Goal: Task Accomplishment & Management: Use online tool/utility

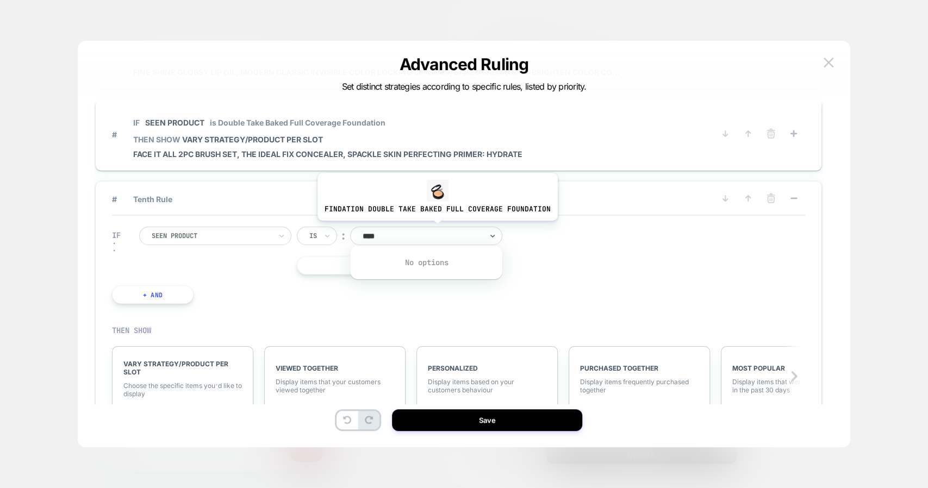
type input "***"
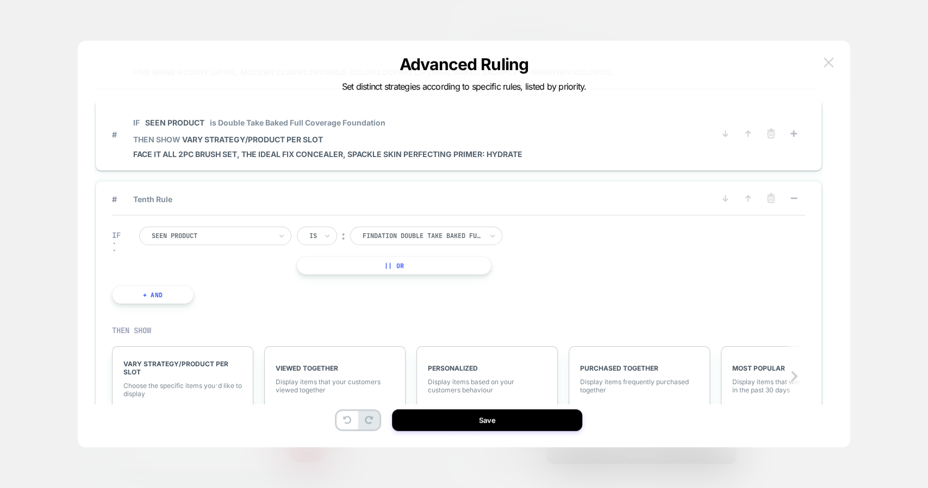
click at [831, 64] on img at bounding box center [828, 62] width 10 height 9
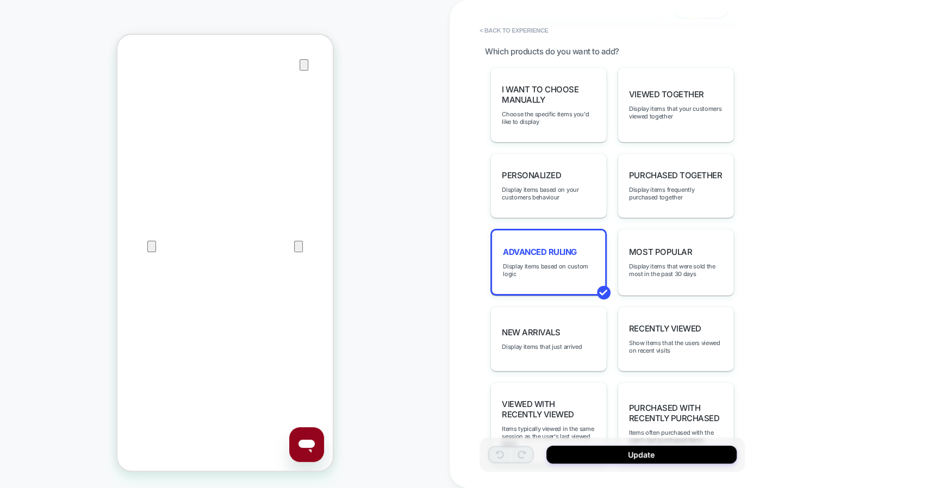
click at [524, 21] on div "PDP Tab upsell 2.0 Customize" at bounding box center [612, 7] width 254 height 43
click at [524, 27] on button "< Back to experience" at bounding box center [513, 30] width 79 height 17
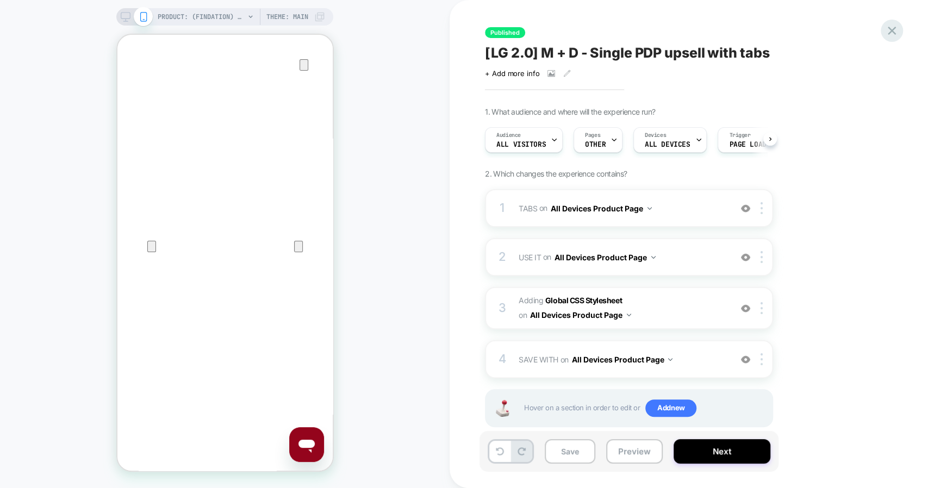
click at [889, 32] on icon at bounding box center [891, 31] width 8 height 8
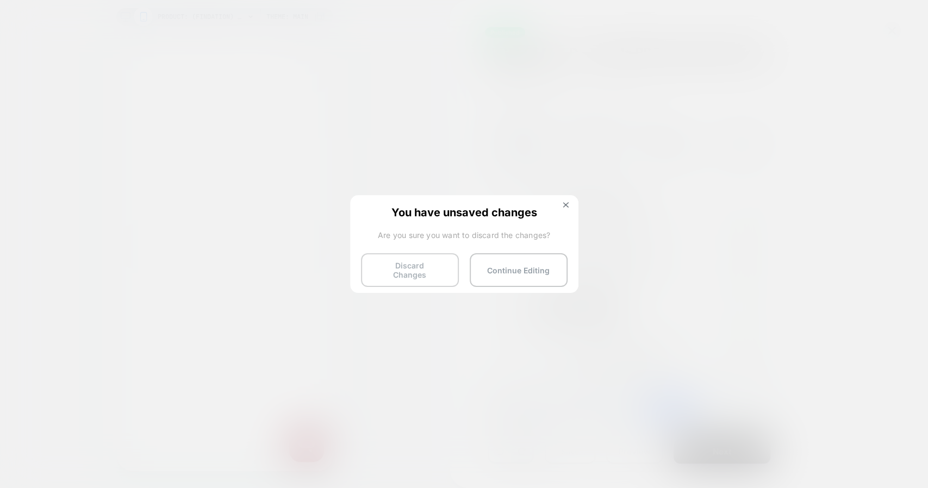
click at [400, 279] on button "Discard Changes" at bounding box center [410, 270] width 98 height 34
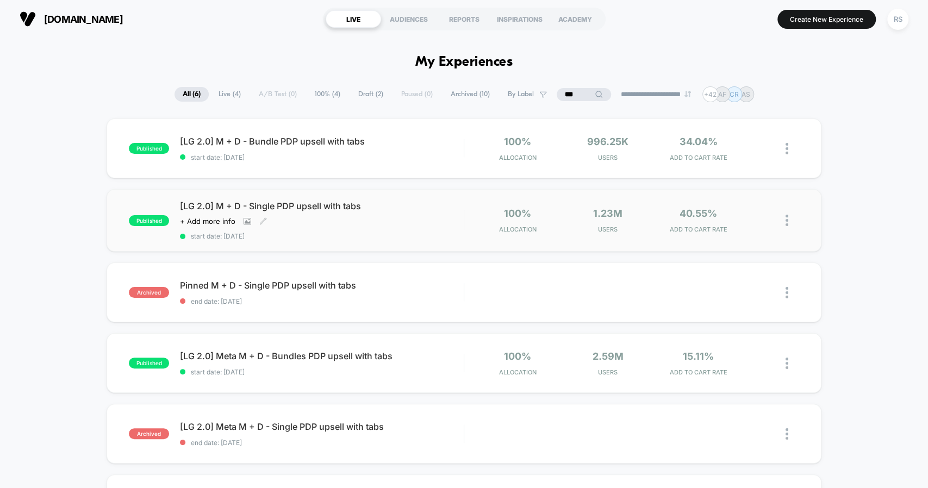
click at [324, 210] on span "[LG 2.0] M + D - Single PDP upsell with tabs" at bounding box center [321, 205] width 283 height 11
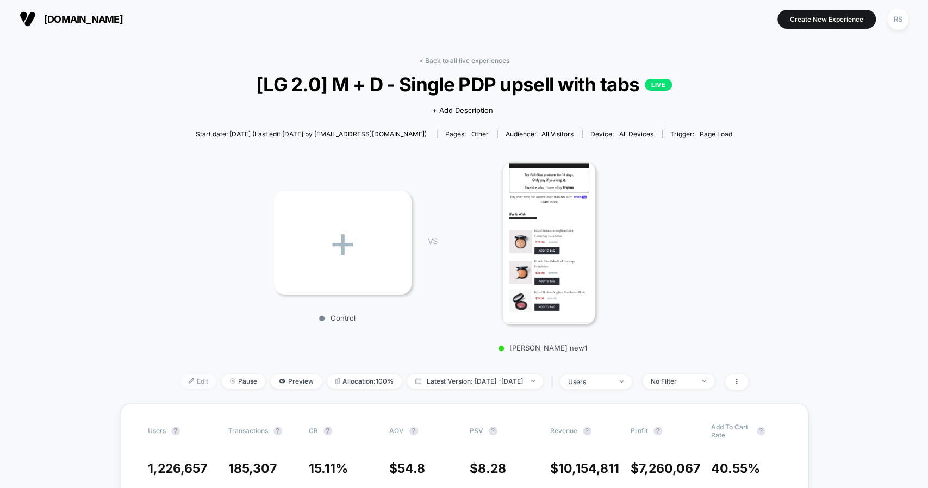
click at [188, 380] on span "Edit" at bounding box center [198, 381] width 36 height 15
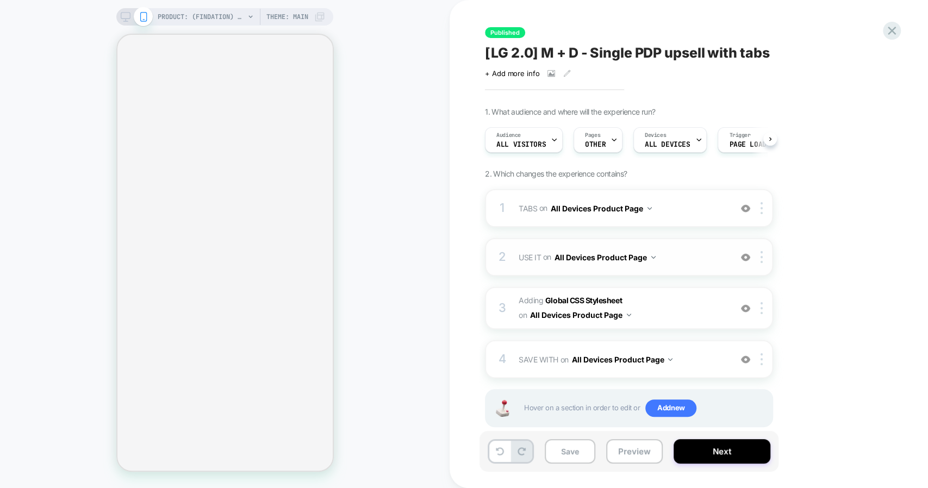
click at [690, 264] on span "USE IT Replacing Blocks List WITH #use-it-wrapper-vsly-LG-2-0 on All Devices Pr…" at bounding box center [621, 257] width 207 height 16
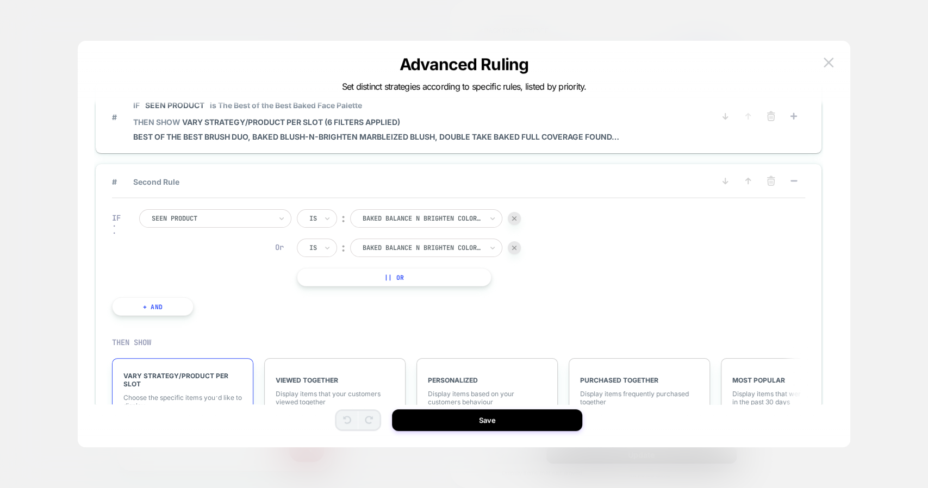
scroll to position [915, 0]
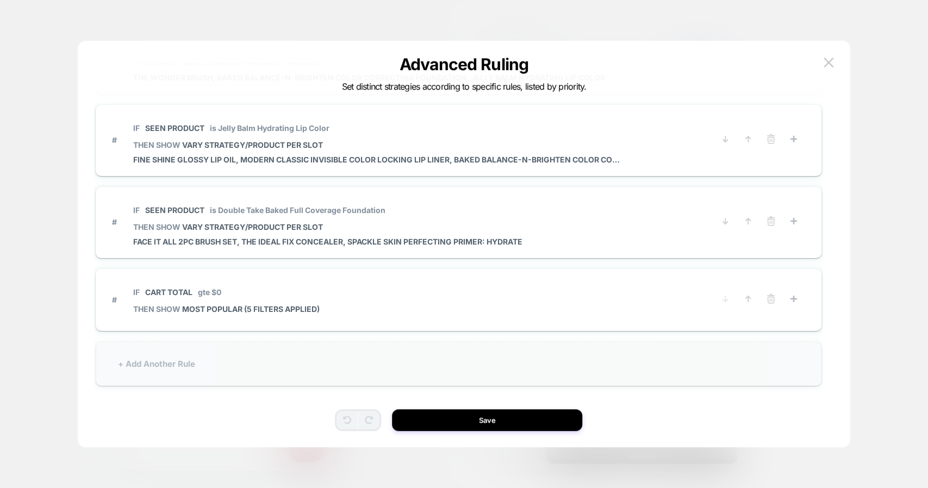
click at [382, 353] on div "+ Add Another Rule" at bounding box center [458, 364] width 725 height 44
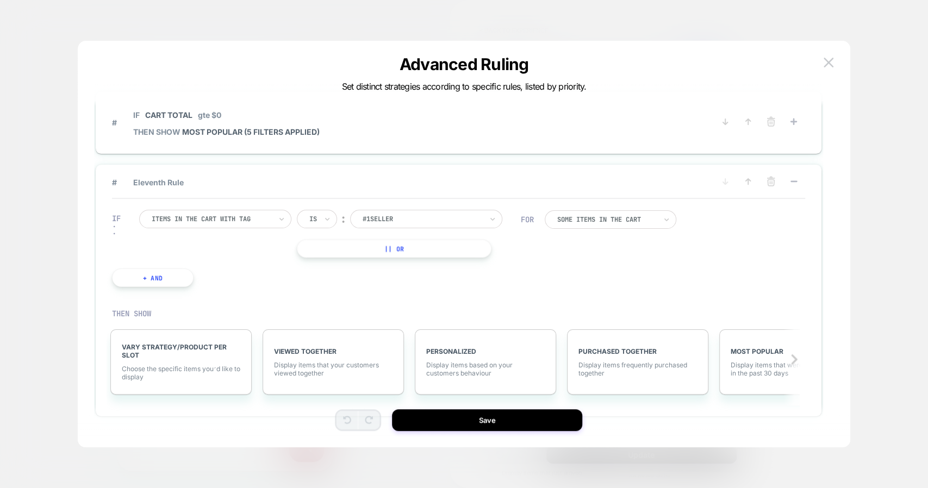
scroll to position [760, 0]
click at [749, 184] on icon at bounding box center [747, 182] width 11 height 11
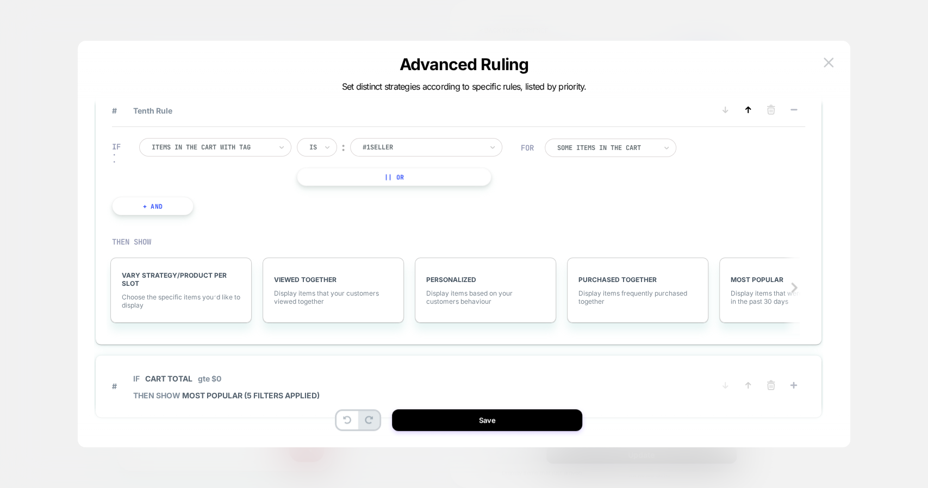
scroll to position [687, 0]
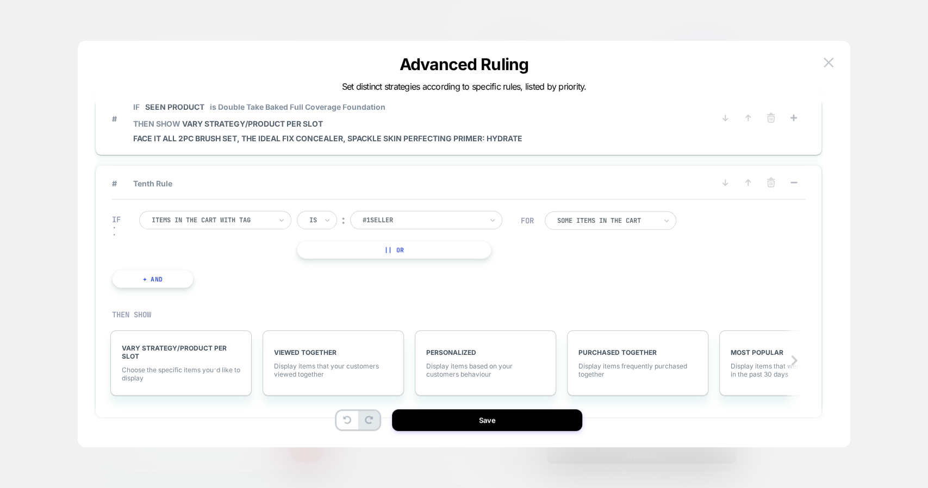
click at [260, 211] on div "Items in the cart with tag" at bounding box center [215, 220] width 152 height 18
type input "****"
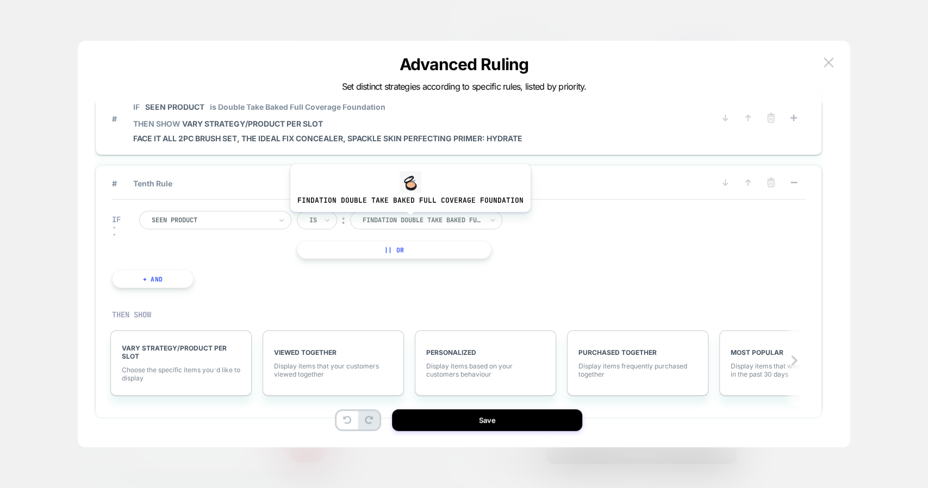
click at [408, 220] on div at bounding box center [422, 220] width 120 height 10
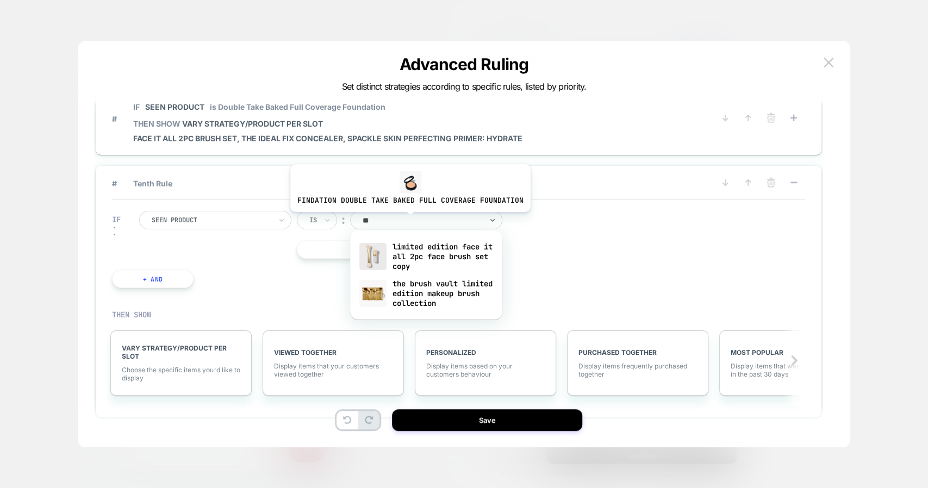
type input "*"
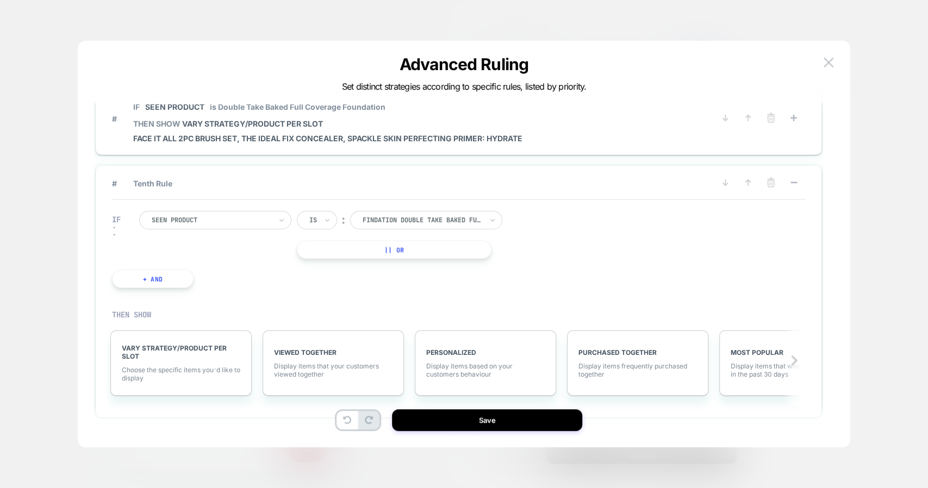
click at [391, 206] on div "IF Seen Product Is ︰ findation double take baked full coverage foundation FINDA…" at bounding box center [315, 250] width 419 height 110
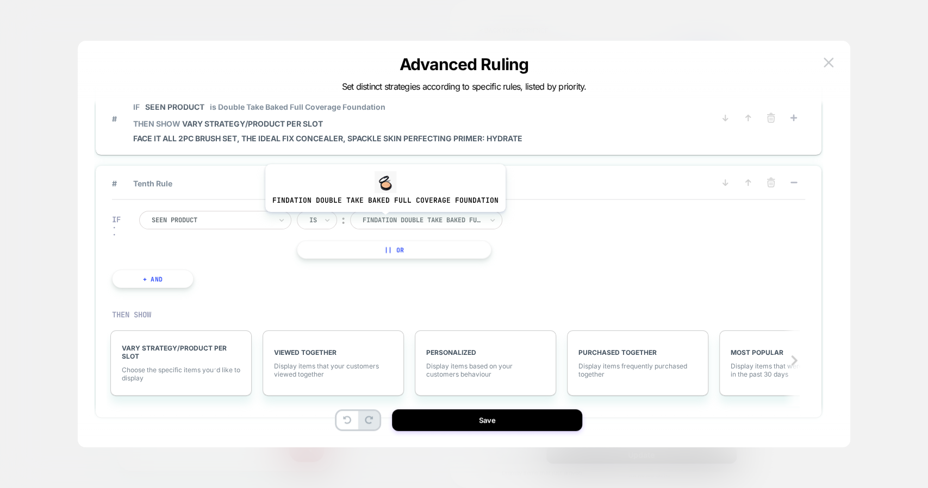
click at [383, 220] on div at bounding box center [422, 220] width 120 height 10
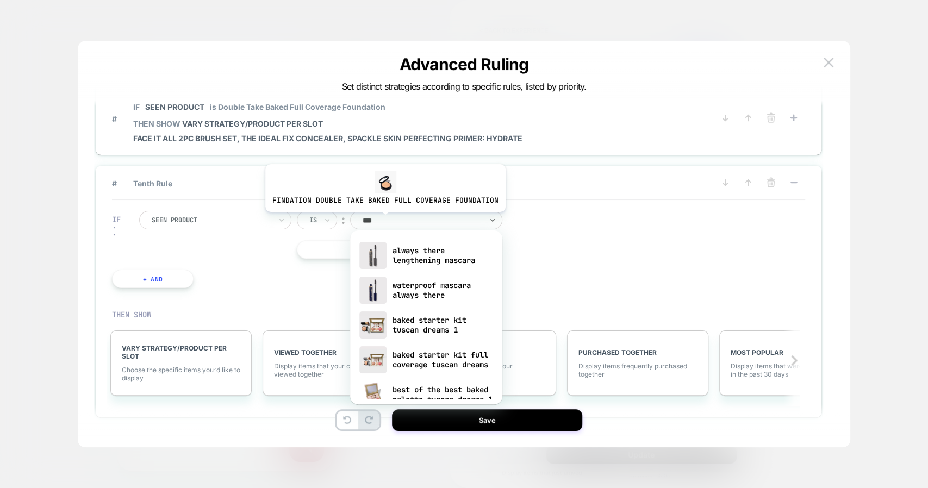
type input "****"
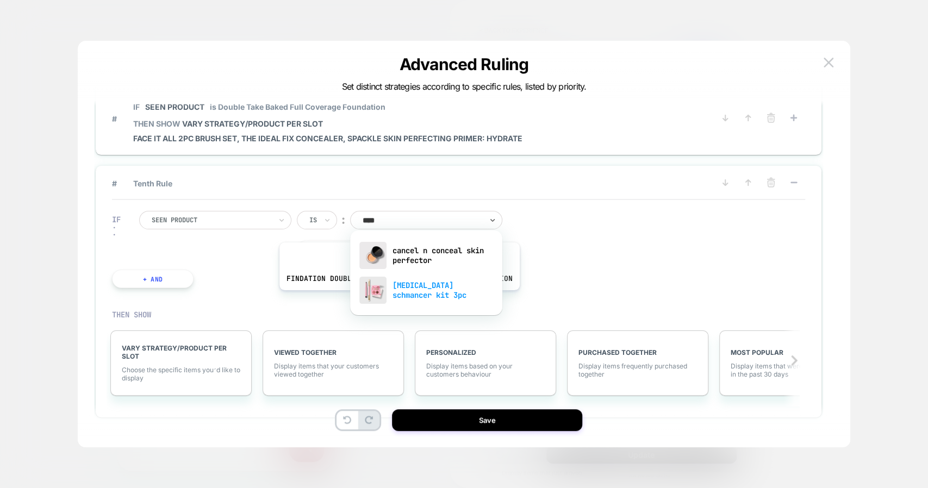
click at [397, 298] on div "[MEDICAL_DATA] schmancer kit 3pc" at bounding box center [425, 290] width 141 height 35
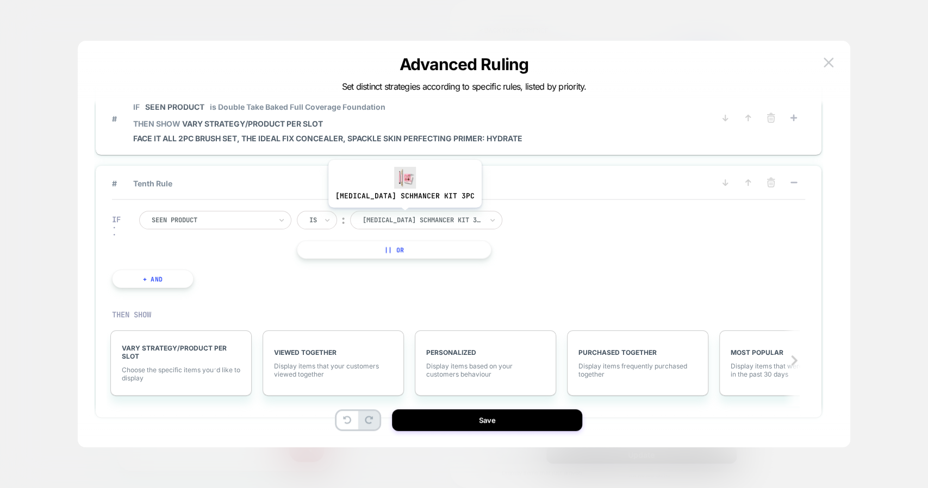
click at [386, 215] on div at bounding box center [422, 220] width 120 height 10
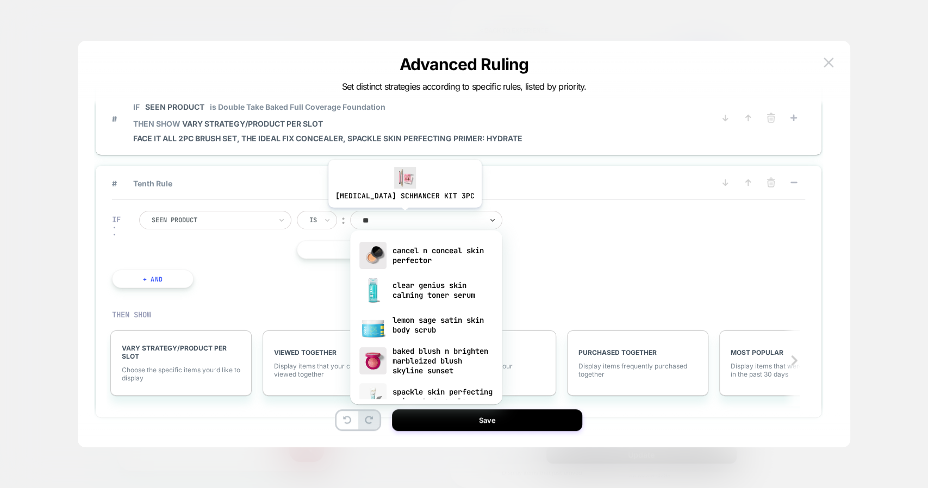
type input "***"
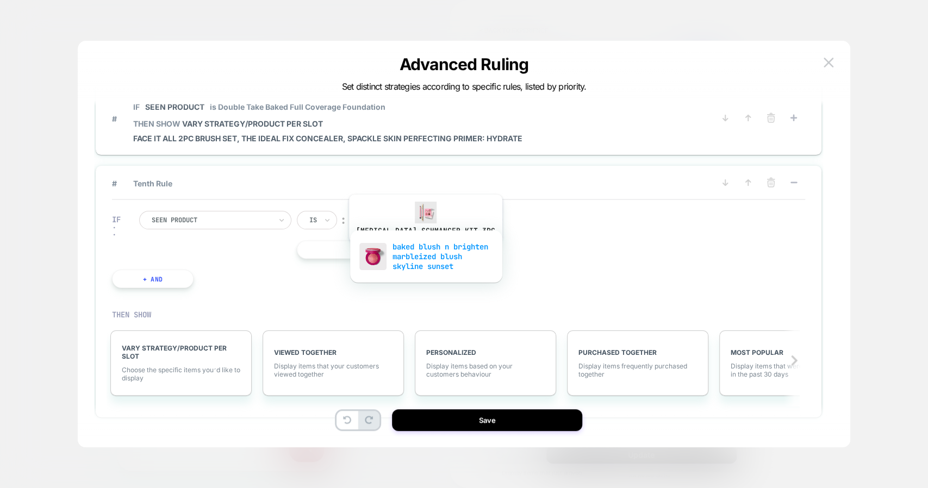
click at [409, 259] on div "baked blush n brighten marbleized blush skyline sunset" at bounding box center [425, 256] width 141 height 37
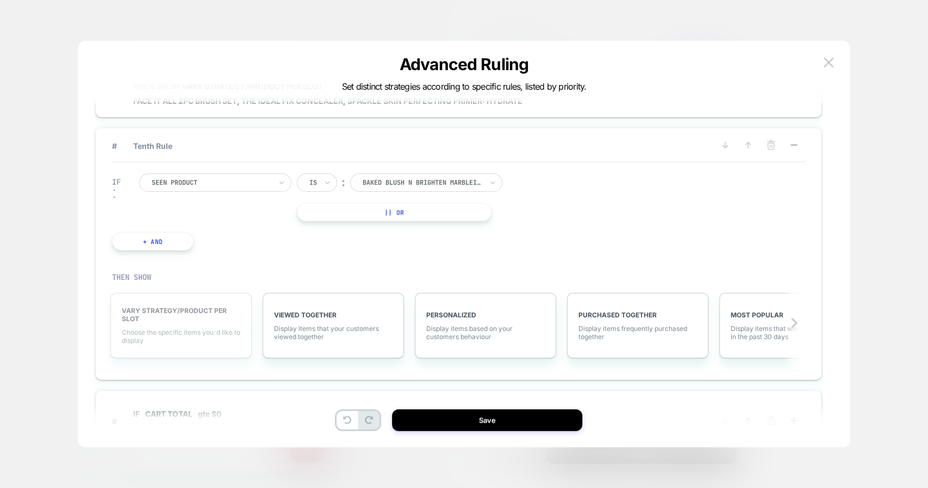
scroll to position [725, 0]
click at [181, 333] on span "Choose the specific items you׳d like to display" at bounding box center [181, 336] width 118 height 16
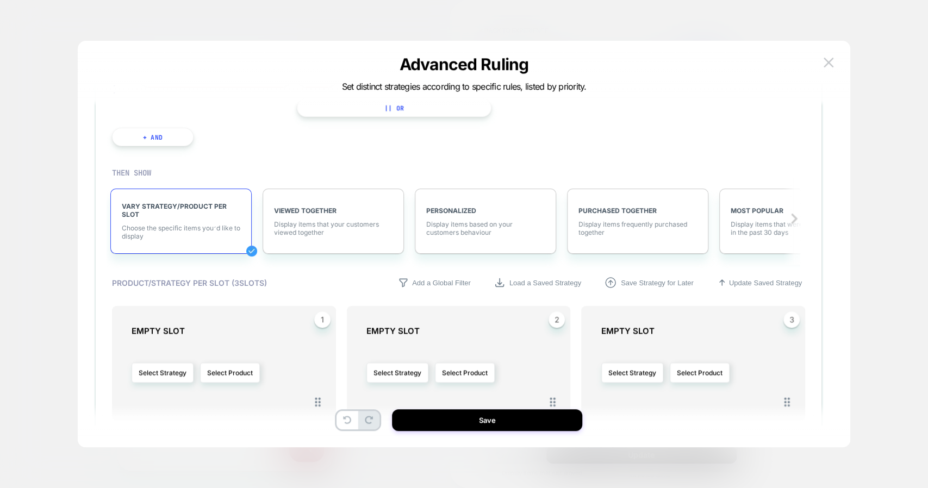
scroll to position [829, 0]
click at [234, 367] on button "Select Product" at bounding box center [230, 372] width 60 height 20
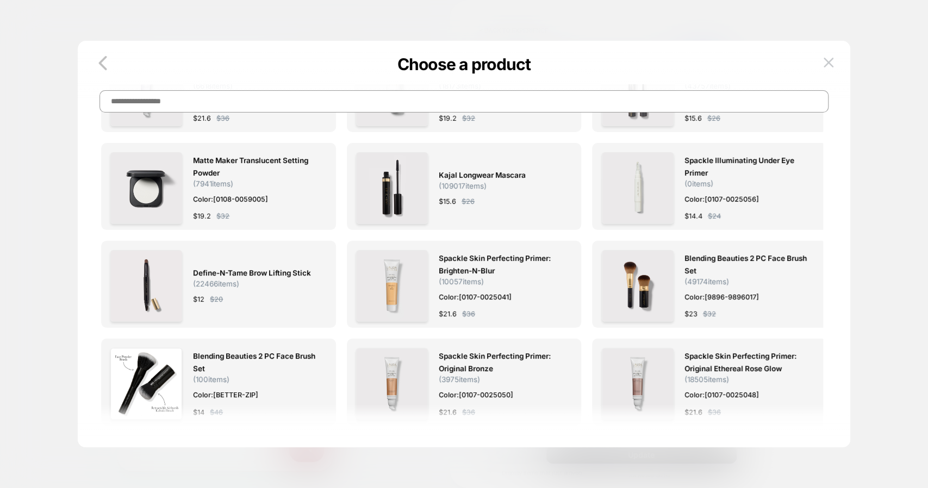
scroll to position [0, 0]
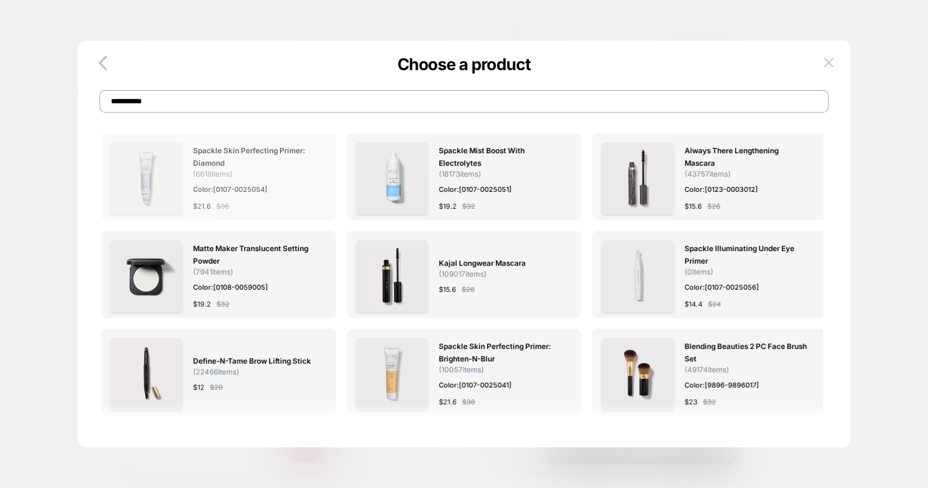
type input "**********"
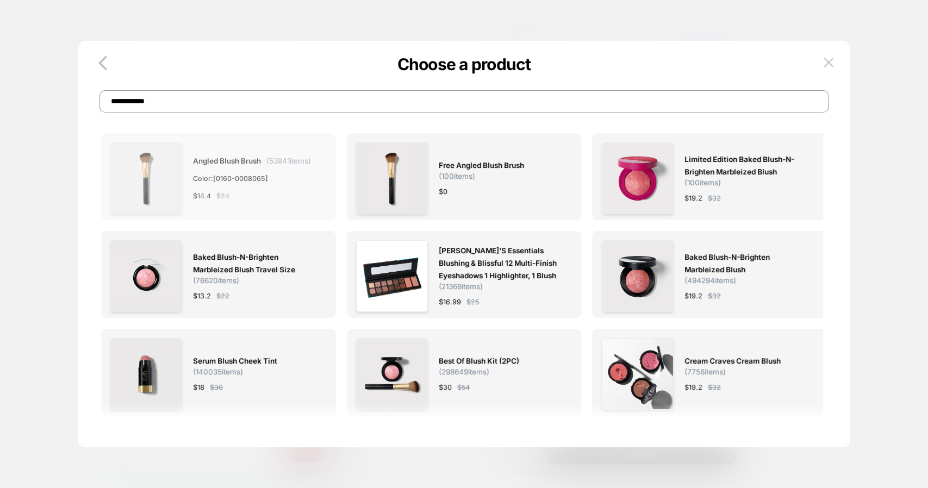
click at [305, 173] on span "Color: [0160-0008065]" at bounding box center [252, 178] width 118 height 11
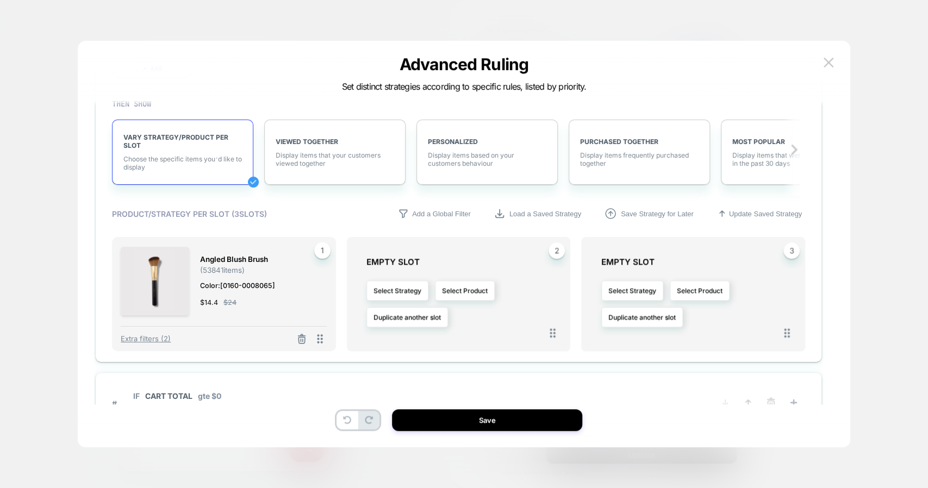
scroll to position [904, 0]
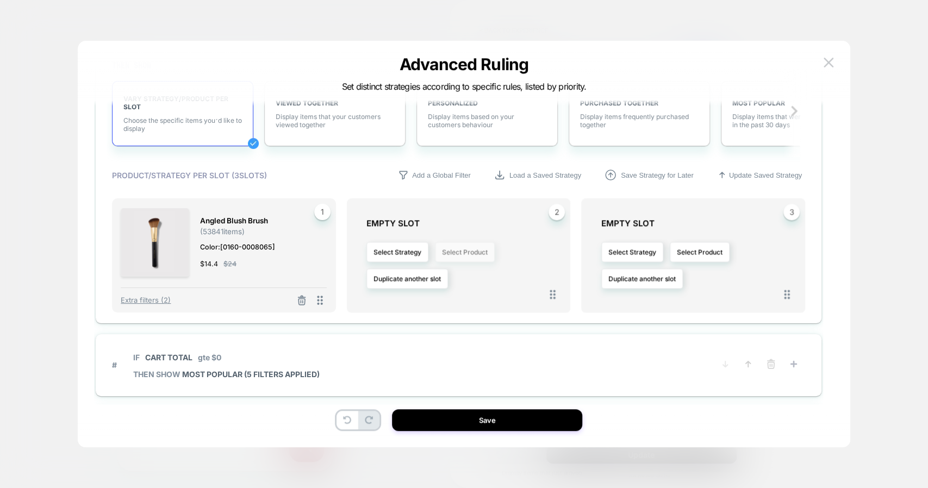
click at [454, 246] on button "Select Product" at bounding box center [465, 252] width 60 height 20
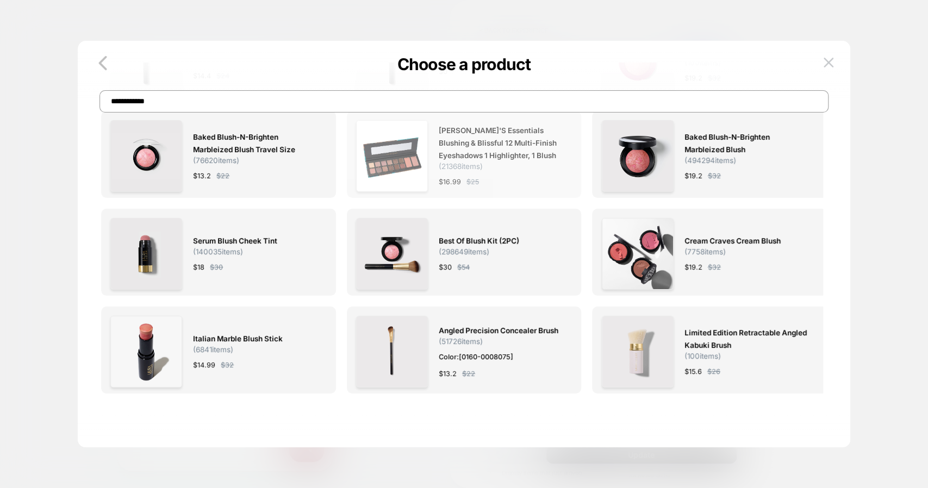
scroll to position [0, 0]
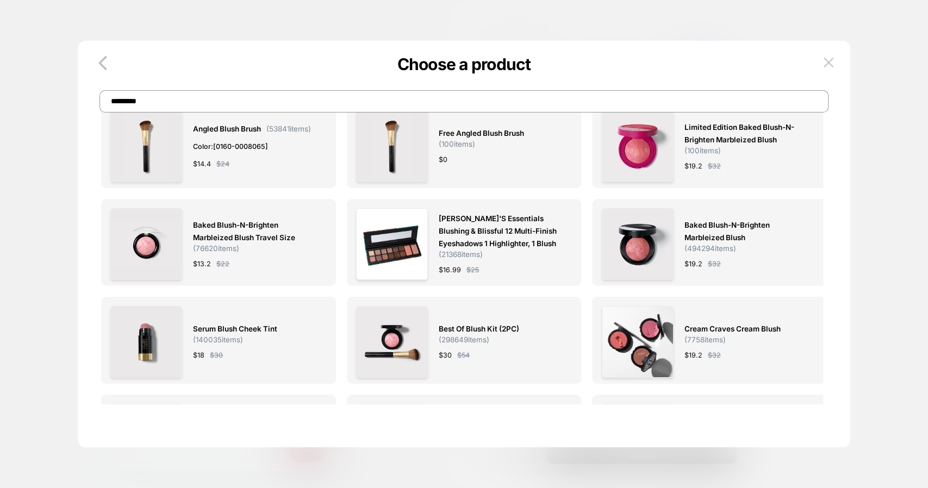
type input "**********"
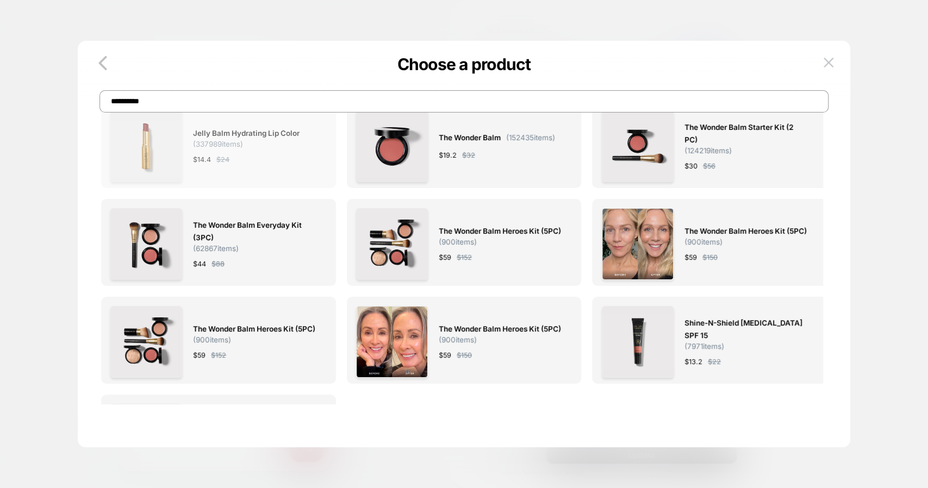
click at [250, 166] on div "Jelly Balm Hydrating Lip Color ( 337989 items) $ 14.4 $ 24" at bounding box center [254, 146] width 122 height 72
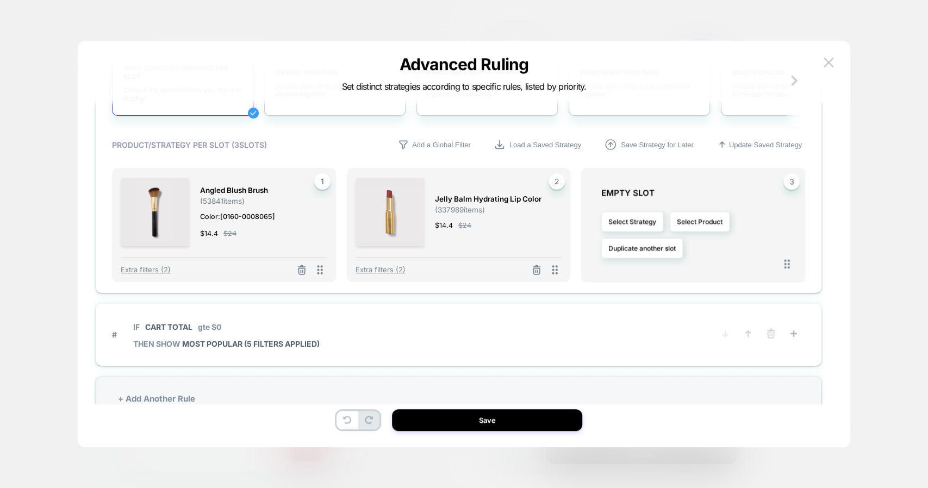
scroll to position [934, 0]
click at [701, 218] on button "Select Product" at bounding box center [699, 222] width 60 height 20
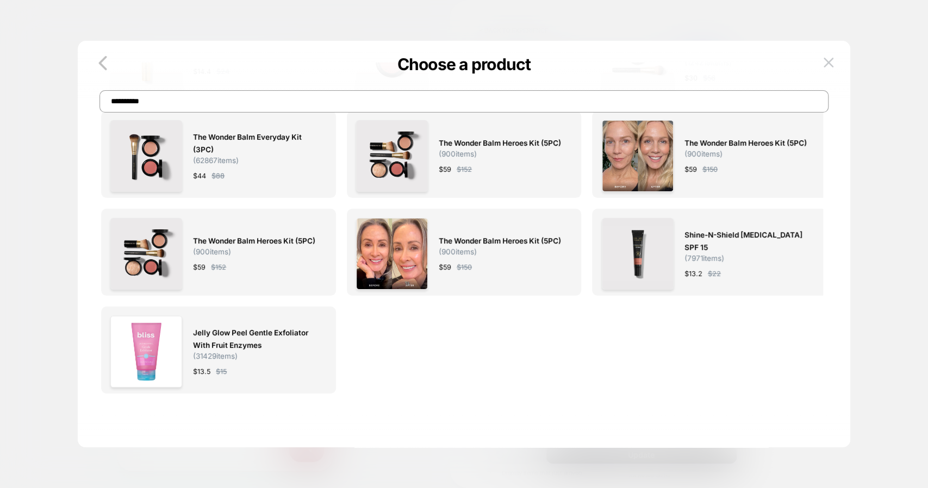
scroll to position [0, 0]
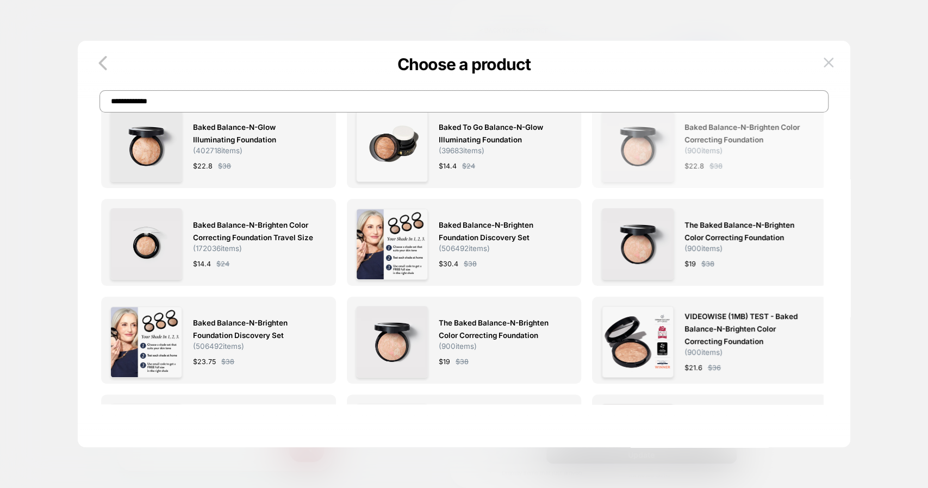
type input "**********"
click at [702, 176] on div "Baked Balance-n-Brighten Color Correcting Foundation ( 900 items) $ 22.8 $ 38" at bounding box center [745, 146] width 122 height 72
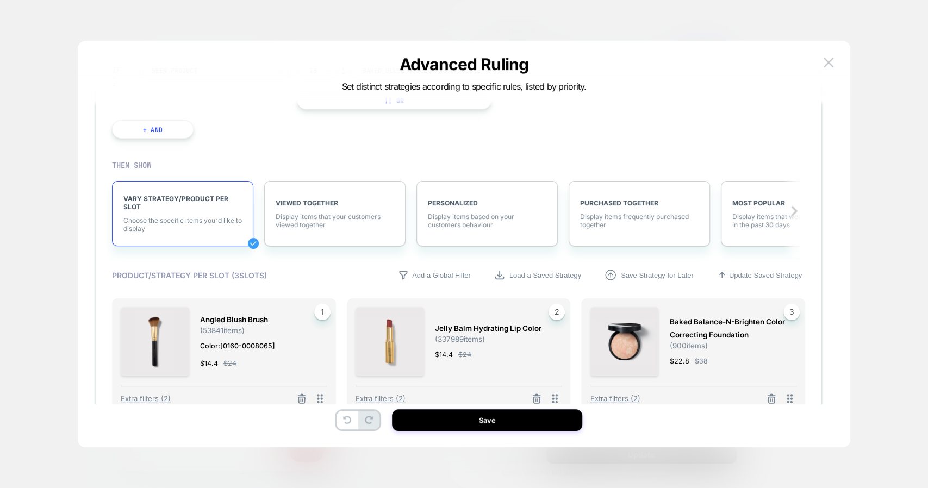
scroll to position [968, 0]
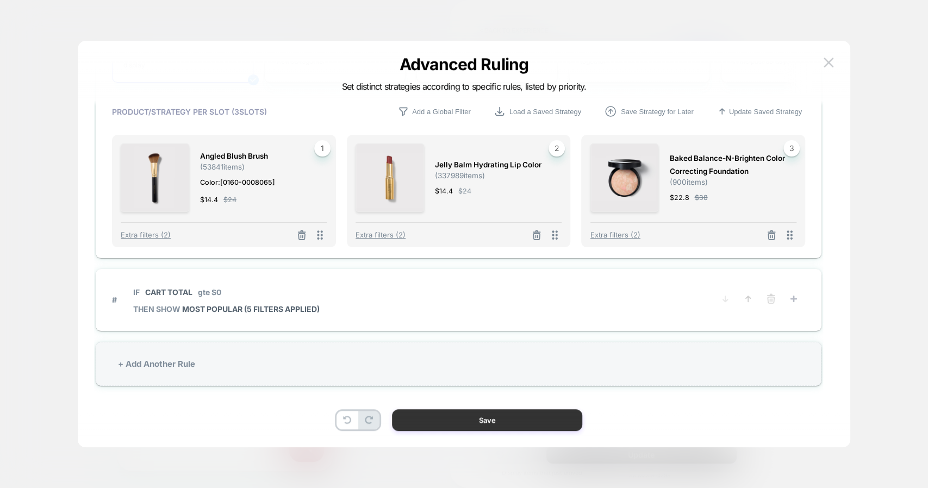
click at [462, 422] on button "Save" at bounding box center [487, 420] width 190 height 22
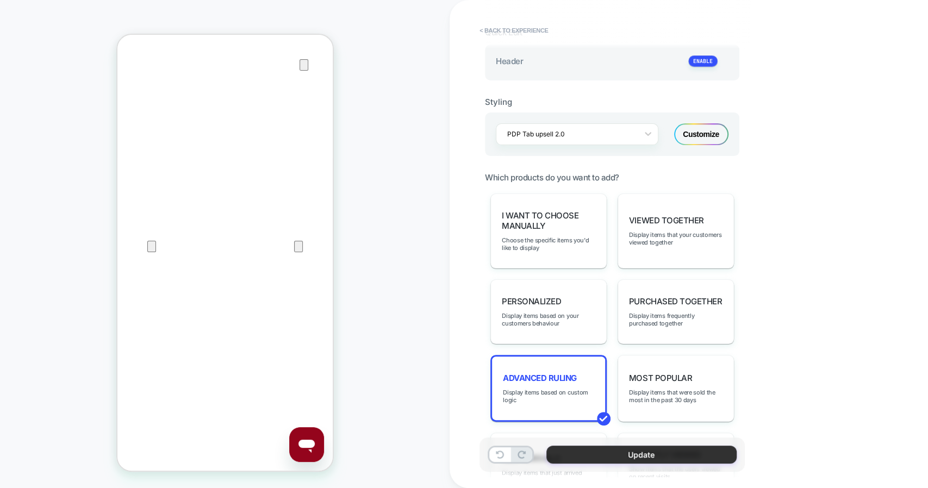
click at [584, 452] on button "Update" at bounding box center [641, 455] width 190 height 18
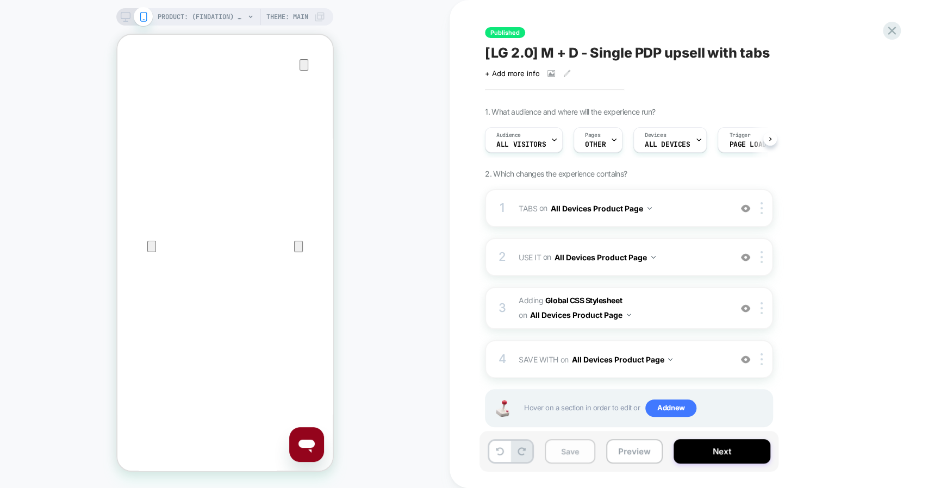
click at [555, 452] on button "Save" at bounding box center [569, 451] width 51 height 24
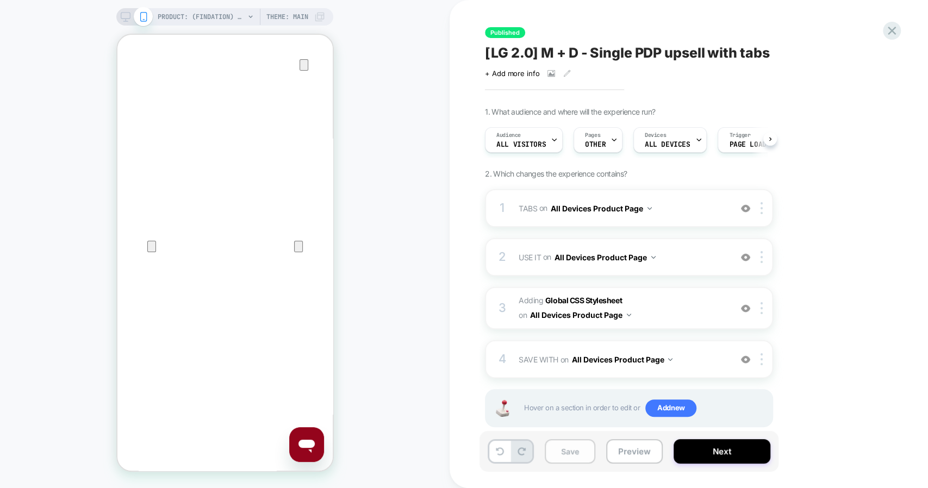
click at [555, 452] on button "Save" at bounding box center [569, 451] width 51 height 24
click at [571, 454] on button "Save" at bounding box center [569, 451] width 51 height 24
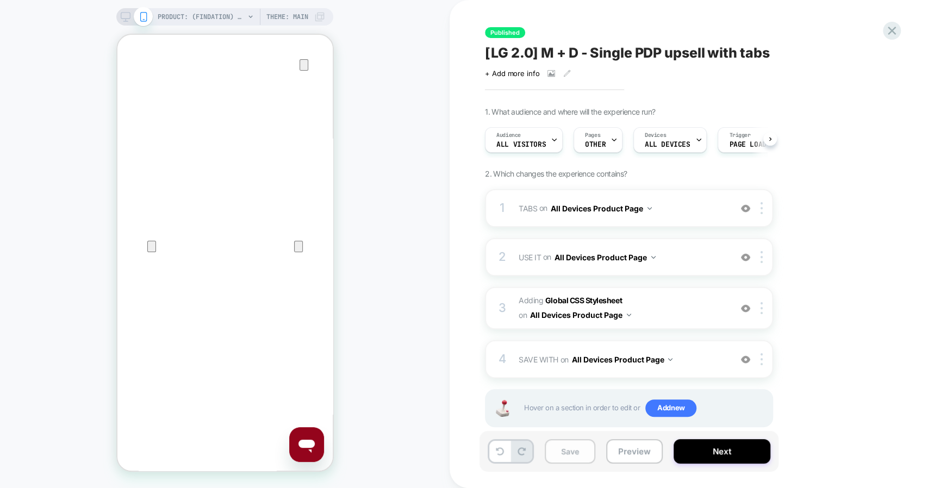
click at [571, 454] on button "Save" at bounding box center [569, 451] width 51 height 24
click at [707, 349] on div "4 SAVE WITH Replacing Blocks List WITH #save-with-wrapper-vsly-LG-2-0 on All De…" at bounding box center [629, 359] width 288 height 38
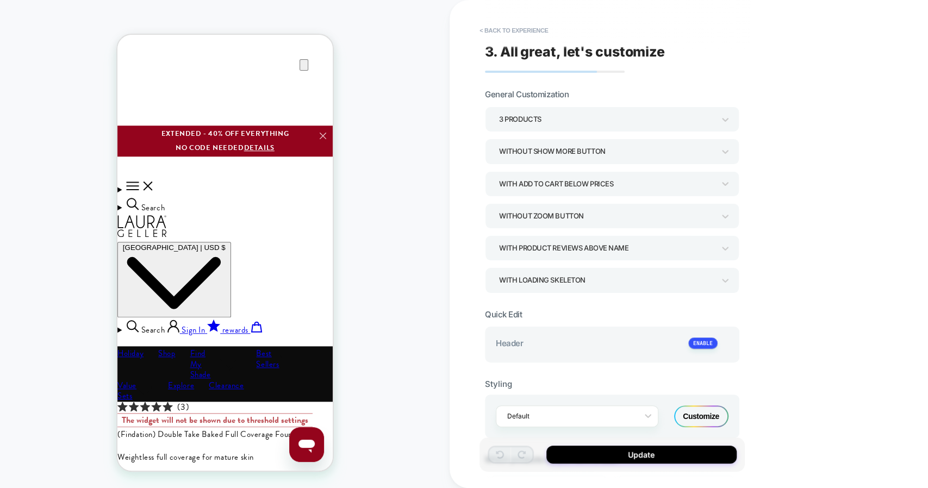
scroll to position [610, 0]
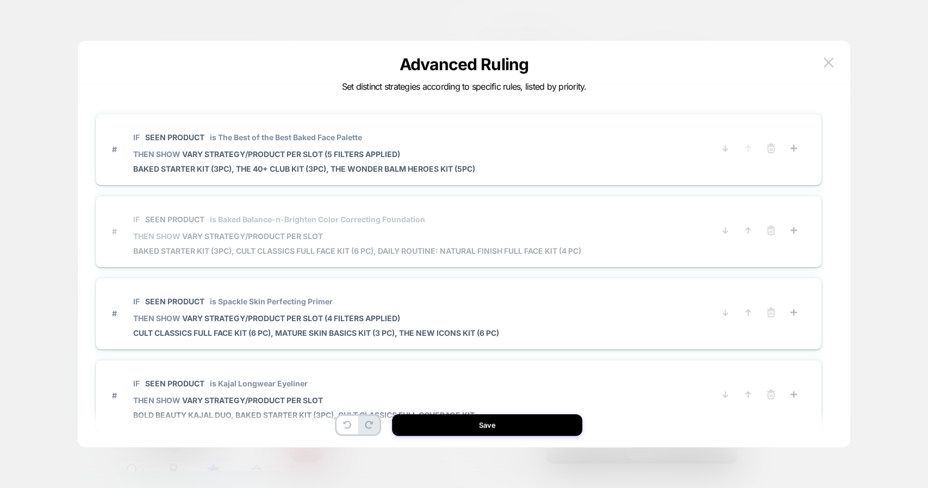
scroll to position [1651, 0]
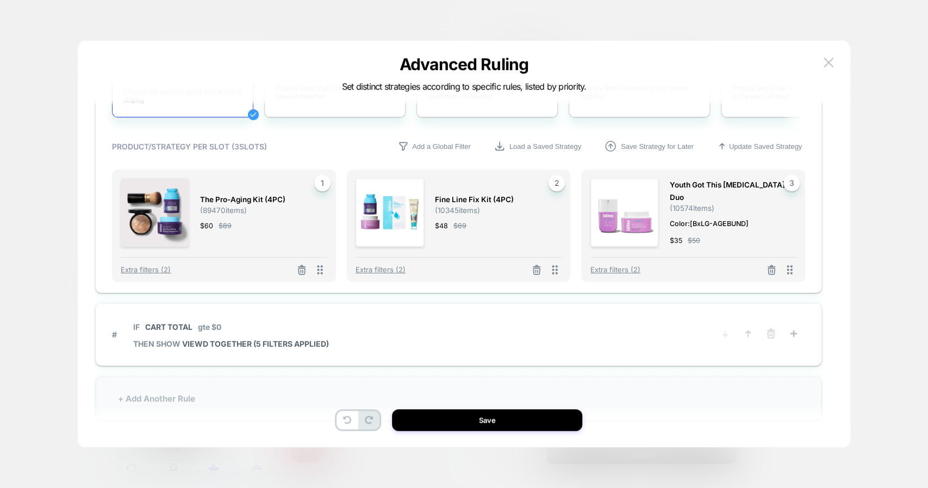
click at [322, 396] on div "+ Add Another Rule" at bounding box center [458, 399] width 725 height 44
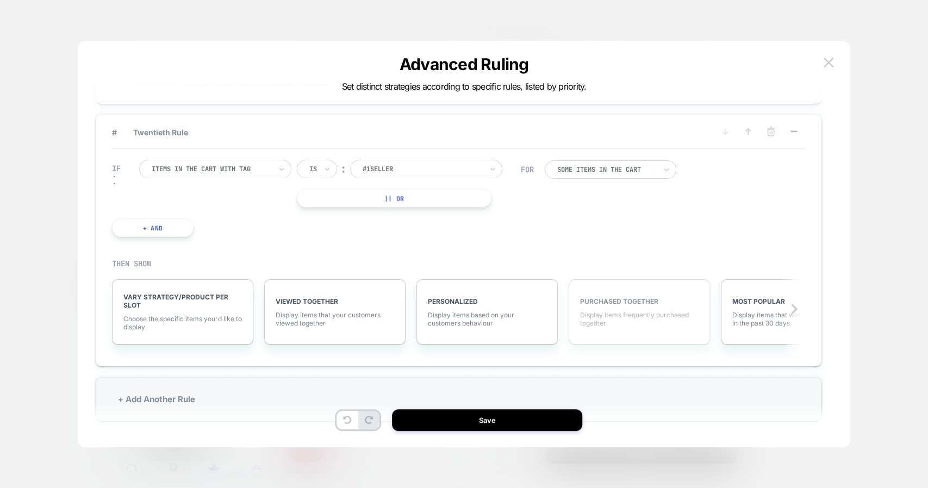
scroll to position [1, 0]
click at [749, 129] on icon at bounding box center [747, 131] width 11 height 11
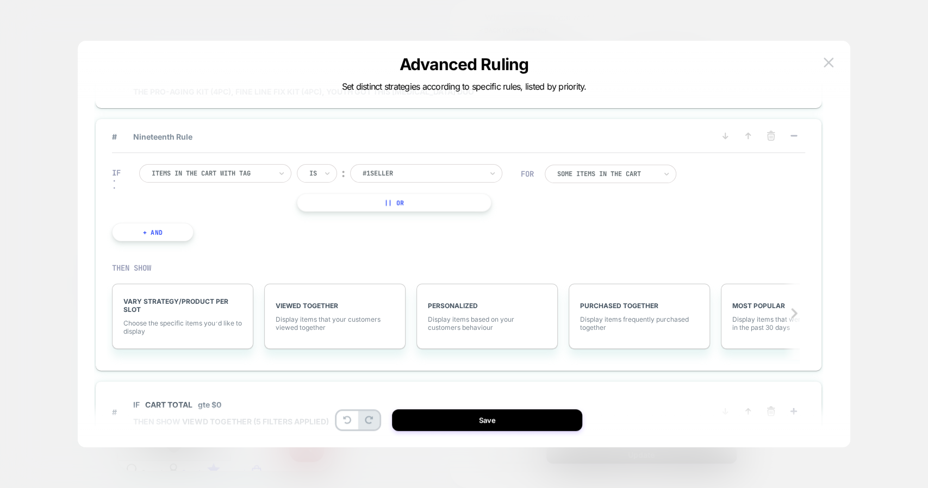
scroll to position [1468, 0]
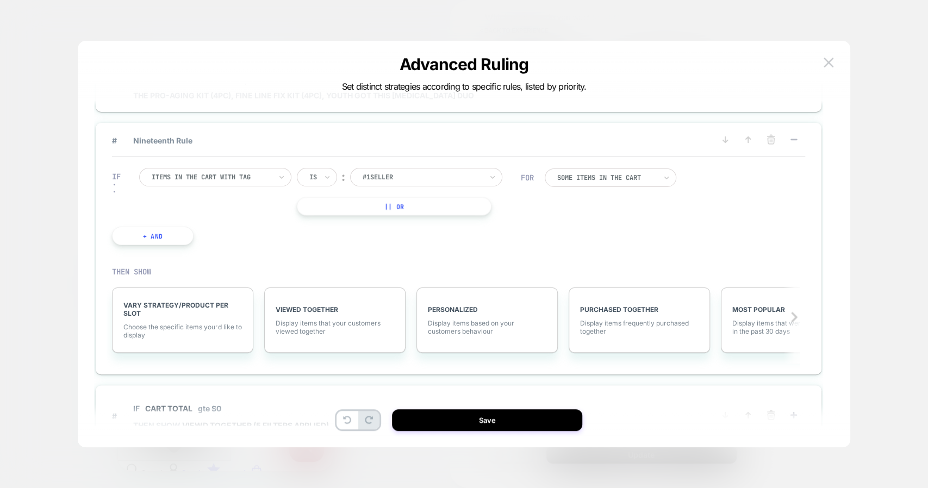
click at [275, 177] on div "Items in the cart with tag" at bounding box center [215, 177] width 152 height 18
type input "***"
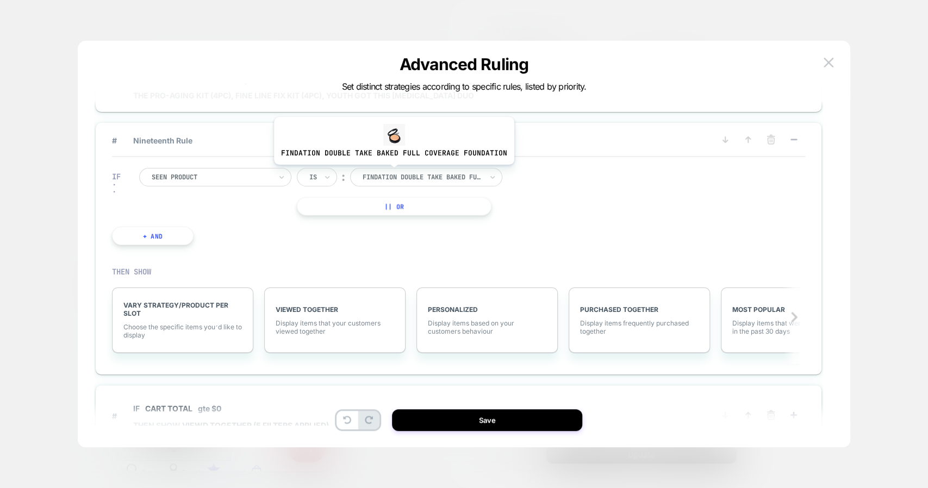
click at [391, 172] on div at bounding box center [422, 177] width 120 height 10
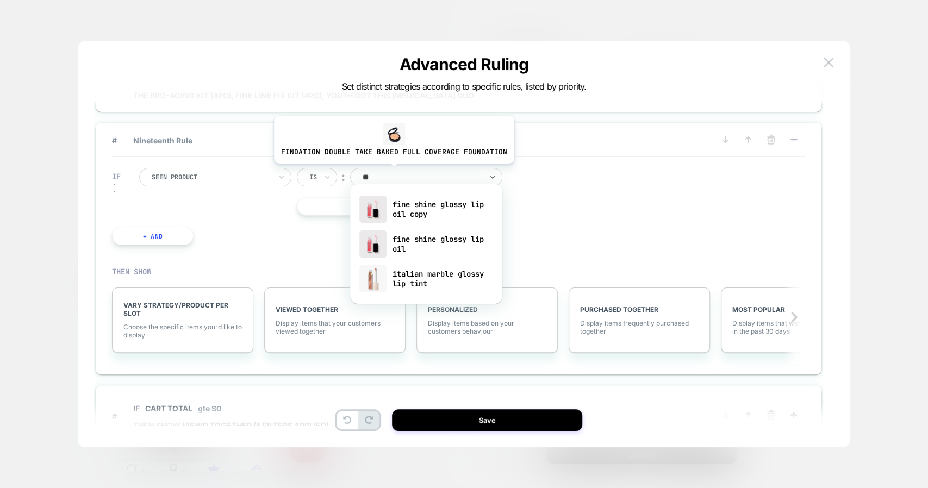
type input "***"
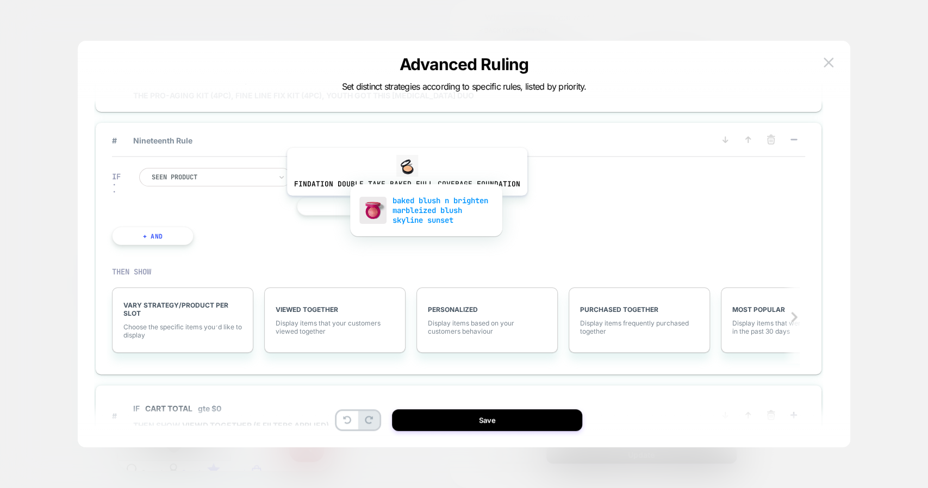
click at [415, 212] on div "baked blush n brighten marbleized blush skyline sunset" at bounding box center [425, 210] width 141 height 37
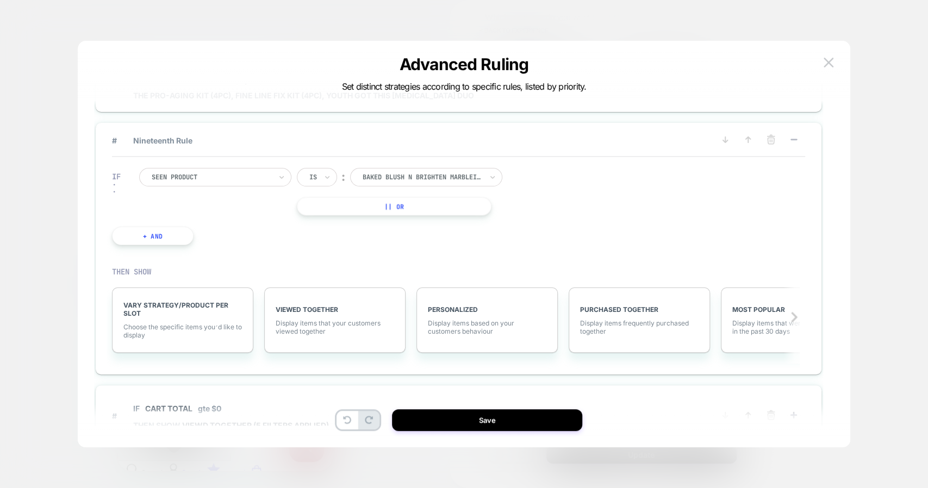
scroll to position [1505, 0]
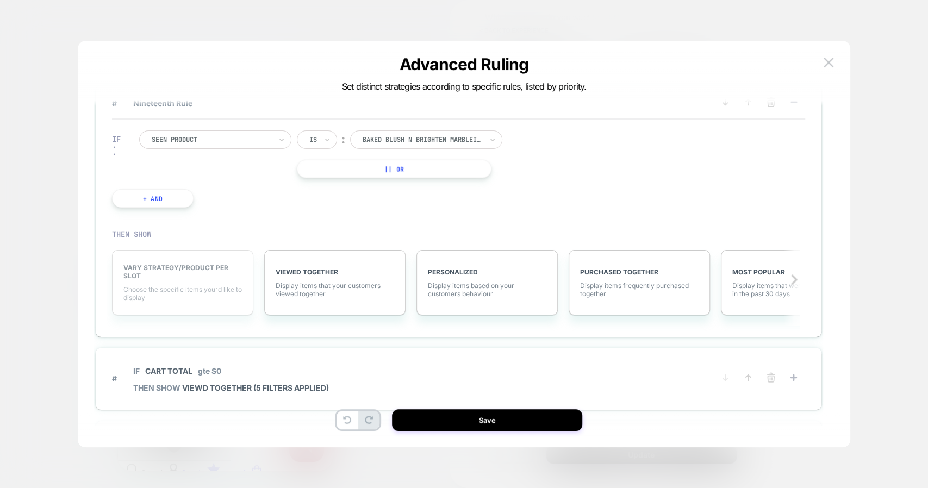
click at [205, 278] on div "VARY STRATEGY/PRODUCT PER SLOT Choose the specific items you׳d like to display" at bounding box center [182, 282] width 141 height 65
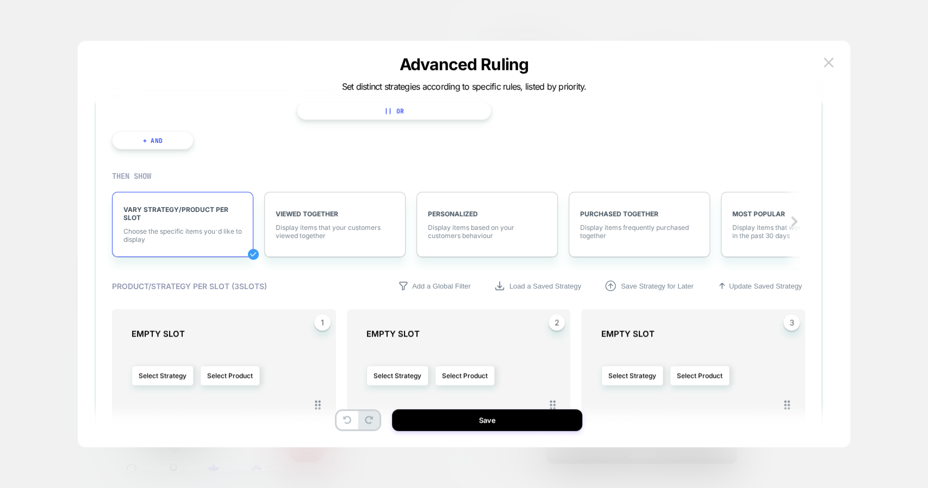
scroll to position [1568, 0]
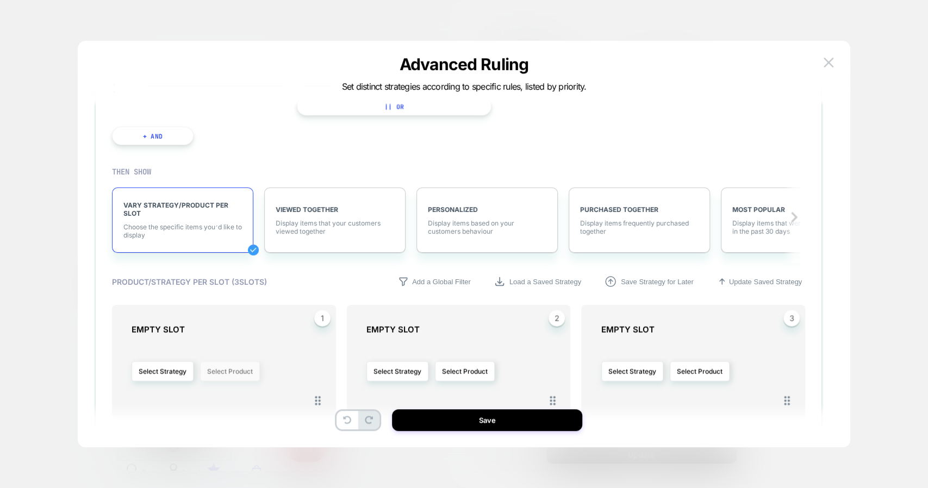
click at [234, 361] on button "Select Product" at bounding box center [230, 371] width 60 height 20
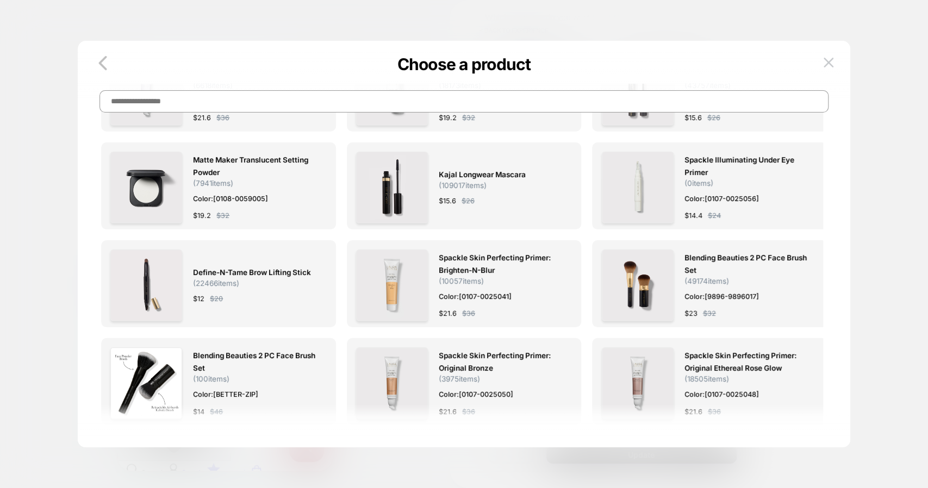
scroll to position [0, 0]
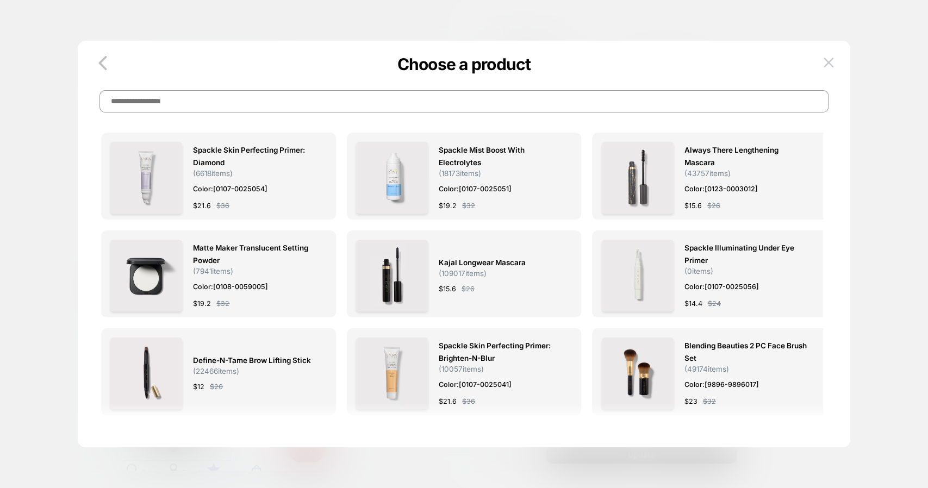
click at [337, 110] on input at bounding box center [463, 101] width 729 height 22
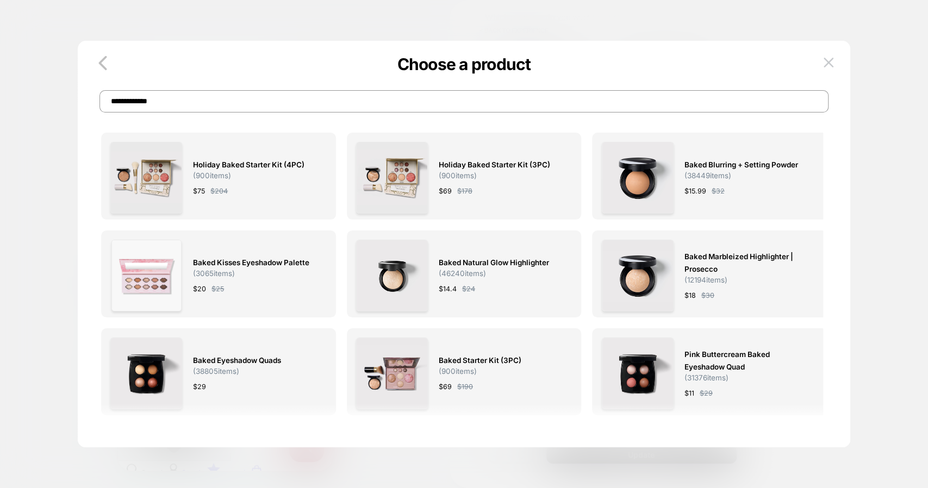
click at [153, 99] on input "**********" at bounding box center [463, 101] width 729 height 22
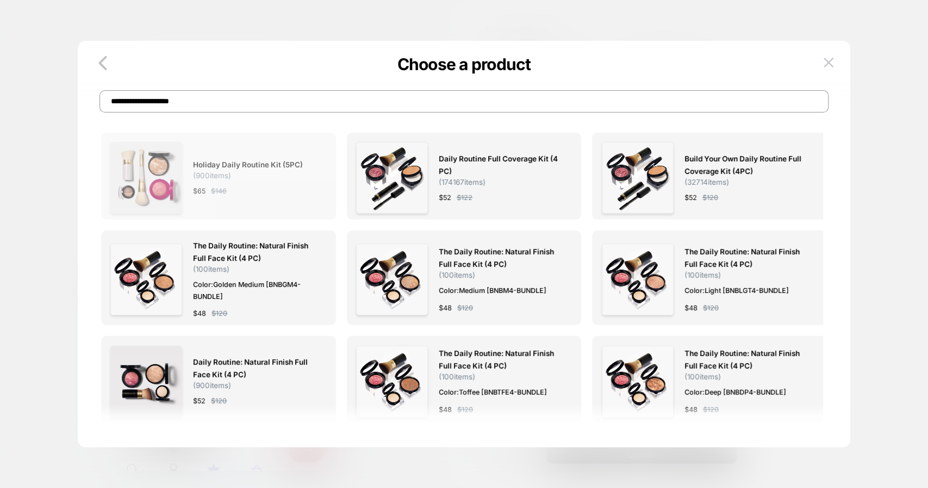
type input "**********"
click at [216, 195] on span "$ 146" at bounding box center [219, 190] width 16 height 11
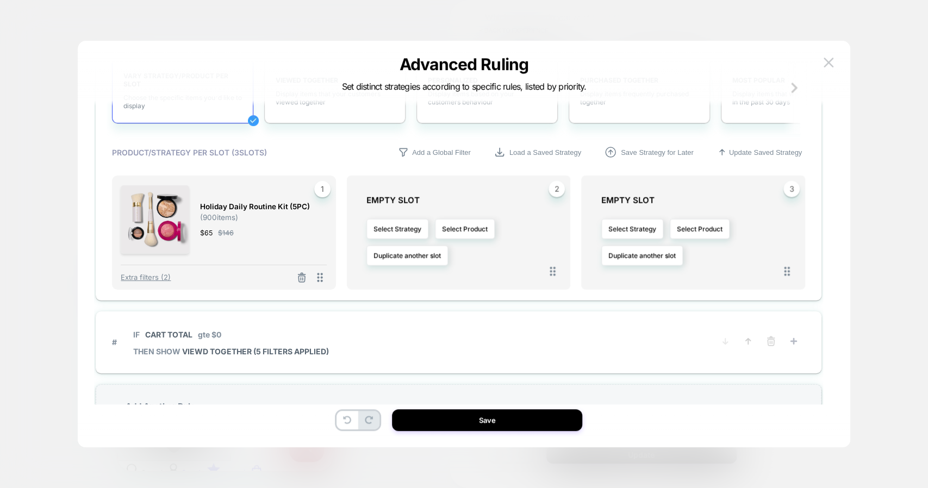
scroll to position [1665, 0]
click at [471, 225] on button "Select Product" at bounding box center [465, 229] width 60 height 20
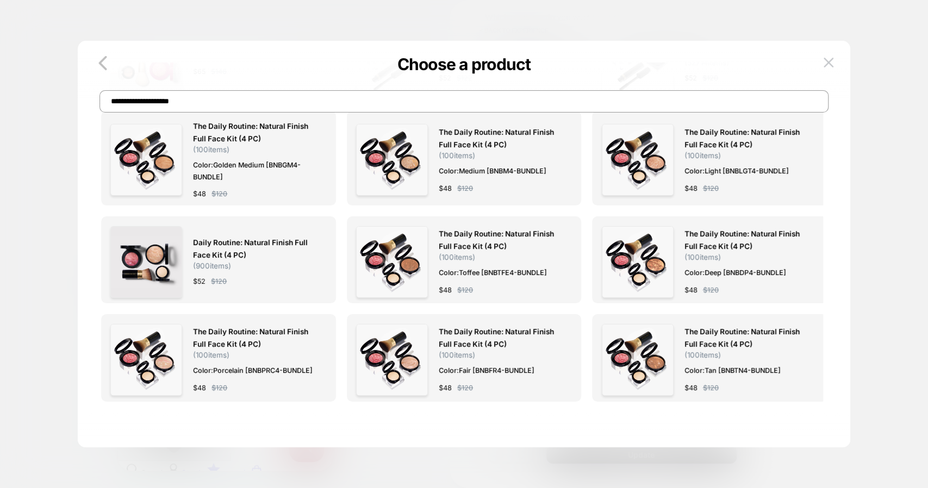
scroll to position [0, 0]
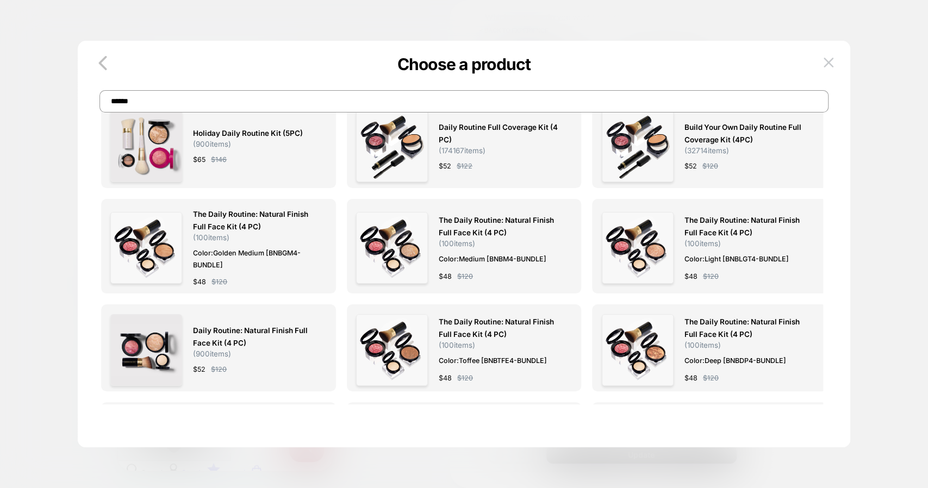
type input "*******"
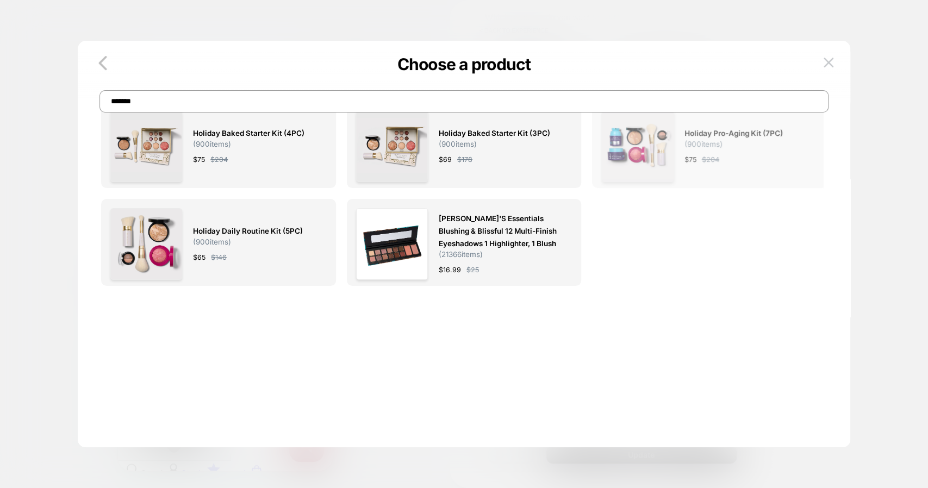
click at [651, 171] on img at bounding box center [637, 146] width 72 height 72
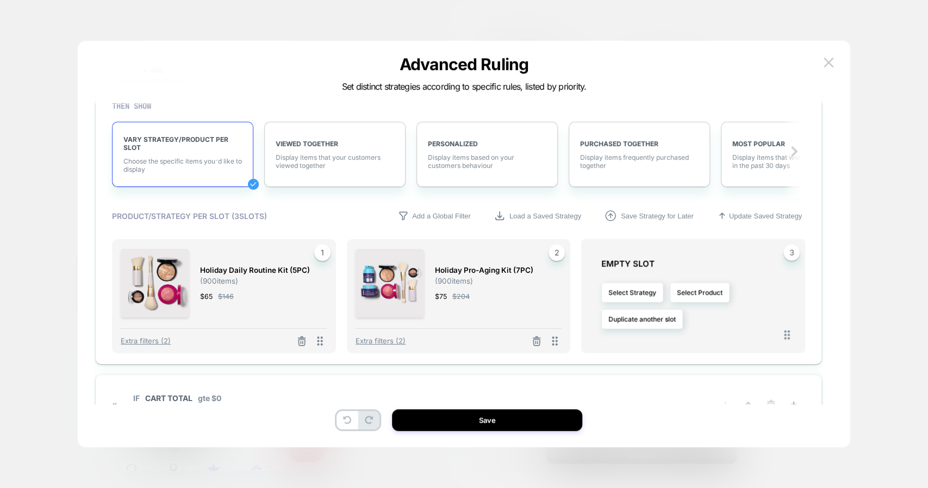
scroll to position [1602, 0]
click at [717, 286] on button "Select Product" at bounding box center [699, 292] width 60 height 20
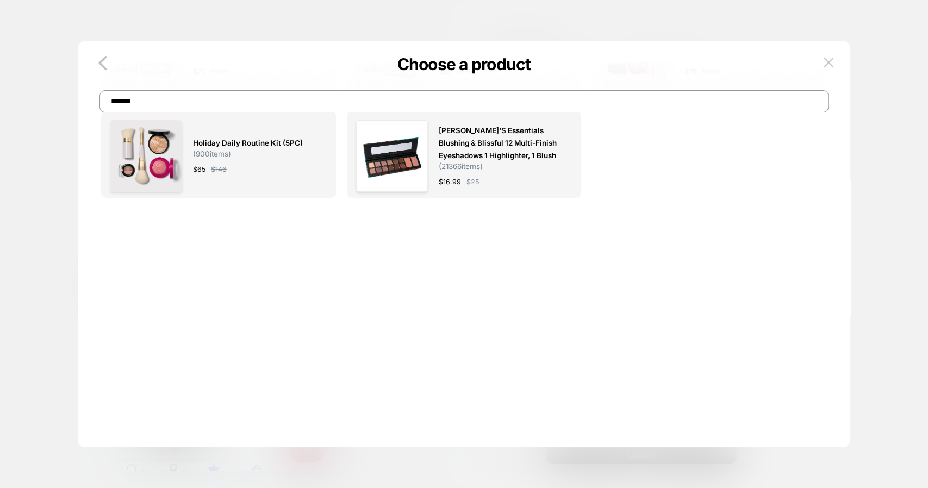
scroll to position [0, 0]
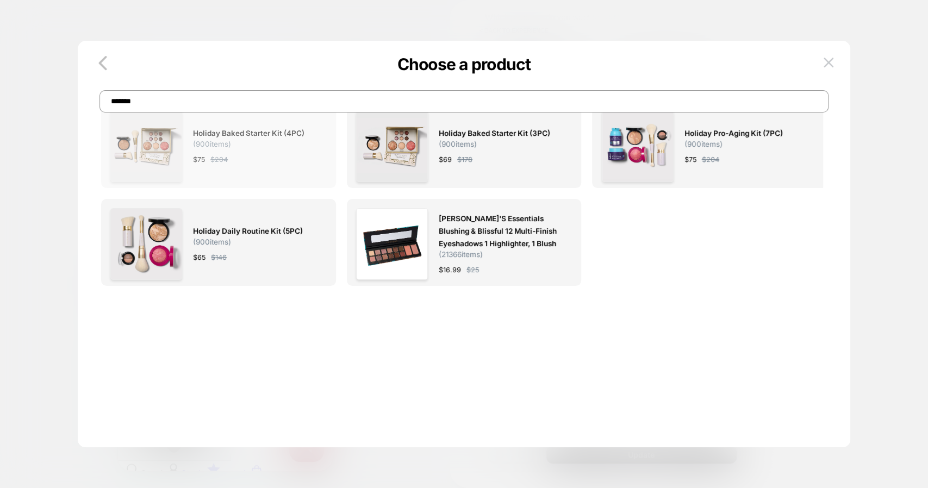
click at [270, 141] on span "Holiday Baked Starter Kit (4PC) ( 900 items)" at bounding box center [254, 137] width 122 height 21
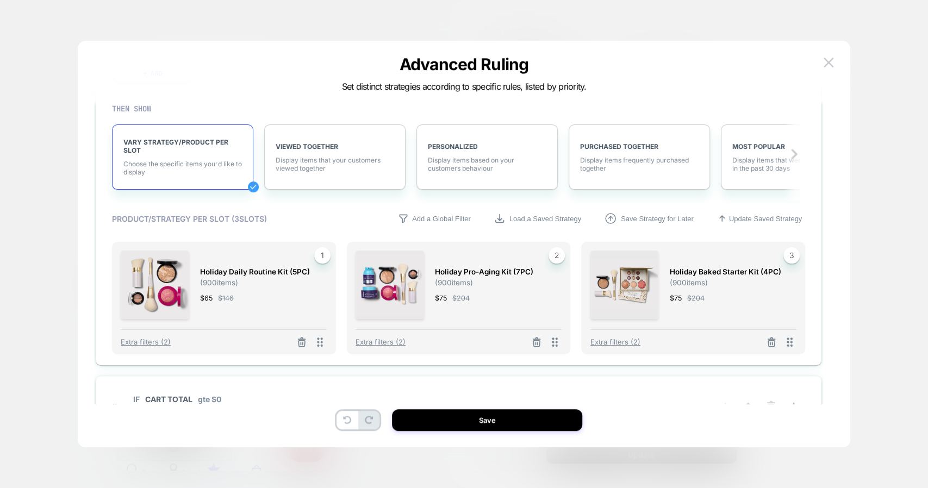
scroll to position [1600, 0]
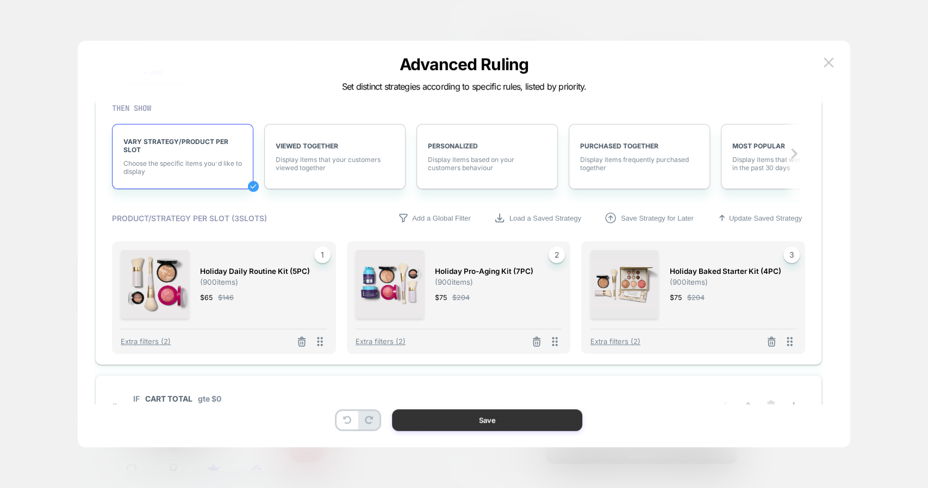
click at [476, 420] on button "Save" at bounding box center [487, 420] width 190 height 22
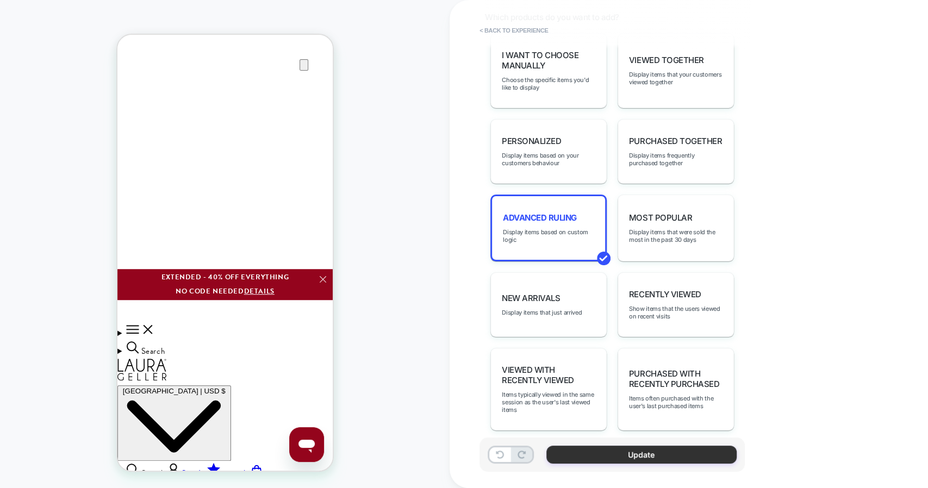
click at [591, 456] on button "Update" at bounding box center [641, 455] width 190 height 18
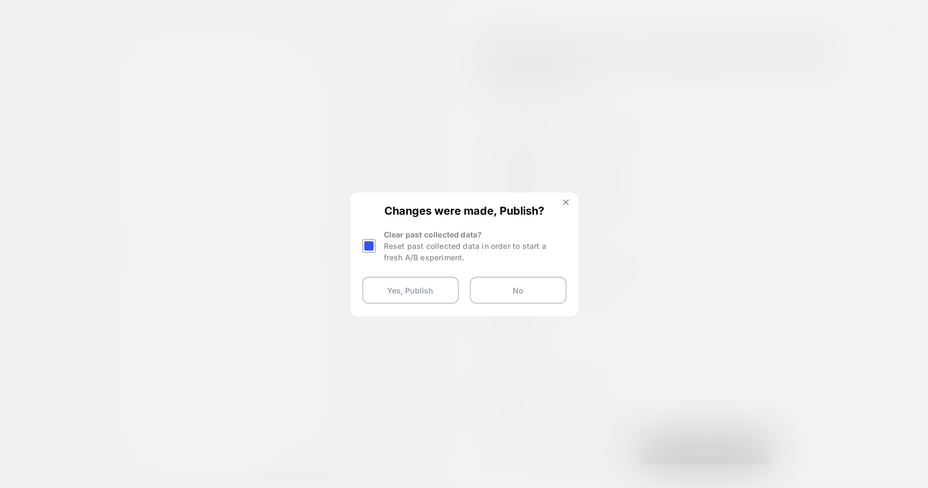
click at [369, 246] on div at bounding box center [369, 246] width 14 height 14
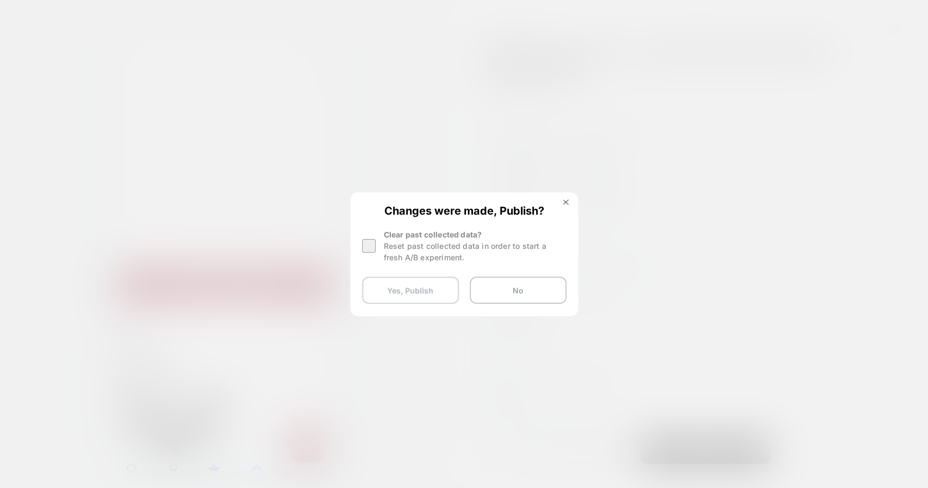
click at [410, 290] on button "Yes, Publish" at bounding box center [410, 290] width 97 height 27
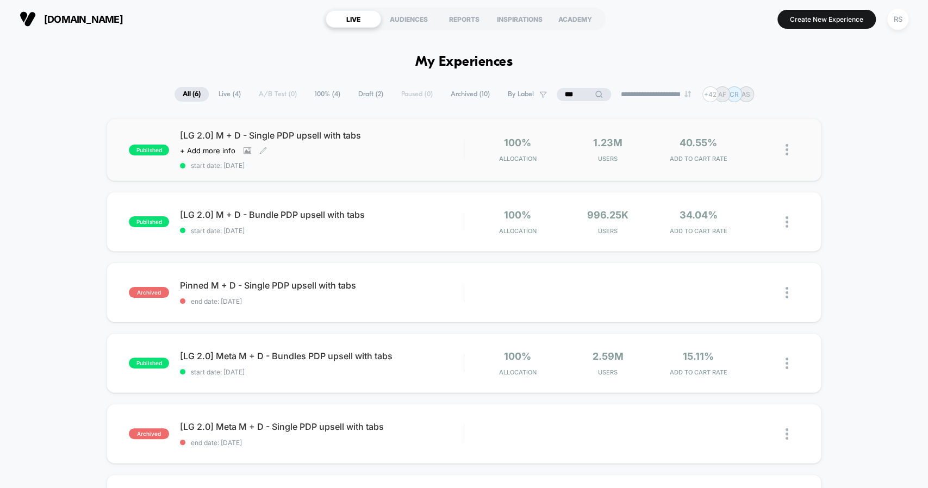
click at [354, 151] on div "Click to view images Click to edit experience details + Add more info" at bounding box center [279, 150] width 198 height 9
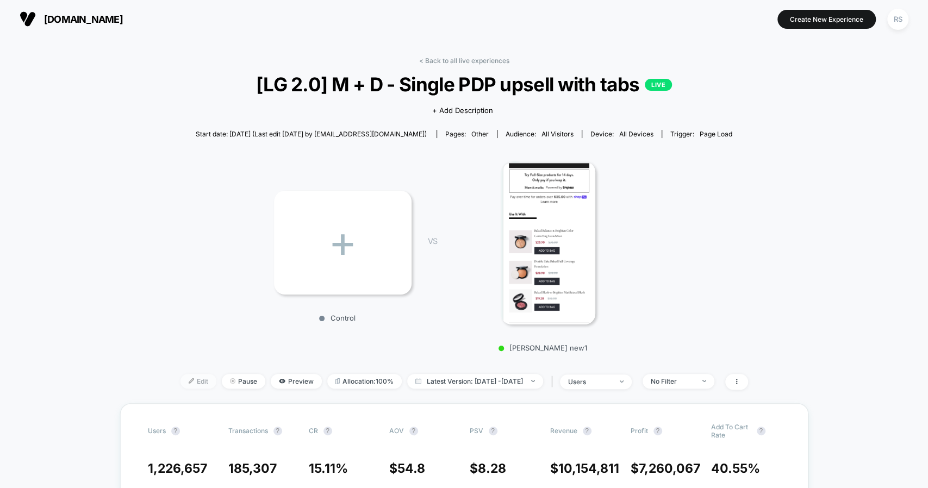
click at [185, 376] on span "Edit" at bounding box center [198, 381] width 36 height 15
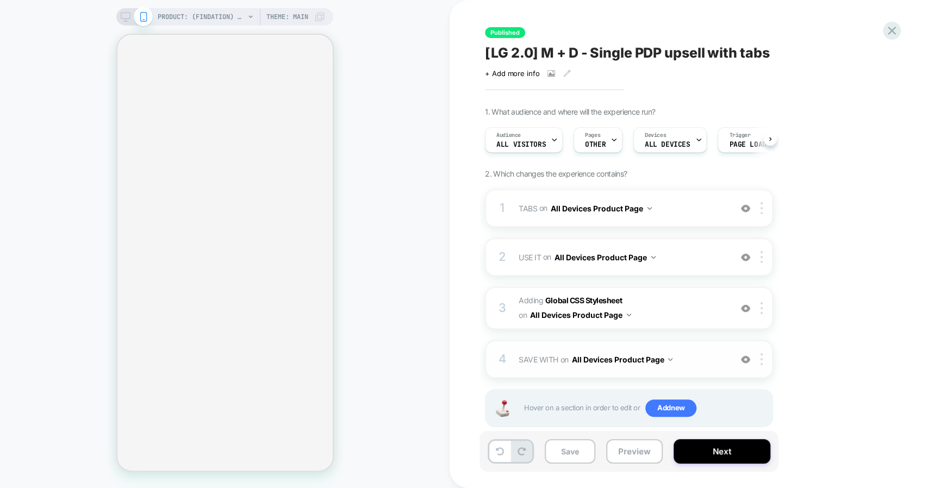
click at [696, 359] on span "SAVE WITH Replacing Blocks List WITH #save-with-wrapper-vsly-LG-2-0 on All Devi…" at bounding box center [621, 360] width 207 height 16
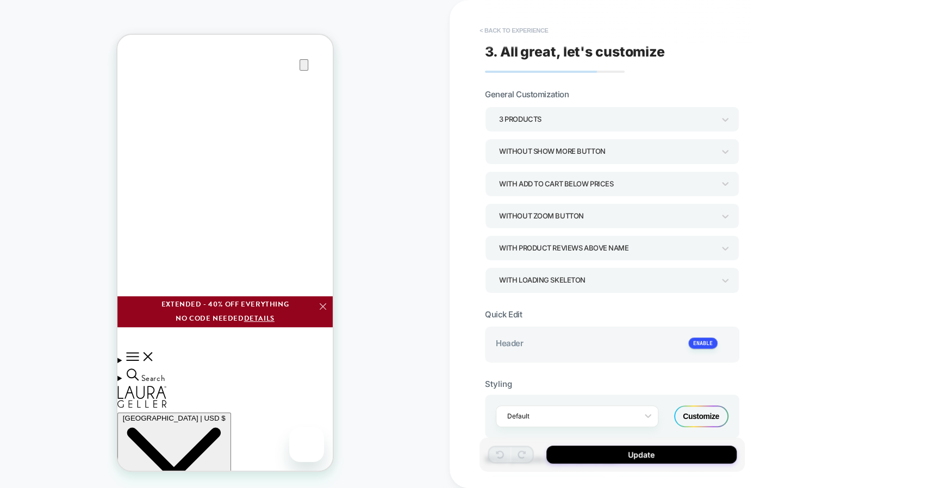
click at [525, 28] on button "< Back to experience" at bounding box center [513, 30] width 79 height 17
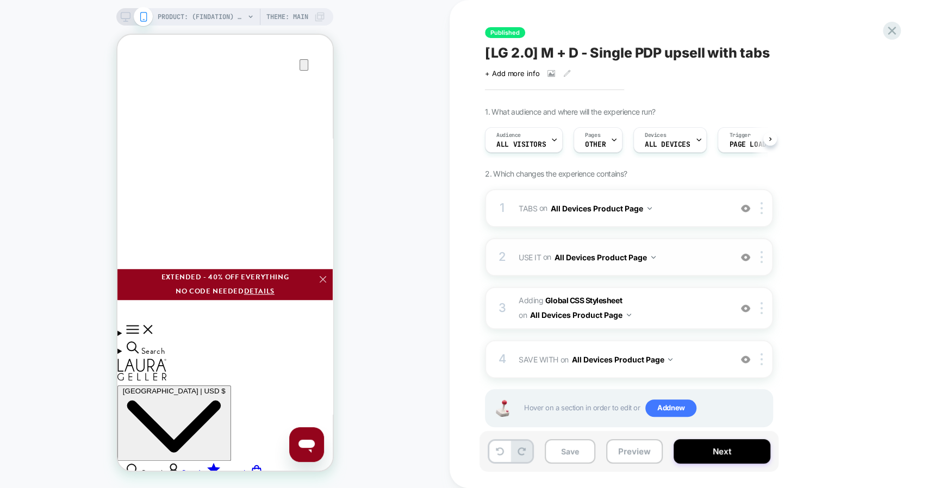
click at [681, 264] on span "USE IT Replacing Blocks List WITH #use-it-wrapper-vsly-LG-2-0 on All Devices Pr…" at bounding box center [621, 257] width 207 height 16
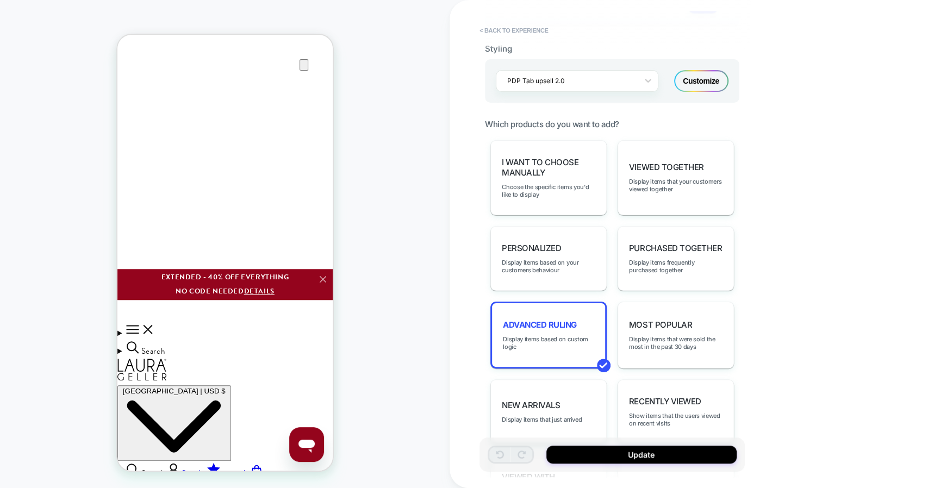
scroll to position [336, 0]
click at [552, 319] on span "Advanced Ruling" at bounding box center [540, 324] width 74 height 10
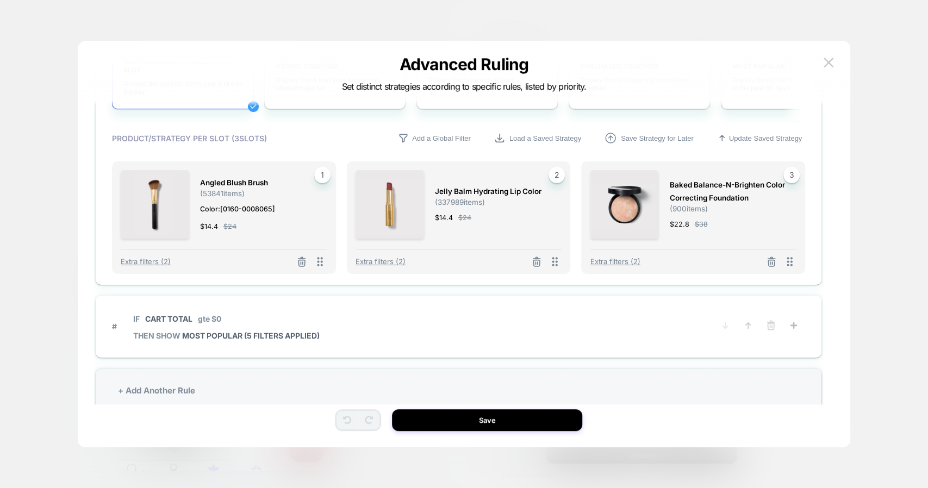
scroll to position [940, 0]
click at [611, 260] on span "Extra filters (2)" at bounding box center [615, 262] width 50 height 9
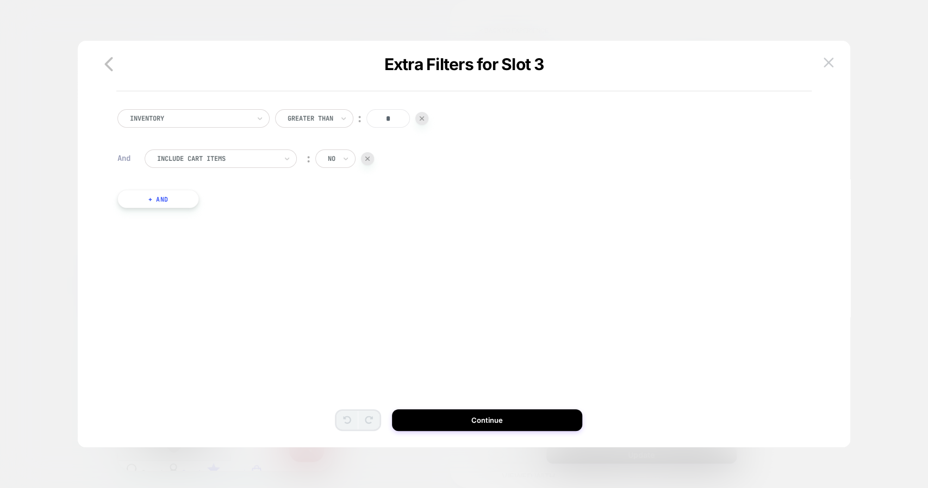
scroll to position [0, 0]
click at [829, 65] on img at bounding box center [828, 62] width 10 height 9
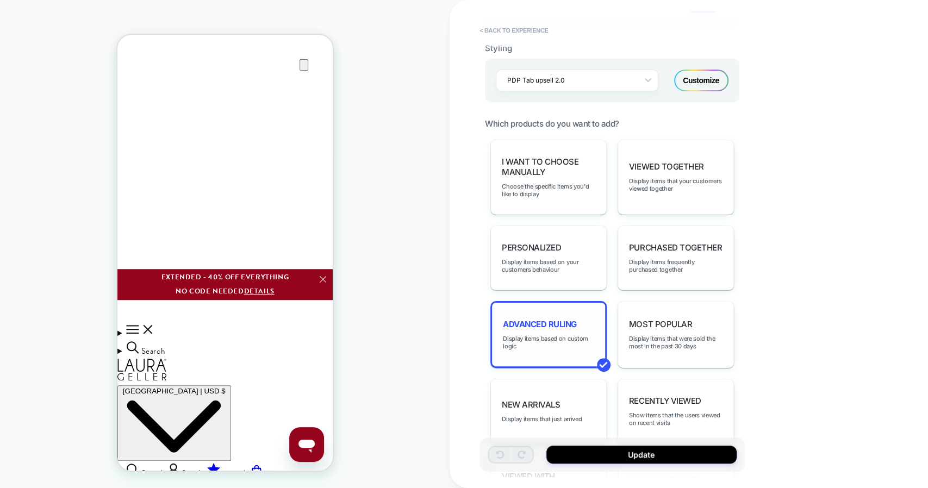
click at [573, 320] on span "Advanced Ruling" at bounding box center [540, 324] width 74 height 10
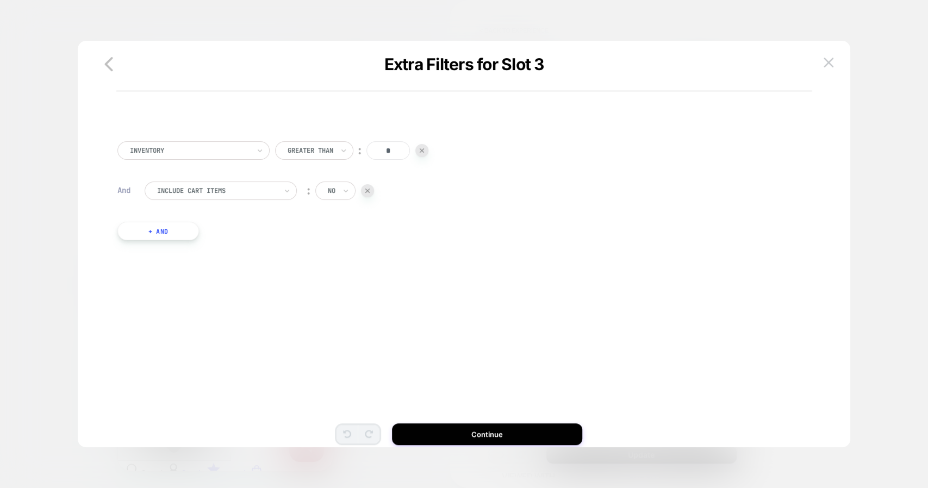
scroll to position [32, 0]
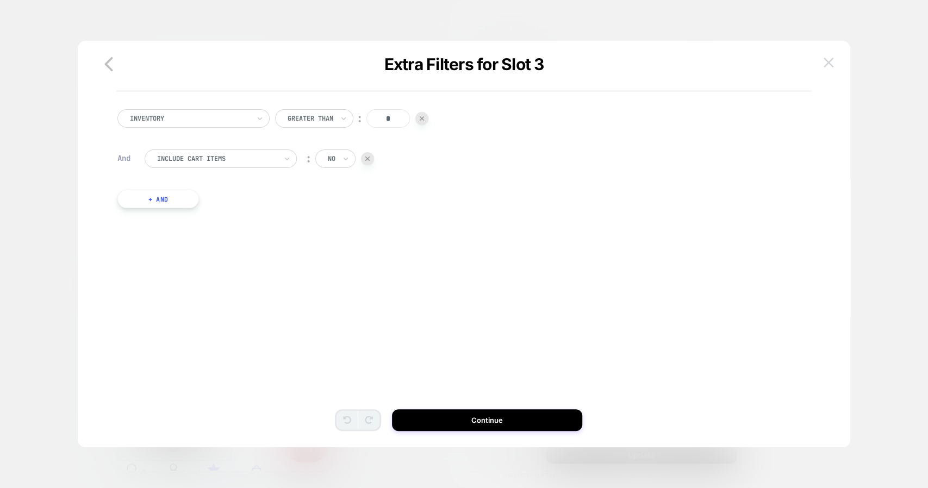
click at [835, 67] on button at bounding box center [828, 62] width 16 height 16
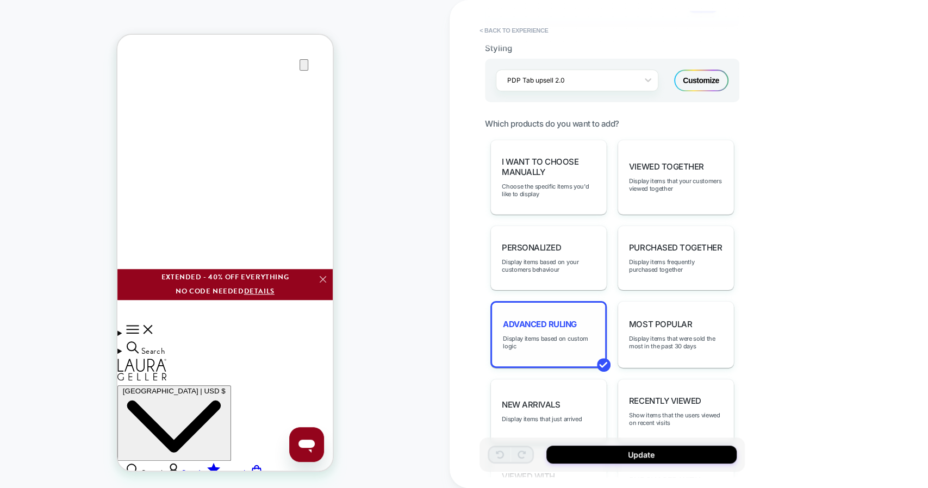
click at [532, 341] on div "Advanced Ruling Display items based on custom logic" at bounding box center [548, 334] width 116 height 67
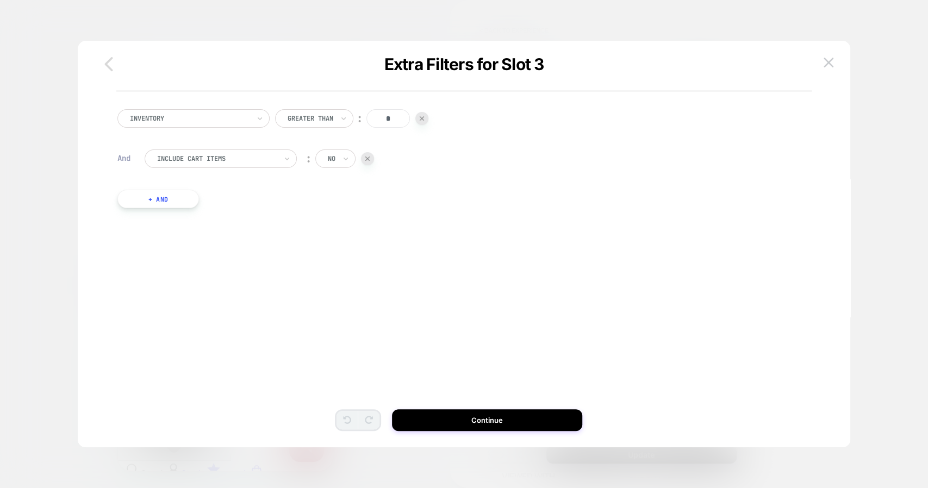
click at [114, 53] on button "button" at bounding box center [109, 65] width 28 height 24
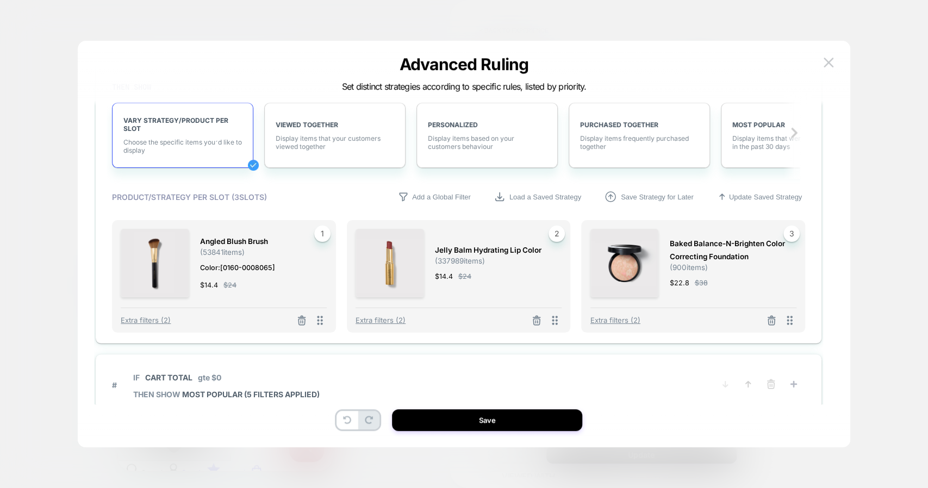
scroll to position [968, 0]
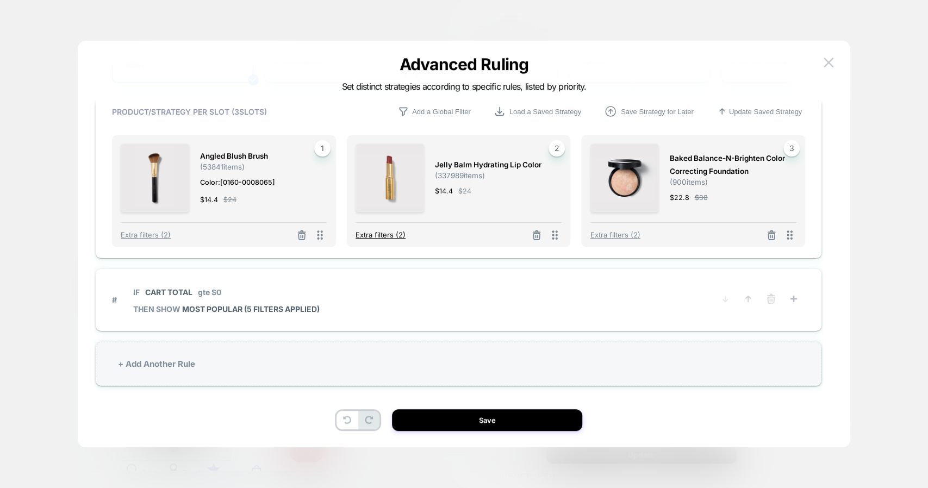
click at [386, 233] on span "Extra filters (2)" at bounding box center [380, 234] width 50 height 9
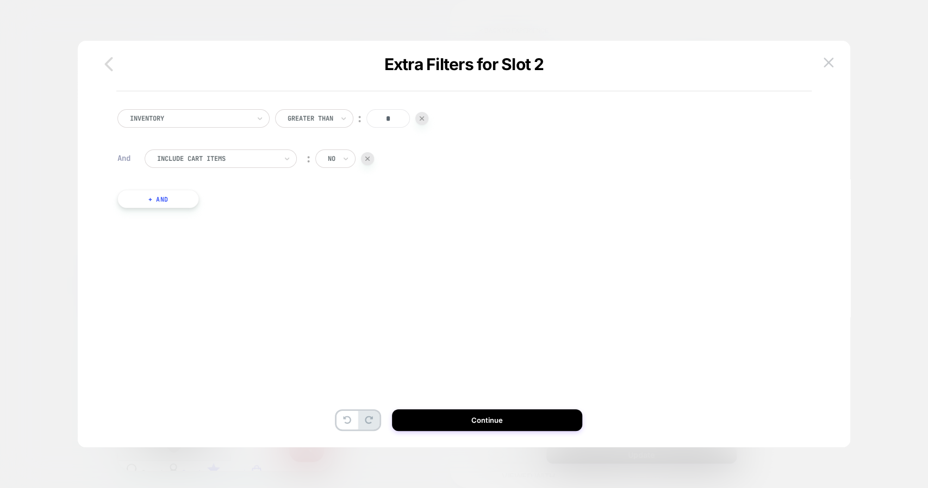
click at [109, 68] on icon "button" at bounding box center [109, 64] width 22 height 22
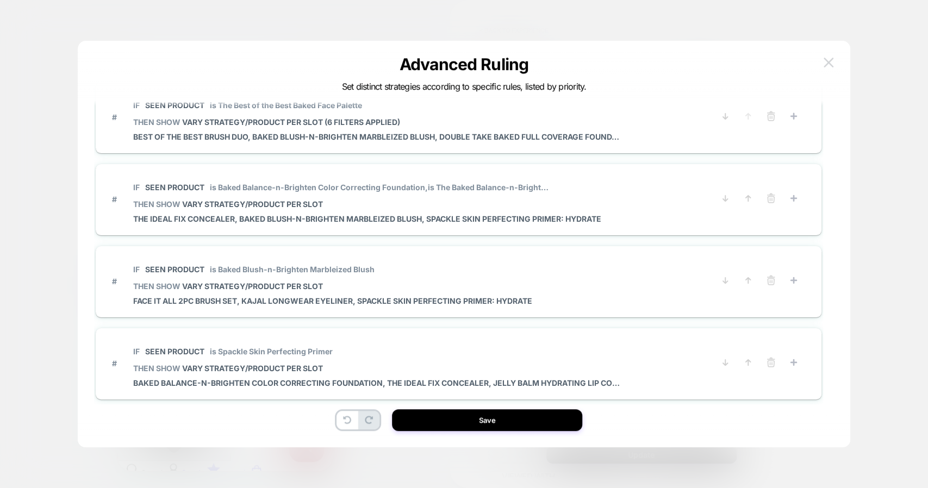
click at [835, 67] on button at bounding box center [828, 62] width 16 height 16
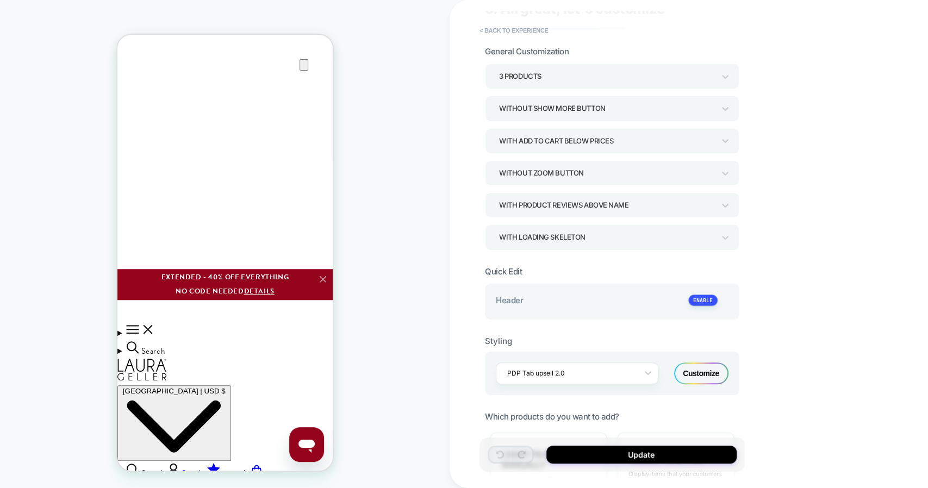
scroll to position [39, 0]
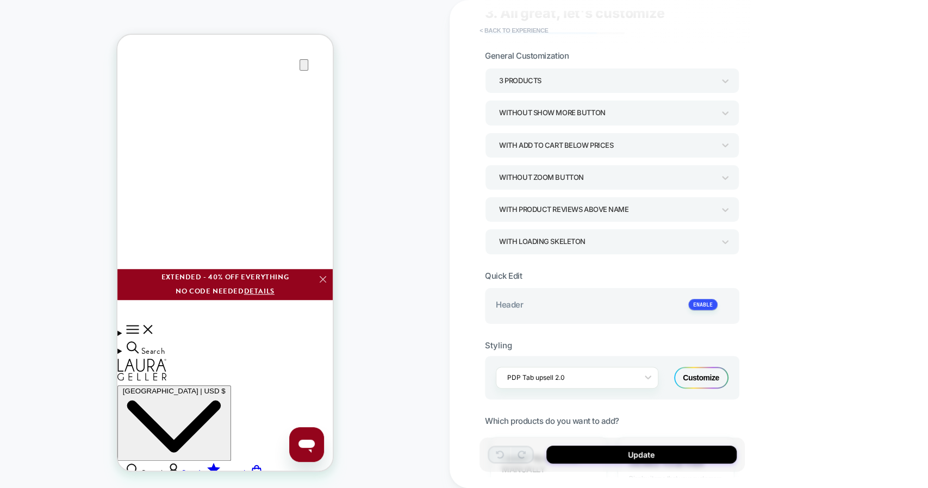
click at [528, 35] on button "< Back to experience" at bounding box center [513, 30] width 79 height 17
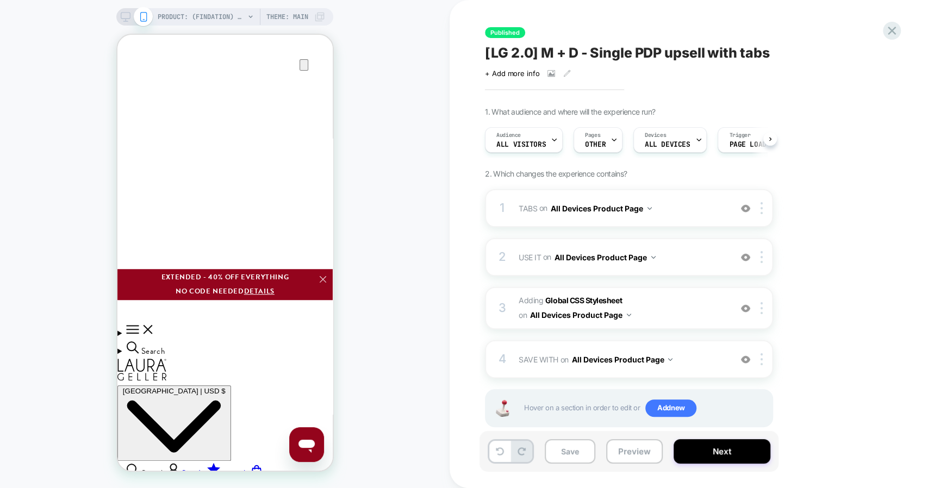
scroll to position [0, 2]
click at [894, 33] on icon at bounding box center [891, 31] width 8 height 8
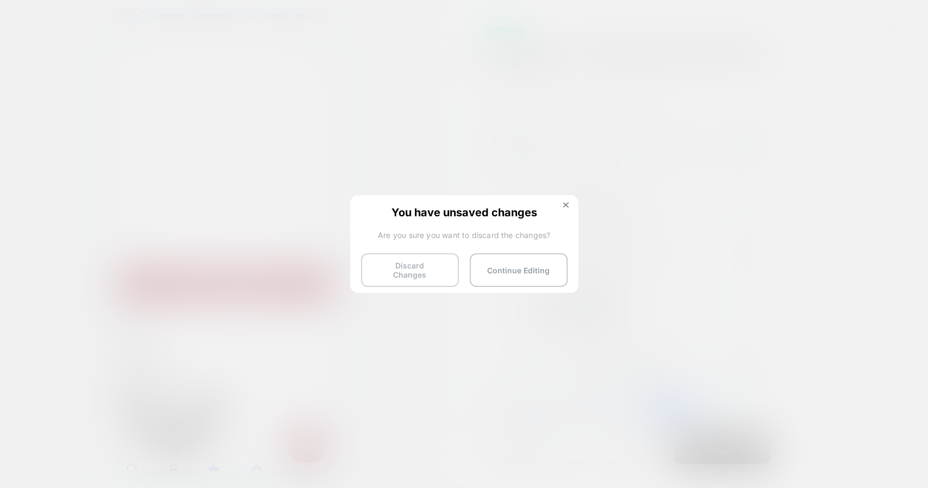
click at [439, 259] on button "Discard Changes" at bounding box center [410, 270] width 98 height 34
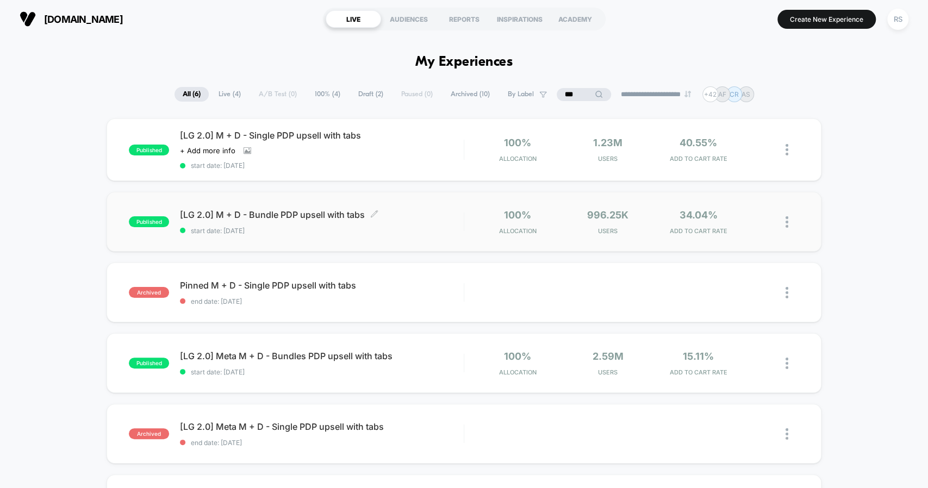
click at [324, 222] on div "[LG 2.0] M + D - Bundle PDP upsell with tabs Click to edit experience details C…" at bounding box center [321, 222] width 283 height 26
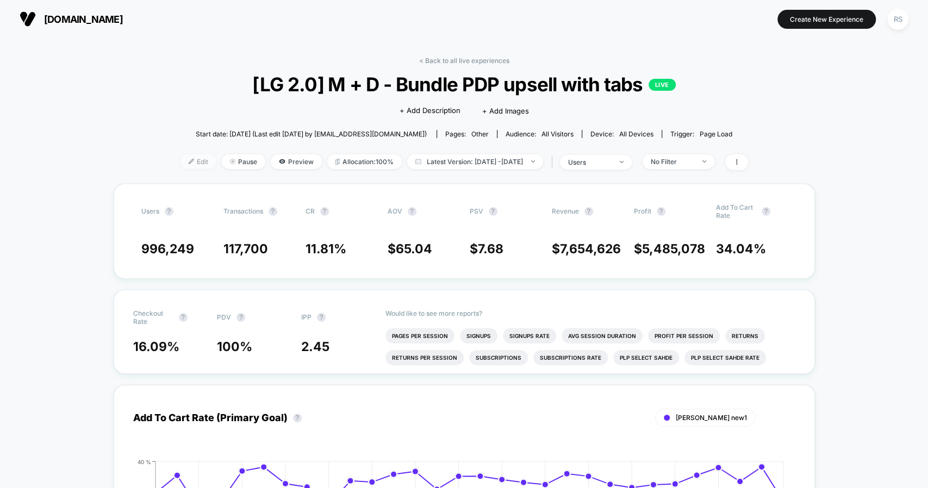
click at [186, 161] on span "Edit" at bounding box center [198, 161] width 36 height 15
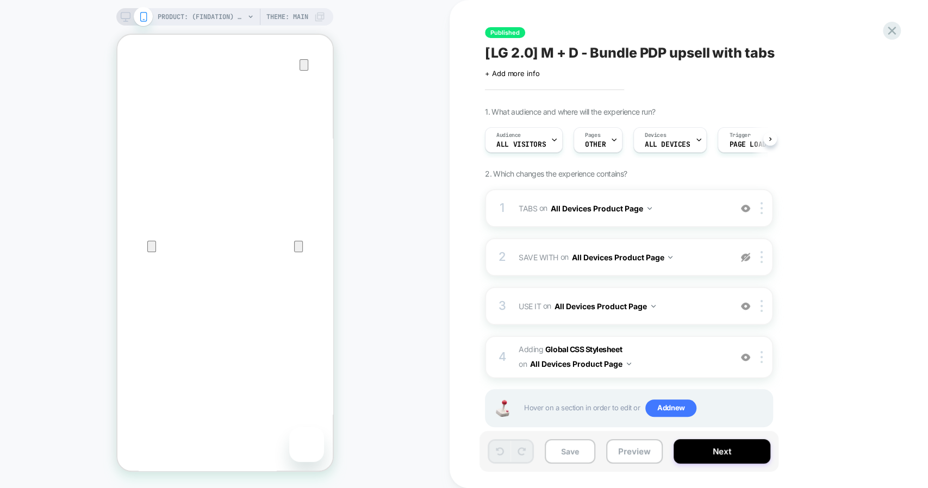
click at [134, 80] on icon "Close" at bounding box center [127, 86] width 13 height 13
click at [701, 301] on span "USE IT Adding Blocks List AFTER #_loomi_addon_1746983146920-bundle-LG-2-0 #use-…" at bounding box center [621, 306] width 207 height 16
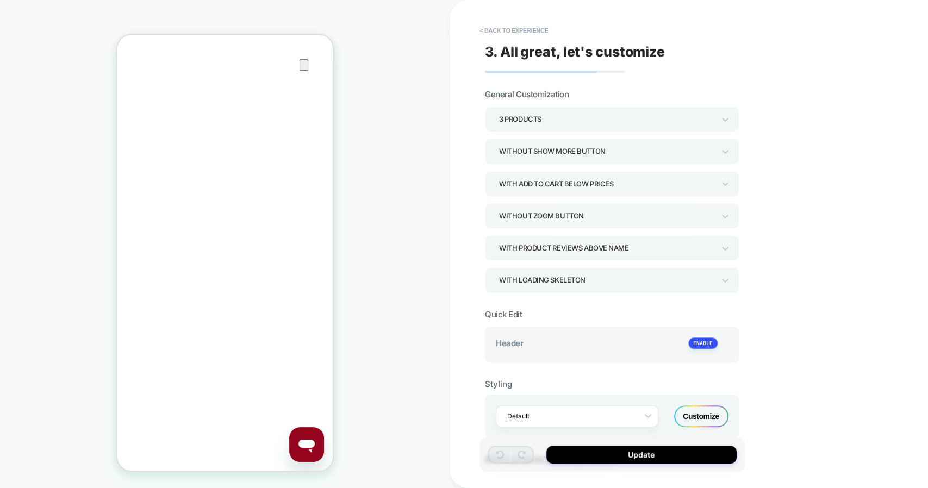
scroll to position [622, 0]
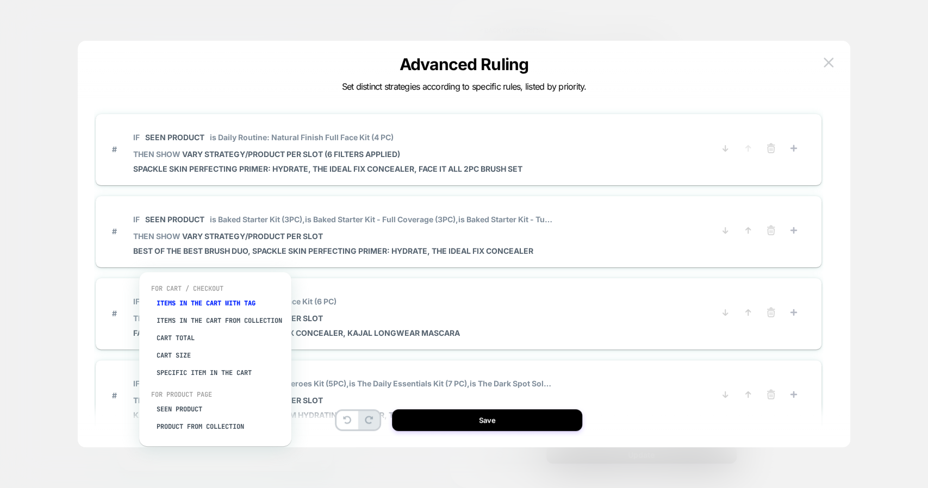
type input "***"
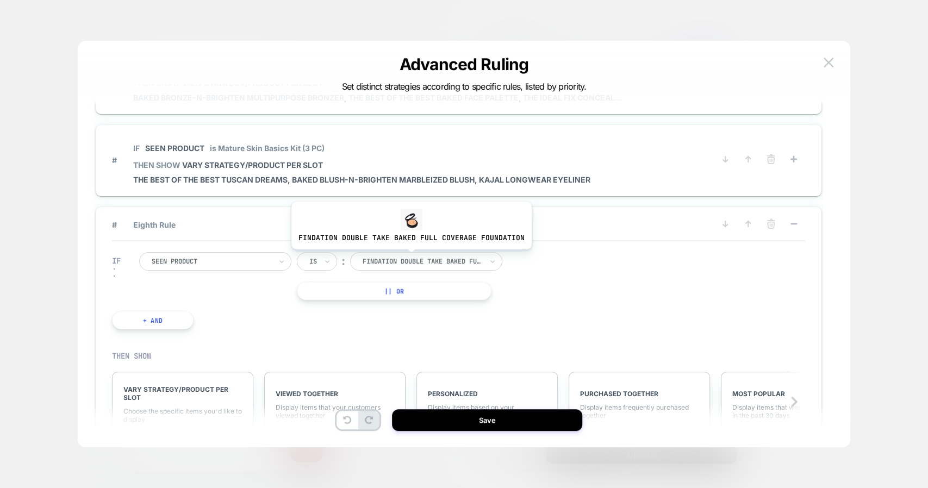
click at [408, 258] on div at bounding box center [422, 261] width 120 height 10
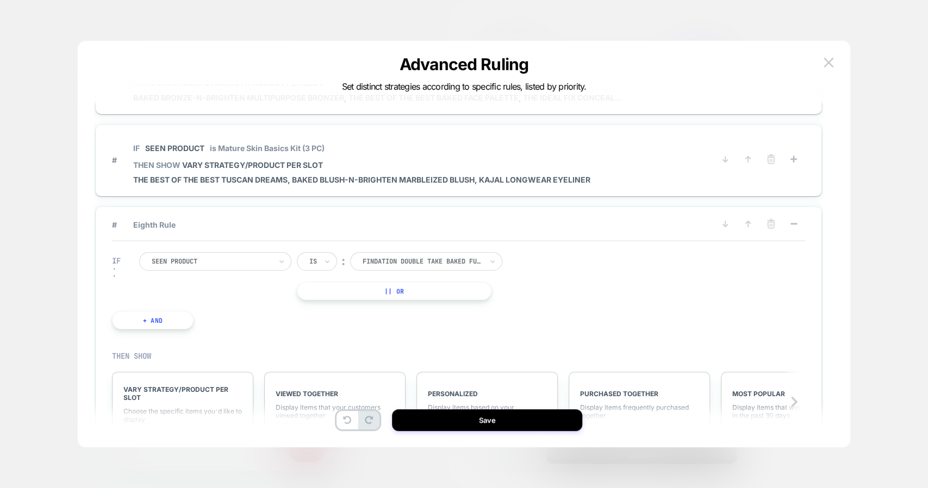
click at [292, 209] on div "# Eighth Rule IF Seen Product Is ︰ findation double take baked full coverage fo…" at bounding box center [458, 333] width 725 height 252
click at [387, 256] on div at bounding box center [422, 261] width 120 height 10
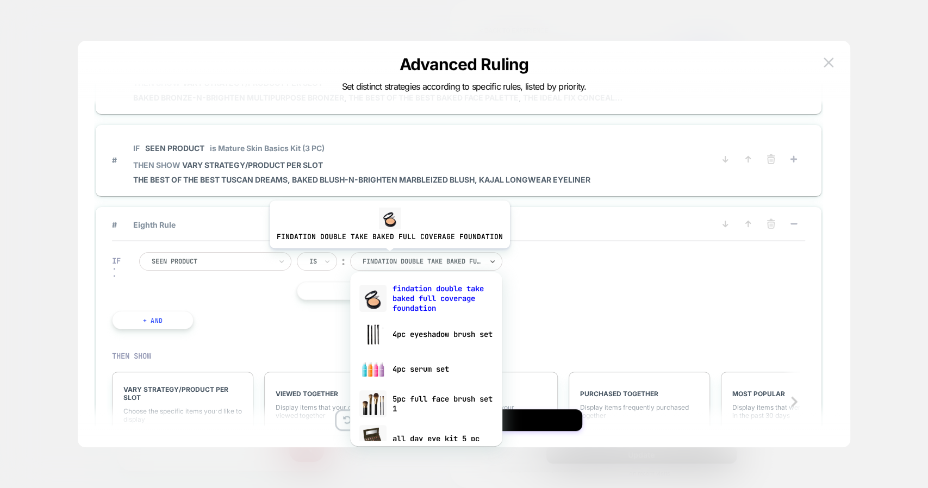
paste input "**********"
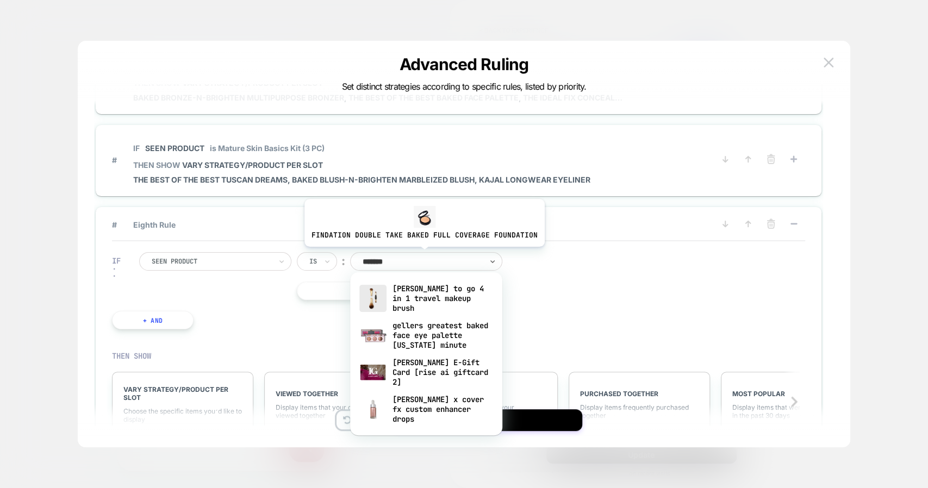
type input "******"
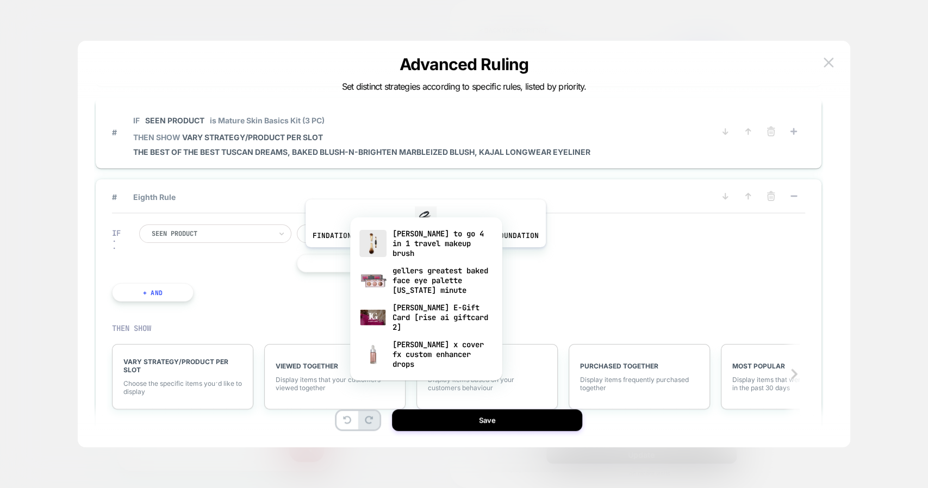
scroll to position [490, 0]
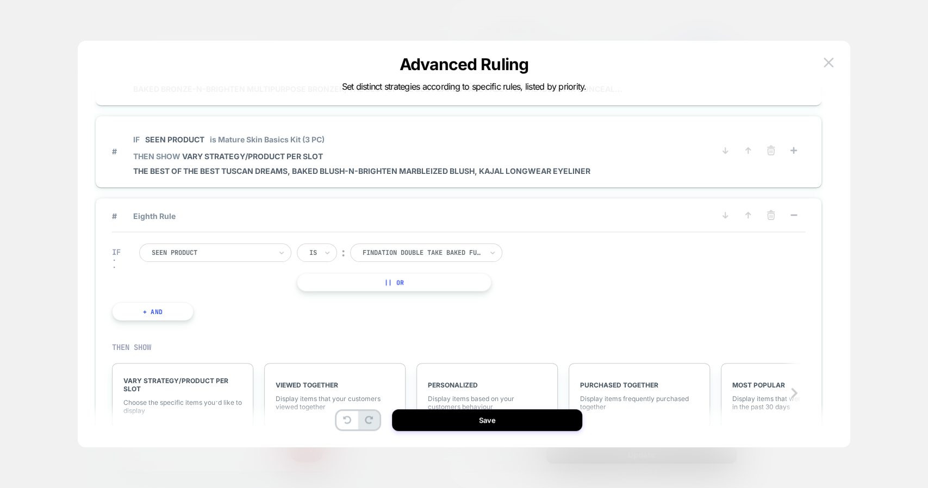
click at [418, 256] on div "findation double take baked full coverage foundation" at bounding box center [426, 252] width 152 height 18
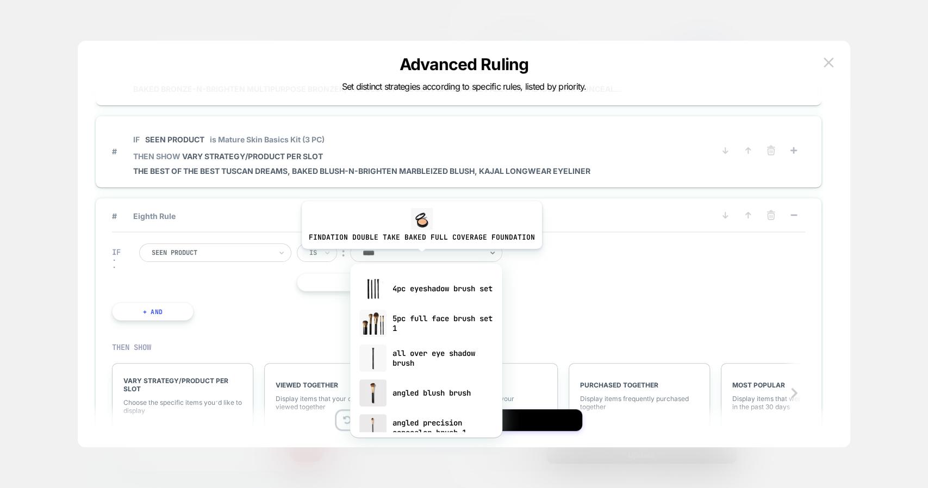
type input "*****"
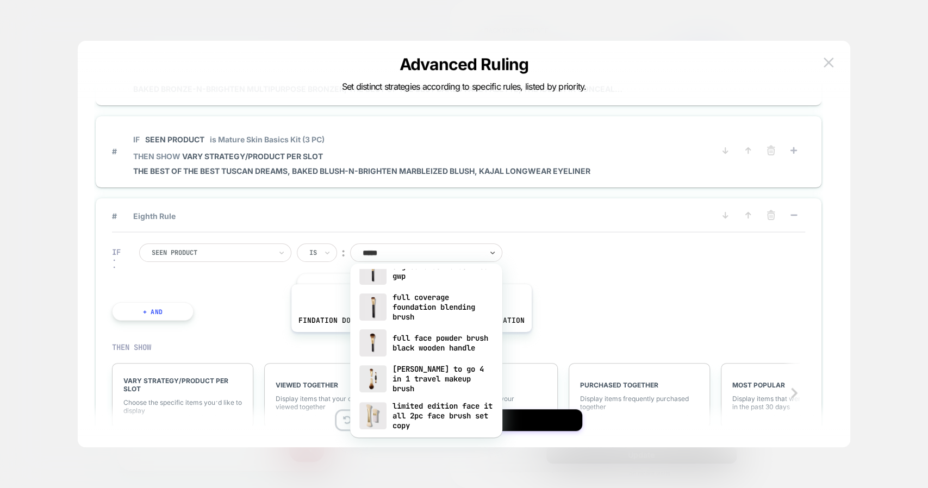
scroll to position [644, 0]
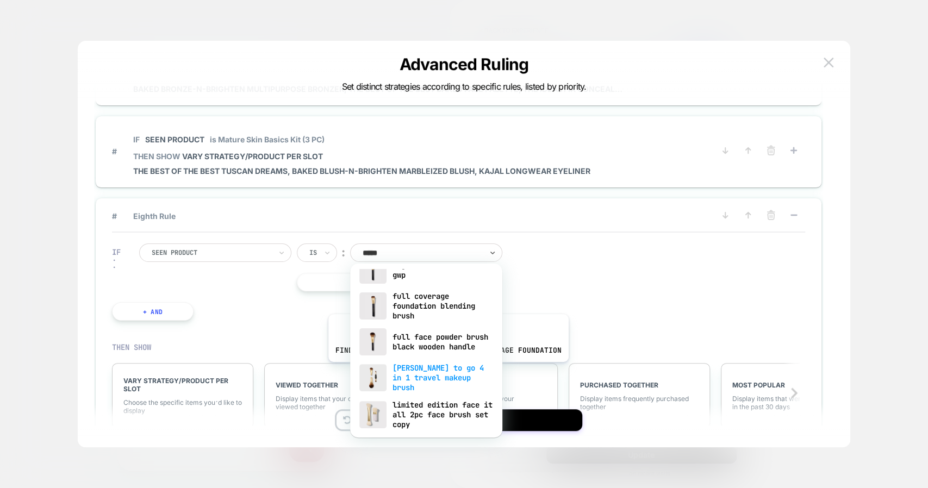
click at [446, 369] on div "[PERSON_NAME] to go 4 in 1 travel makeup brush" at bounding box center [425, 377] width 141 height 37
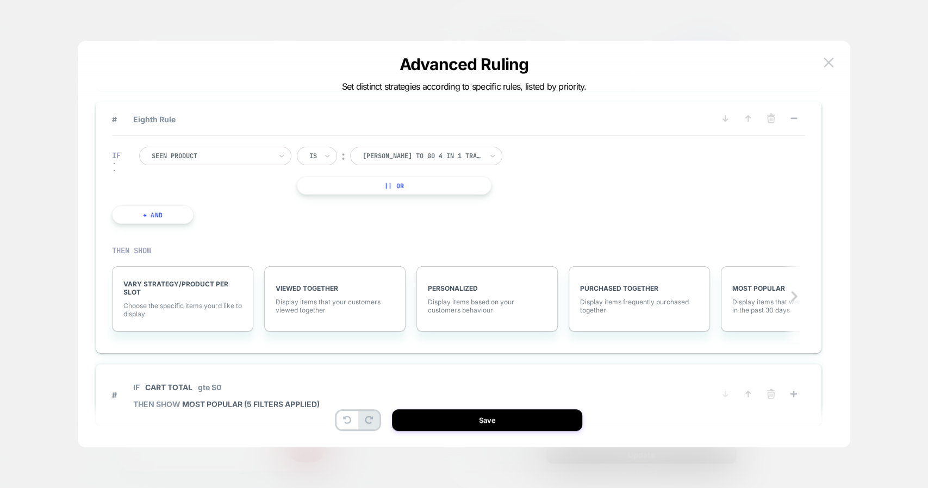
scroll to position [603, 0]
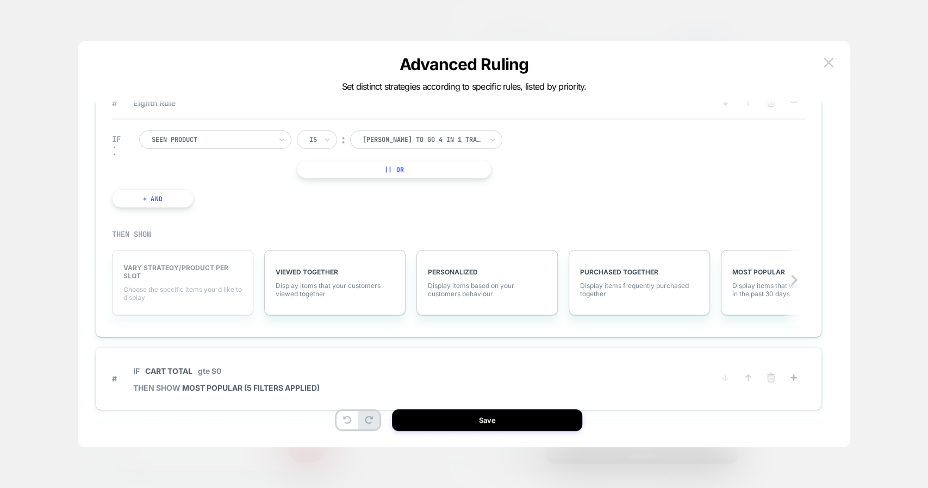
click at [159, 271] on span "VARY STRATEGY/PRODUCT PER SLOT" at bounding box center [182, 272] width 118 height 16
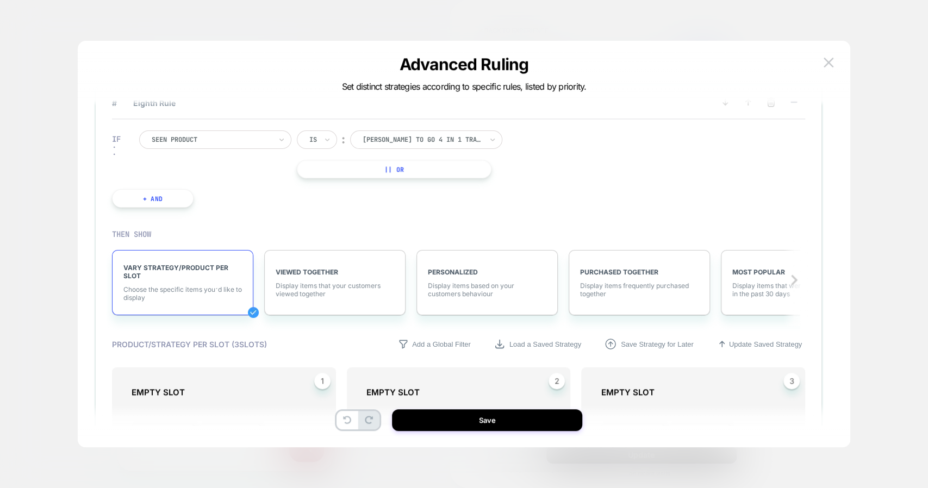
scroll to position [715, 0]
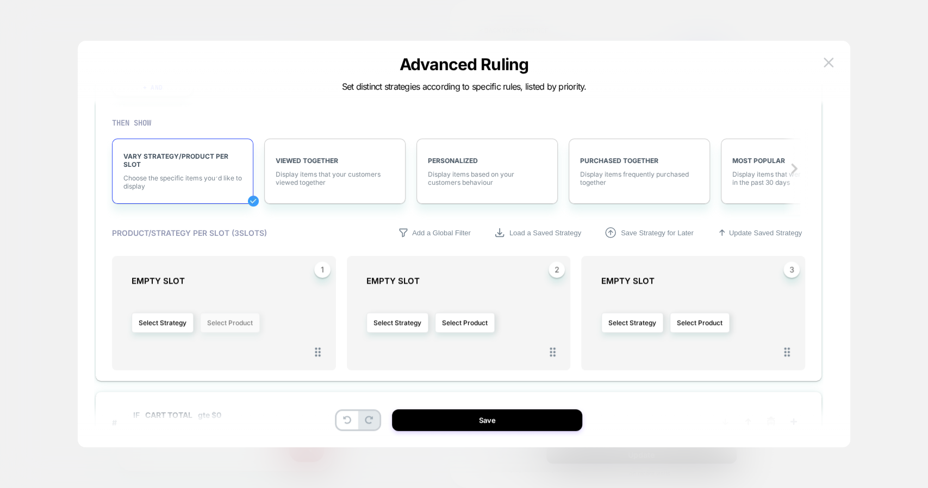
click at [224, 315] on button "Select Product" at bounding box center [230, 322] width 60 height 20
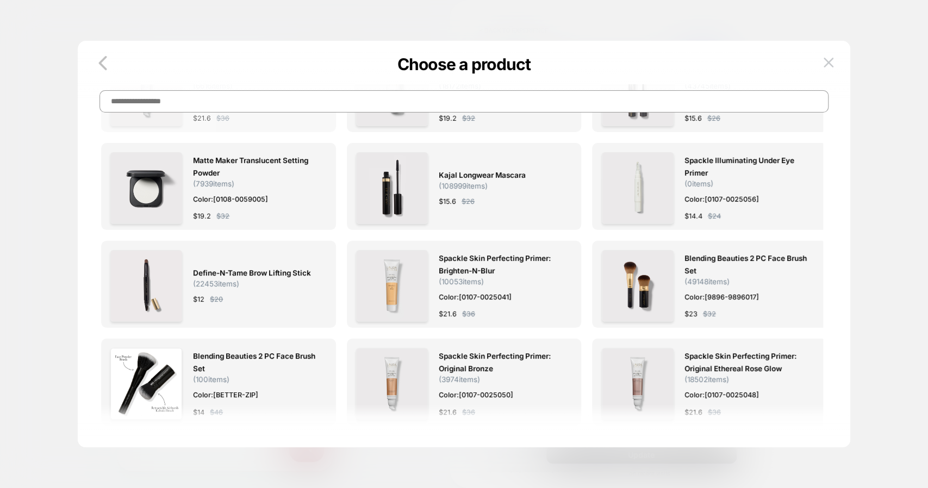
scroll to position [0, 0]
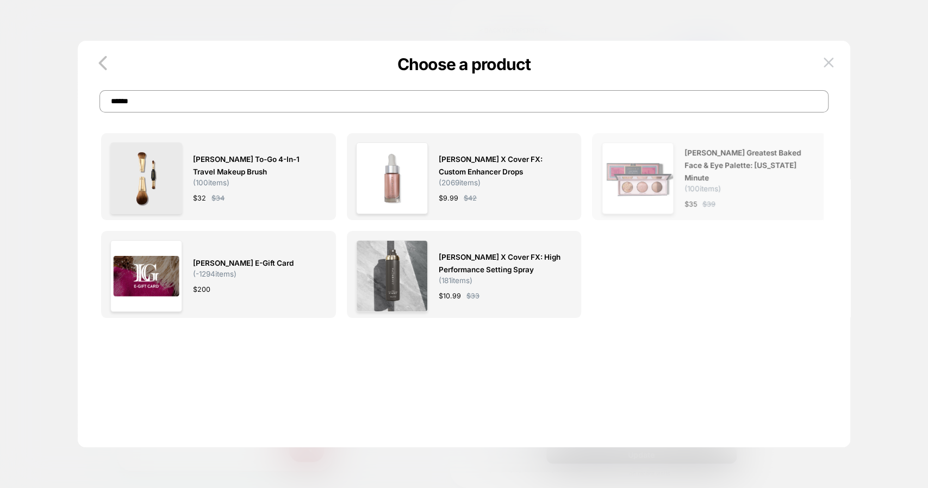
type input "******"
click at [731, 179] on span "Geller's Greatest Baked Face & Eye Palette: New York Minute ( 100 items)" at bounding box center [745, 170] width 122 height 46
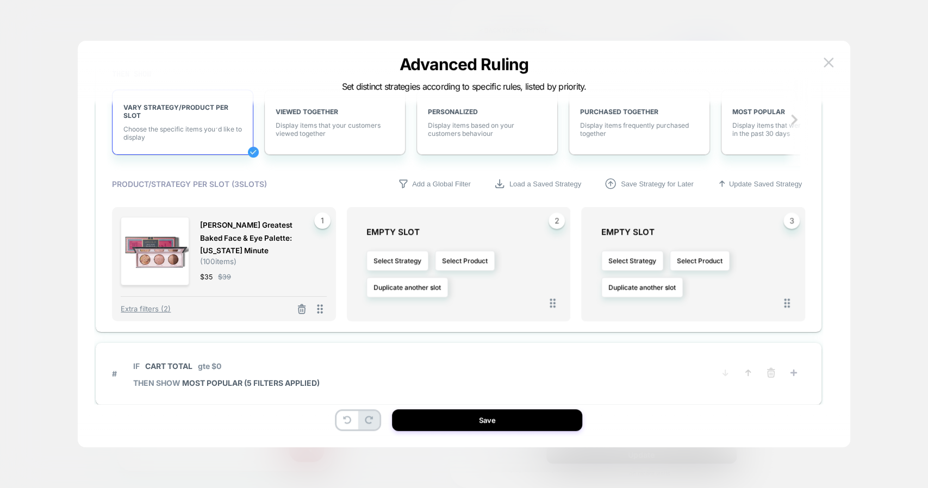
scroll to position [732, 0]
click at [454, 258] on button "Select Product" at bounding box center [465, 259] width 60 height 20
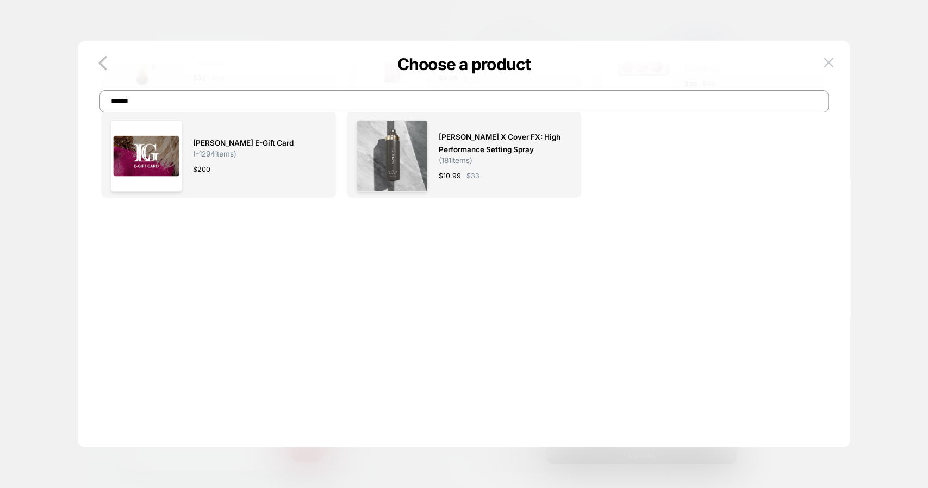
scroll to position [0, 0]
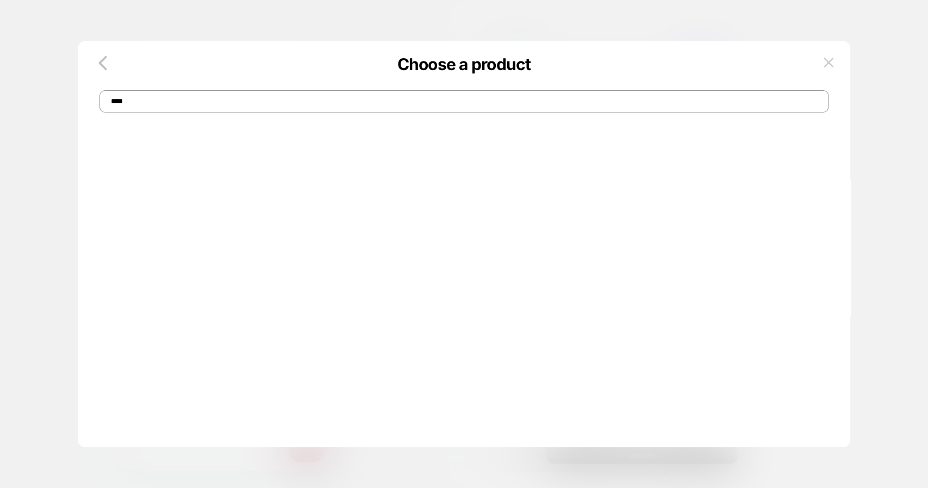
type input "****"
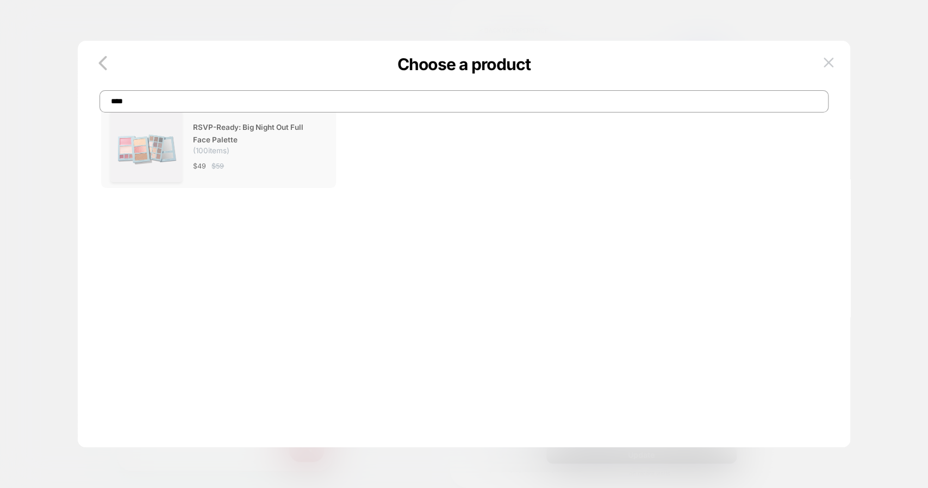
click at [256, 146] on span "RSVP-Ready: Big Night Out Full Face Palette" at bounding box center [254, 133] width 122 height 25
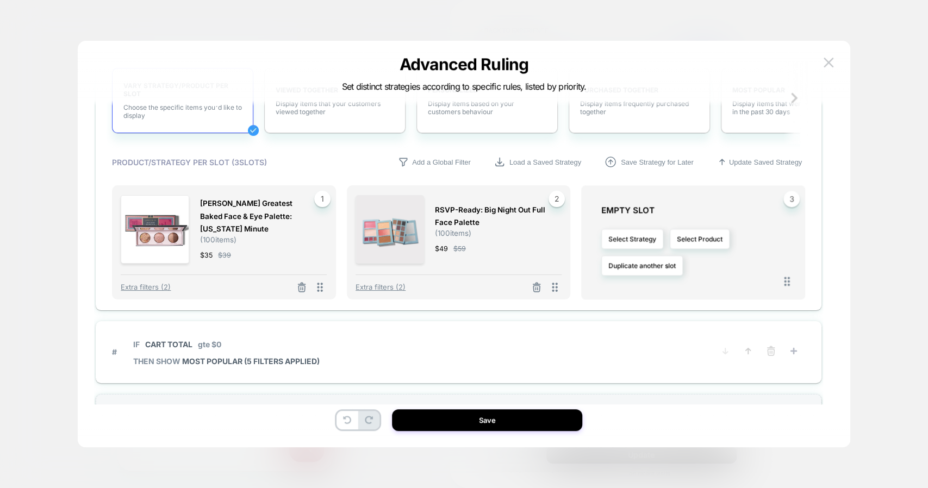
scroll to position [805, 0]
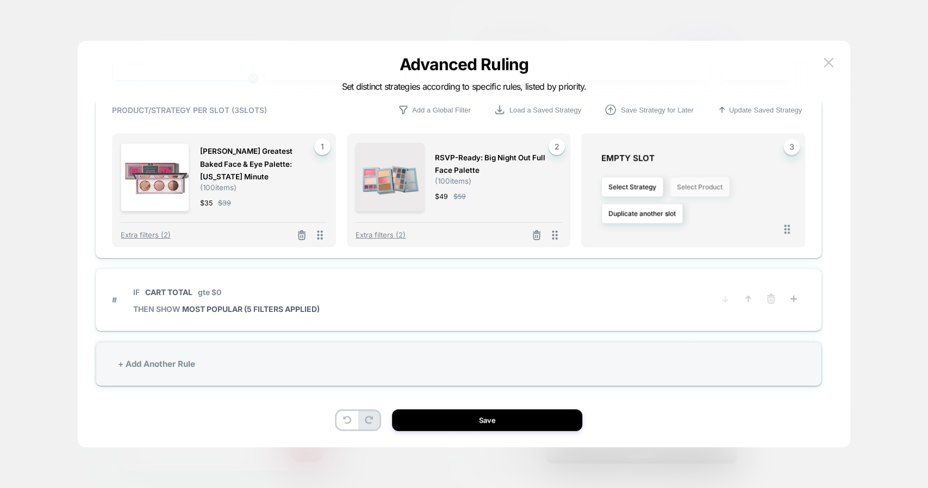
click at [699, 186] on button "Select Product" at bounding box center [699, 187] width 60 height 20
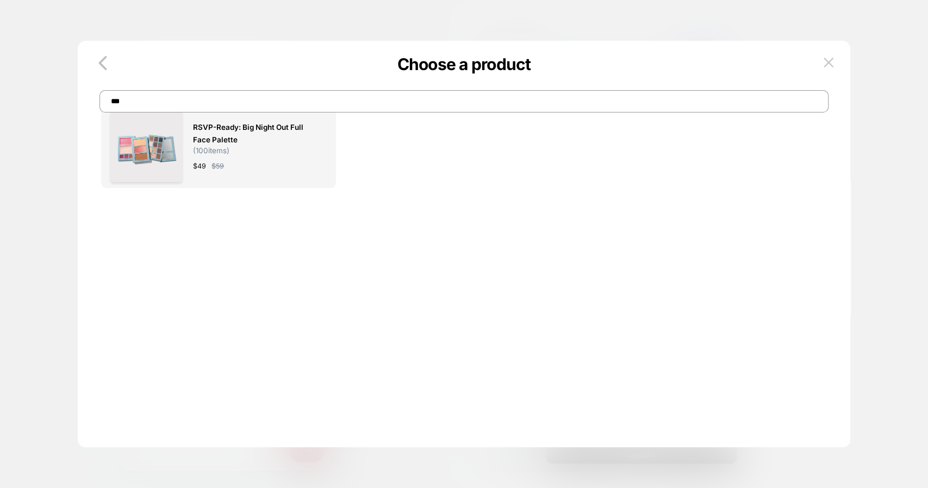
type input "****"
click at [271, 172] on div "$ 38 $ 39" at bounding box center [254, 165] width 122 height 11
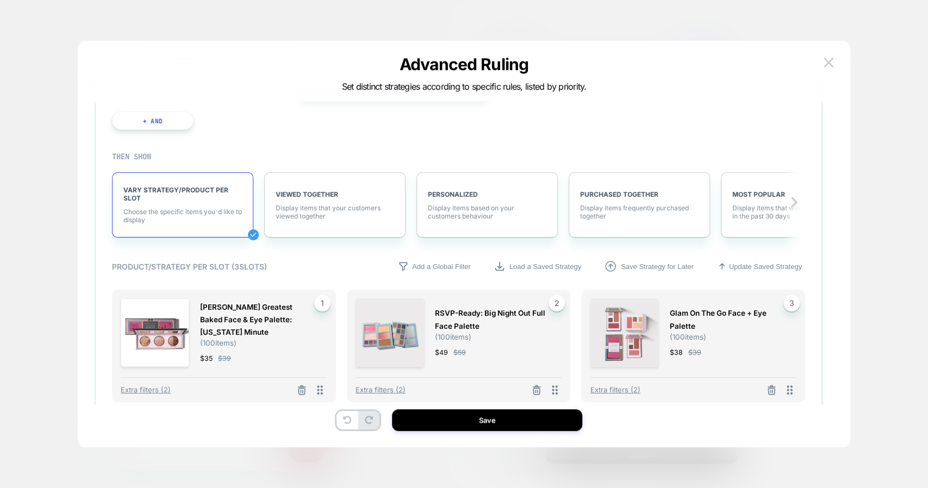
scroll to position [804, 0]
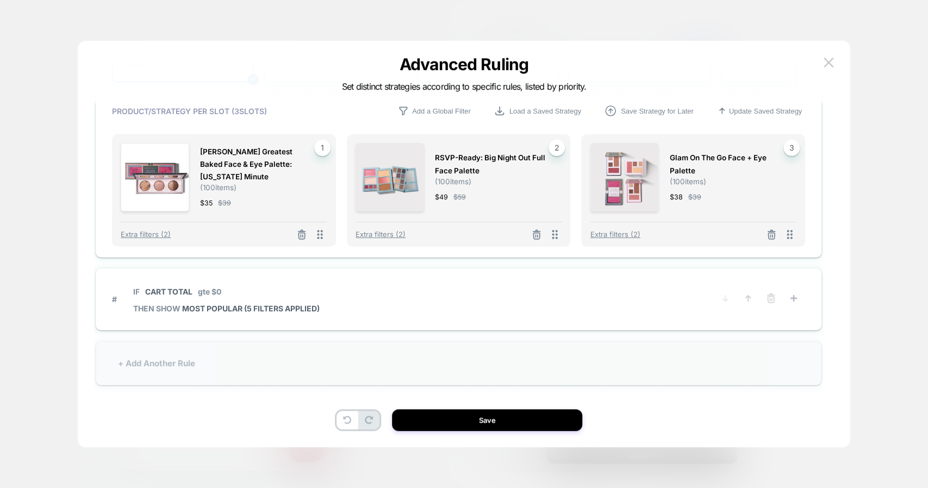
click at [487, 361] on div "+ Add Another Rule" at bounding box center [458, 363] width 725 height 44
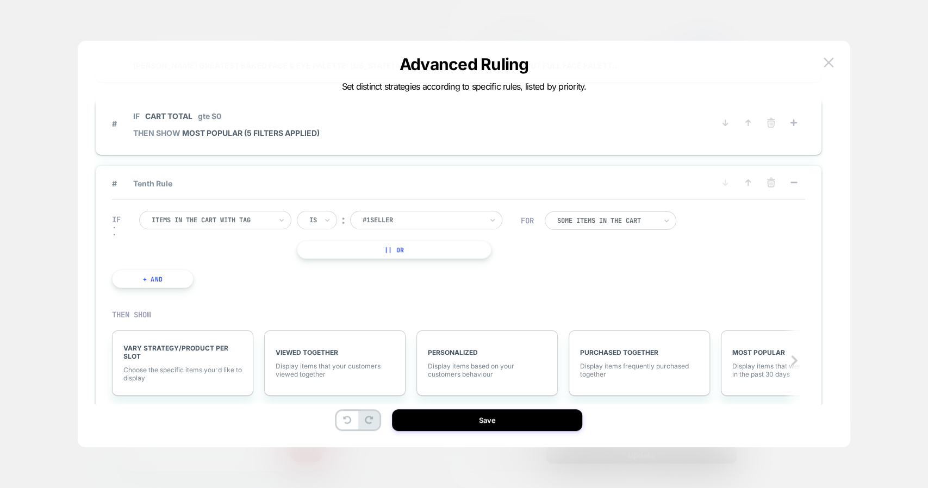
scroll to position [644, 0]
click at [749, 186] on button at bounding box center [747, 185] width 17 height 14
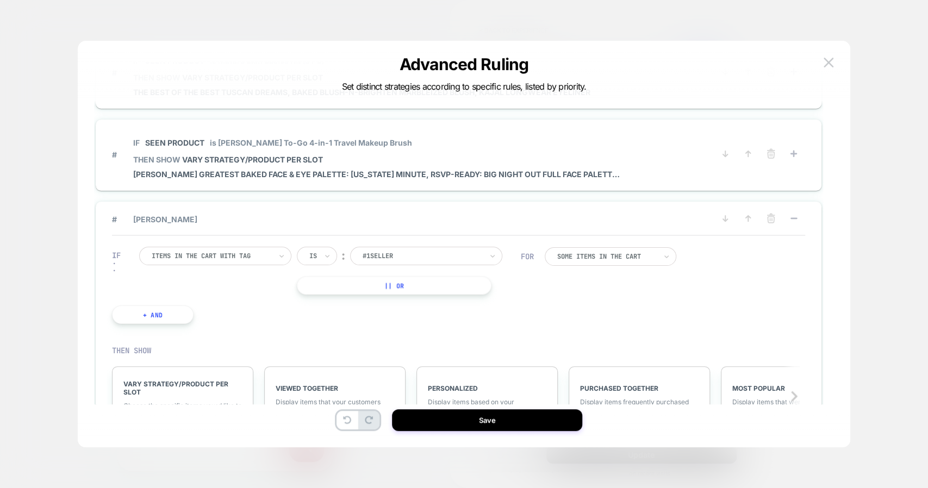
scroll to position [509, 0]
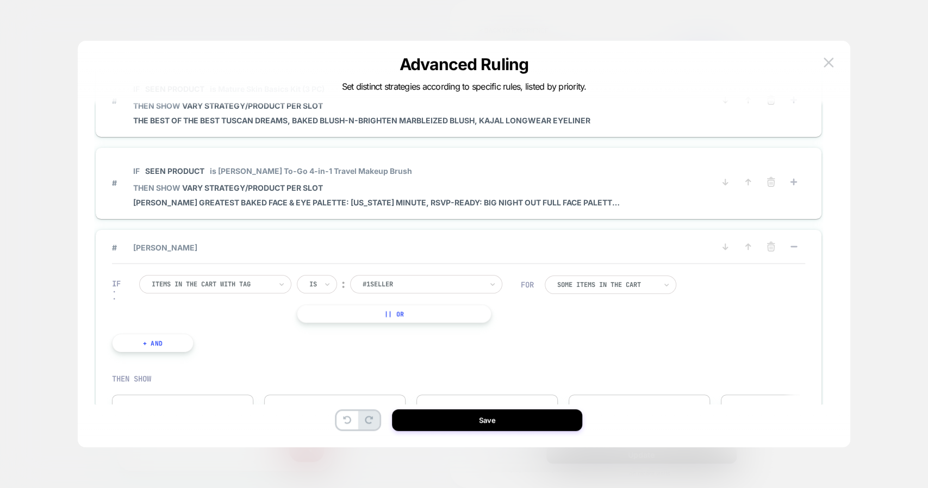
click at [389, 171] on p "IF Seen Product is Geller To-Go 4-in-1 Travel Makeup Brush" at bounding box center [377, 170] width 489 height 9
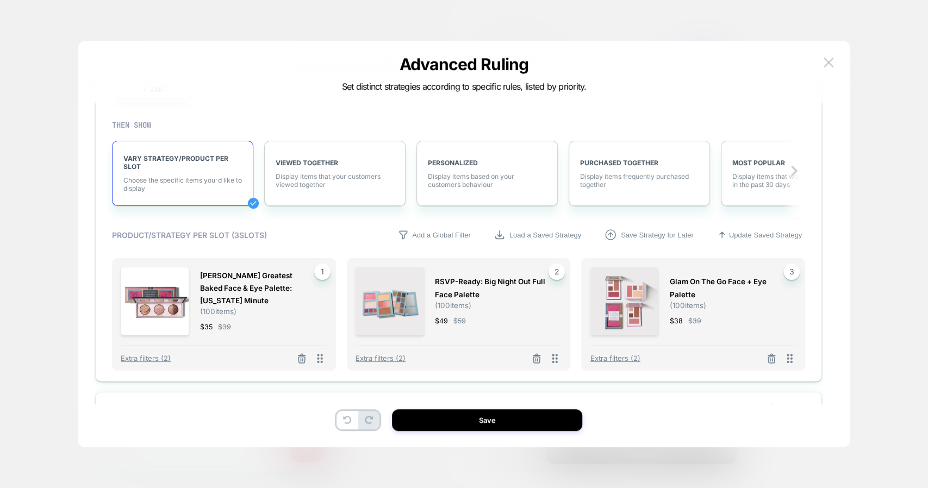
scroll to position [796, 0]
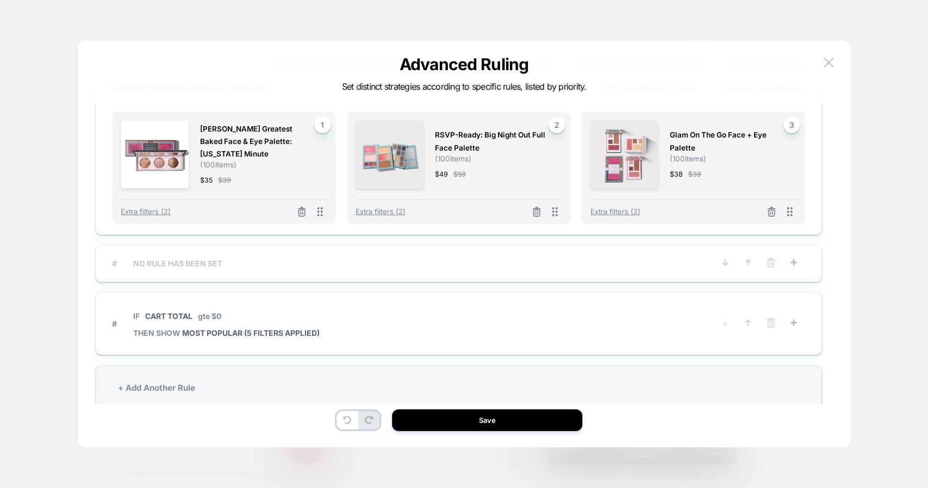
click at [329, 265] on span "# NO RULE HAS BEEN SET" at bounding box center [412, 263] width 601 height 9
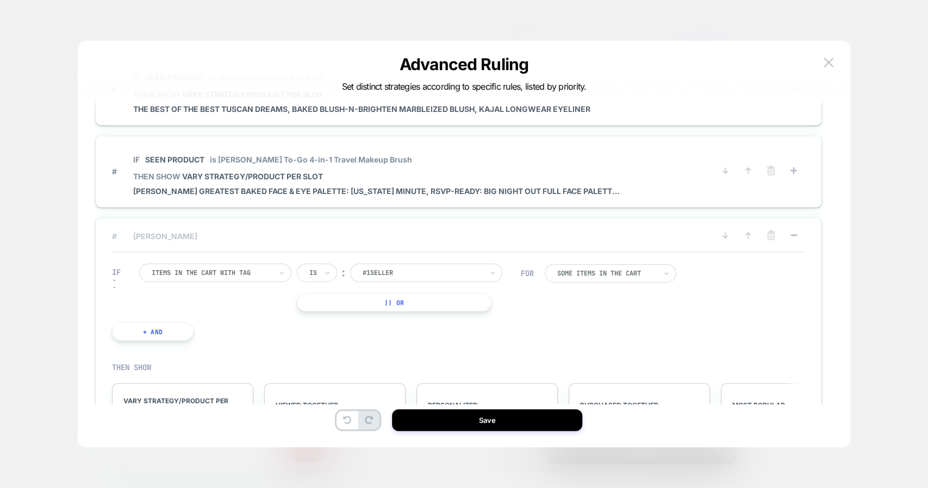
scroll to position [519, 0]
click at [246, 273] on div at bounding box center [212, 273] width 120 height 10
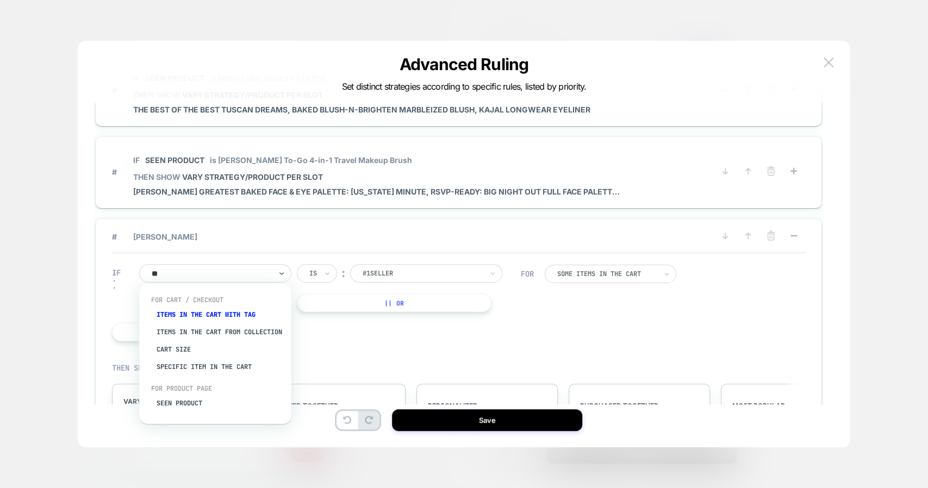
type input "***"
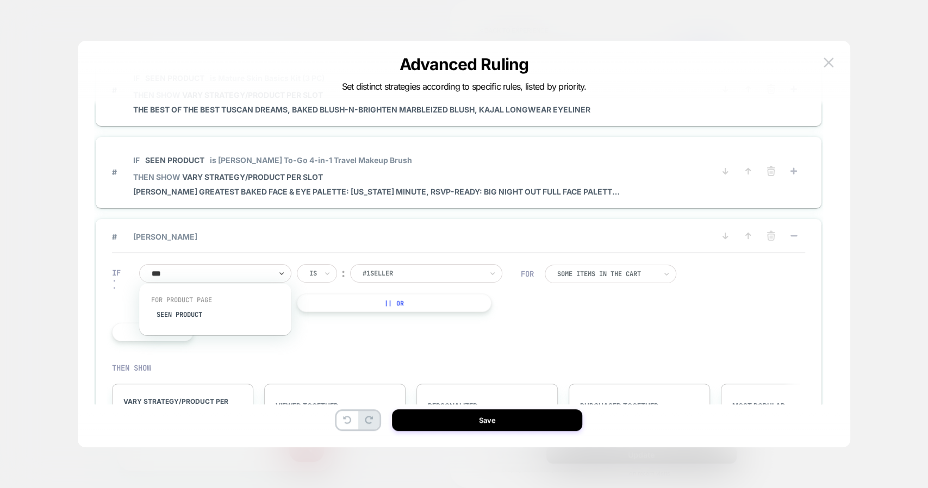
click at [188, 314] on div "Seen Product" at bounding box center [220, 314] width 141 height 17
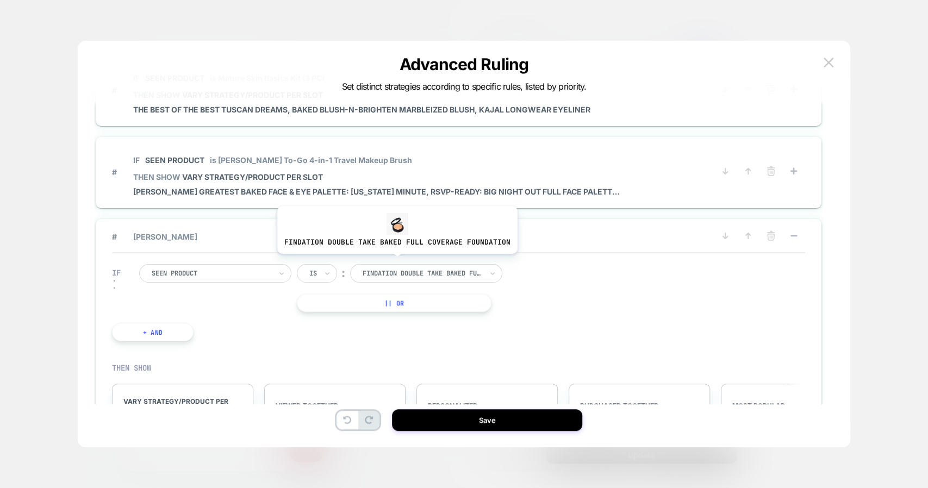
click at [391, 269] on div at bounding box center [422, 273] width 120 height 10
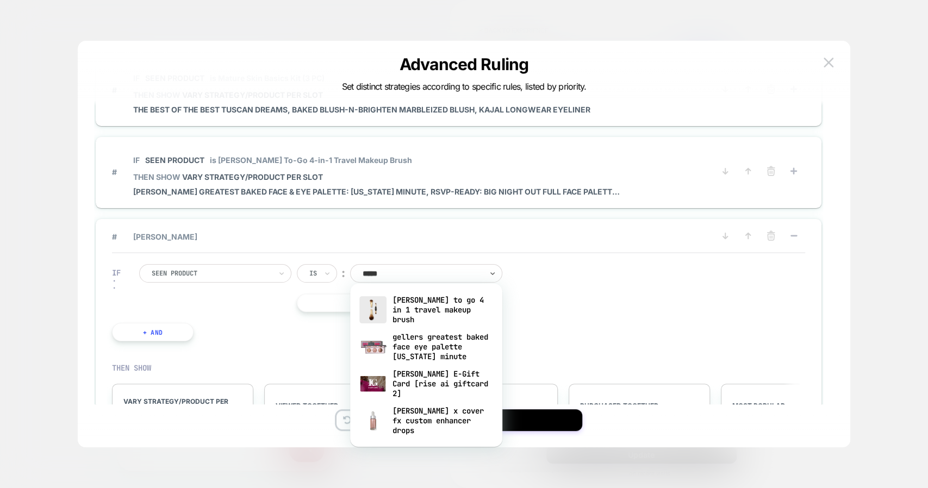
type input "******"
click at [422, 342] on div "gellers greatest baked face eye palette [US_STATE] minute" at bounding box center [425, 346] width 141 height 37
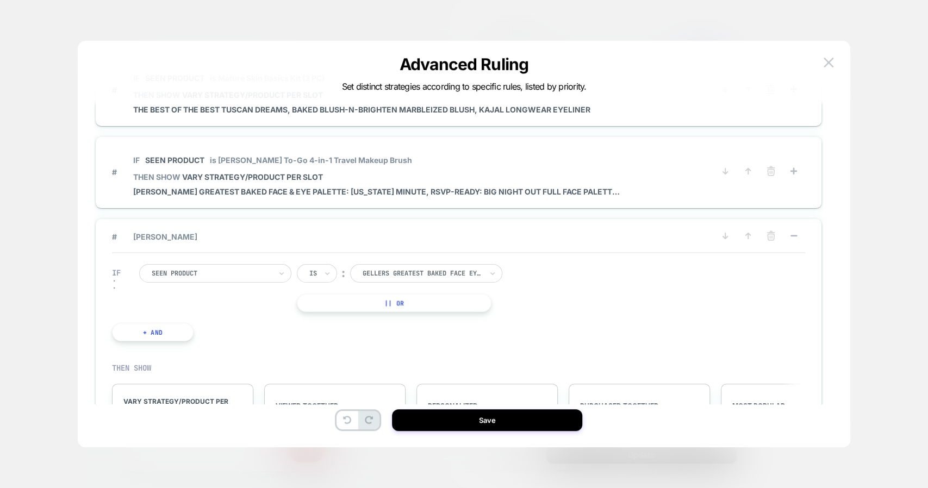
scroll to position [651, 0]
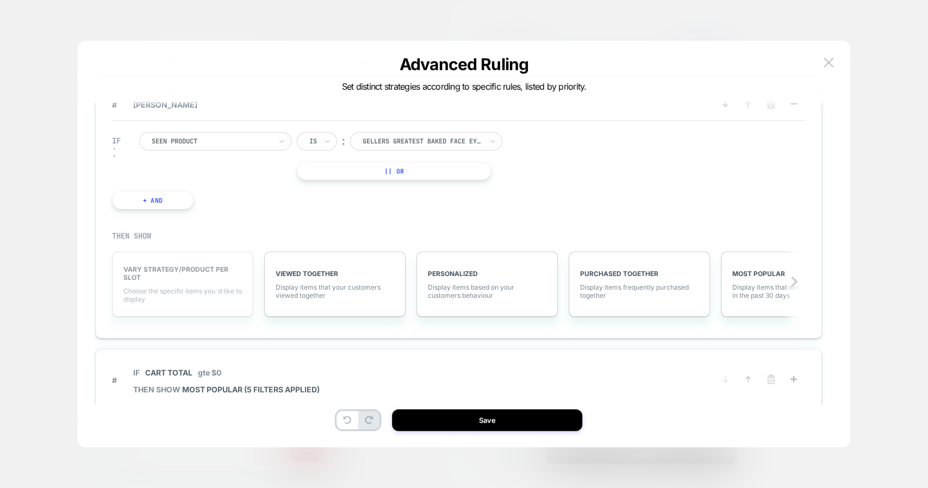
click at [154, 295] on span "Choose the specific items you׳d like to display" at bounding box center [182, 295] width 118 height 16
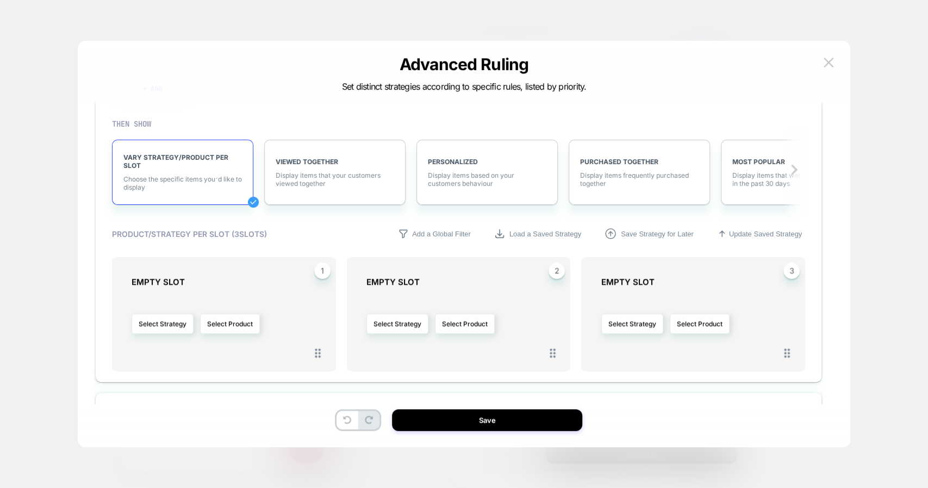
scroll to position [765, 0]
click at [222, 325] on button "Select Product" at bounding box center [230, 322] width 60 height 20
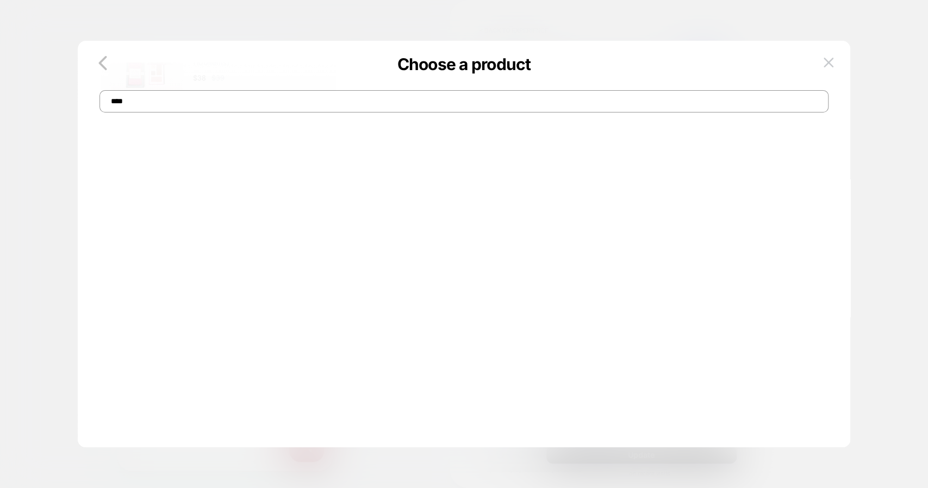
scroll to position [0, 0]
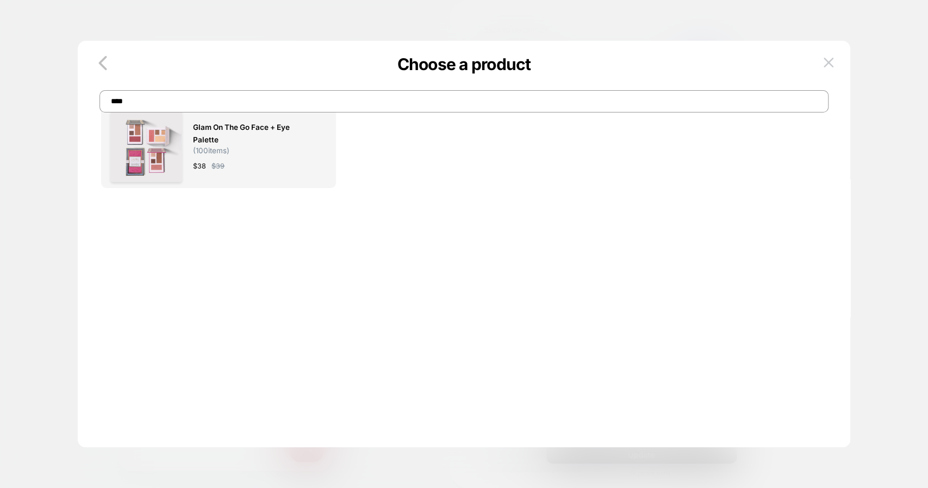
click at [140, 106] on input "****" at bounding box center [463, 101] width 729 height 22
paste input "**********"
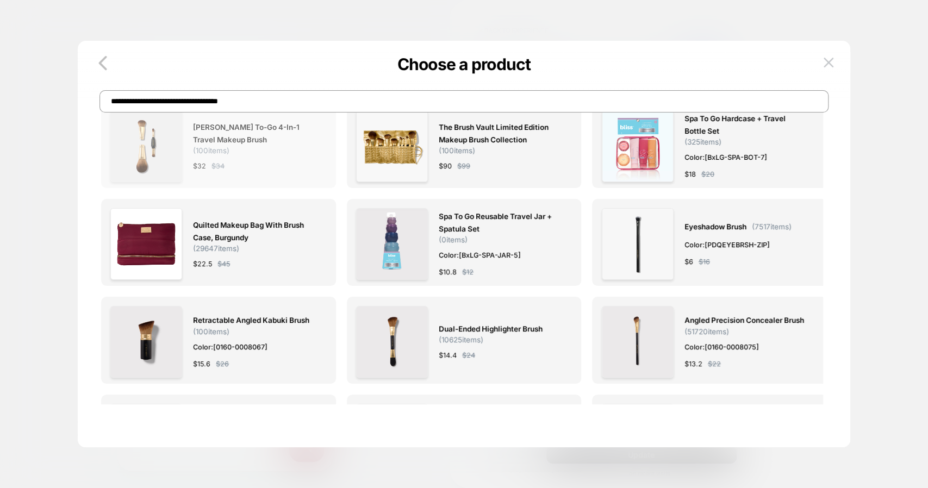
type input "**********"
click at [232, 154] on span "Geller To-Go 4-in-1 Travel Makeup Brush ( 100 items)" at bounding box center [254, 138] width 122 height 34
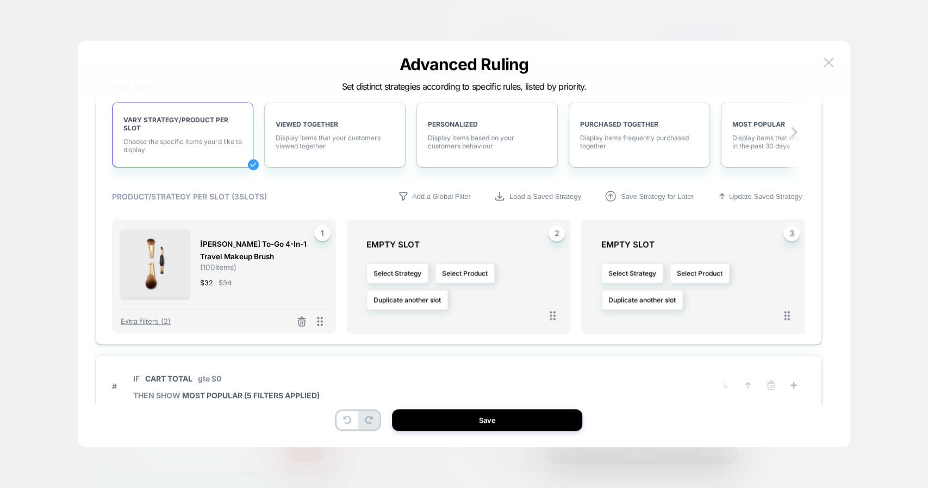
scroll to position [802, 0]
click at [470, 271] on button "Select Product" at bounding box center [465, 272] width 60 height 20
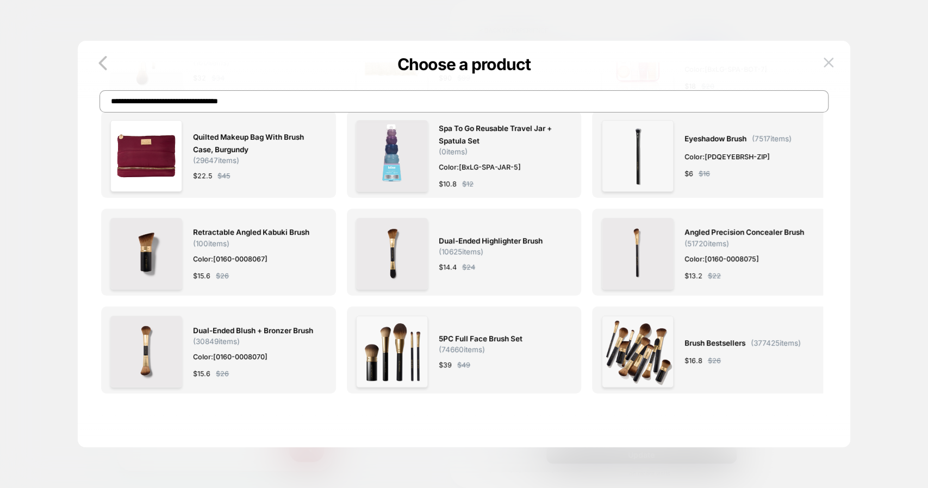
scroll to position [0, 0]
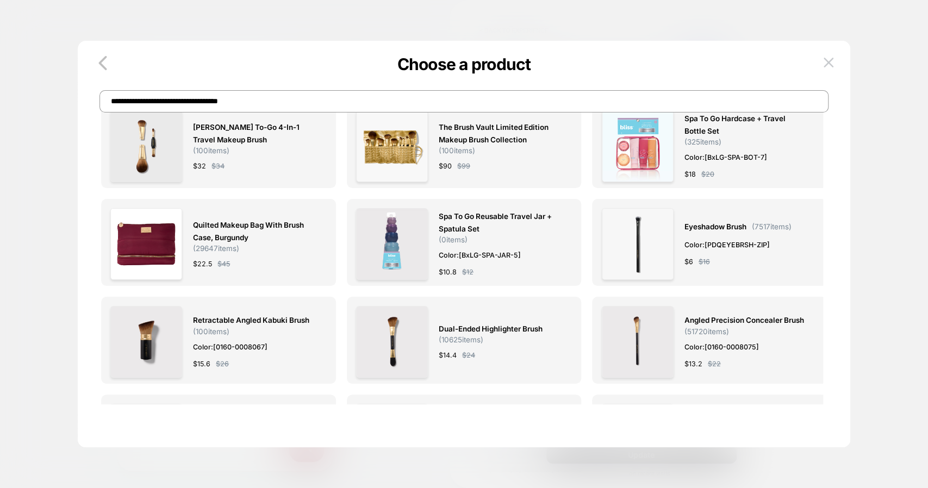
click at [254, 106] on input "**********" at bounding box center [463, 101] width 729 height 22
paste input
type input "**********"
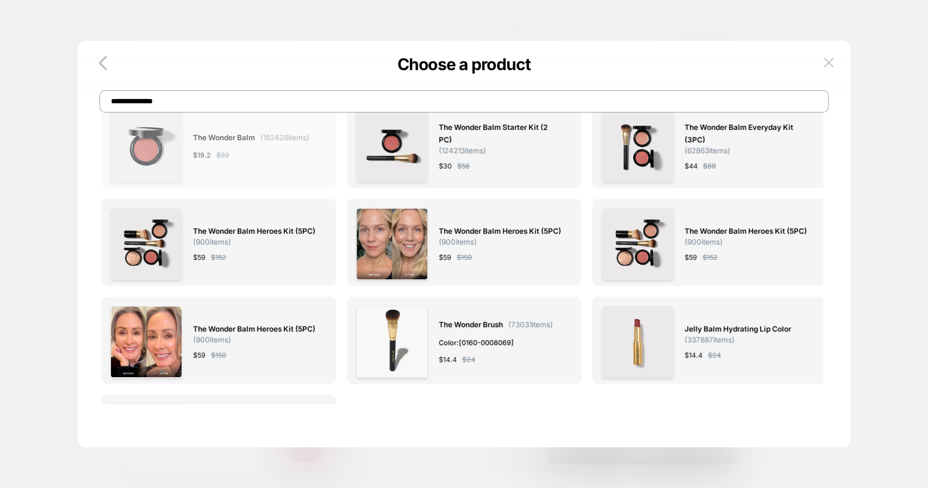
click at [263, 133] on span "( 152428 items)" at bounding box center [284, 137] width 49 height 9
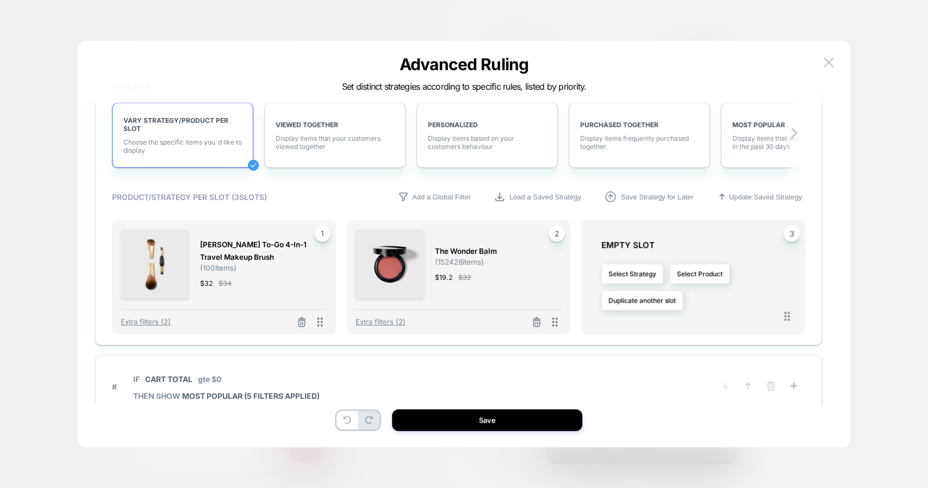
scroll to position [801, 0]
click at [720, 272] on button "Select Product" at bounding box center [699, 273] width 60 height 20
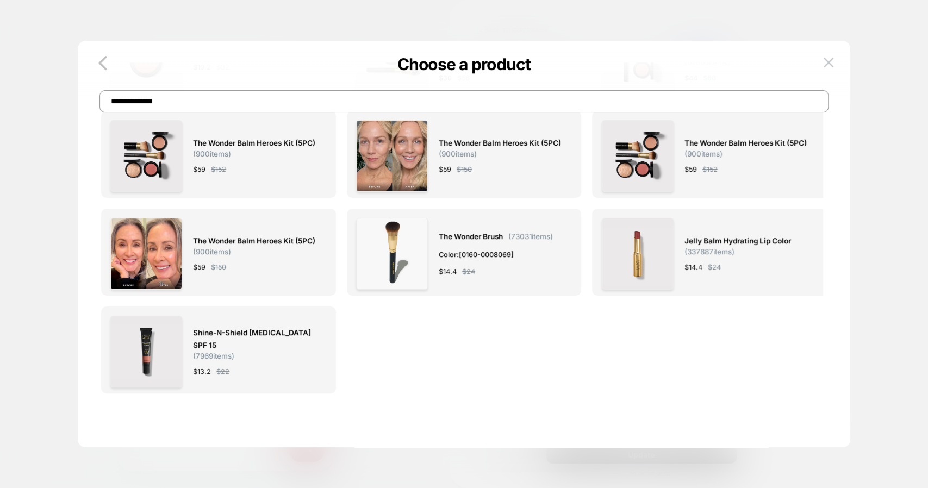
scroll to position [0, 0]
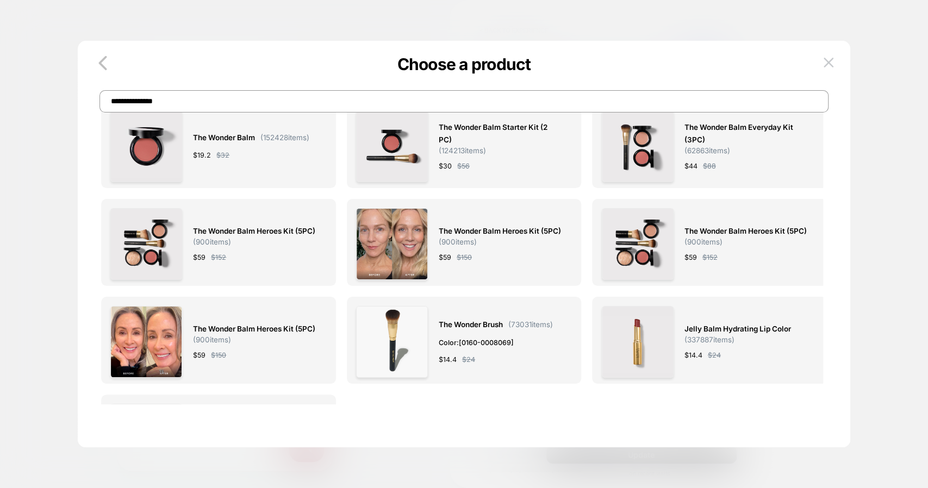
click at [177, 96] on input "**********" at bounding box center [463, 101] width 729 height 22
paste input
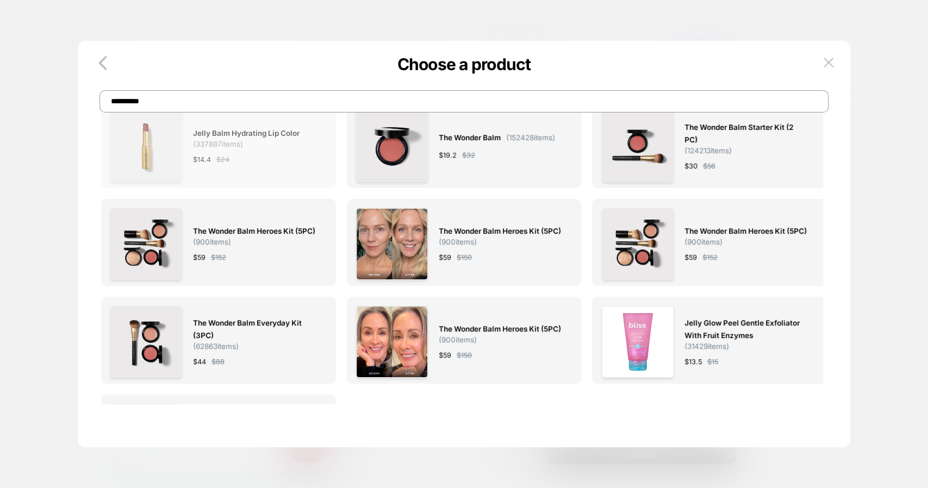
type input "**********"
click at [204, 169] on div "Jelly Balm Hydrating Lip Color ( 337887 items) $ 14.4 $ 24" at bounding box center [254, 146] width 122 height 72
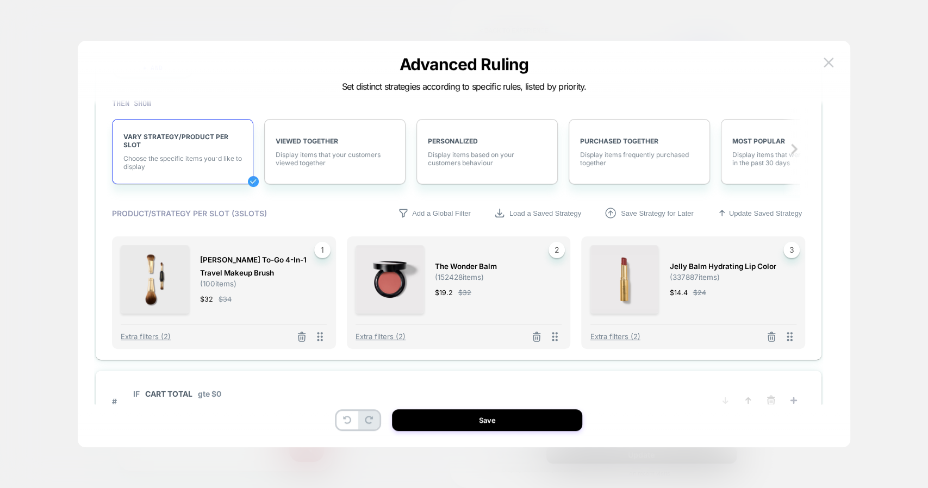
scroll to position [886, 0]
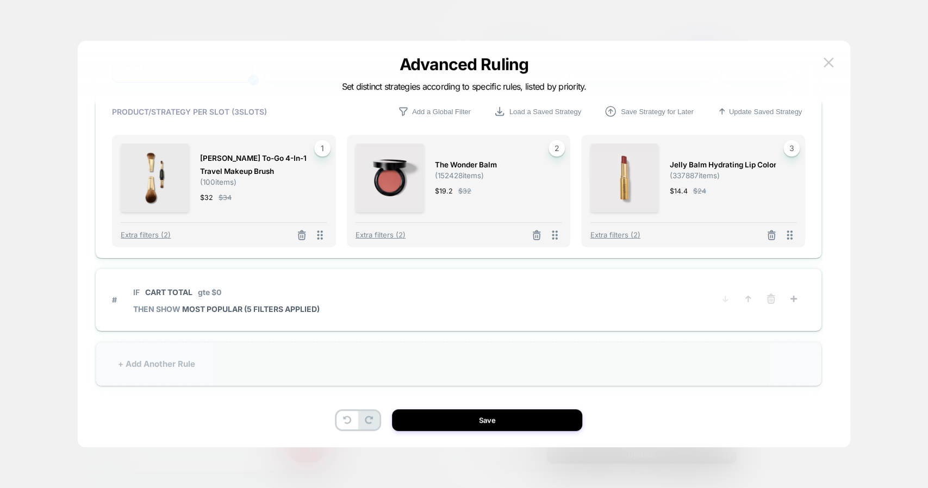
click at [719, 352] on div "+ Add Another Rule" at bounding box center [458, 364] width 725 height 44
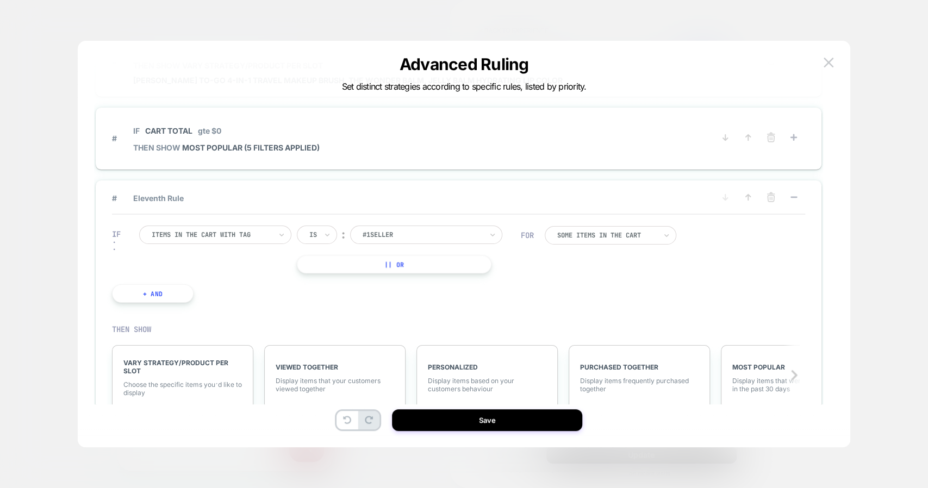
scroll to position [713, 0]
click at [748, 197] on icon at bounding box center [747, 197] width 4 height 5
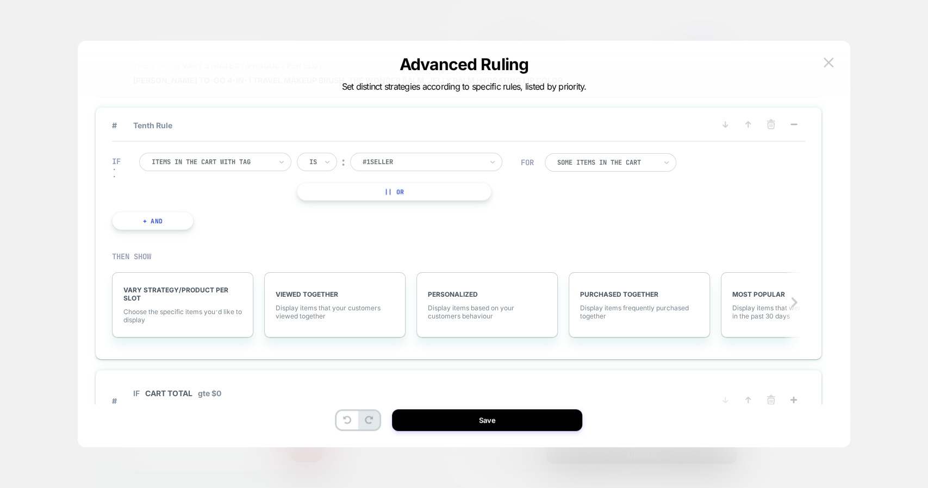
scroll to position [662, 0]
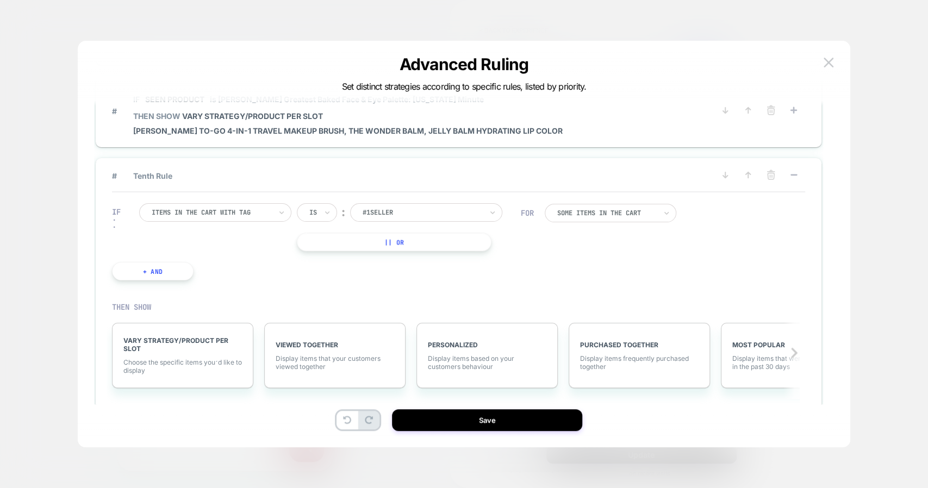
click at [230, 210] on div at bounding box center [212, 213] width 120 height 10
type input "***"
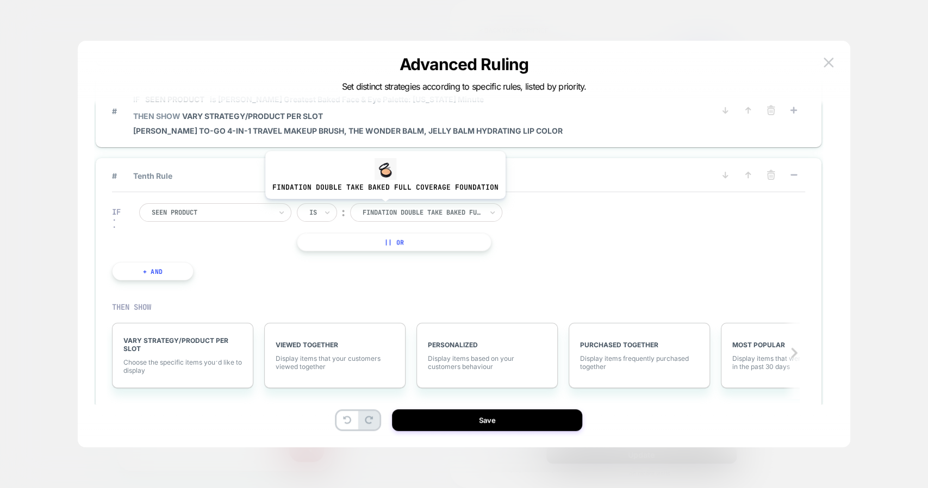
click at [383, 208] on div at bounding box center [422, 213] width 120 height 10
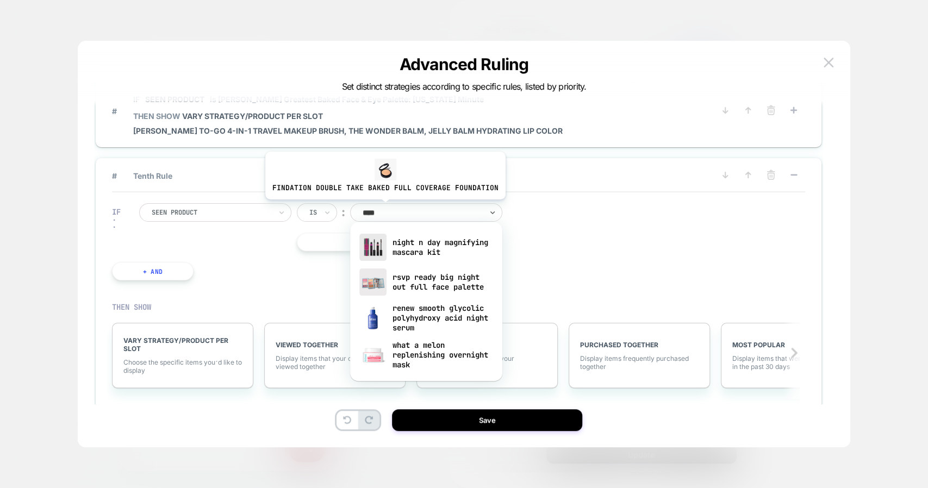
type input "*****"
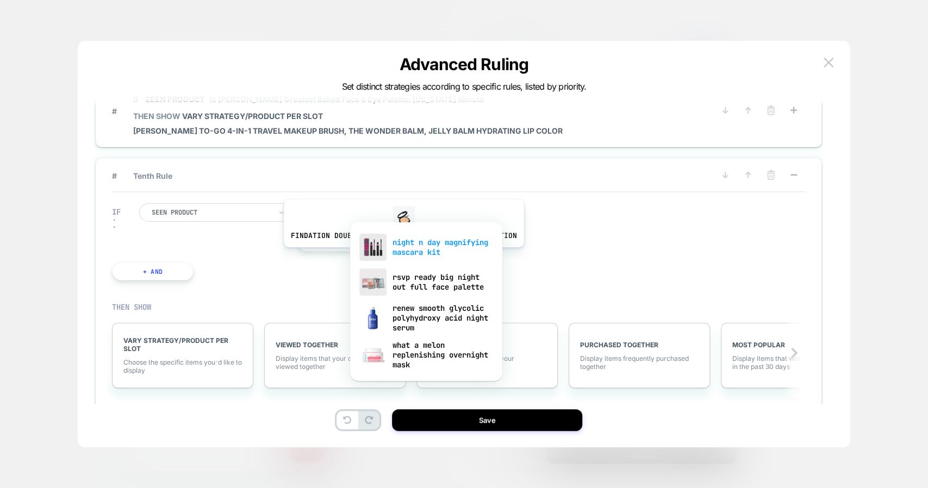
click at [401, 255] on div "night n day magnifying mascara kit" at bounding box center [425, 247] width 141 height 35
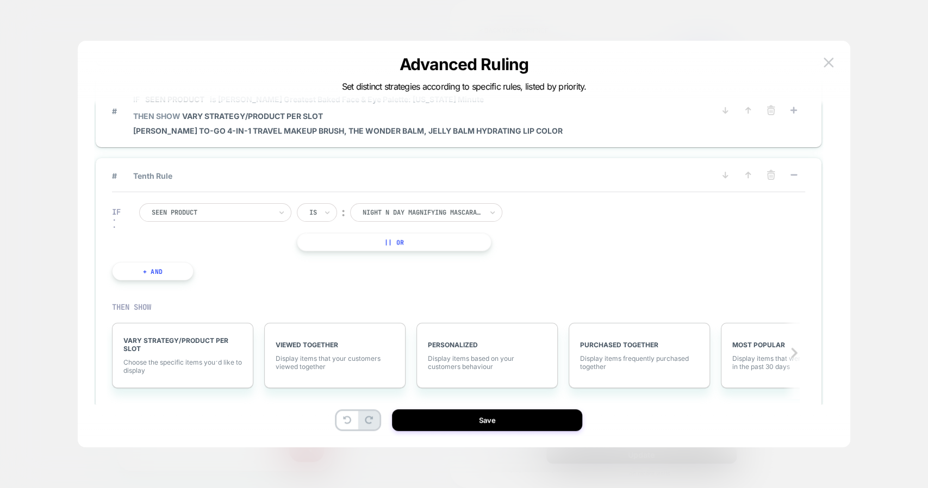
scroll to position [775, 0]
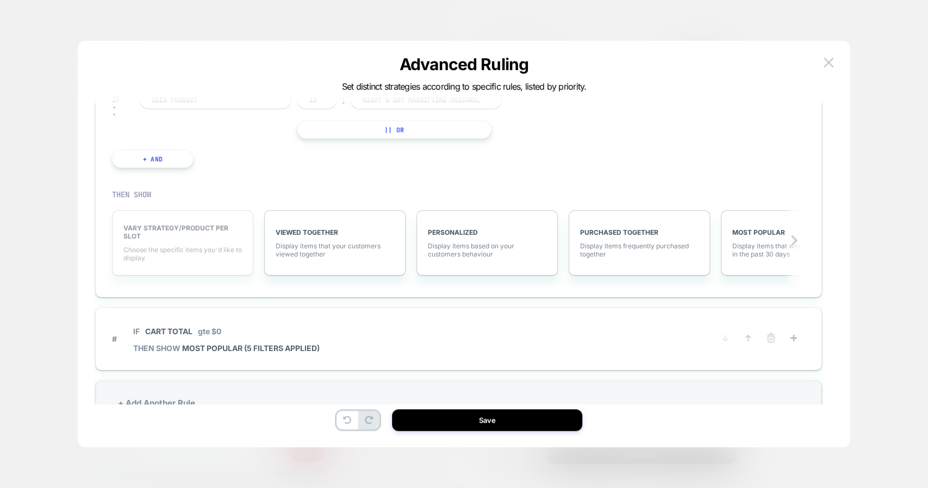
click at [158, 241] on div "VARY STRATEGY/PRODUCT PER SLOT Choose the specific items you׳d like to display" at bounding box center [182, 242] width 141 height 65
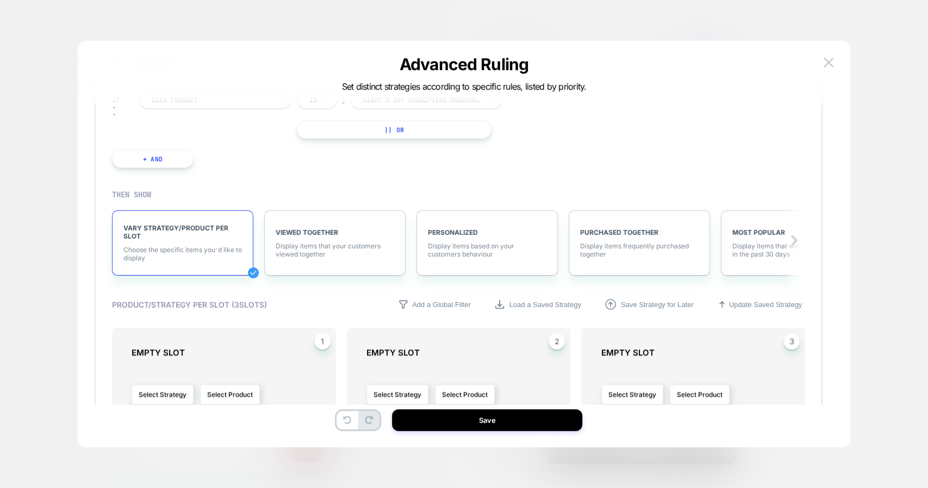
scroll to position [849, 0]
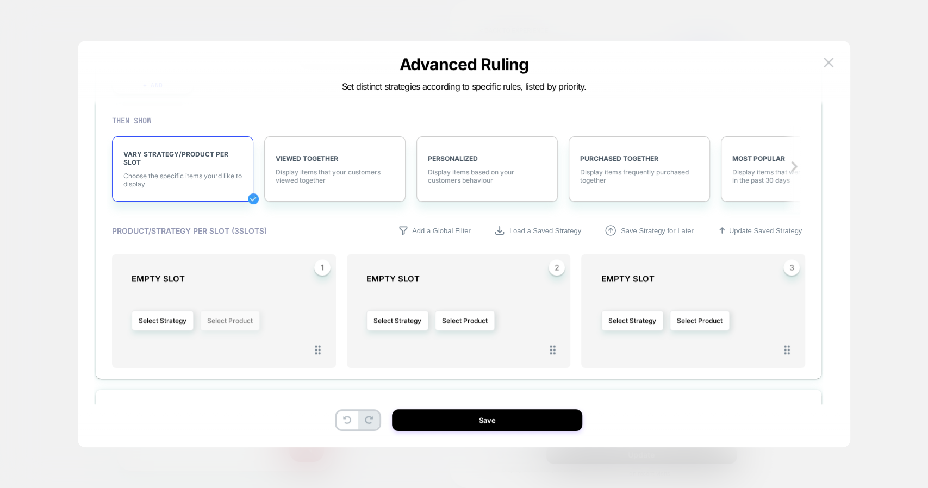
click at [224, 315] on button "Select Product" at bounding box center [230, 320] width 60 height 20
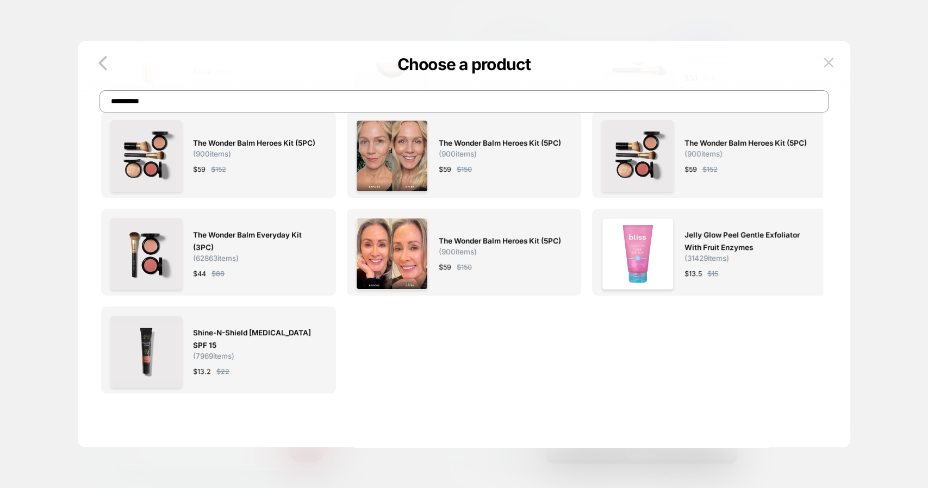
scroll to position [0, 0]
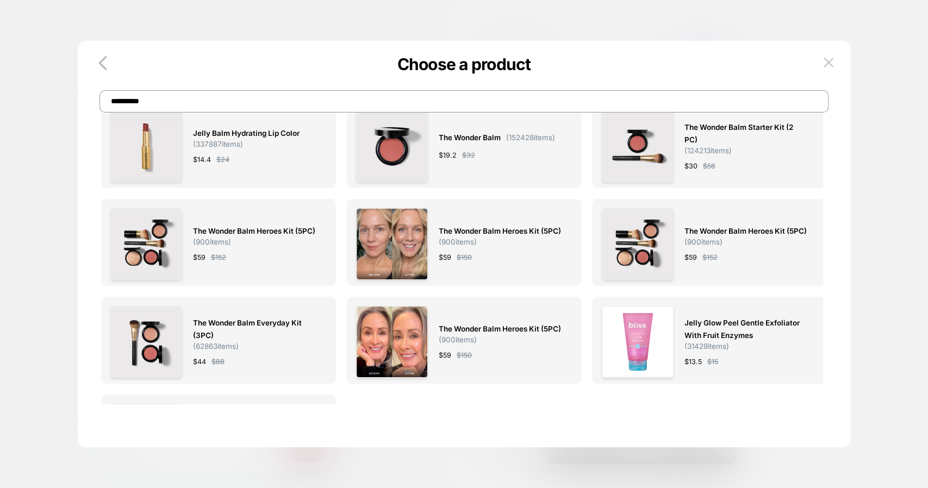
paste input "**********"
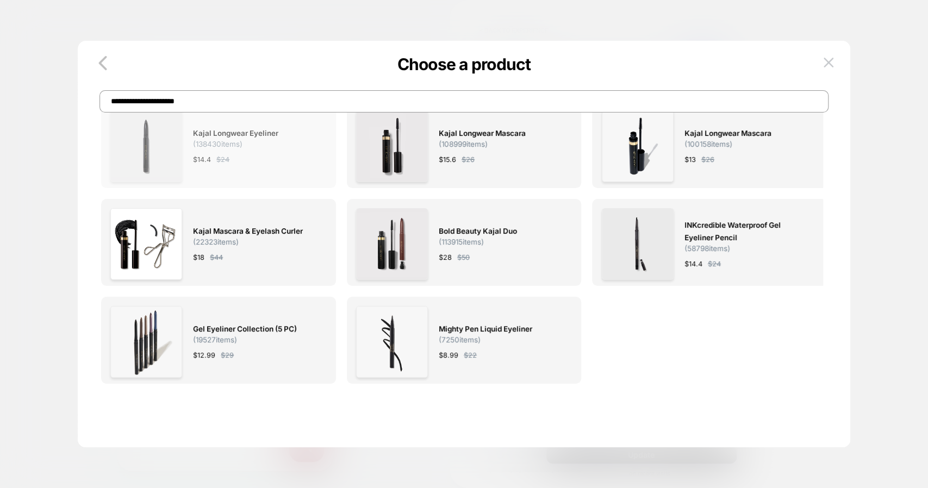
type input "**********"
click at [279, 154] on div "$ 14.4 $ 24" at bounding box center [254, 159] width 122 height 11
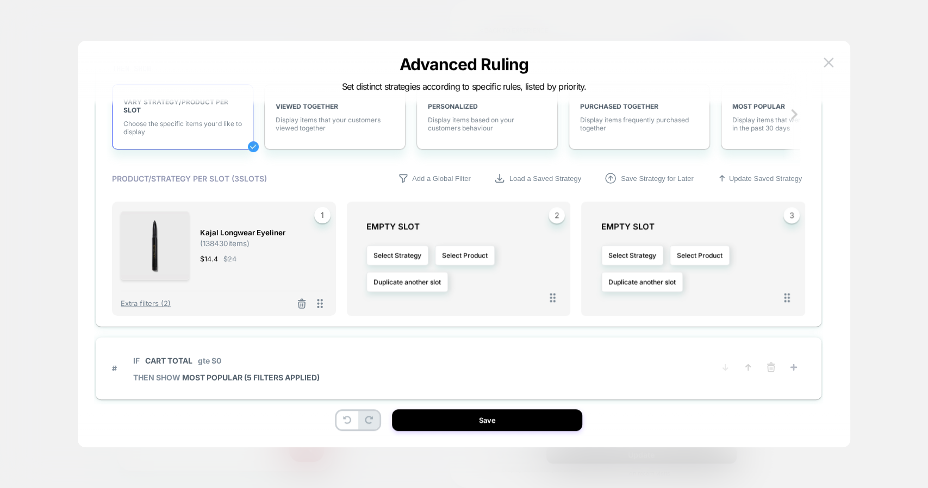
scroll to position [900, 0]
click at [462, 250] on button "Select Product" at bounding box center [465, 256] width 60 height 20
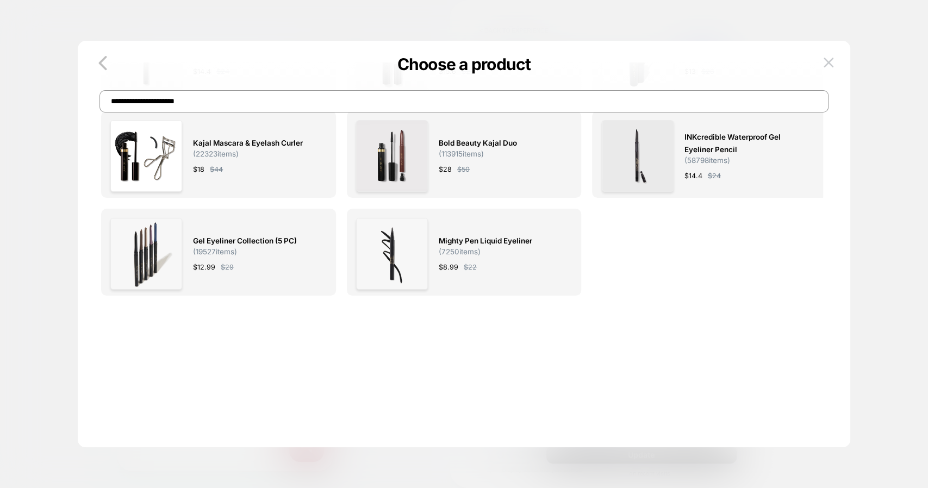
scroll to position [0, 0]
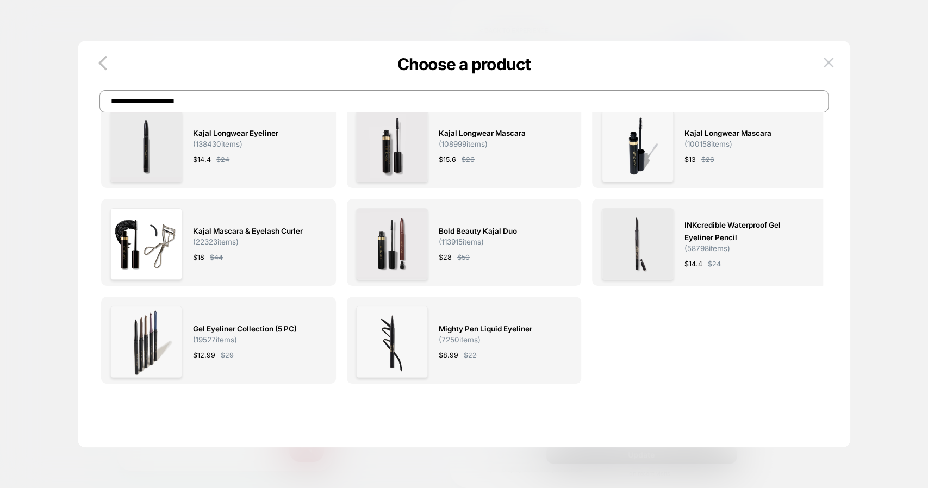
click at [209, 97] on input "**********" at bounding box center [463, 101] width 729 height 22
paste input
type input "**********"
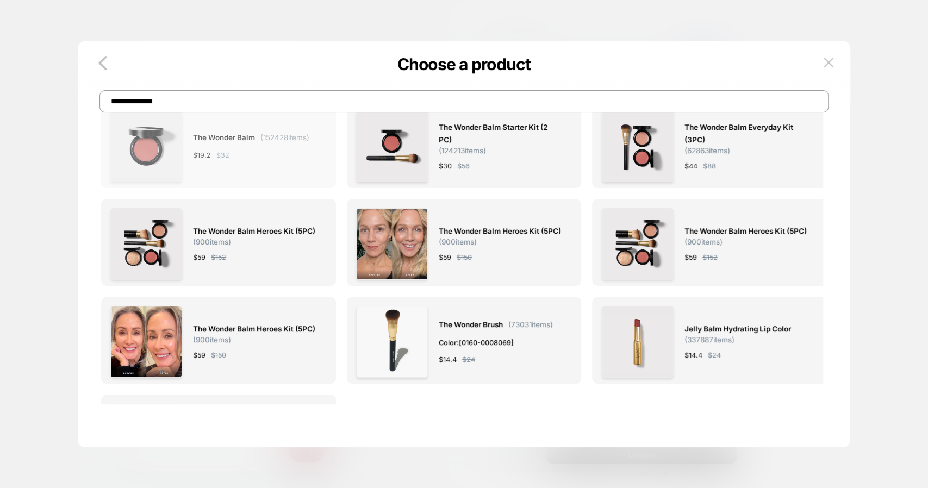
click at [252, 123] on div "The Wonder Balm ( 152428 items) $ 19.2 $ 32" at bounding box center [251, 146] width 116 height 72
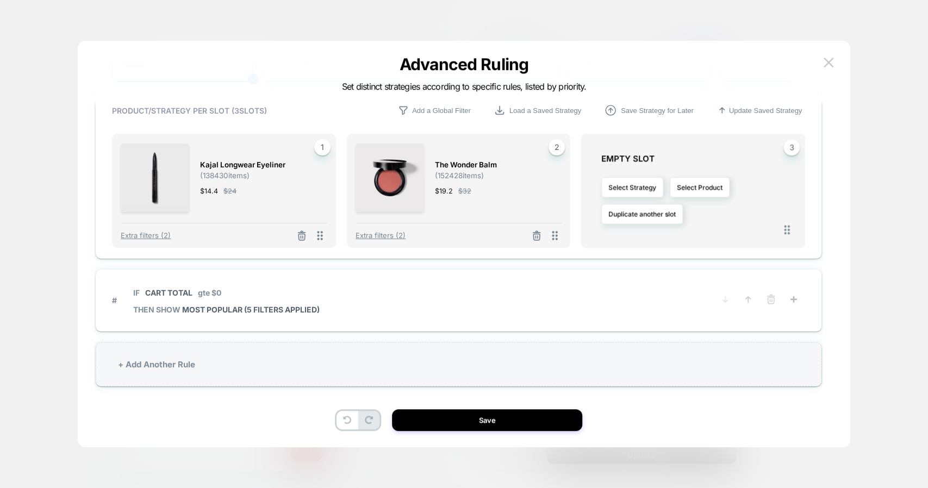
scroll to position [925, 0]
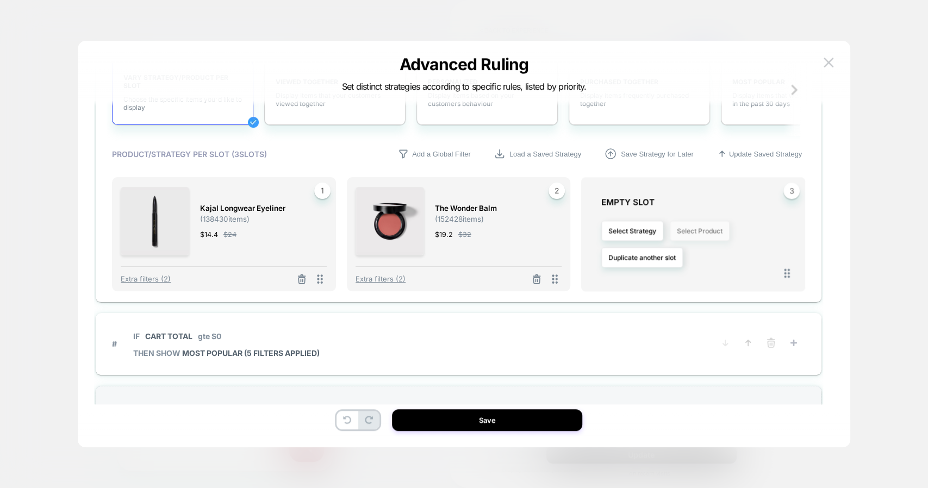
click at [697, 221] on button "Select Product" at bounding box center [699, 231] width 60 height 20
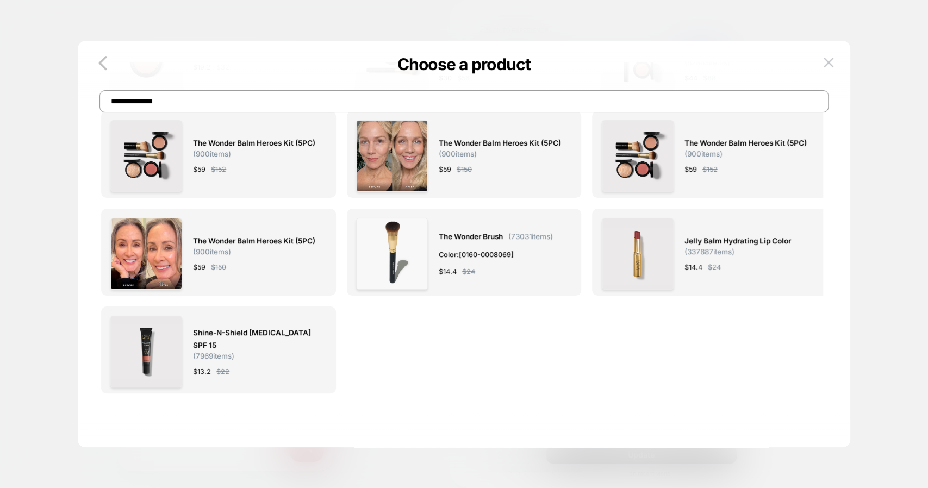
scroll to position [0, 0]
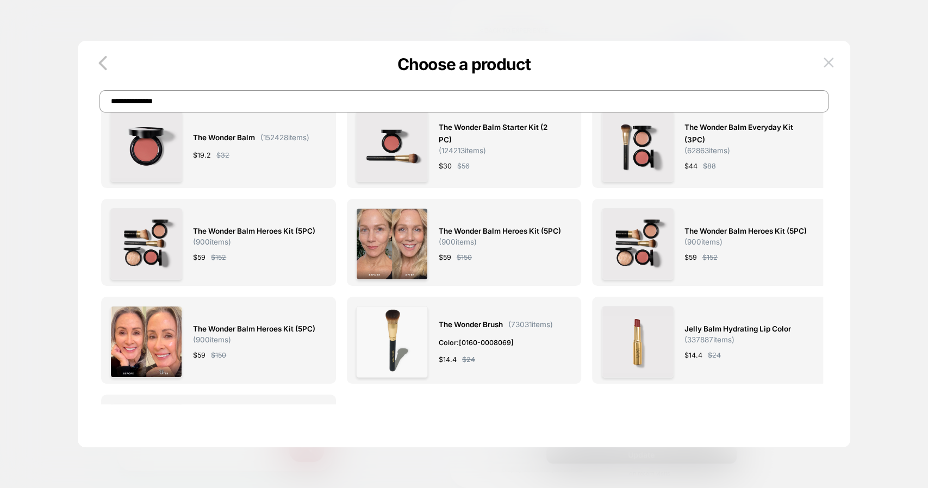
click at [483, 102] on input "**********" at bounding box center [463, 101] width 729 height 22
paste input
type input "**********"
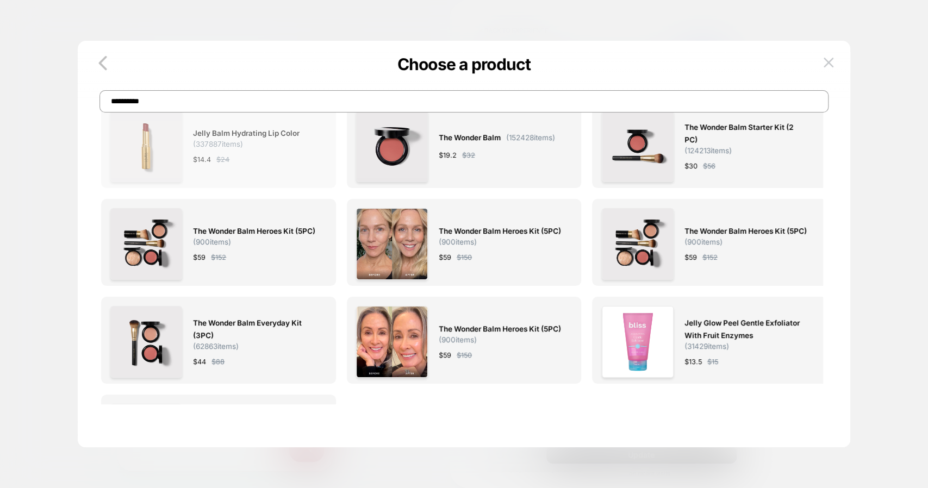
click at [242, 145] on span "( 337887 items)" at bounding box center [218, 144] width 50 height 9
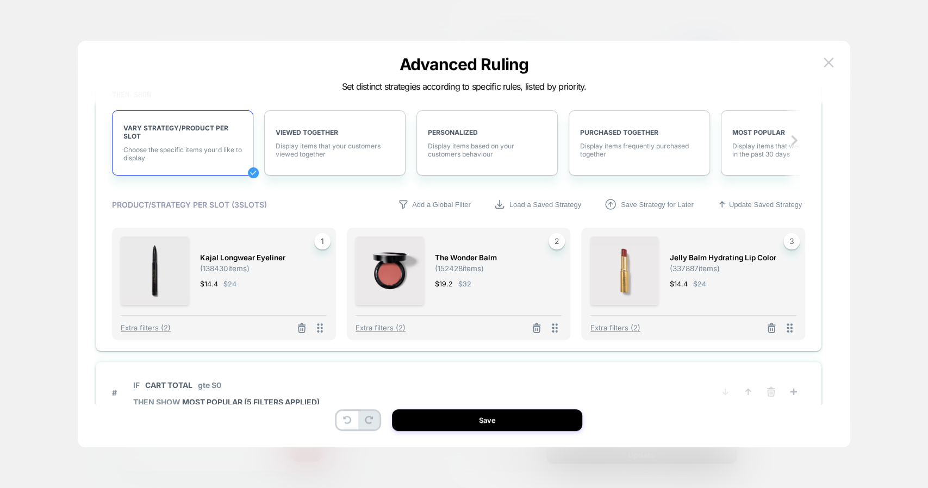
scroll to position [968, 0]
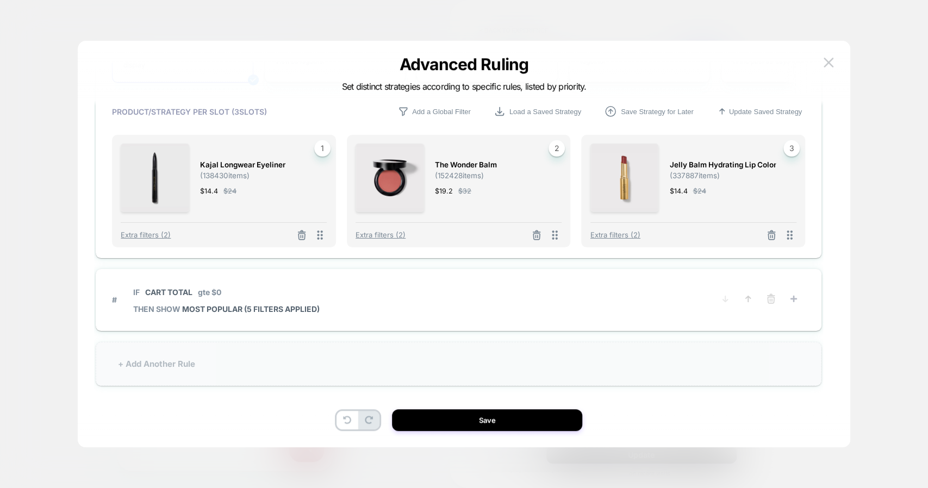
click at [161, 358] on div "+ Add Another Rule" at bounding box center [458, 364] width 725 height 44
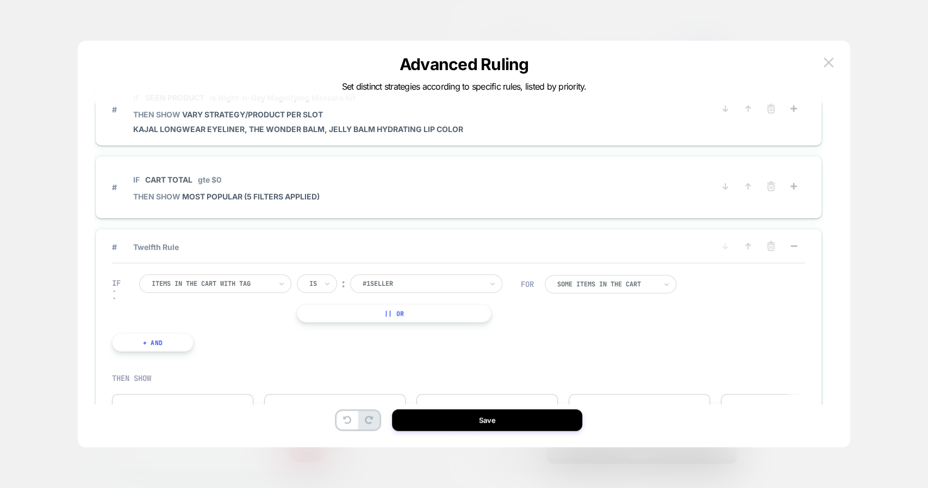
scroll to position [745, 0]
click at [747, 246] on icon at bounding box center [747, 246] width 11 height 11
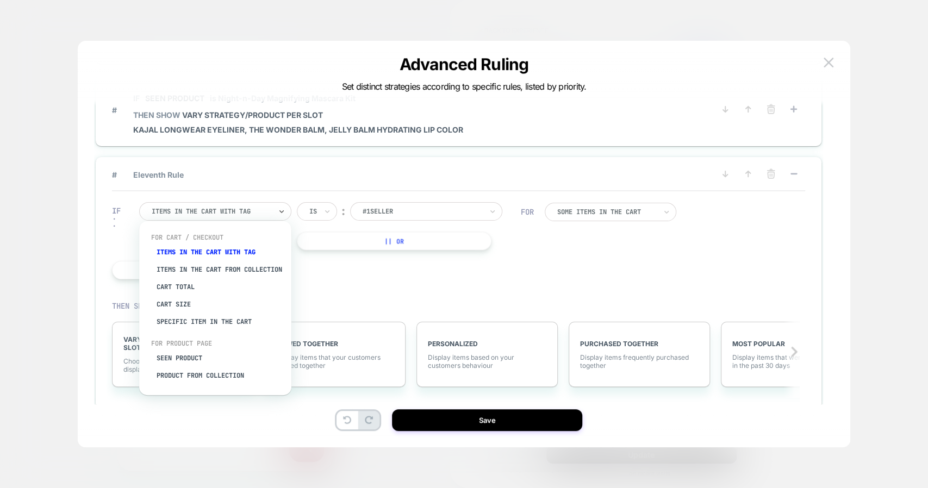
click at [235, 206] on div at bounding box center [212, 211] width 120 height 10
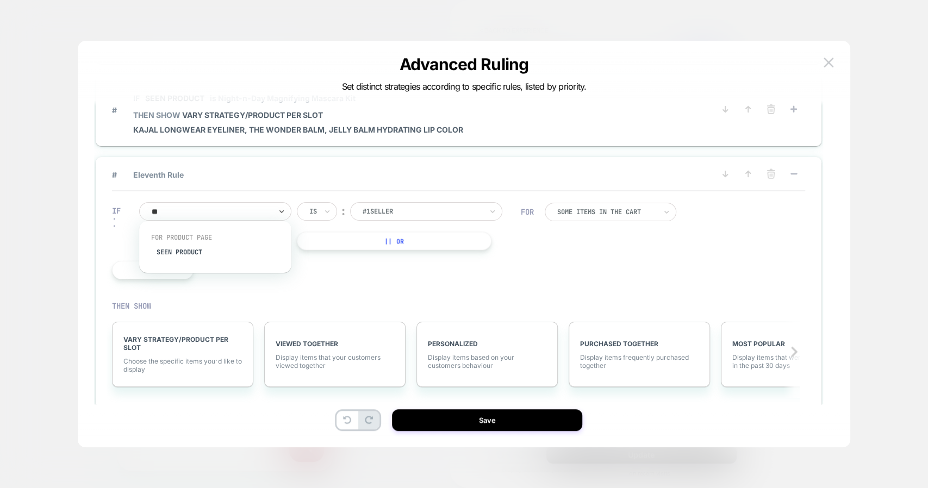
type input "***"
click at [383, 209] on div at bounding box center [422, 211] width 120 height 10
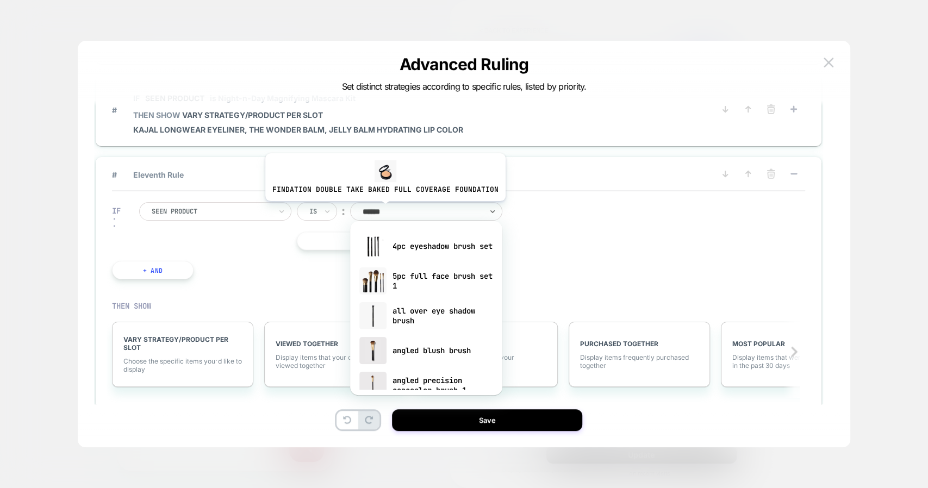
type input "*******"
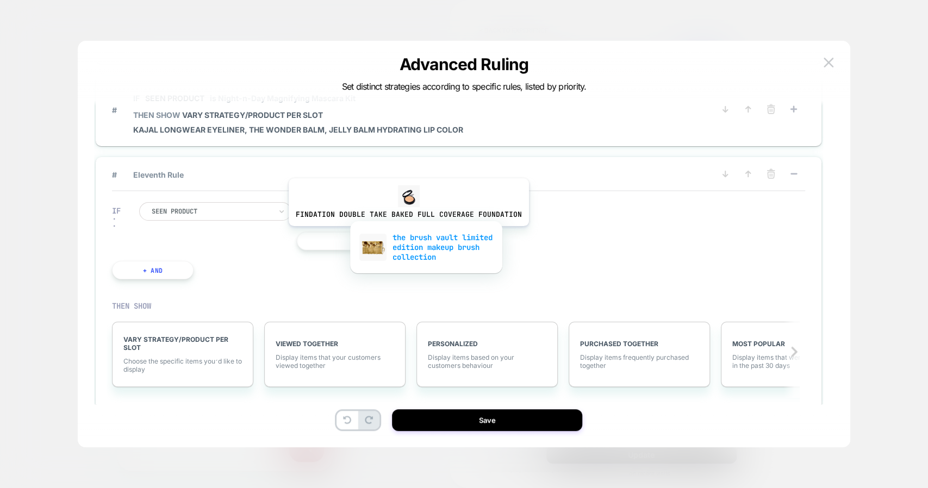
click at [410, 243] on div "the brush vault limited edition makeup brush collection" at bounding box center [425, 247] width 141 height 37
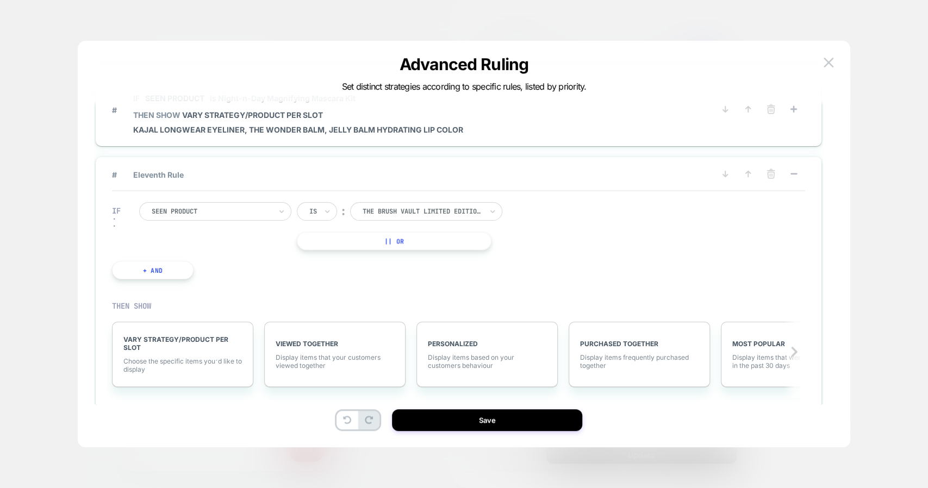
scroll to position [895, 0]
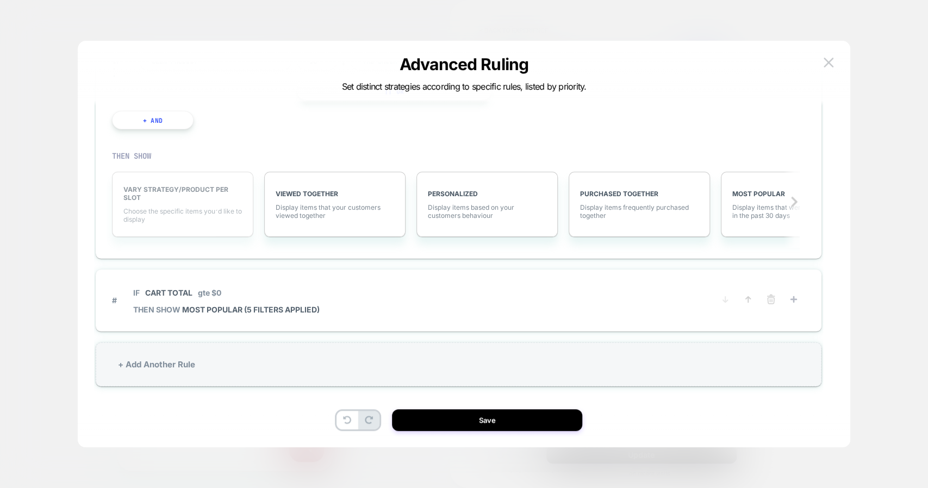
click at [163, 207] on span "Choose the specific items you׳d like to display" at bounding box center [182, 215] width 118 height 16
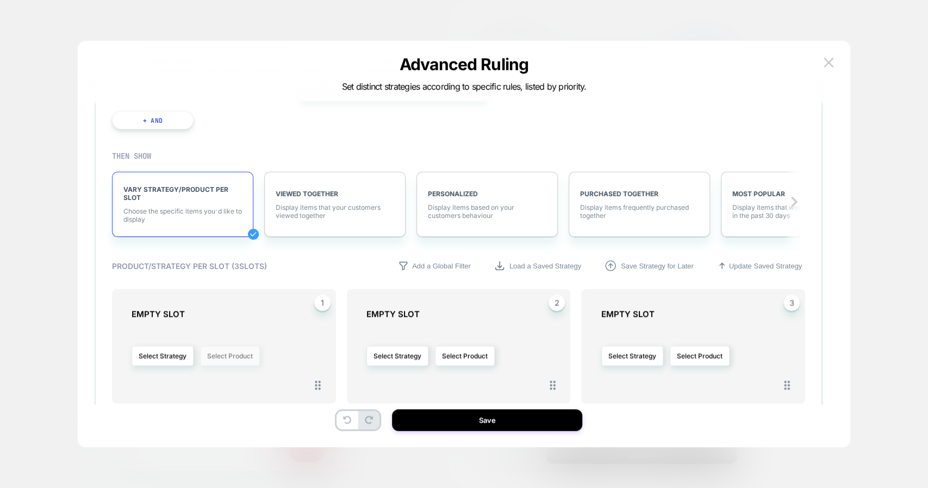
click at [241, 346] on button "Select Product" at bounding box center [230, 356] width 60 height 20
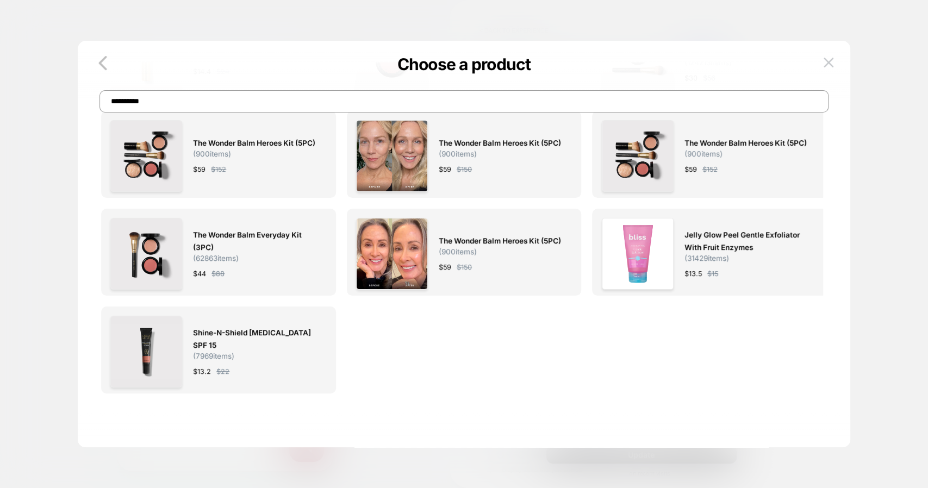
scroll to position [0, 0]
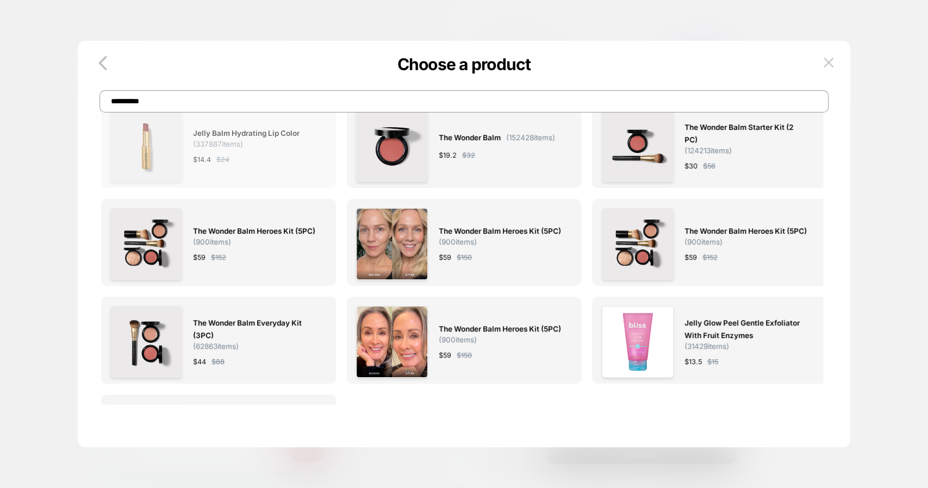
paste input "**"
type input "**********"
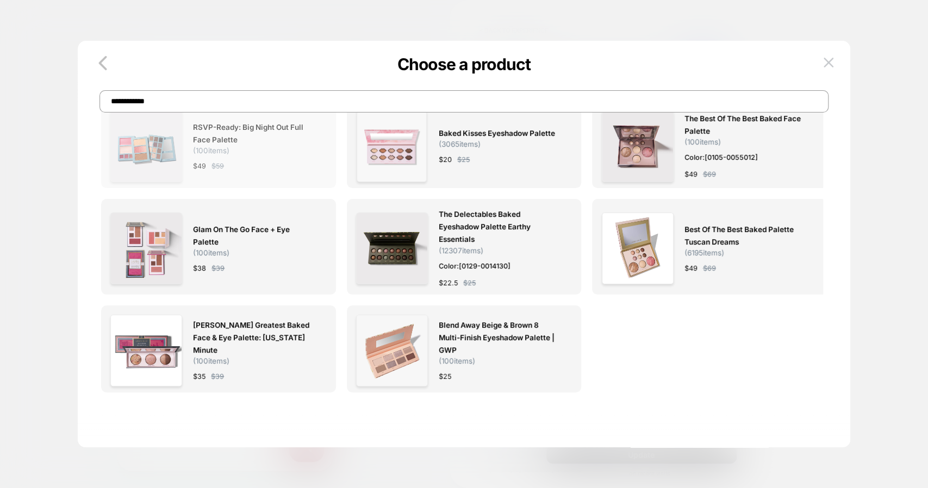
click at [297, 154] on span "RSVP-Ready: Big Night Out Full Face Palette ( 100 items)" at bounding box center [254, 138] width 122 height 34
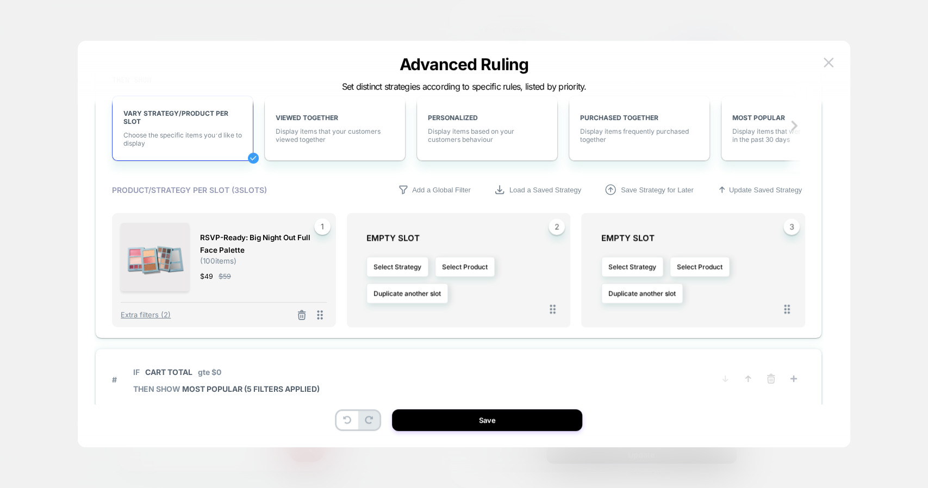
scroll to position [1051, 0]
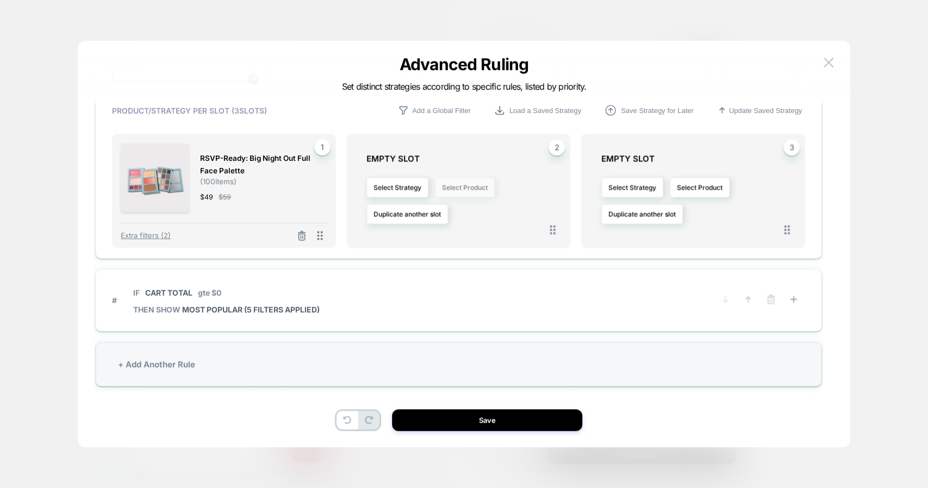
click at [476, 187] on button "Select Product" at bounding box center [465, 187] width 60 height 20
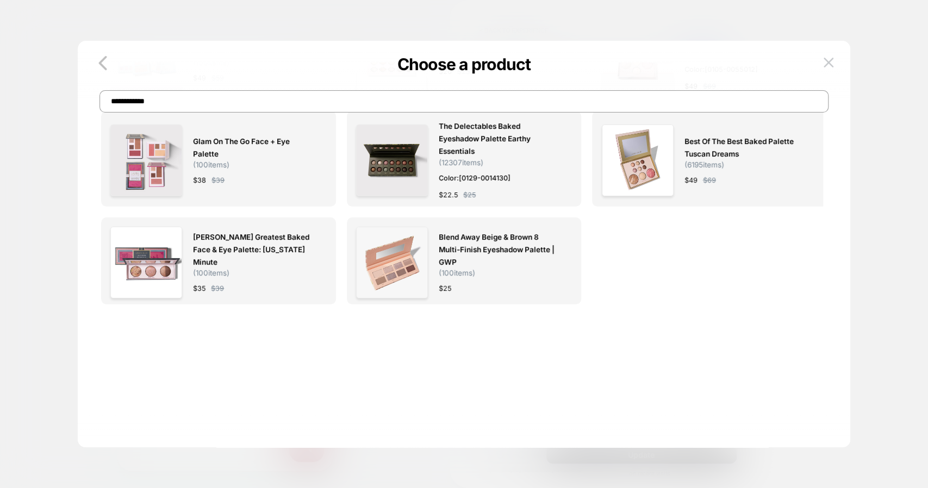
scroll to position [0, 0]
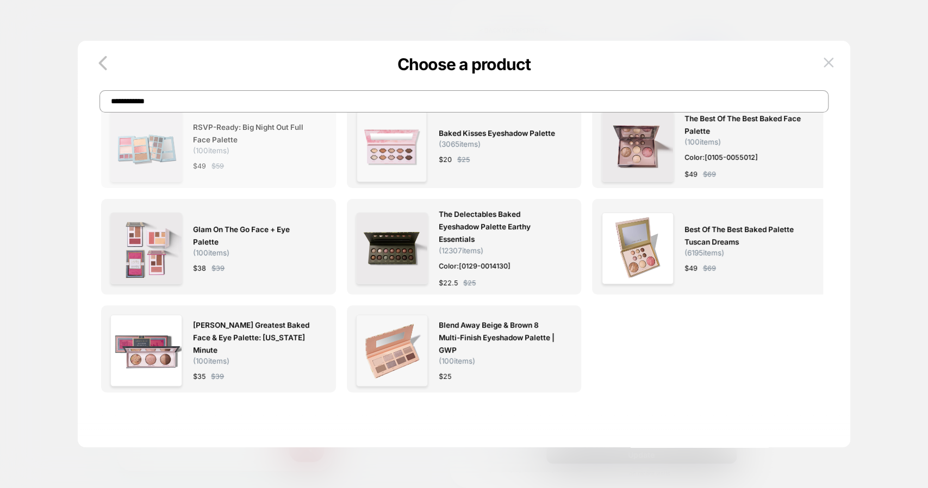
paste input "*"
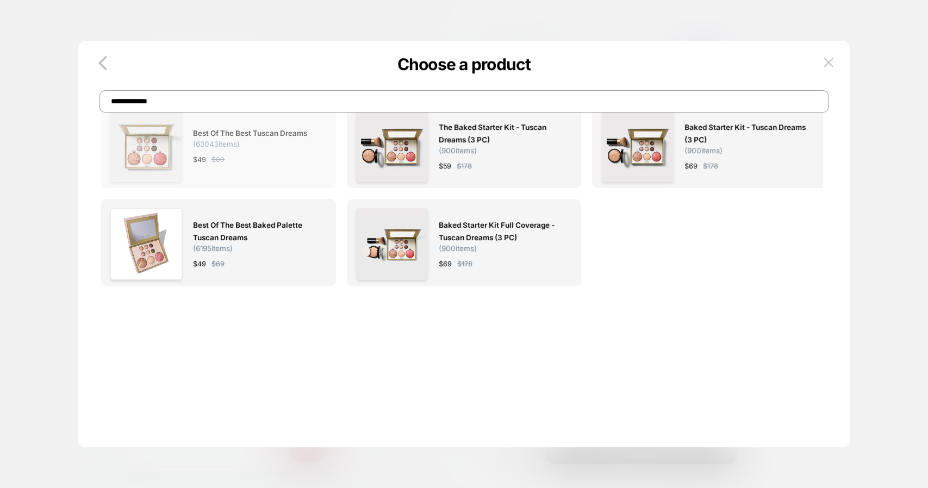
type input "**********"
click at [257, 154] on div "$ 49 $ 69" at bounding box center [254, 159] width 122 height 11
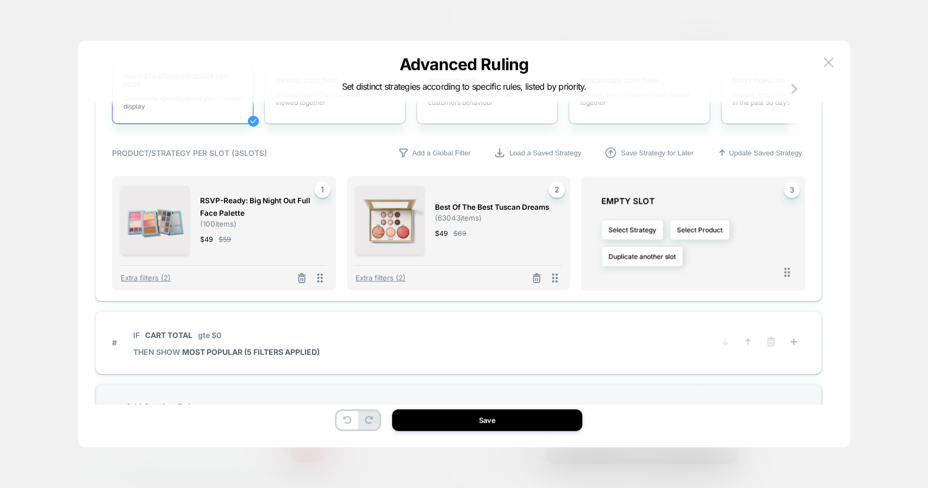
scroll to position [1007, 0]
click at [711, 229] on button "Select Product" at bounding box center [699, 231] width 60 height 20
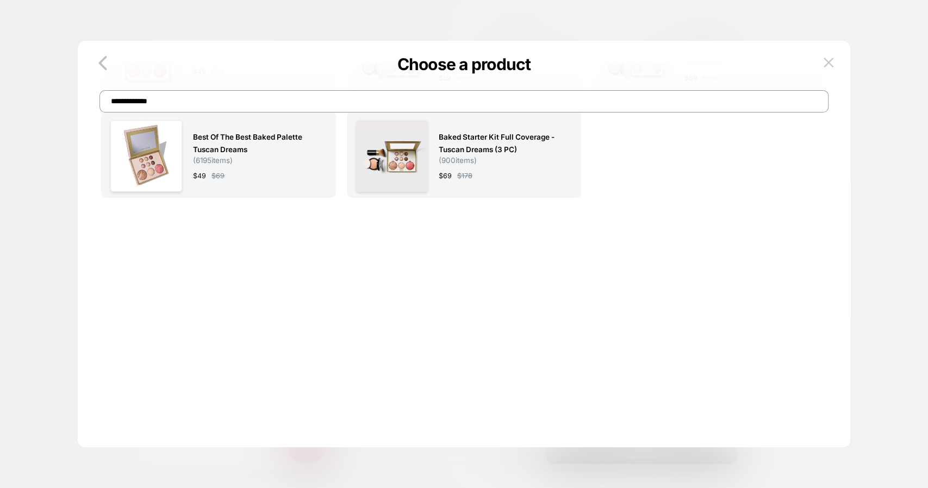
scroll to position [0, 0]
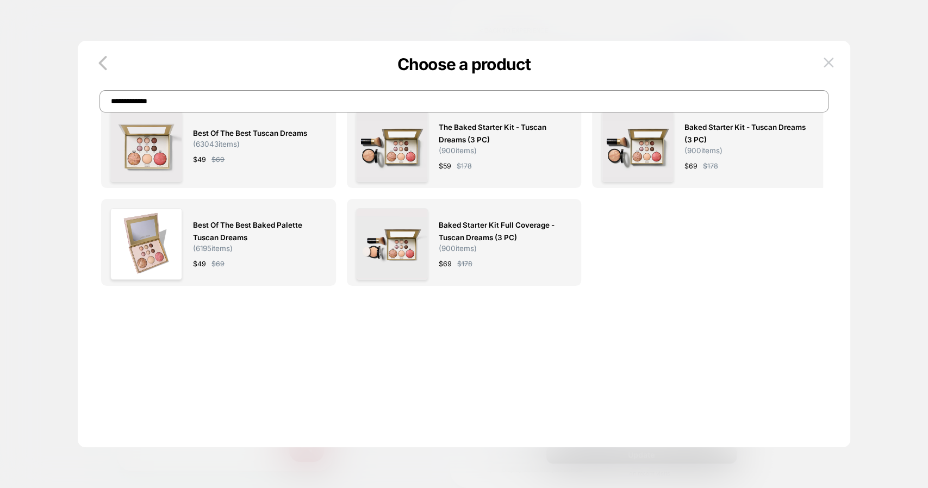
paste input "**********"
type input "**********"
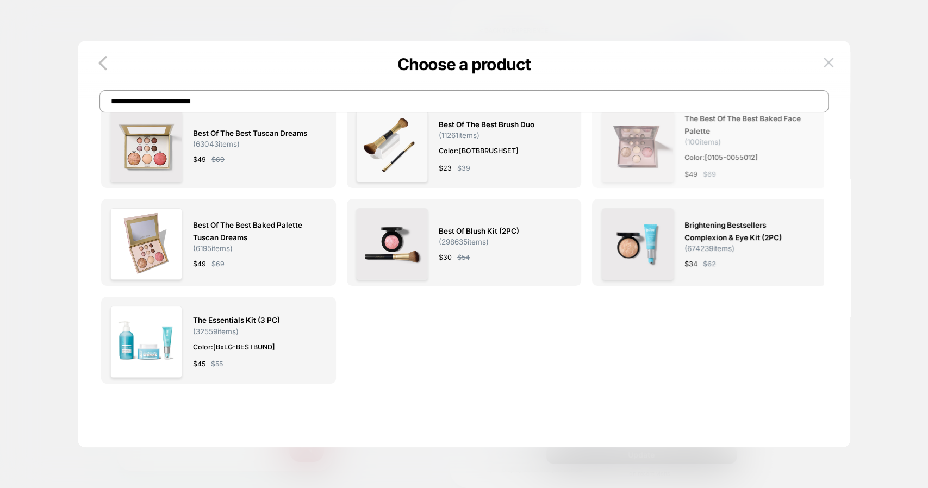
click at [782, 174] on div "$ 49 $ 69" at bounding box center [745, 173] width 122 height 11
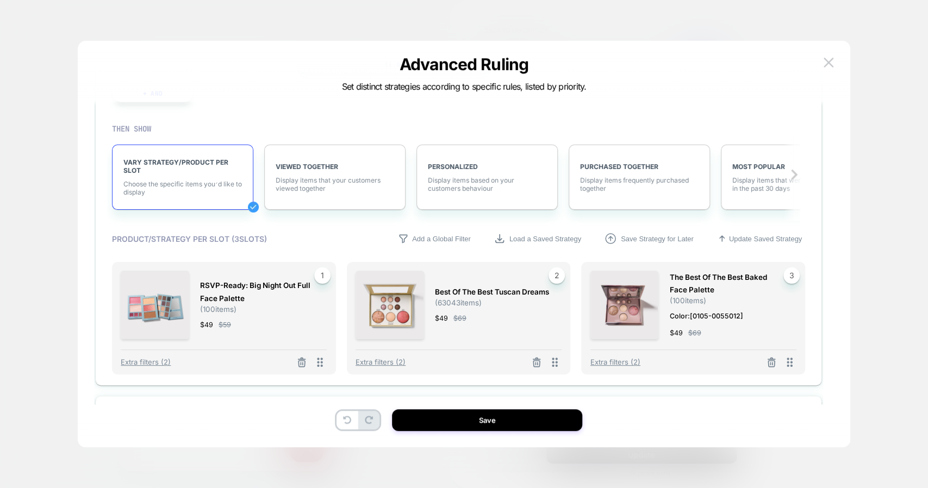
scroll to position [1049, 0]
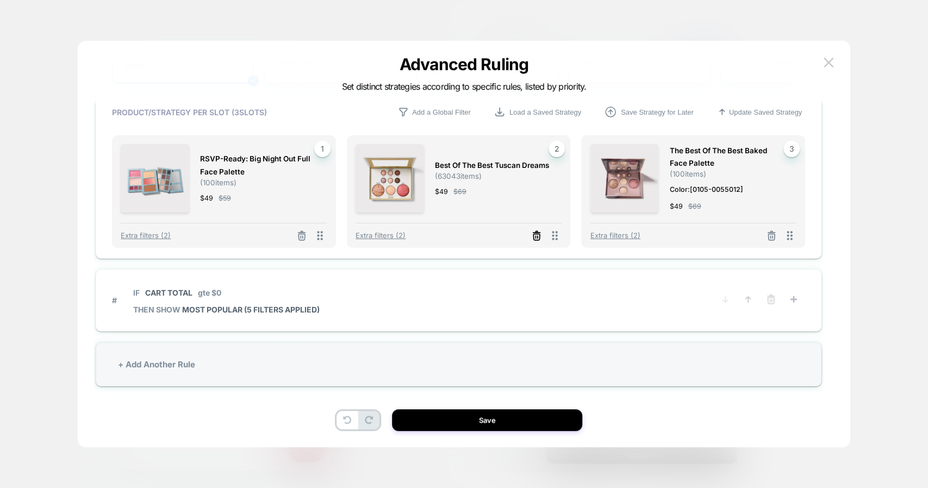
click at [536, 231] on icon at bounding box center [536, 232] width 2 height 2
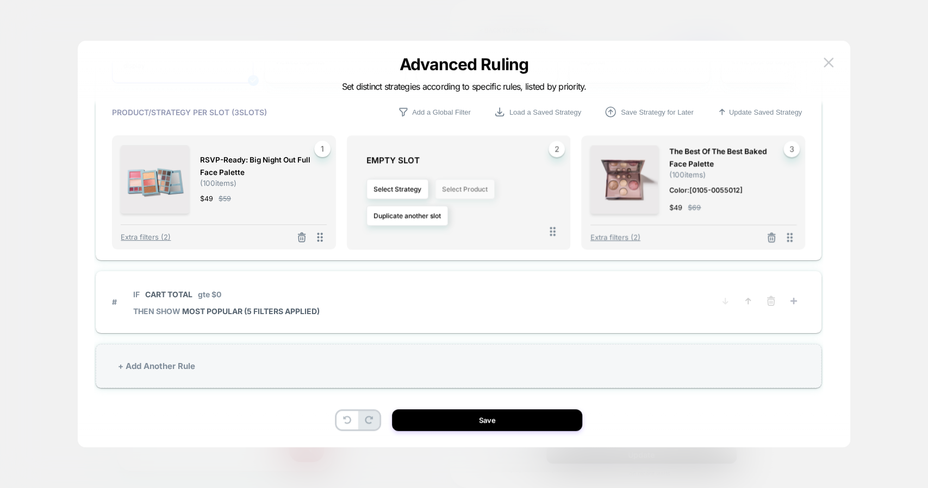
click at [469, 183] on button "Select Product" at bounding box center [465, 189] width 60 height 20
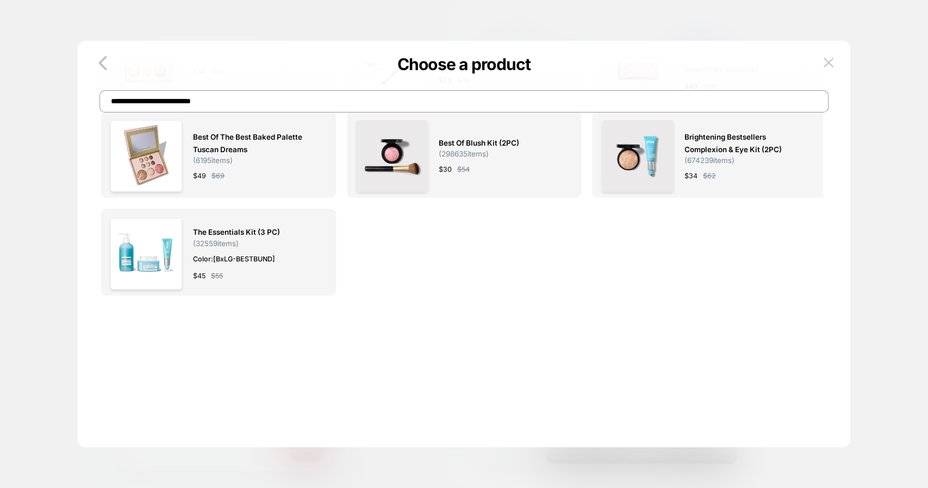
scroll to position [0, 0]
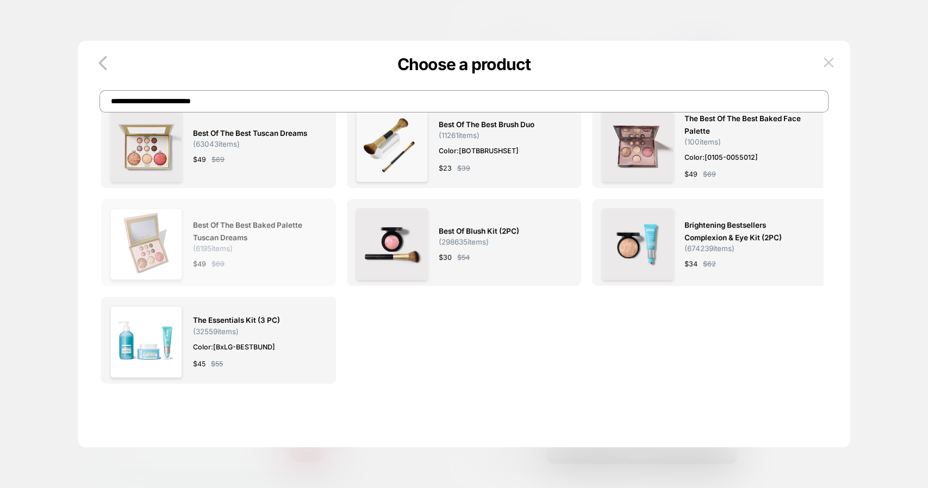
click at [239, 232] on span "Best of the Best Baked Palette Tuscan Dreams" at bounding box center [254, 231] width 122 height 25
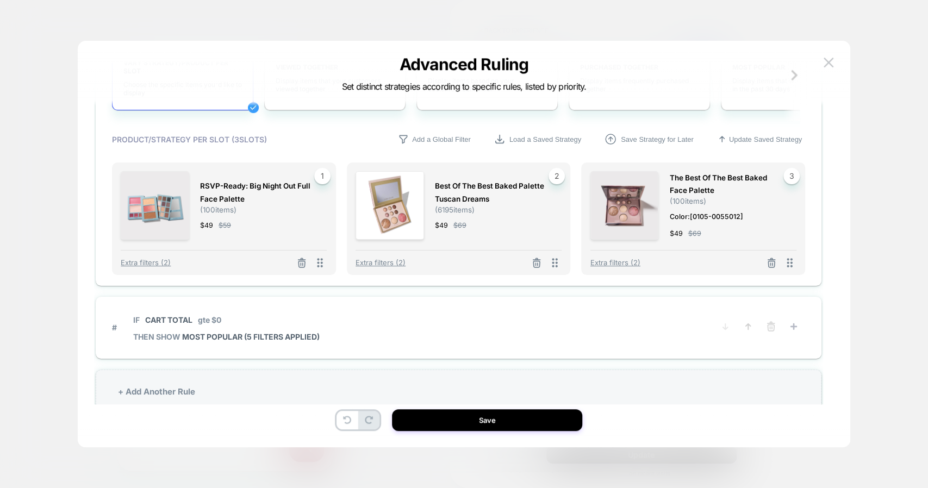
scroll to position [1049, 0]
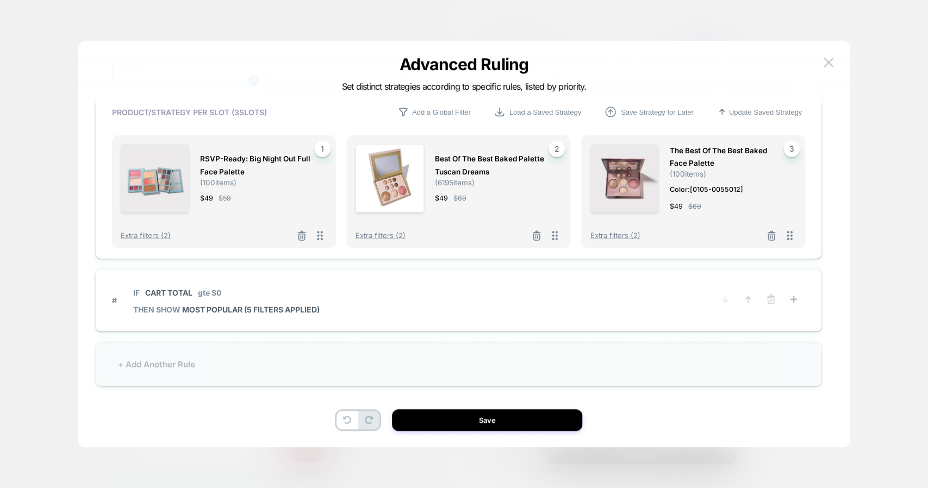
click at [366, 355] on div "+ Add Another Rule" at bounding box center [458, 364] width 725 height 44
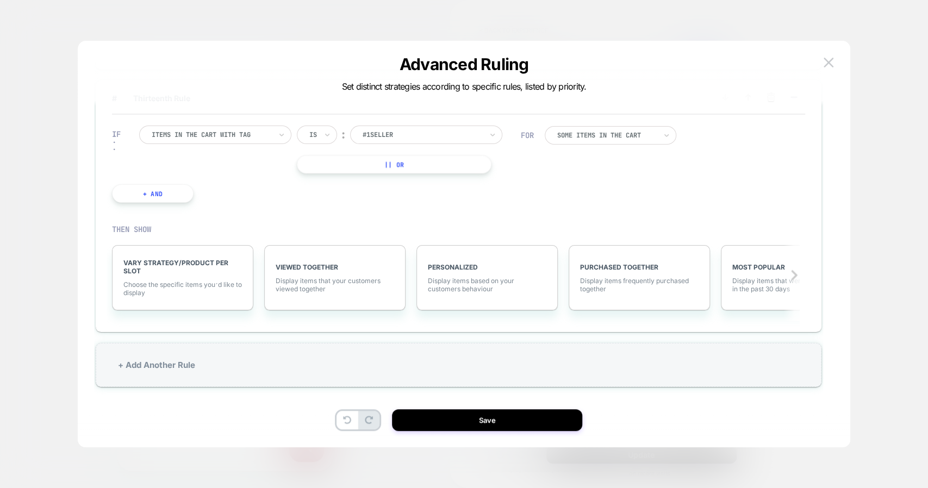
scroll to position [920, 0]
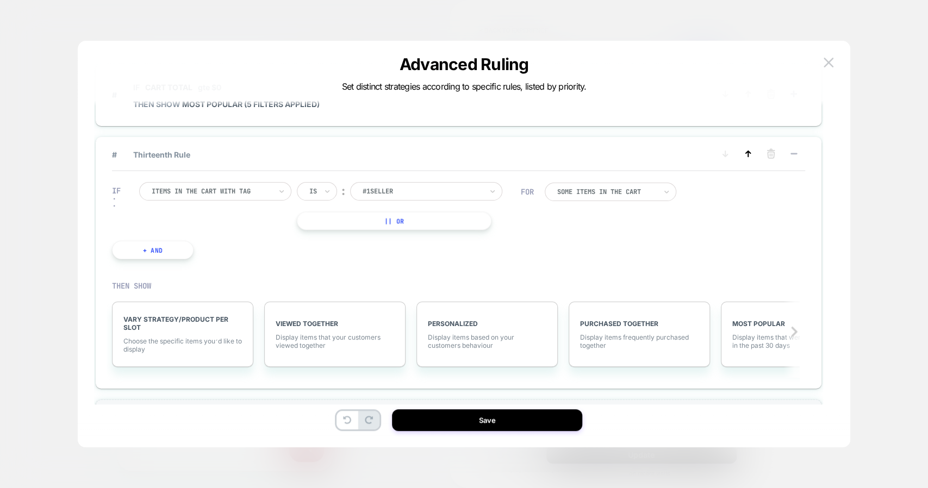
click at [748, 154] on icon at bounding box center [747, 153] width 11 height 11
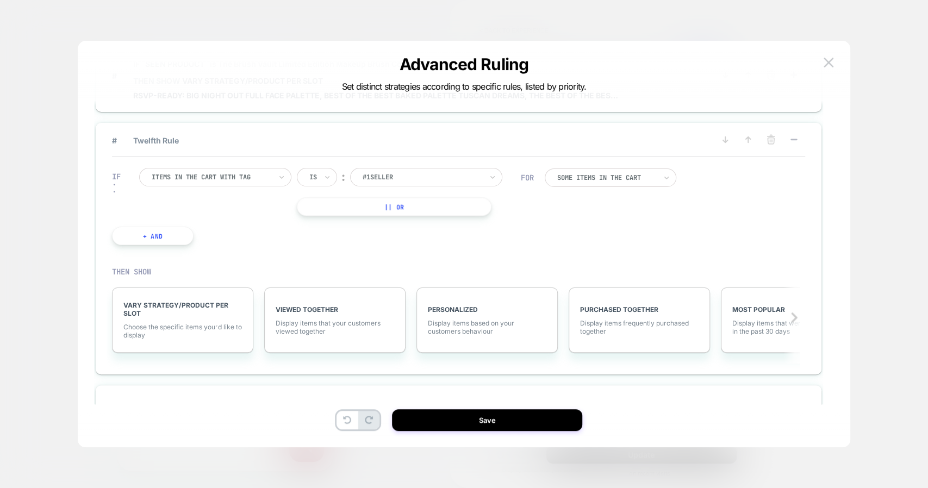
scroll to position [859, 0]
click at [233, 179] on div at bounding box center [212, 180] width 120 height 10
type input "***"
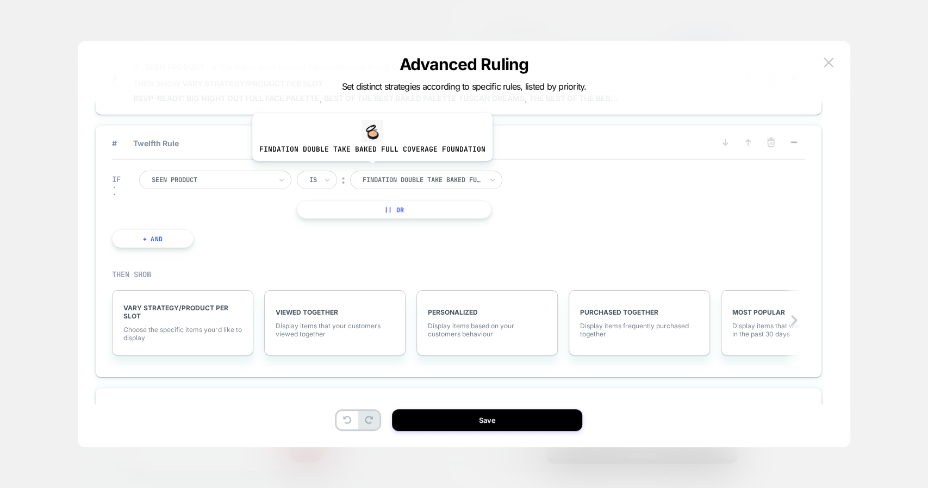
click at [371, 175] on div at bounding box center [422, 180] width 120 height 10
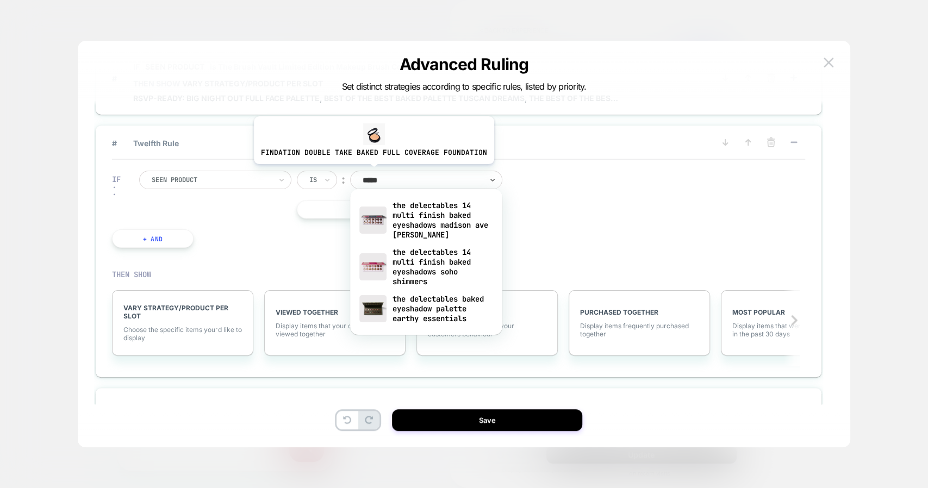
type input "******"
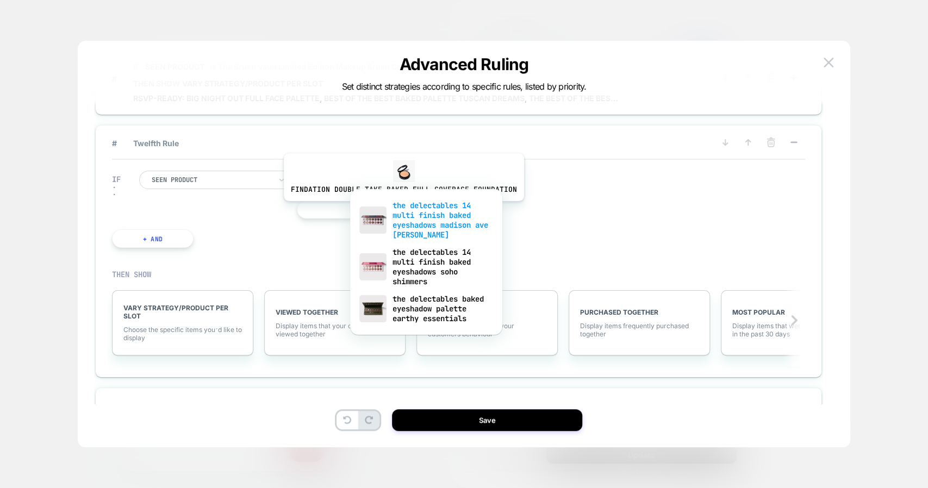
click at [406, 217] on div "the delectables 14 multi finish baked eyeshadows madison ave [PERSON_NAME]" at bounding box center [425, 220] width 141 height 47
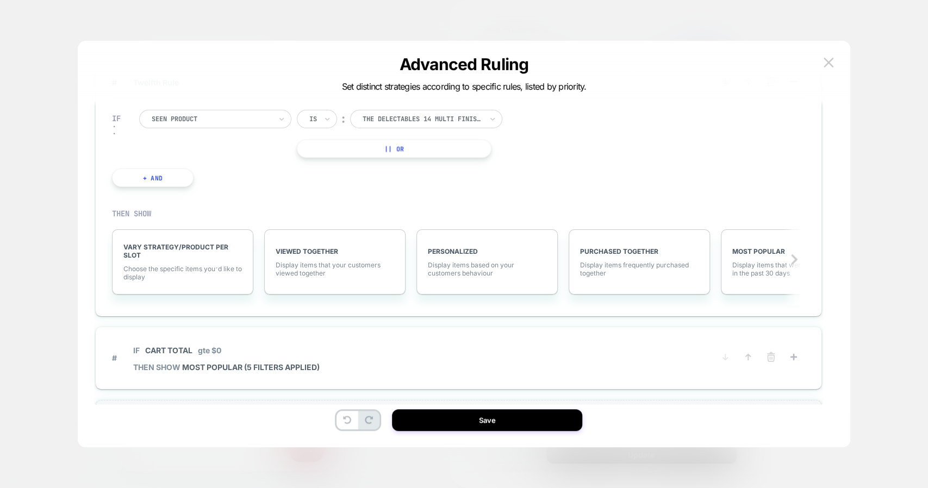
scroll to position [922, 0]
click at [207, 241] on span "VARY STRATEGY/PRODUCT PER SLOT" at bounding box center [182, 249] width 118 height 16
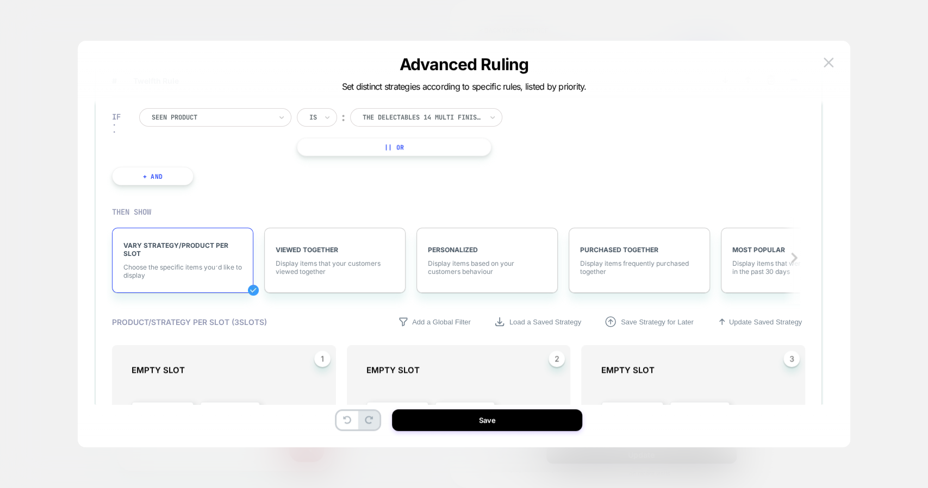
scroll to position [1055, 0]
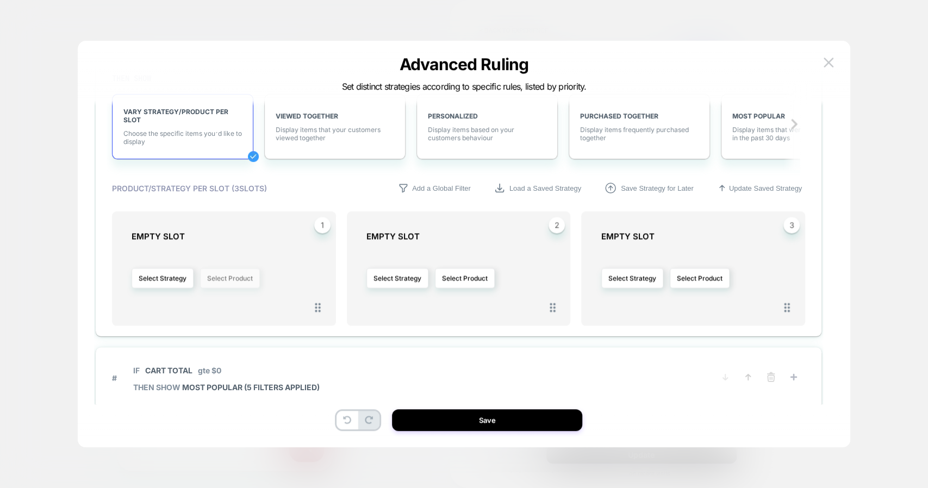
click at [241, 279] on button "Select Product" at bounding box center [230, 278] width 60 height 20
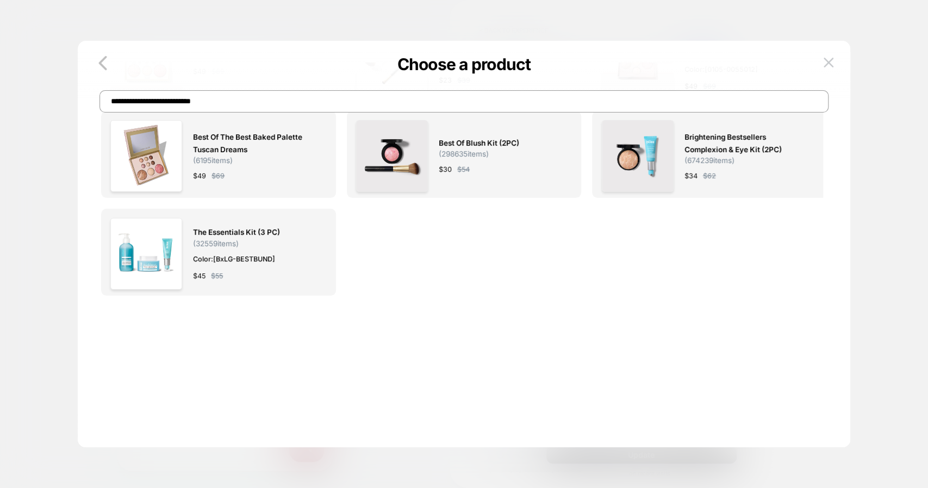
scroll to position [0, 0]
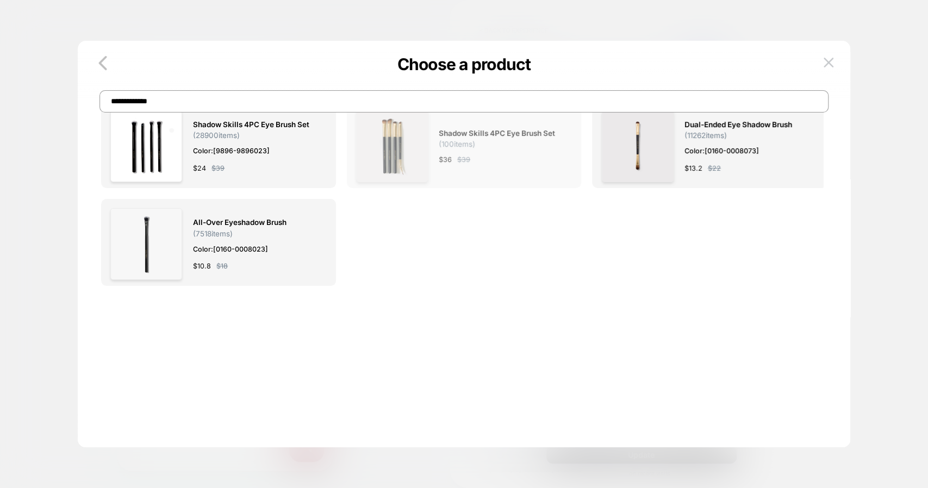
type input "**********"
click at [507, 155] on div "$ 36 $ 39" at bounding box center [499, 159] width 122 height 11
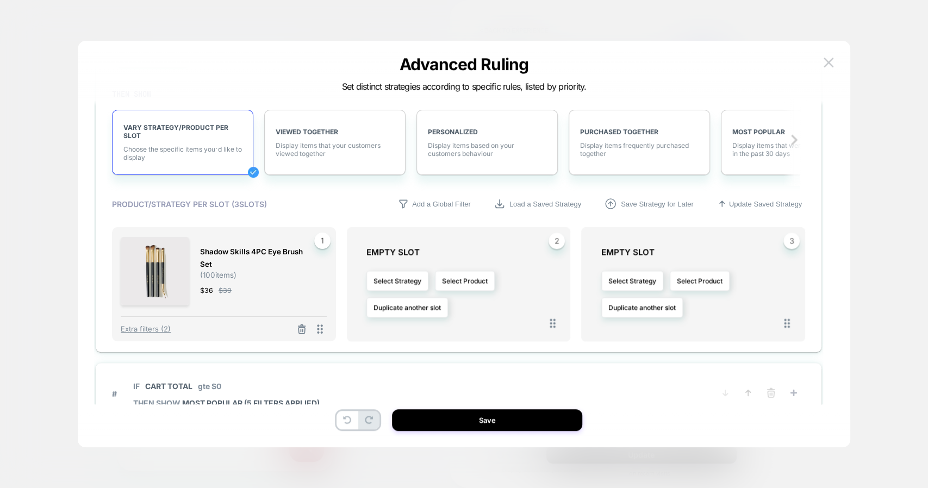
scroll to position [1037, 0]
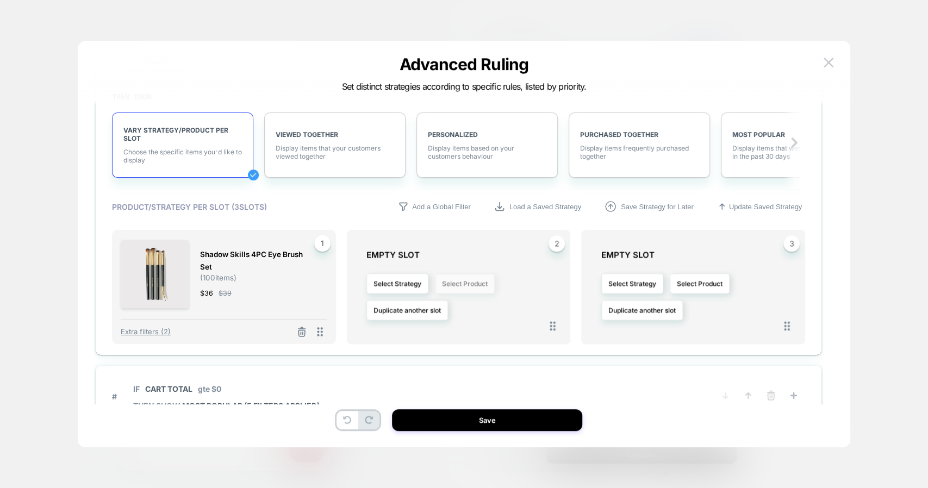
click at [462, 286] on button "Select Product" at bounding box center [465, 283] width 60 height 20
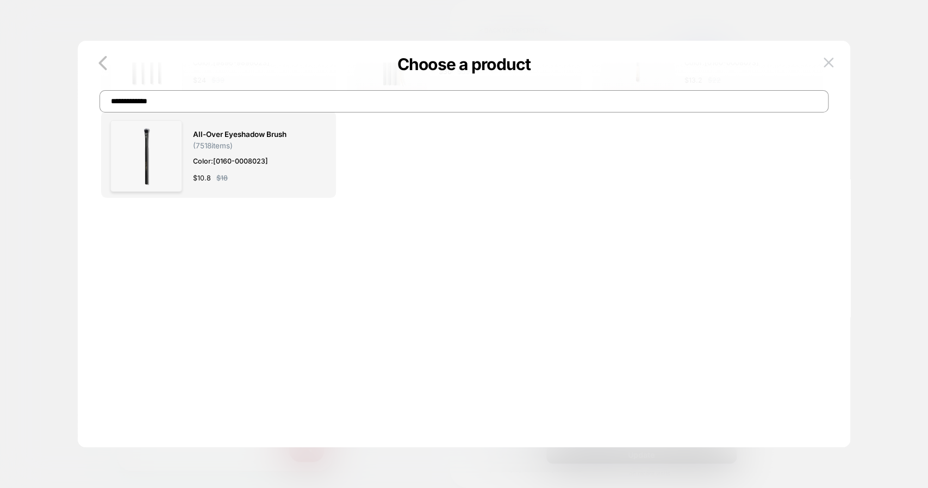
scroll to position [0, 0]
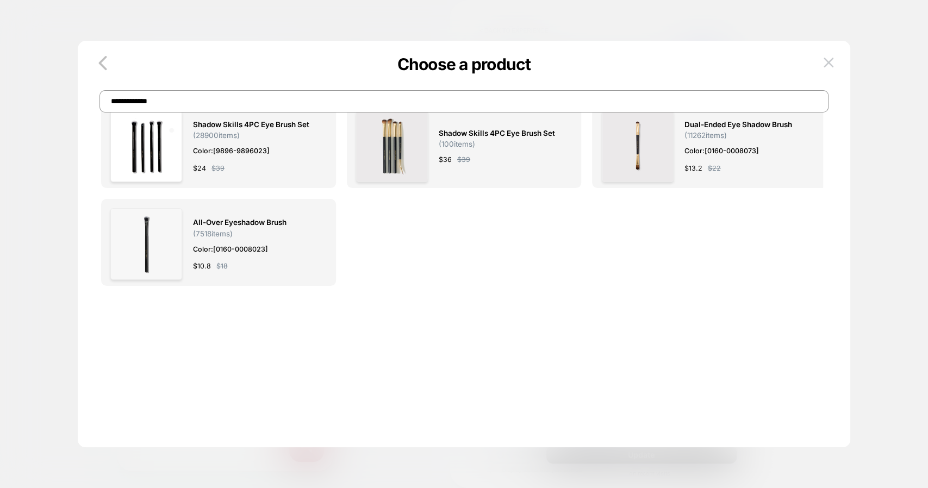
click at [296, 101] on input "**********" at bounding box center [463, 101] width 729 height 22
paste input "***"
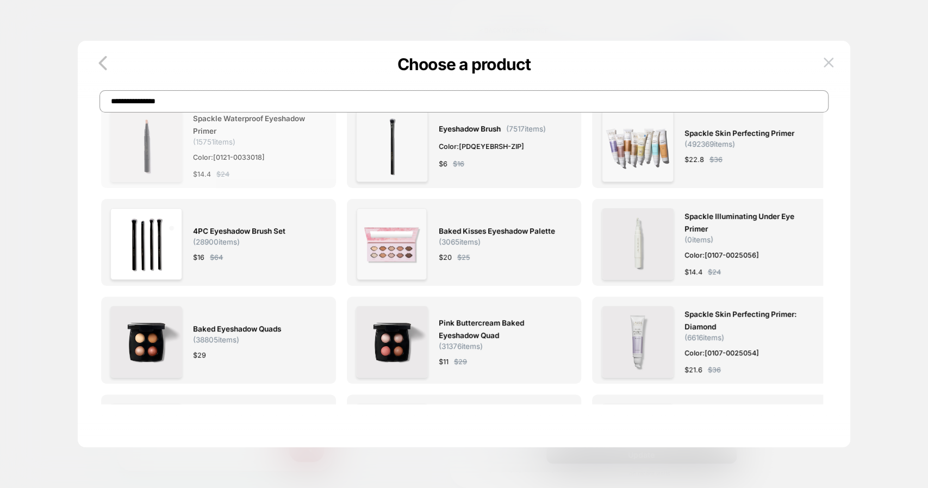
type input "**********"
click at [235, 145] on span "( 15751 items)" at bounding box center [214, 141] width 42 height 9
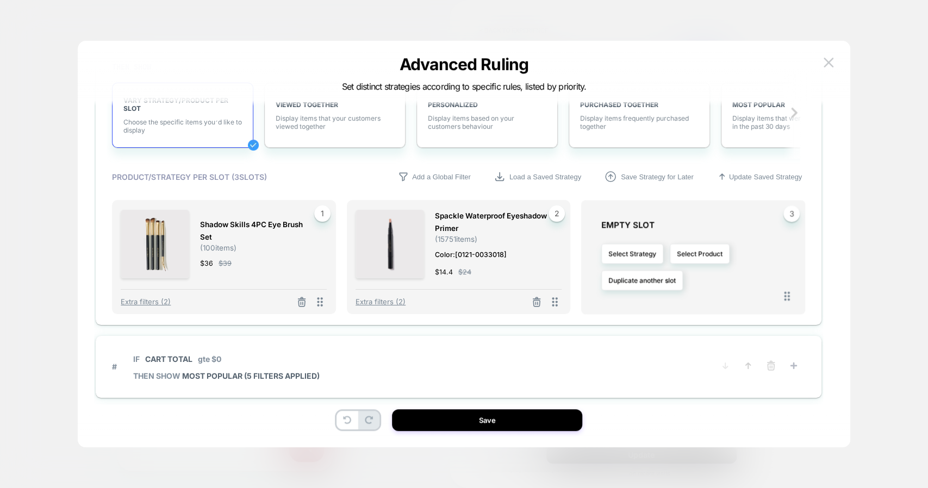
scroll to position [1066, 0]
click at [718, 248] on button "Select Product" at bounding box center [699, 255] width 60 height 20
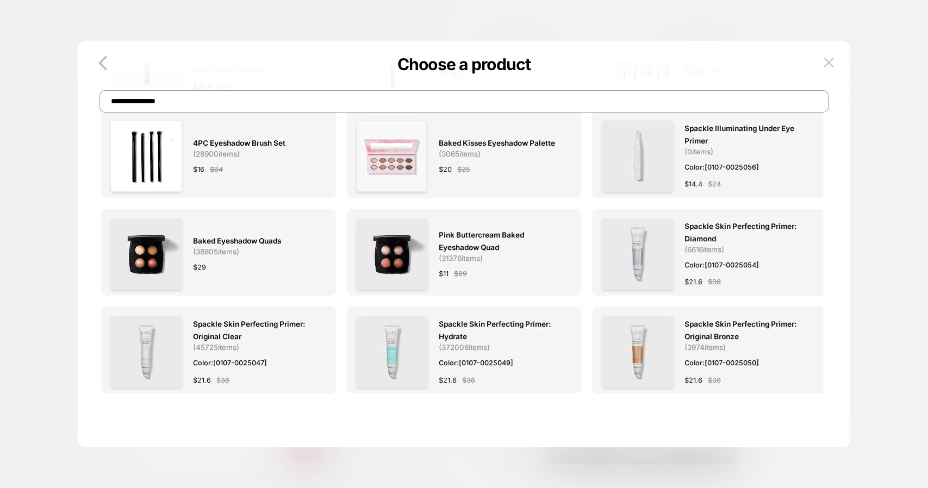
scroll to position [0, 0]
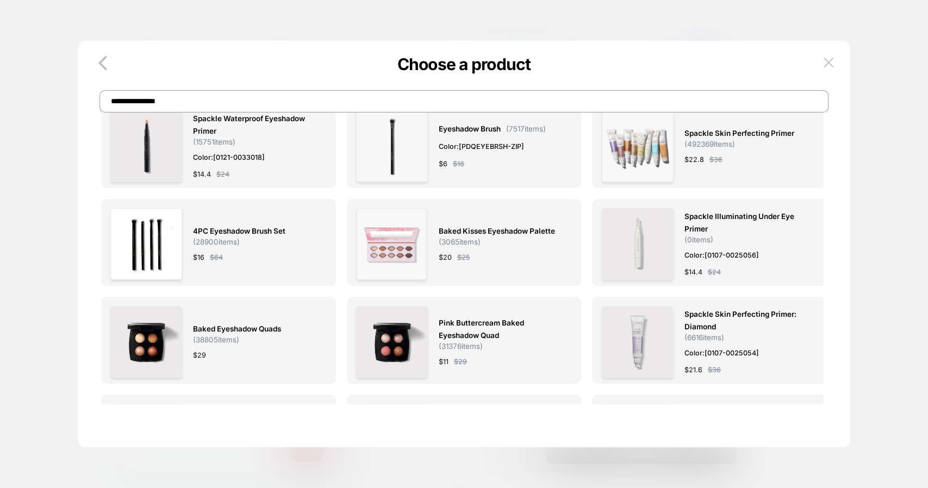
paste input
type input "**********"
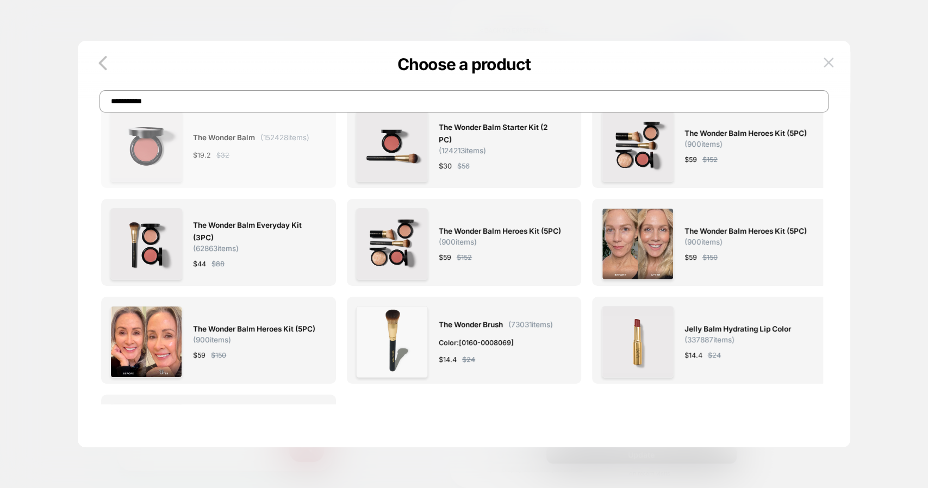
click at [227, 160] on span "$ 32" at bounding box center [222, 154] width 13 height 11
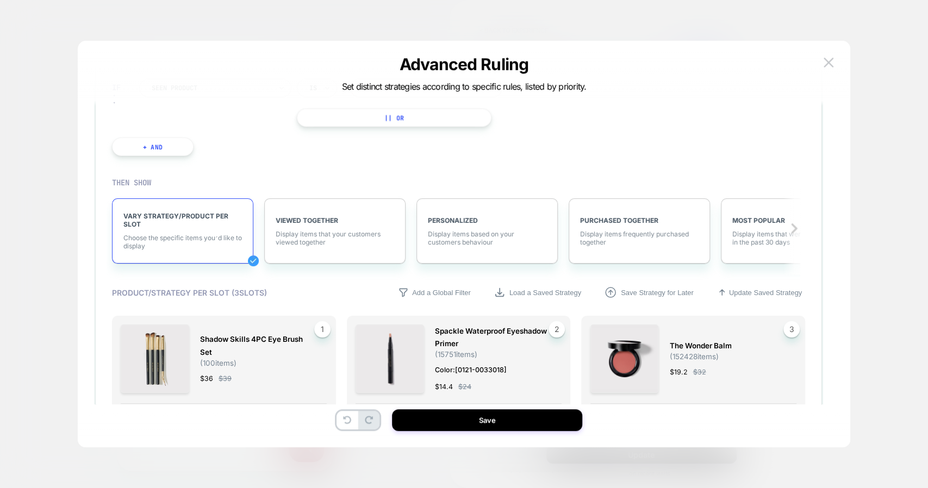
scroll to position [970, 0]
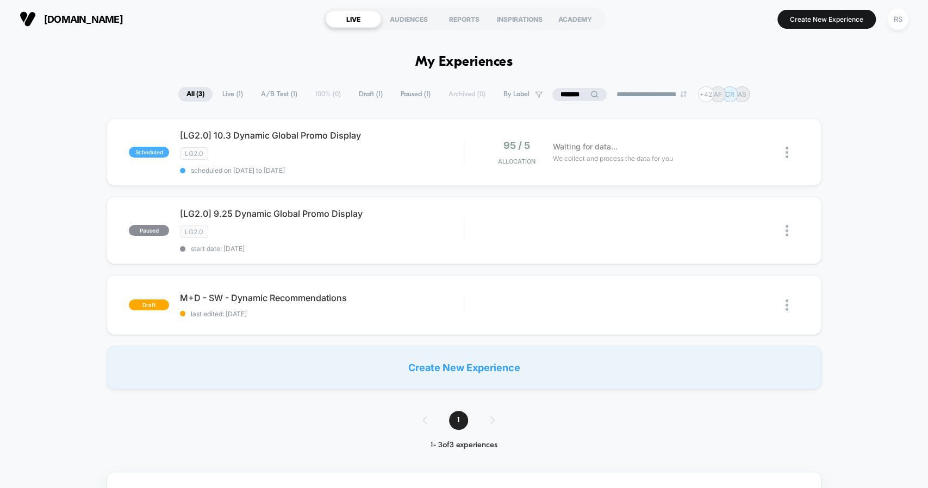
click at [562, 88] on input "*******" at bounding box center [579, 94] width 54 height 13
click at [562, 88] on input "*******" at bounding box center [579, 94] width 109 height 13
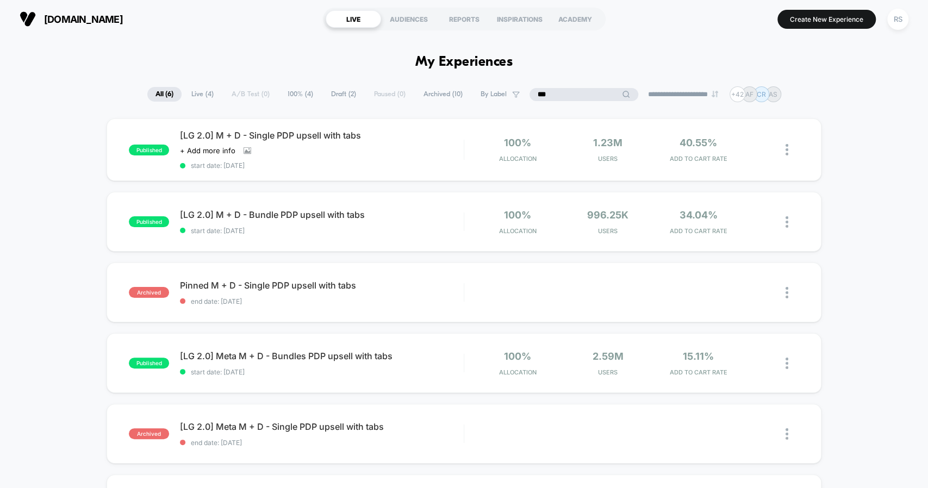
type input "***"
click at [322, 136] on span "[LG 2.0] M + D - Single PDP upsell with tabs" at bounding box center [321, 135] width 283 height 11
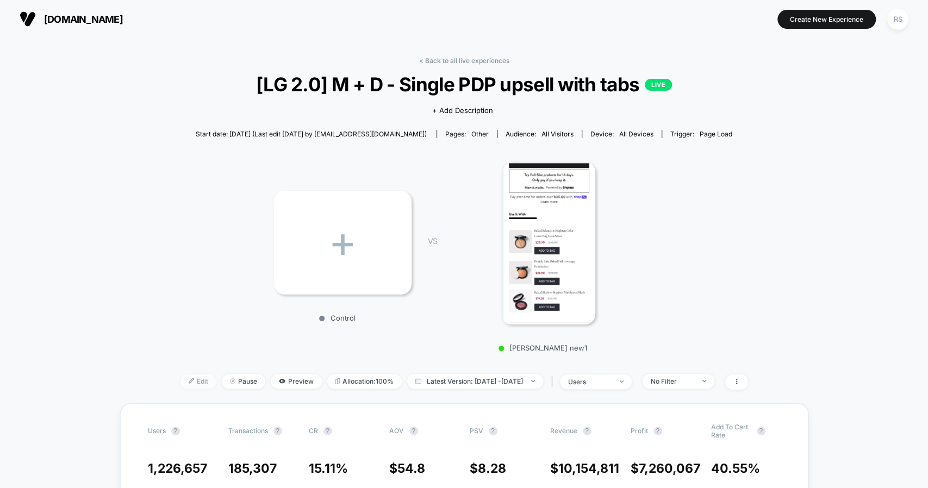
click at [190, 383] on span "Edit" at bounding box center [198, 381] width 36 height 15
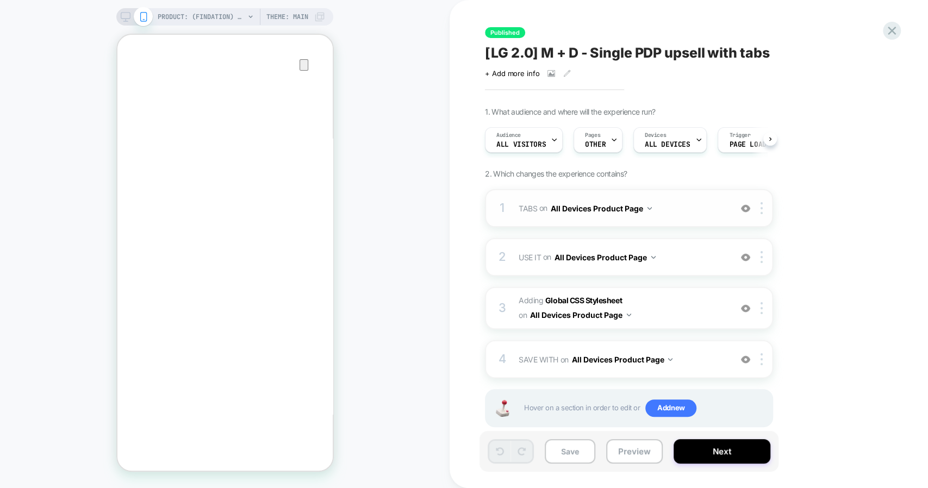
scroll to position [519, 0]
click at [687, 257] on span "USE IT Replacing Blocks List WITH #use-it-wrapper-vsly-LG-2-0 on All Devices Pr…" at bounding box center [621, 257] width 207 height 16
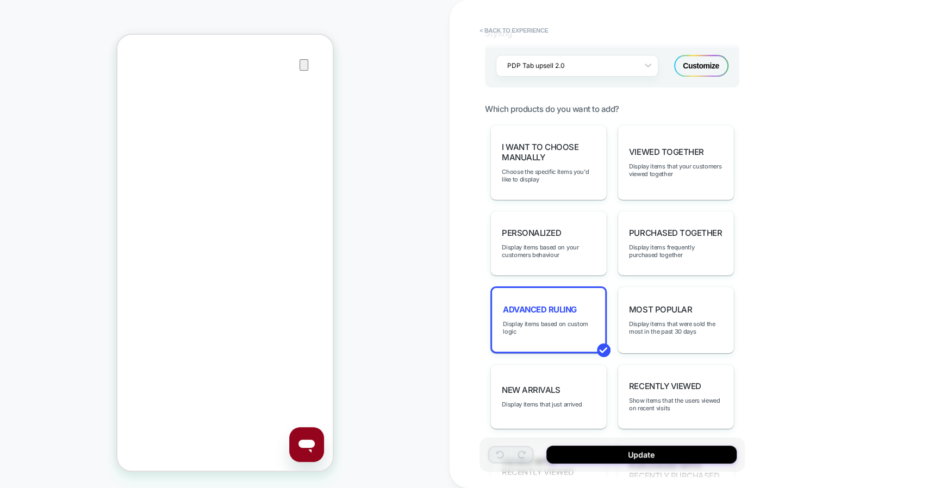
scroll to position [353, 0]
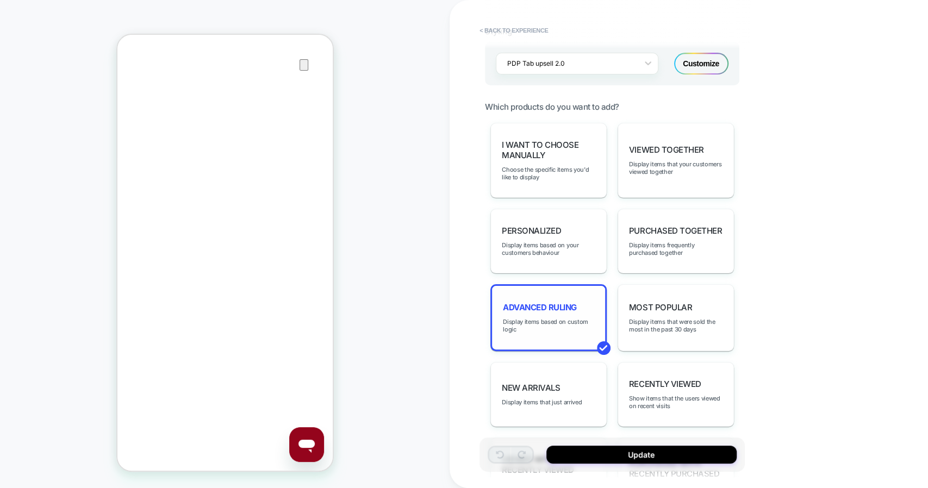
click at [539, 307] on div "Advanced Ruling Display items based on custom logic" at bounding box center [548, 317] width 116 height 67
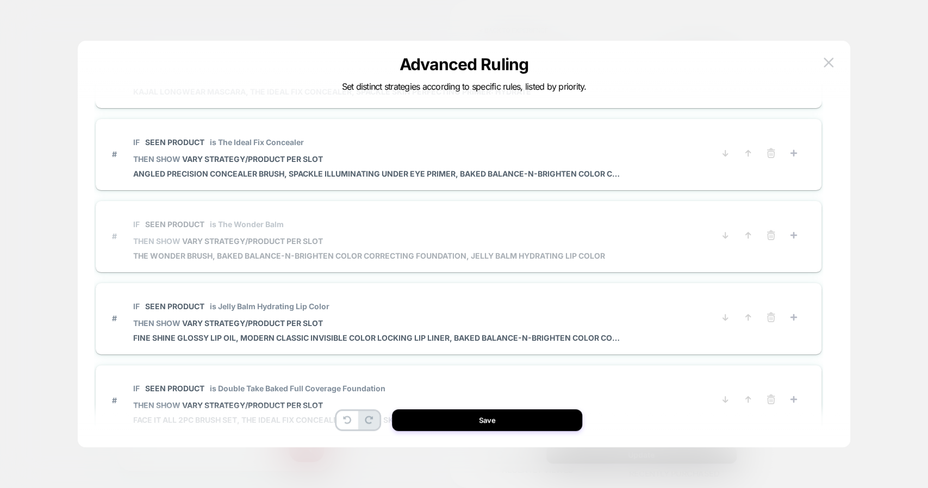
scroll to position [0, 0]
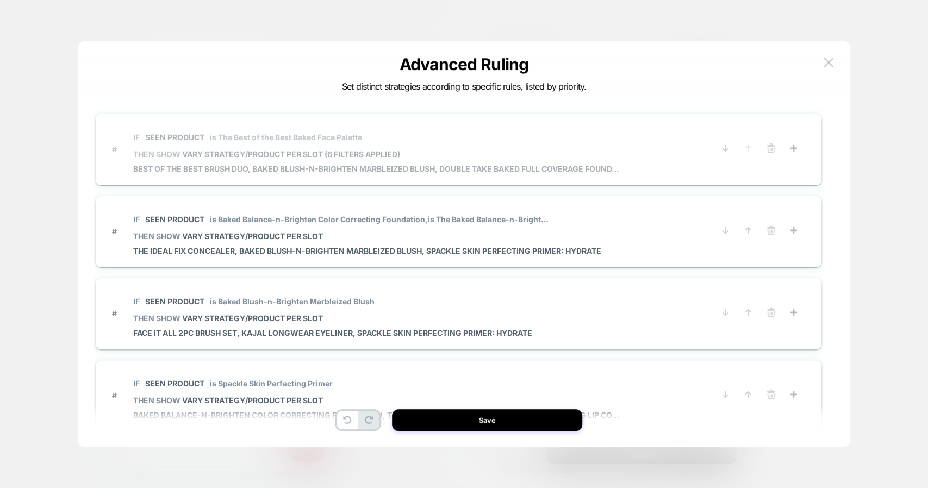
click at [349, 160] on div "IF Seen Product is The Best of the Best Baked Face Palette THEN SHOW VARY STRAT…" at bounding box center [377, 149] width 489 height 48
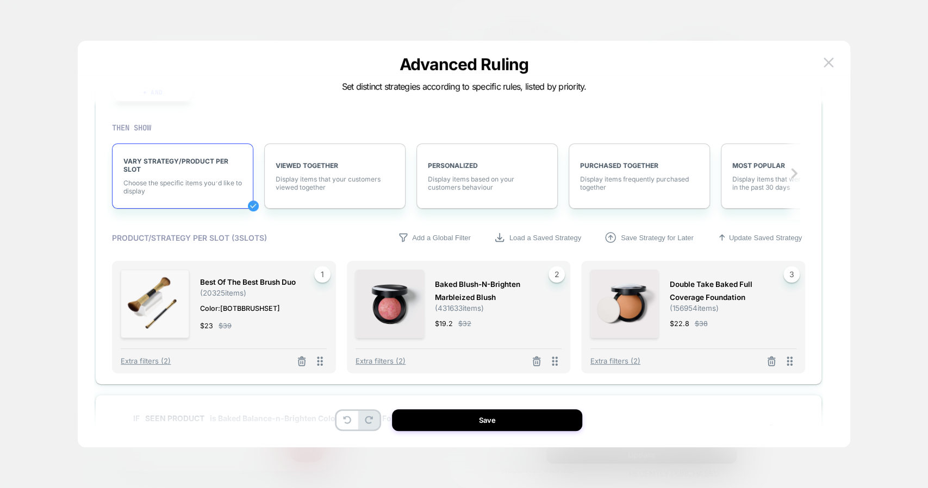
scroll to position [151, 0]
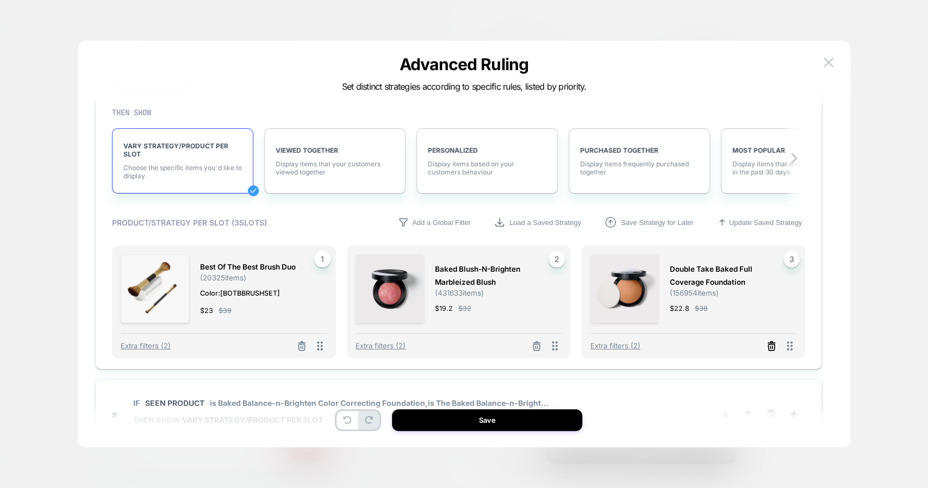
click at [770, 345] on icon at bounding box center [771, 346] width 11 height 11
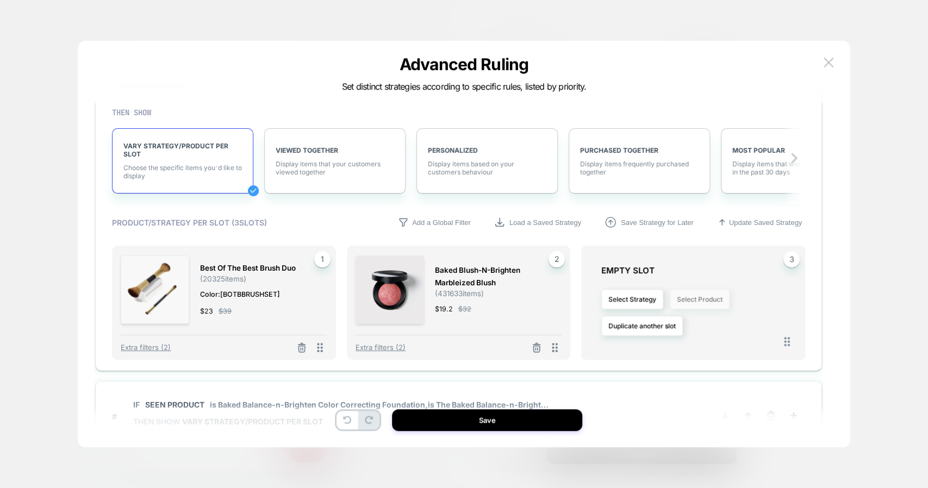
click at [703, 295] on button "Select Product" at bounding box center [699, 299] width 60 height 20
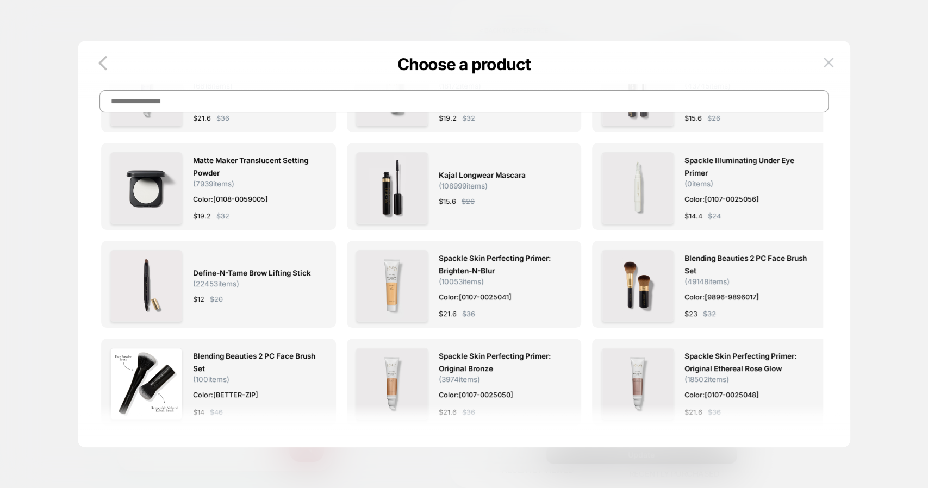
scroll to position [0, 0]
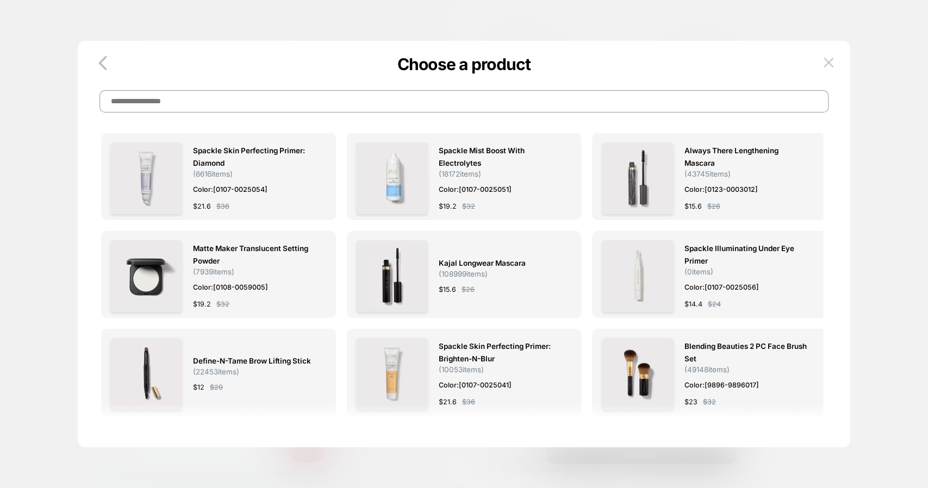
click at [397, 102] on input at bounding box center [463, 101] width 729 height 22
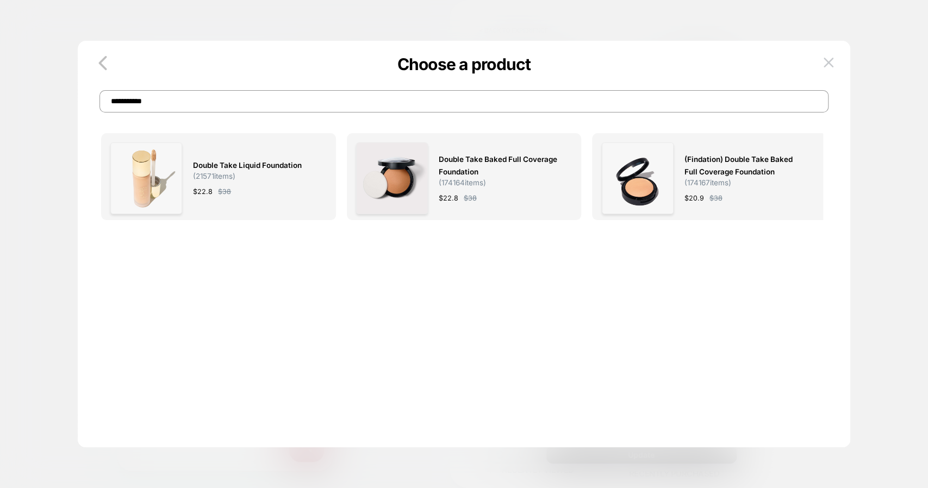
click at [312, 104] on input "**********" at bounding box center [463, 101] width 729 height 22
click at [302, 52] on div "Double Take Liquid Foundation ( 21571 items) $ 22.8 $ 38 Double Take Baked Full…" at bounding box center [464, 250] width 740 height 396
click at [225, 104] on input "**********" at bounding box center [463, 101] width 729 height 22
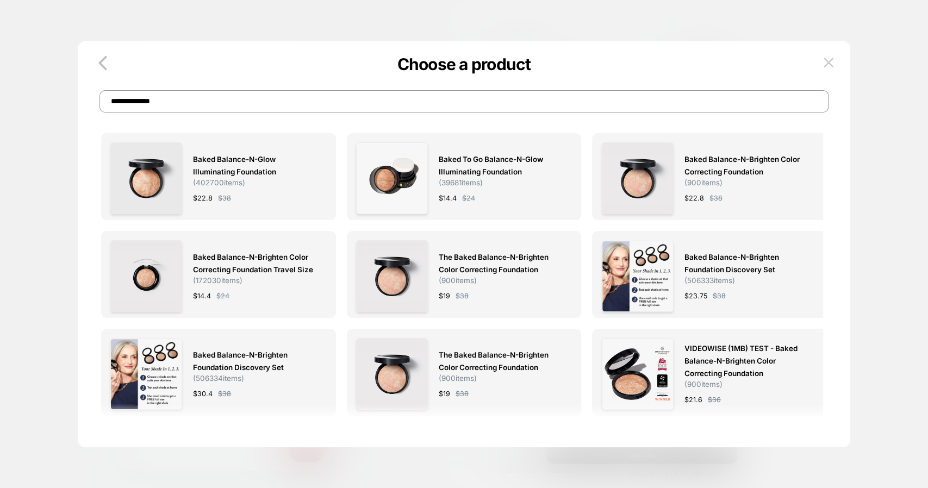
click at [611, 98] on input "**********" at bounding box center [463, 101] width 729 height 22
type input "**********"
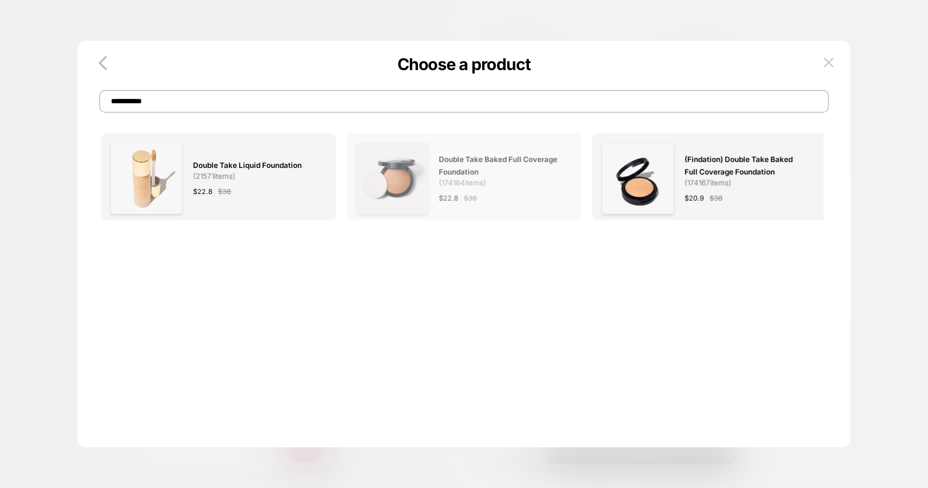
click at [427, 202] on img at bounding box center [392, 178] width 72 height 72
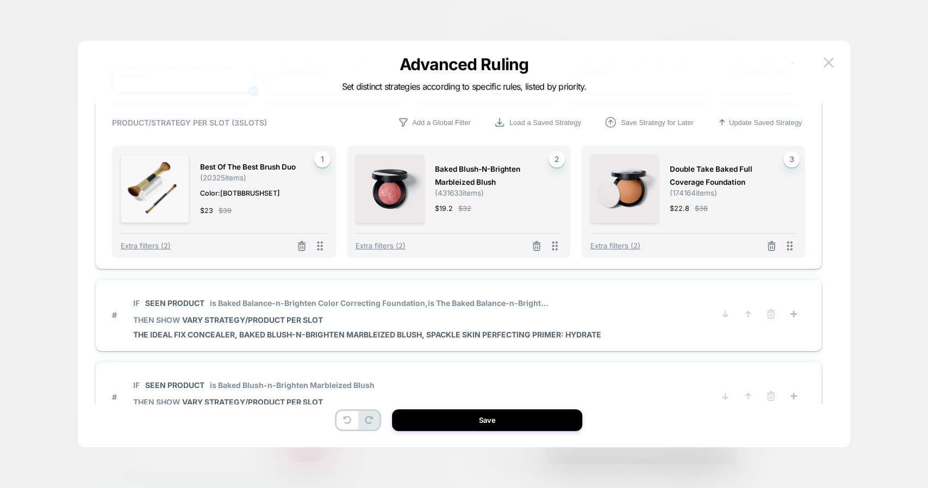
scroll to position [968, 0]
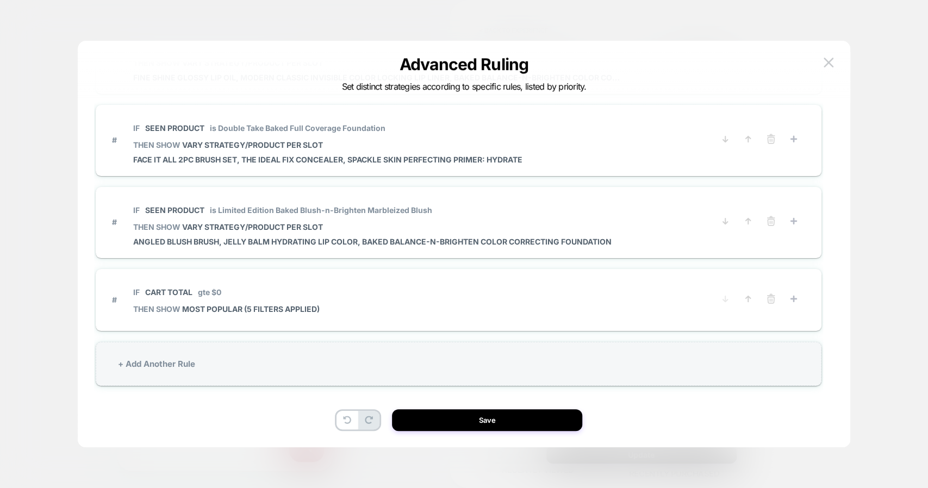
click at [165, 354] on div "+ Add Another Rule" at bounding box center [458, 364] width 725 height 44
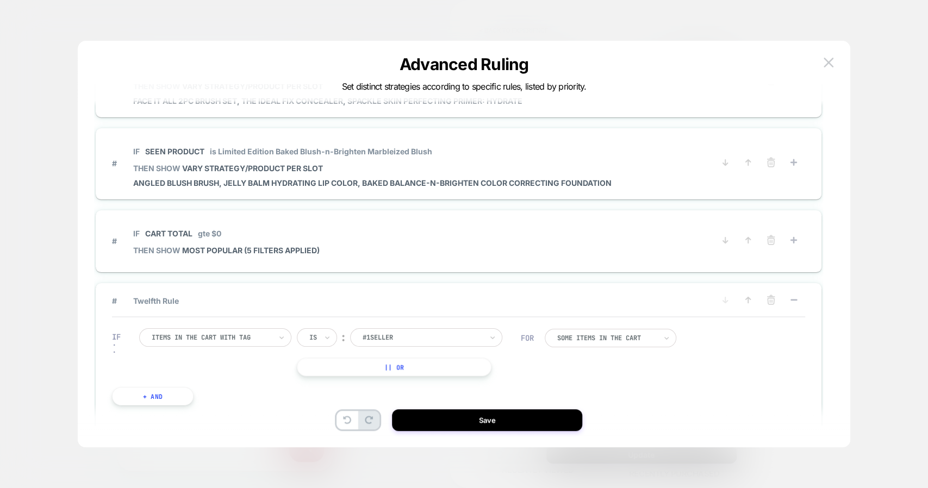
scroll to position [711, 0]
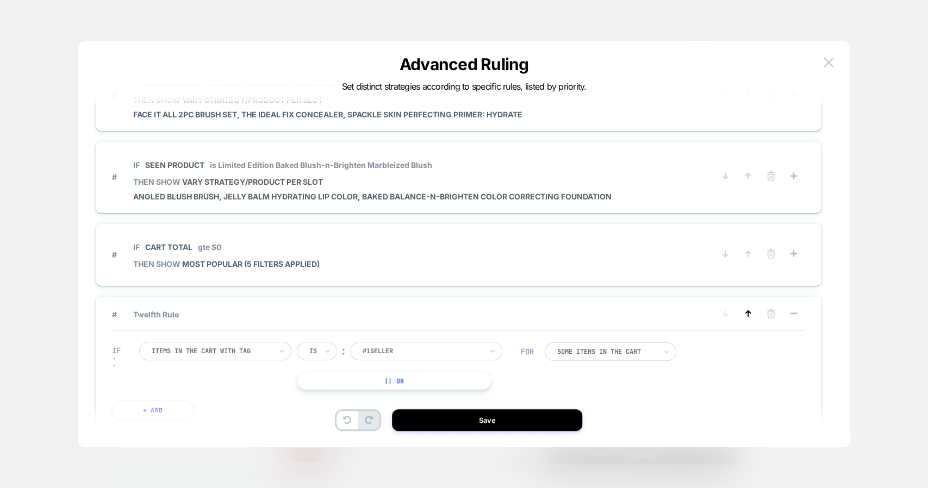
click at [748, 311] on icon at bounding box center [747, 313] width 4 height 5
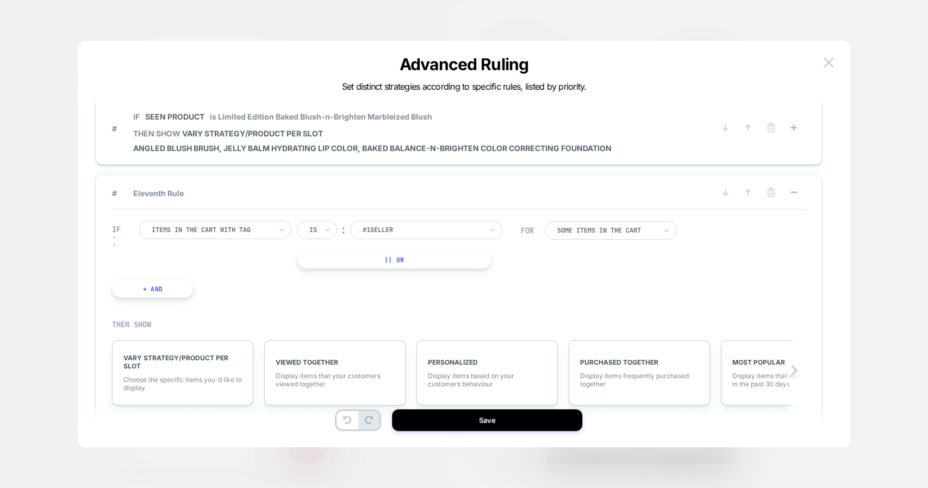
scroll to position [765, 0]
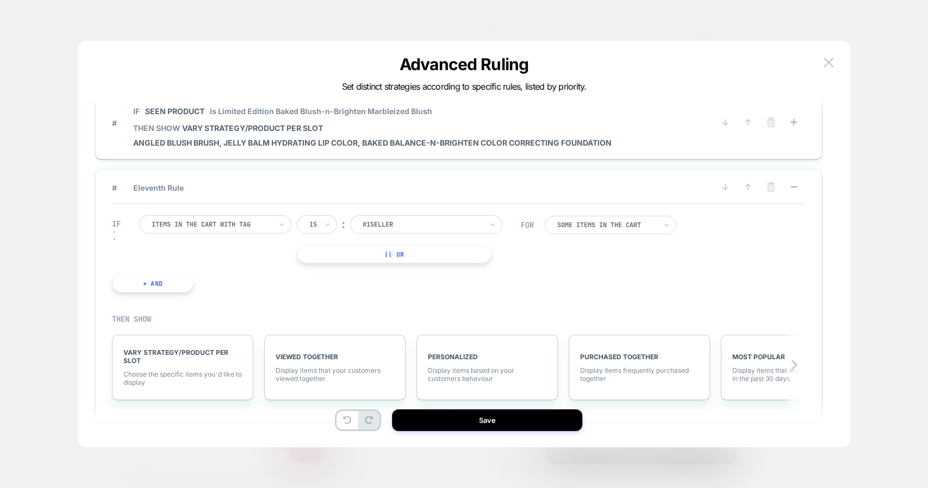
click at [183, 222] on div at bounding box center [212, 225] width 120 height 10
type input "****"
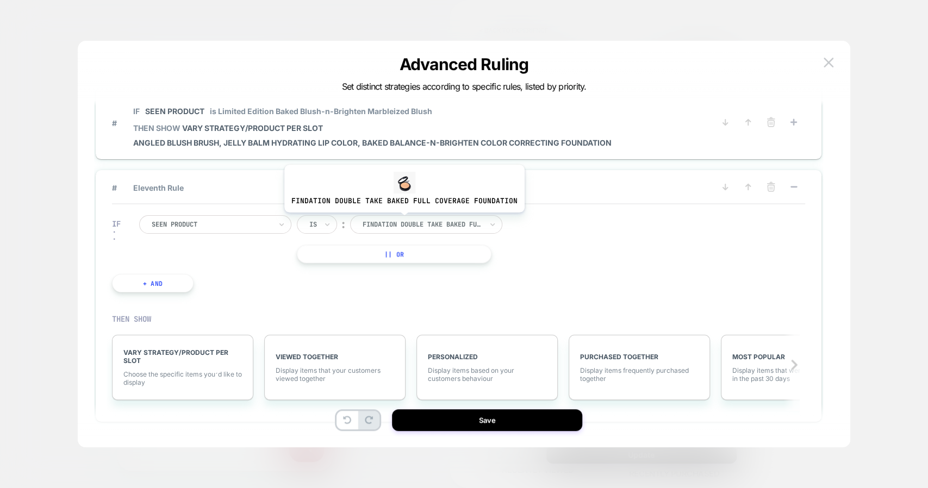
click at [402, 220] on div at bounding box center [422, 225] width 120 height 10
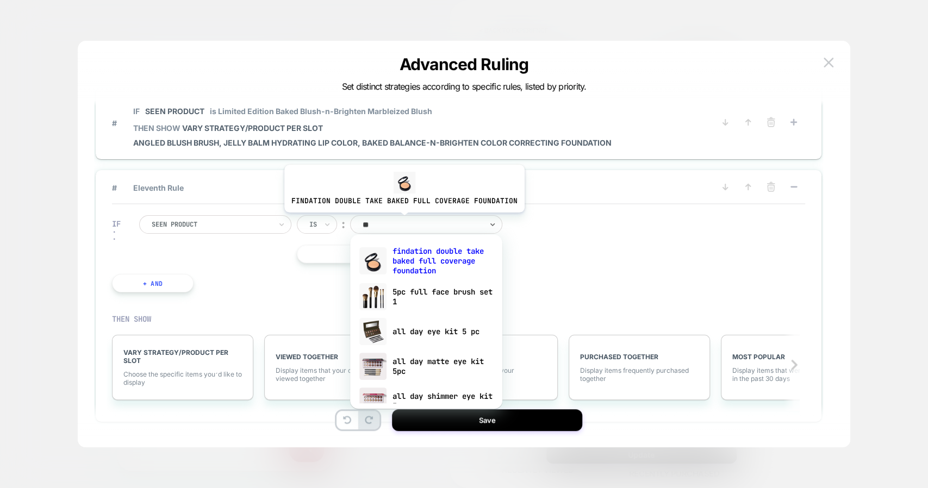
type input "*"
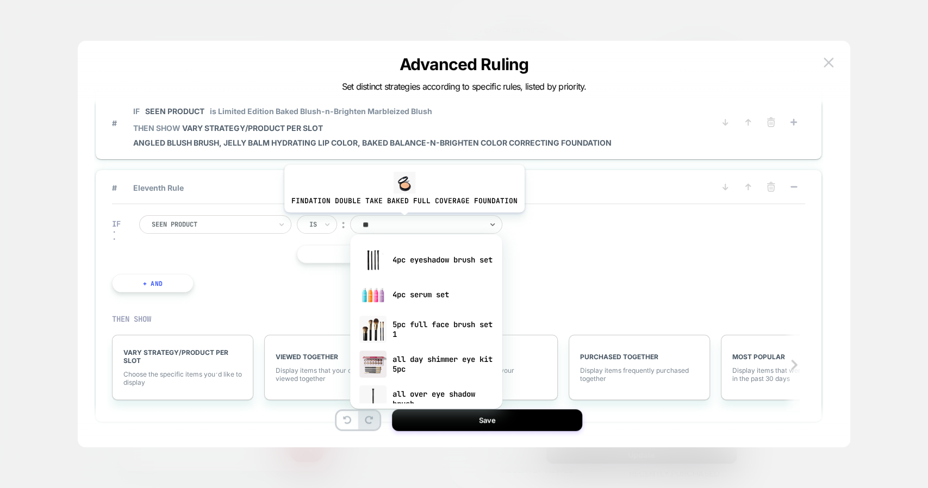
type input "***"
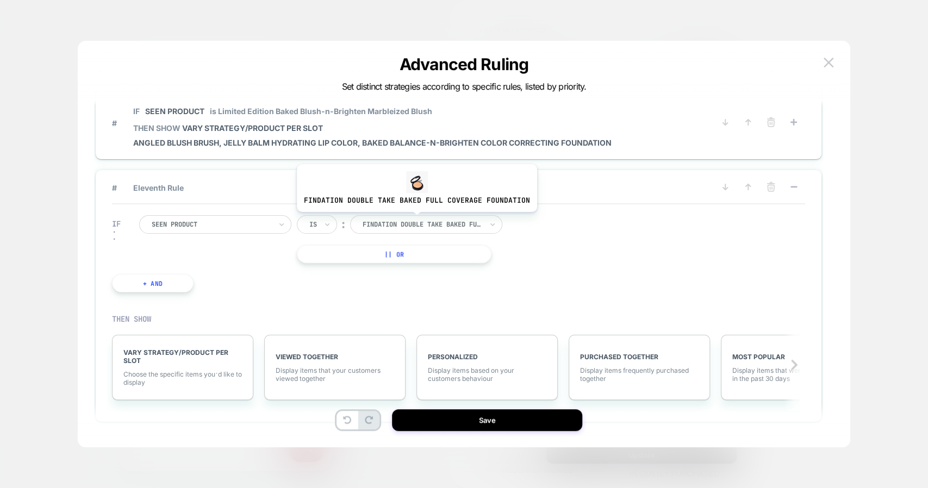
click at [414, 220] on div at bounding box center [422, 225] width 120 height 10
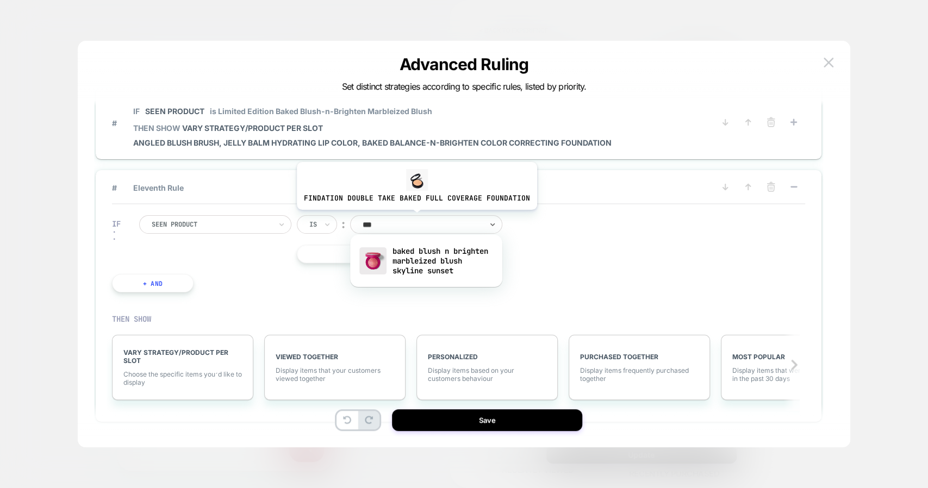
type input "****"
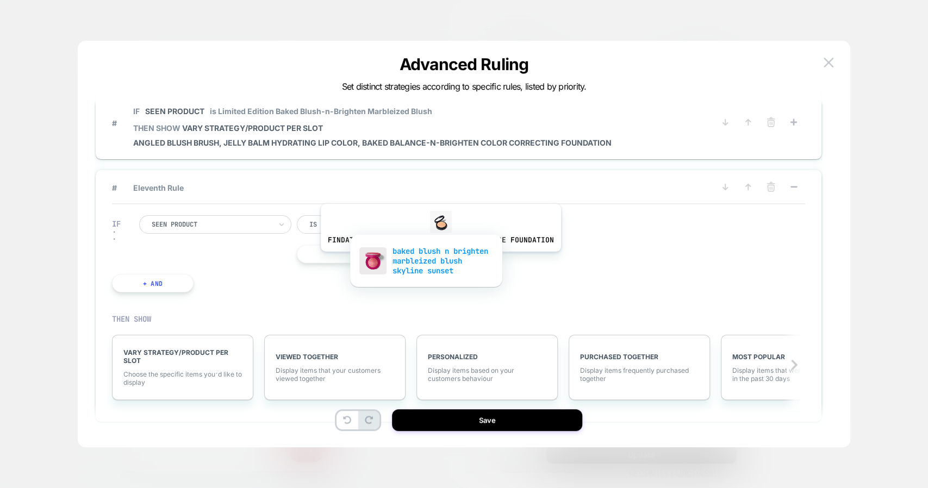
click at [438, 259] on div "baked blush n brighten marbleized blush skyline sunset" at bounding box center [425, 260] width 141 height 37
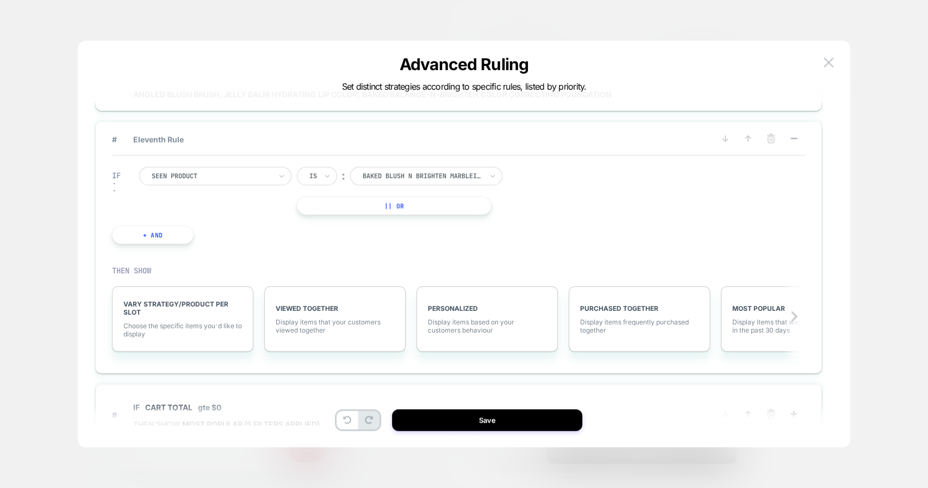
scroll to position [813, 0]
click at [180, 321] on span "Choose the specific items you׳d like to display" at bounding box center [182, 329] width 118 height 16
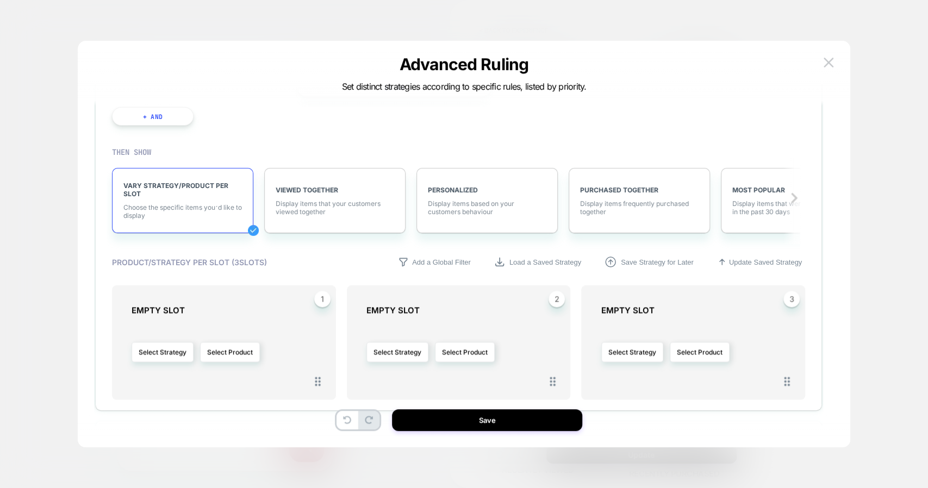
scroll to position [932, 0]
click at [239, 350] on button "Select Product" at bounding box center [230, 351] width 60 height 20
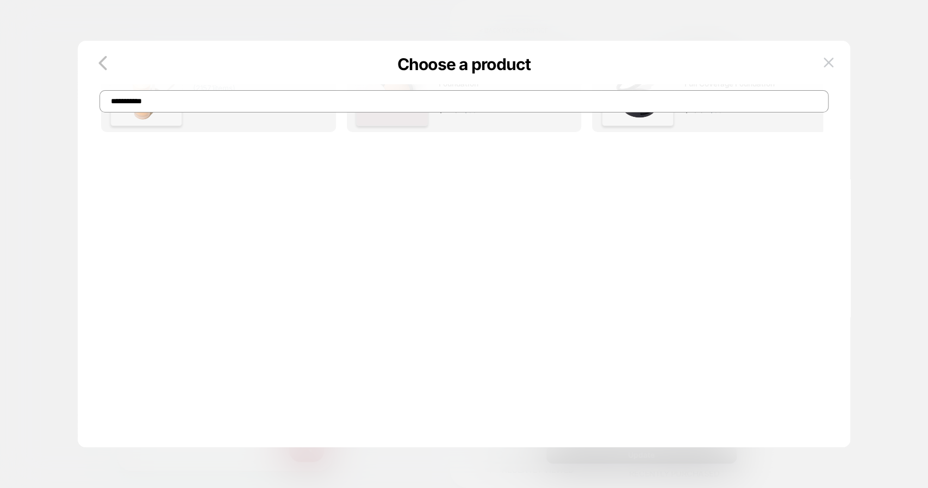
scroll to position [0, 0]
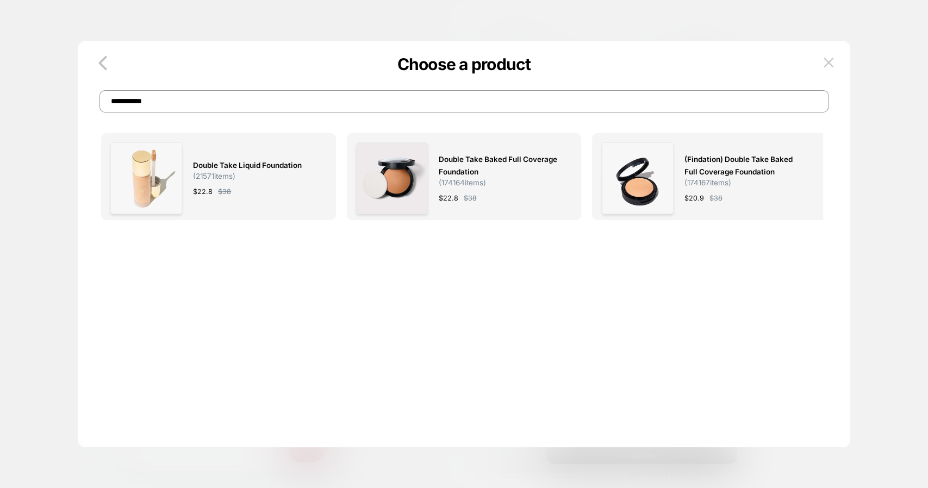
click at [218, 109] on input "**********" at bounding box center [463, 101] width 729 height 22
type input "**********"
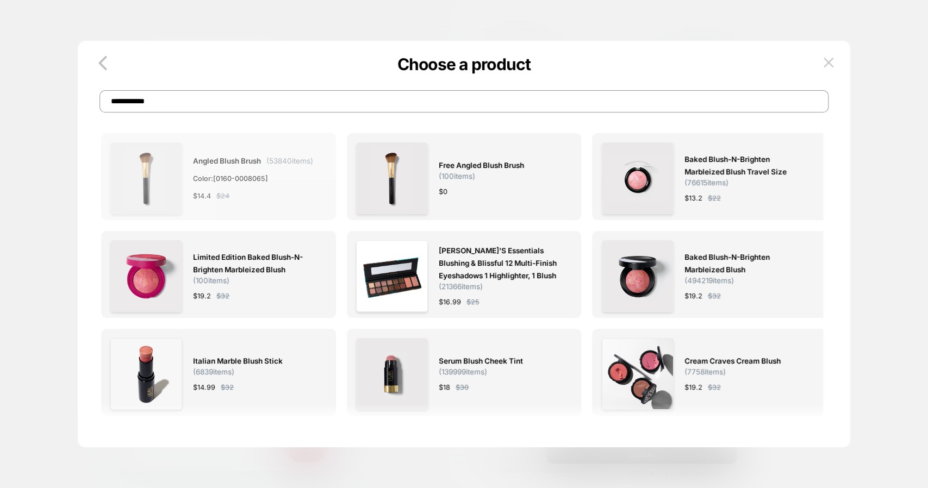
click at [243, 158] on span "Angled Blush Brush" at bounding box center [227, 161] width 68 height 12
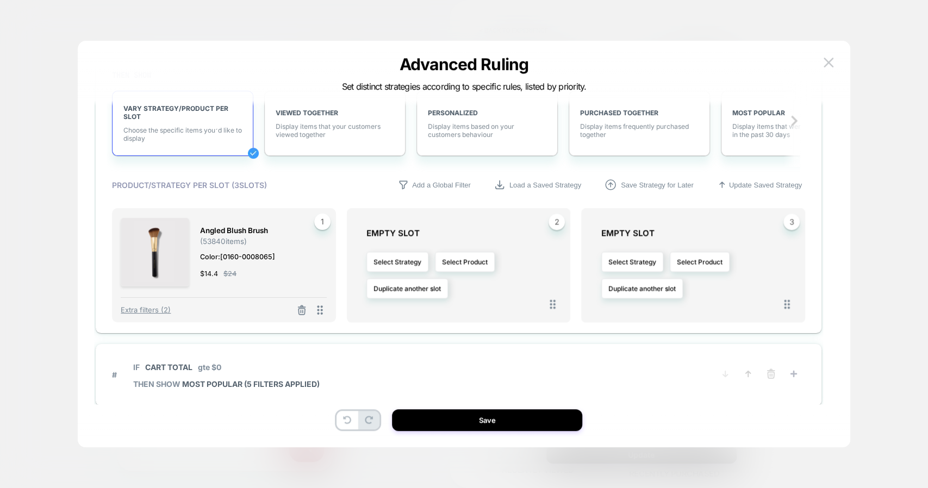
scroll to position [978, 0]
click at [297, 309] on icon at bounding box center [301, 308] width 11 height 11
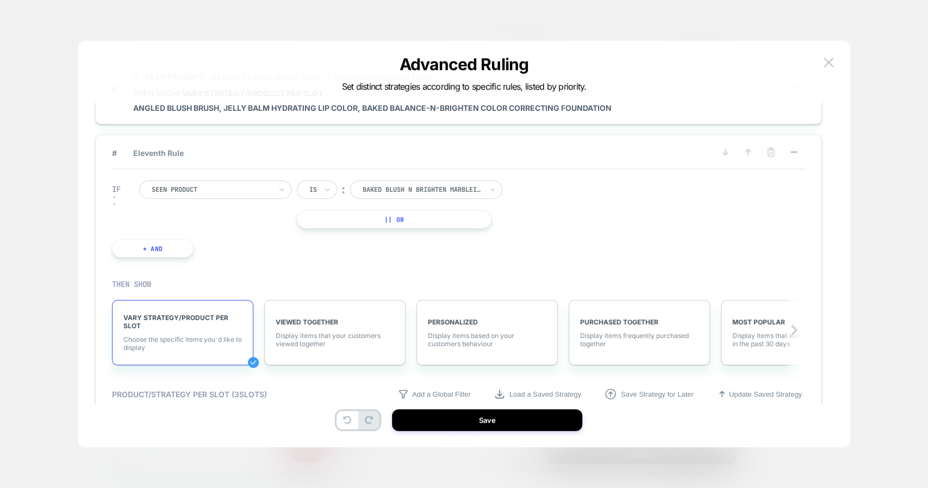
scroll to position [760, 0]
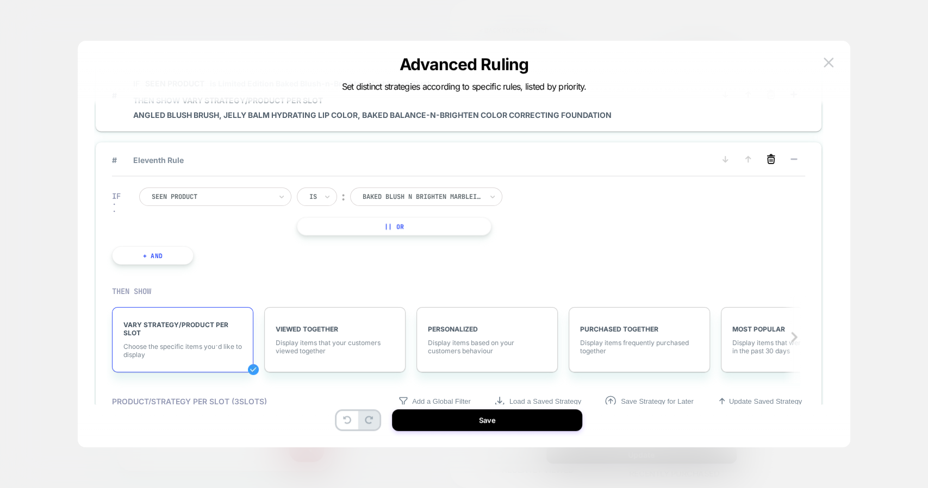
click at [769, 159] on line at bounding box center [769, 160] width 0 height 2
click at [782, 200] on div "IF Seen Product Is ︰ baked blush n brighten marbleized blush skyline sunset BAK…" at bounding box center [458, 226] width 693 height 99
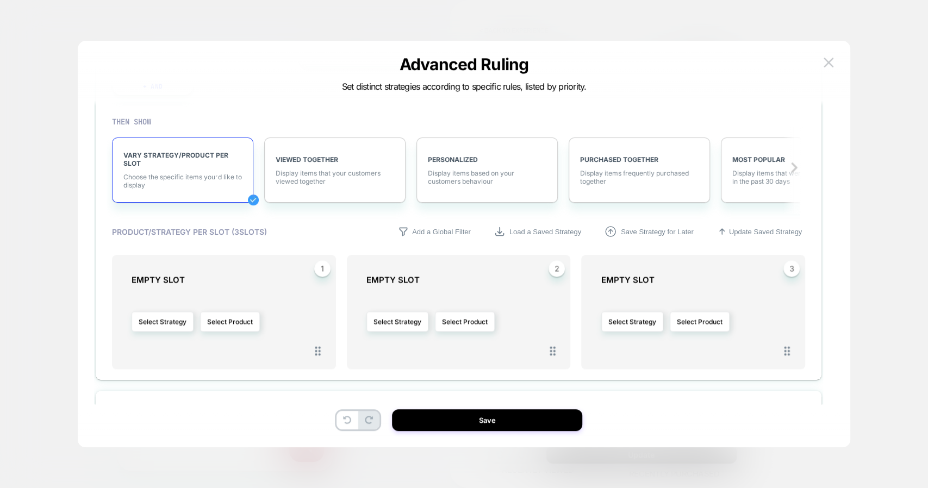
scroll to position [930, 0]
click at [464, 314] on button "Select Product" at bounding box center [465, 321] width 60 height 20
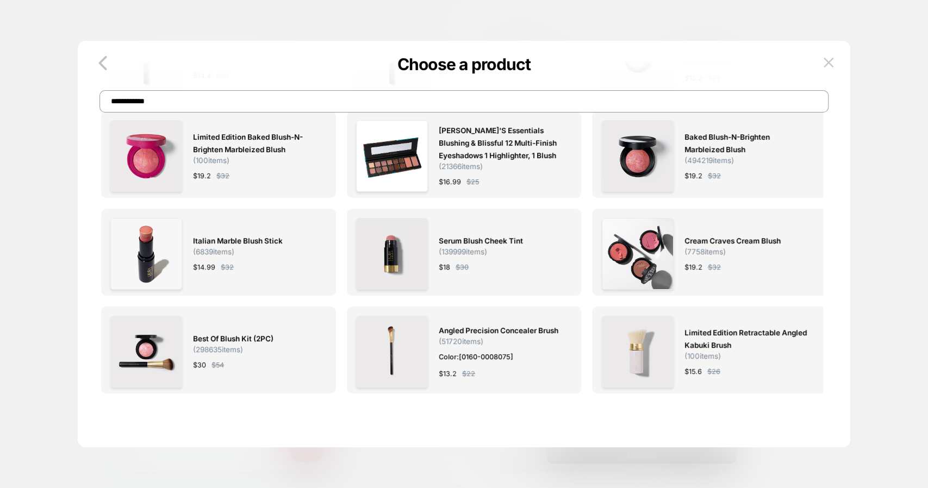
scroll to position [0, 0]
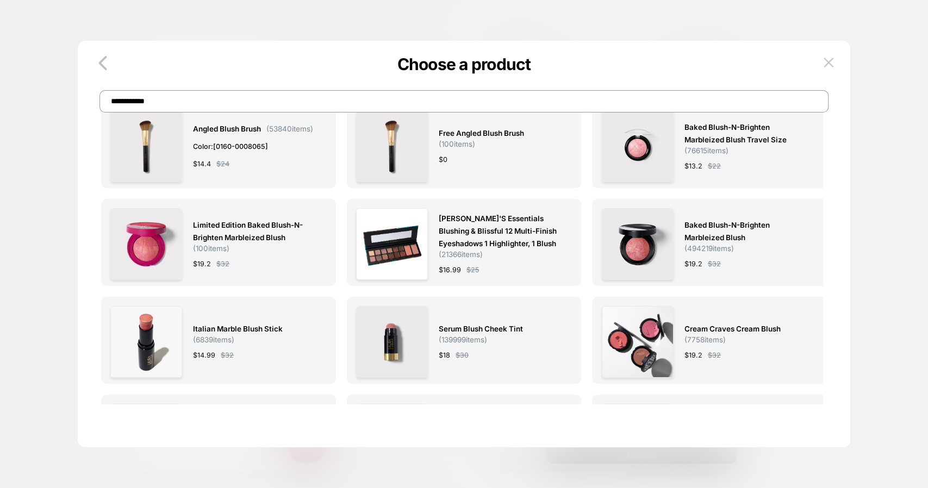
click at [291, 100] on input "**********" at bounding box center [463, 101] width 729 height 22
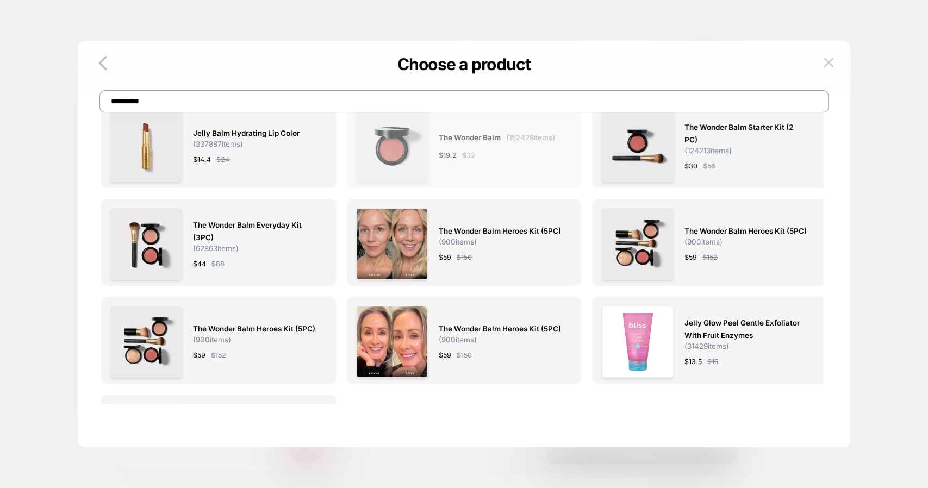
type input "**********"
click at [103, 65] on icon "button" at bounding box center [102, 63] width 8 height 14
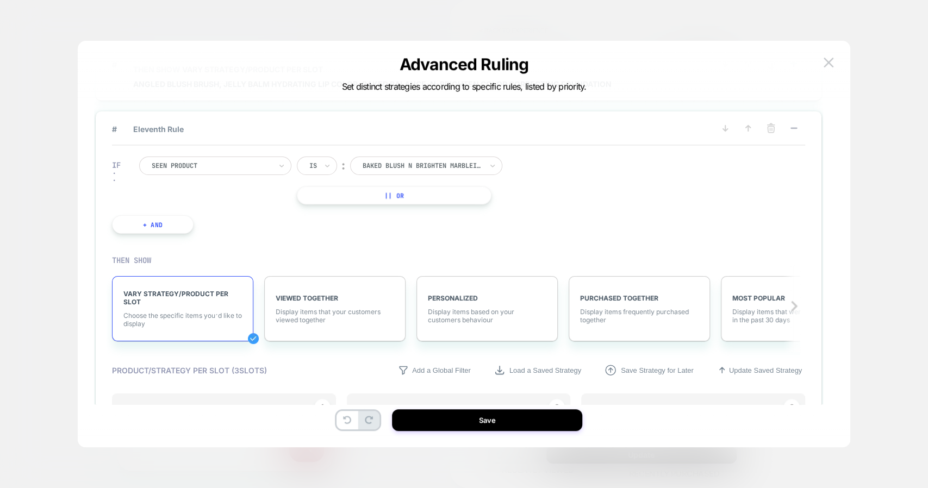
scroll to position [744, 0]
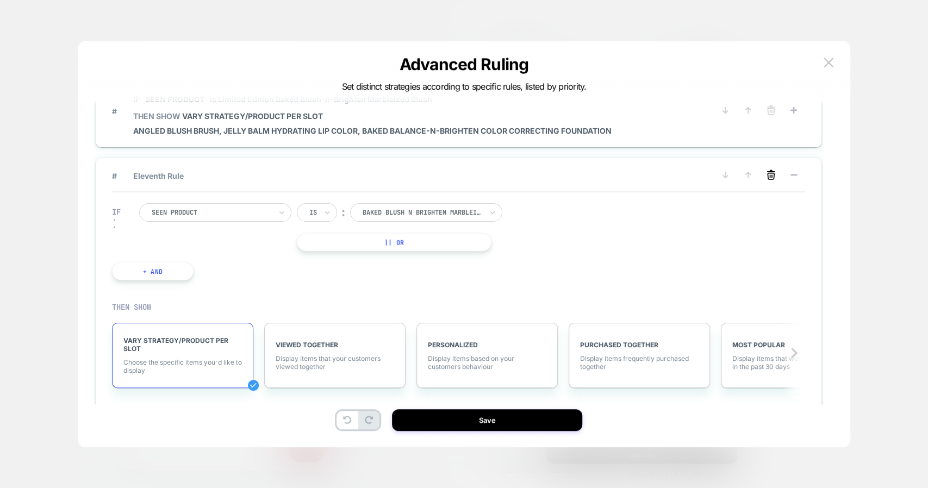
click at [770, 173] on icon at bounding box center [770, 175] width 11 height 11
click at [671, 187] on button "YES" at bounding box center [661, 189] width 56 height 18
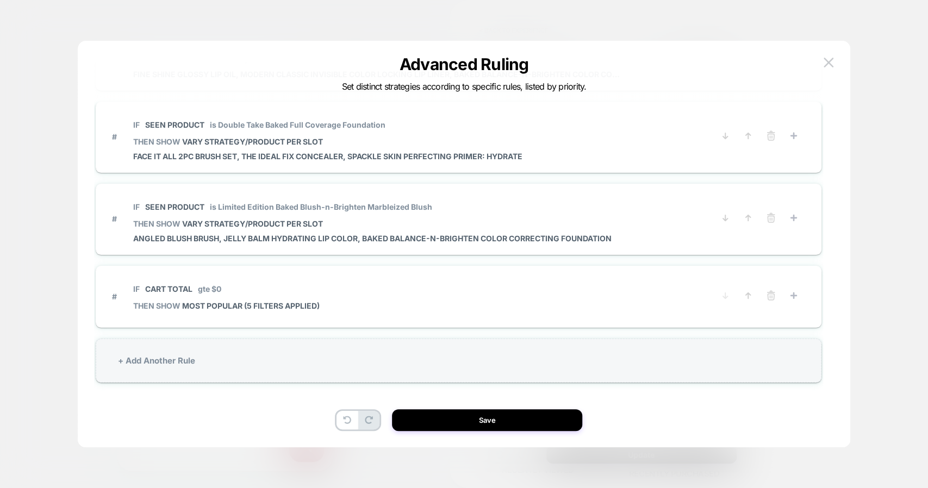
scroll to position [632, 0]
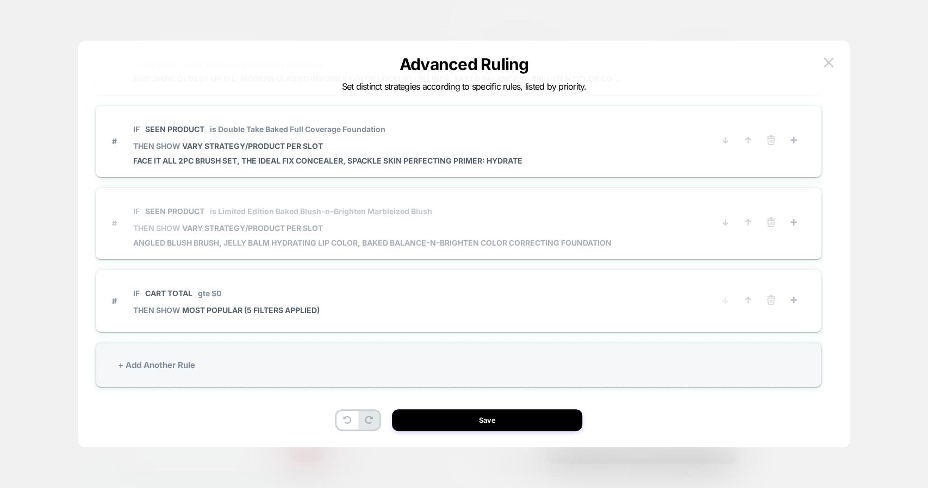
click at [492, 229] on div "IF Seen Product is Limited Edition Baked Blush-n-Brighten Marbleized Blush THEN…" at bounding box center [372, 223] width 478 height 48
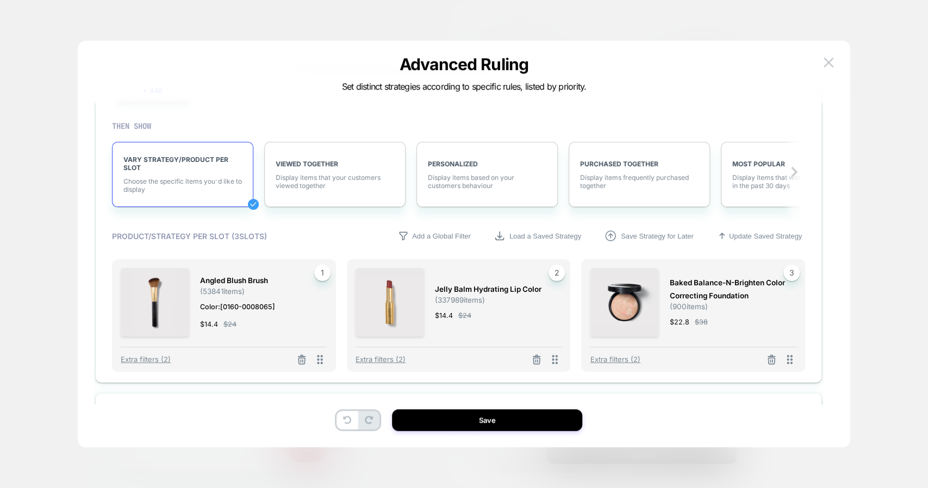
scroll to position [968, 0]
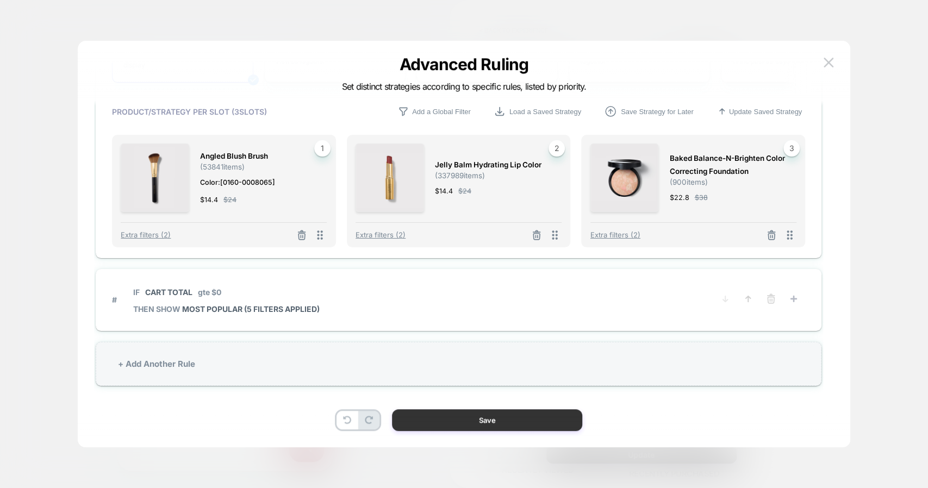
click at [465, 418] on button "Save" at bounding box center [487, 420] width 190 height 22
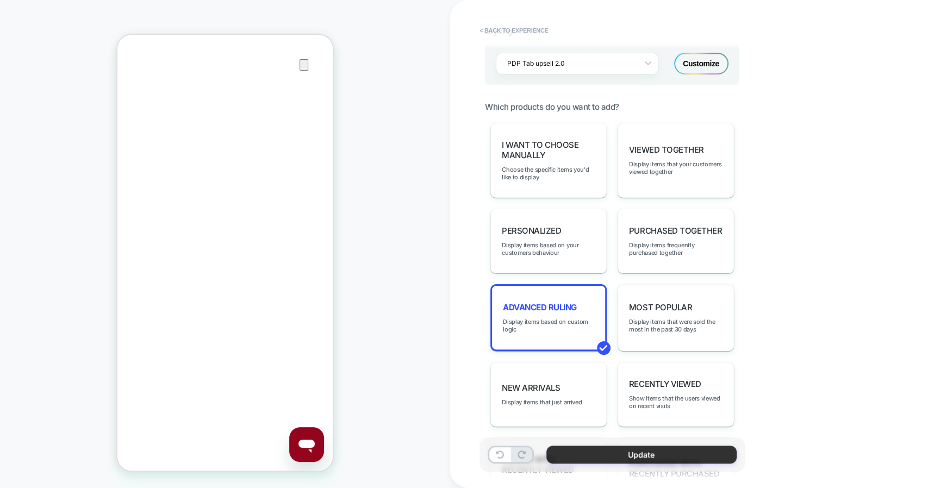
click at [661, 457] on button "Update" at bounding box center [641, 455] width 190 height 18
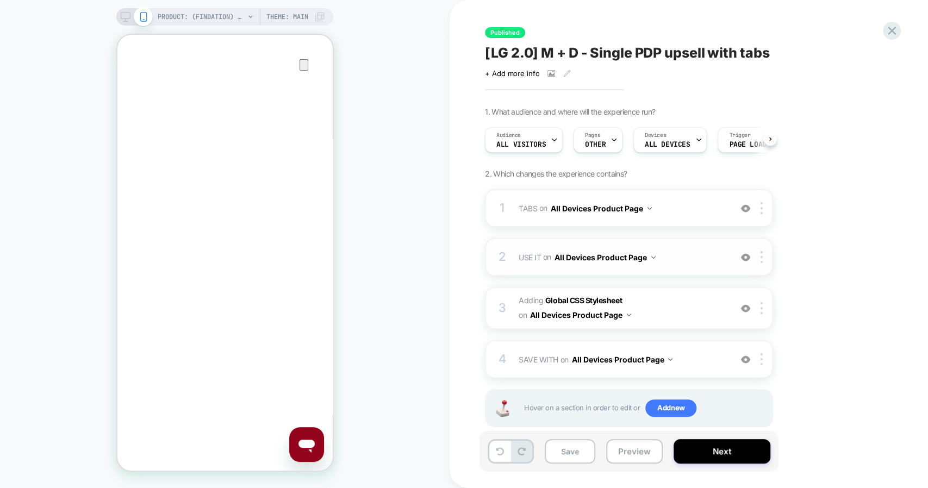
scroll to position [0, 0]
click at [698, 361] on span "SAVE WITH Replacing Blocks List WITH #save-with-wrapper-vsly-LG-2-0 on All Devi…" at bounding box center [621, 360] width 207 height 16
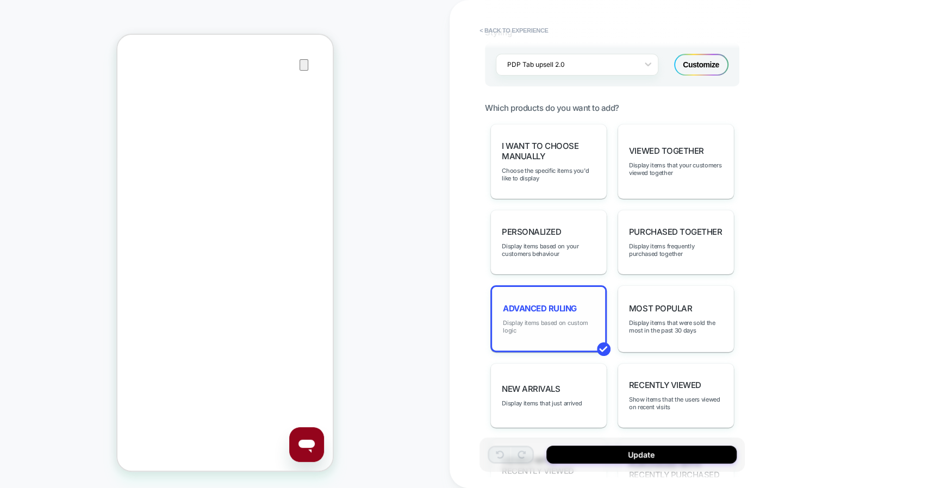
scroll to position [629, 0]
click at [566, 321] on span "Display items based on custom logic" at bounding box center [548, 326] width 91 height 15
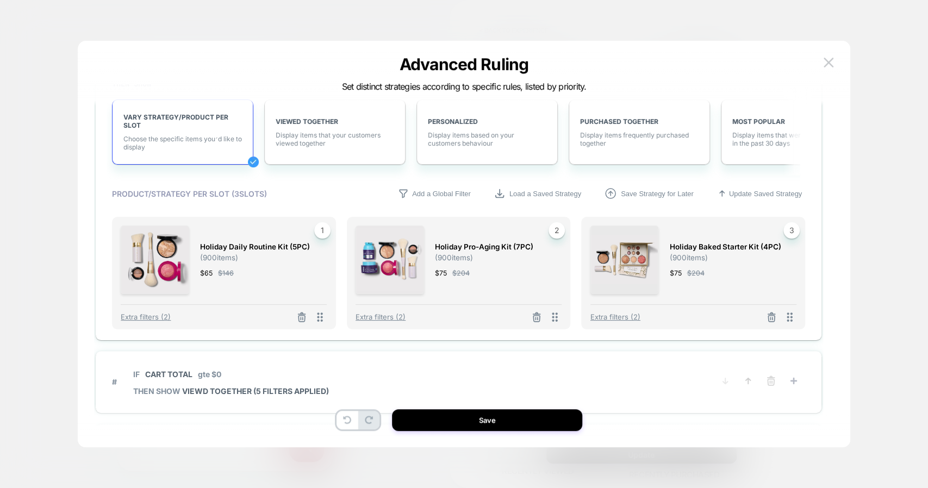
scroll to position [1634, 0]
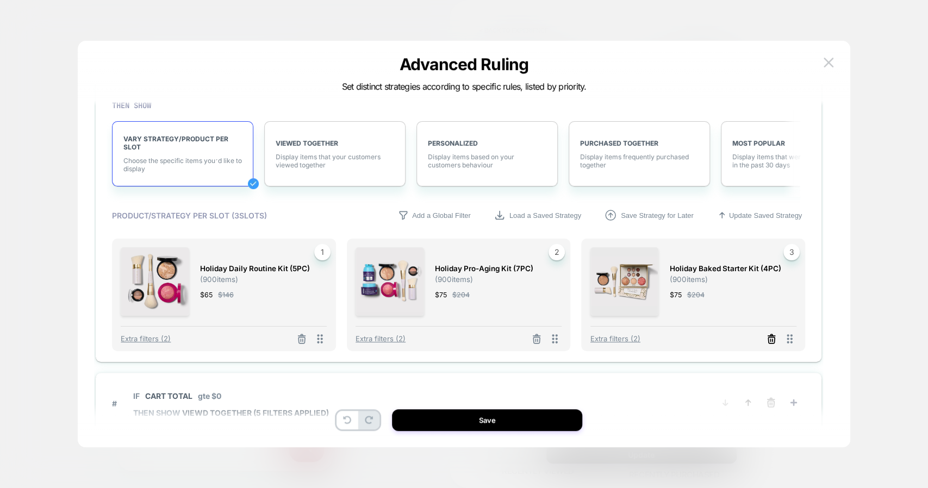
click at [769, 336] on line at bounding box center [770, 336] width 7 height 0
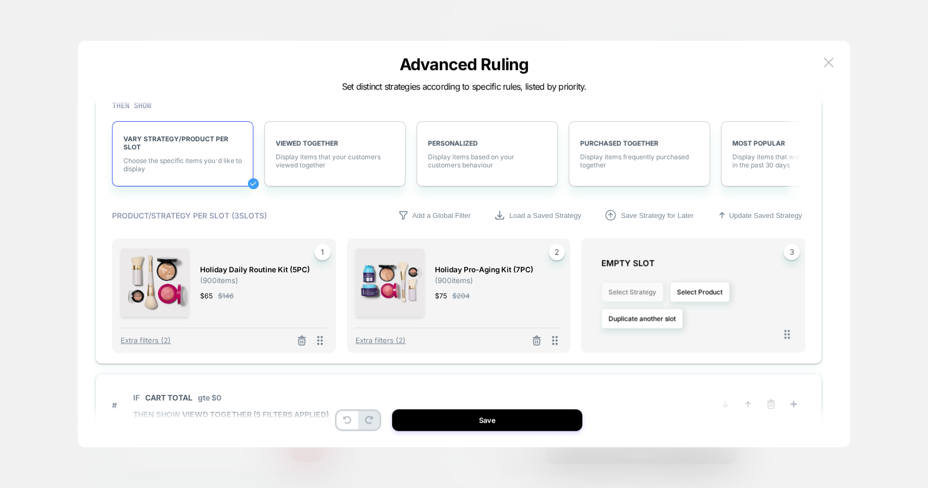
click at [645, 285] on button "Select Strategy" at bounding box center [632, 292] width 62 height 20
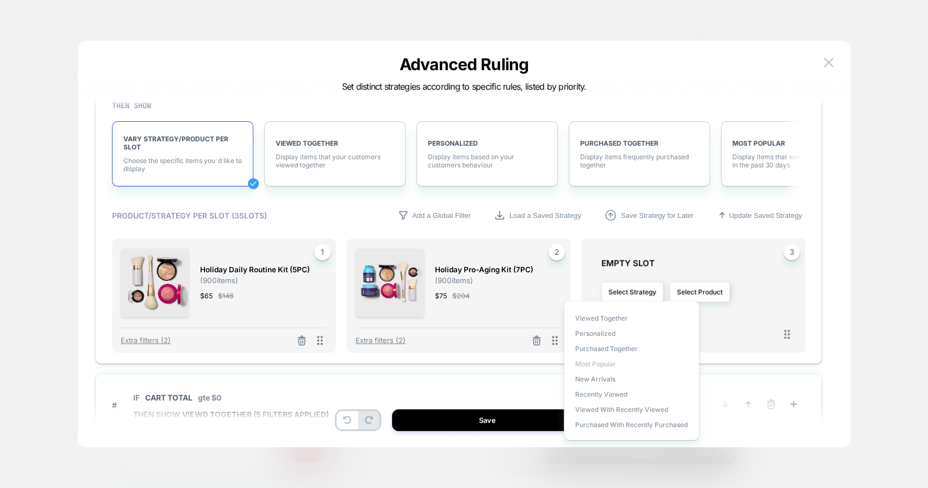
click at [607, 362] on span "Most Popular" at bounding box center [595, 364] width 41 height 8
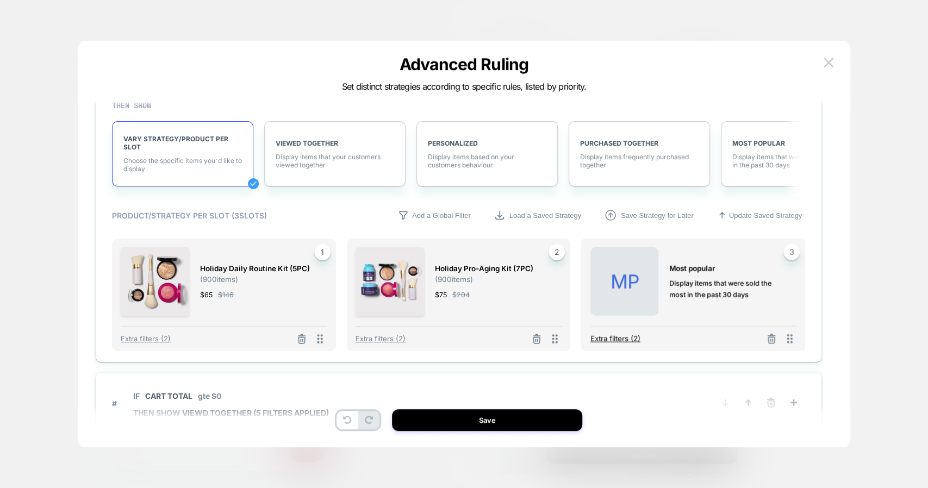
click at [621, 334] on span "Extra filters (2)" at bounding box center [615, 338] width 50 height 9
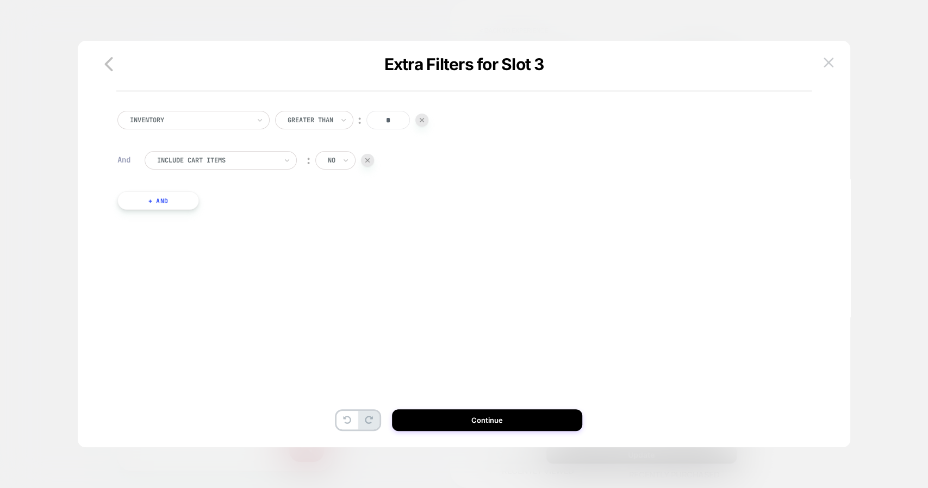
scroll to position [32, 0]
click at [176, 199] on button "+ And" at bounding box center [158, 199] width 82 height 18
click at [189, 206] on div at bounding box center [217, 210] width 120 height 10
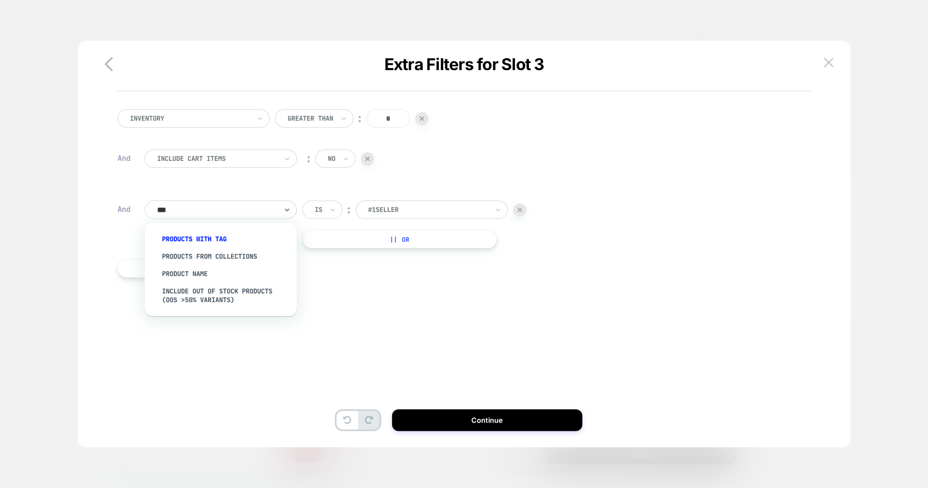
type input "****"
click at [220, 254] on div "PRODUCTS FROM COLLECTIONS" at bounding box center [225, 256] width 141 height 17
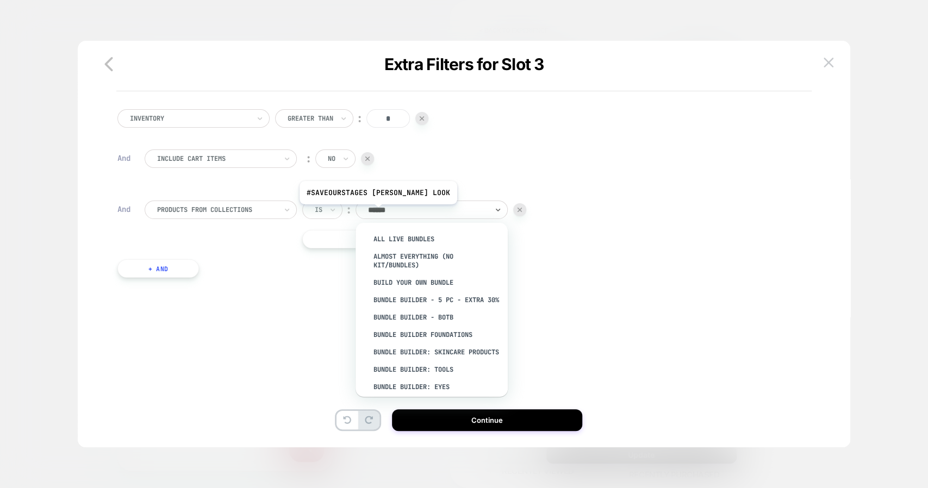
type input "*******"
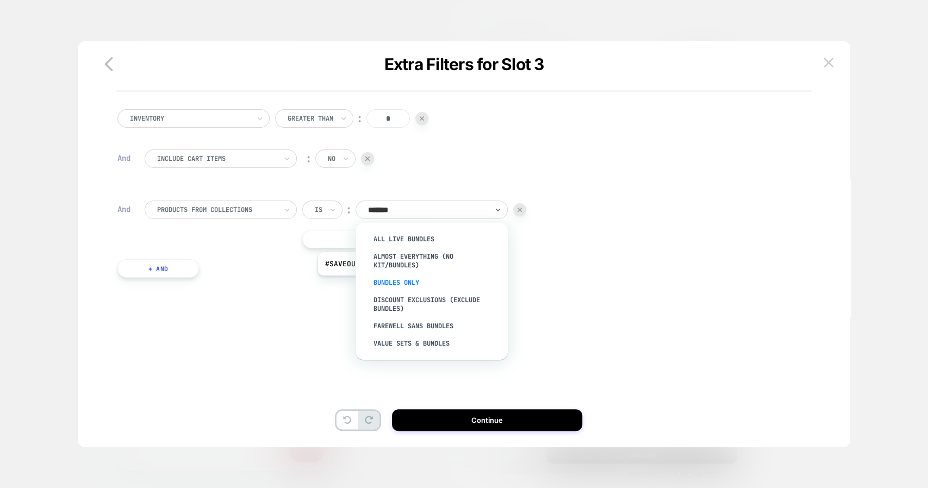
click at [410, 283] on div "Bundles Only" at bounding box center [436, 282] width 141 height 17
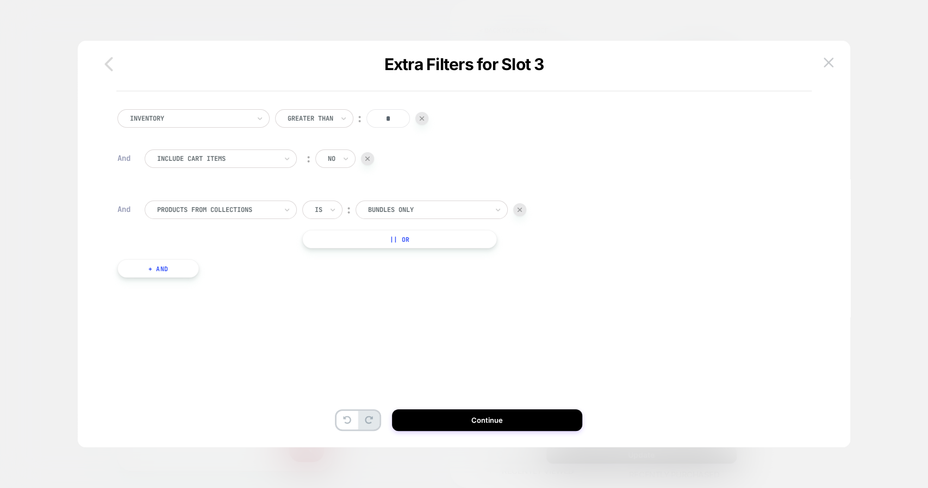
click at [106, 61] on icon "button" at bounding box center [109, 64] width 22 height 22
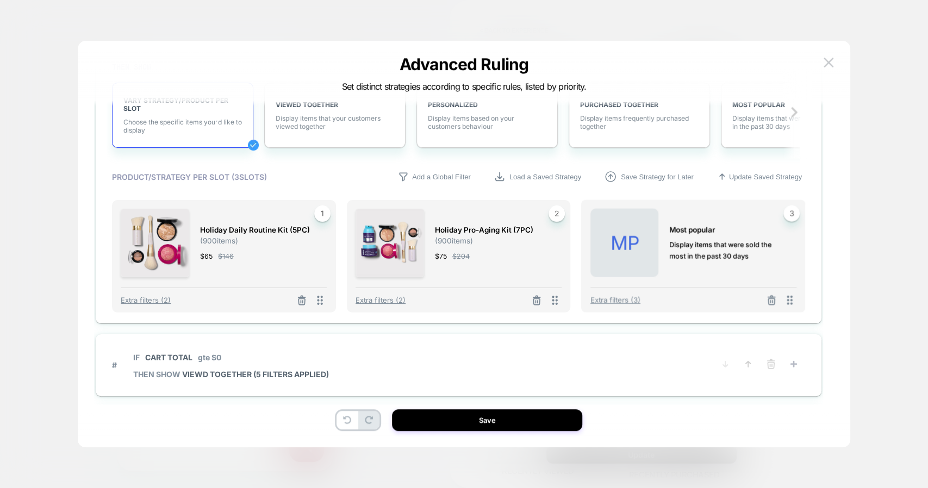
scroll to position [1603, 0]
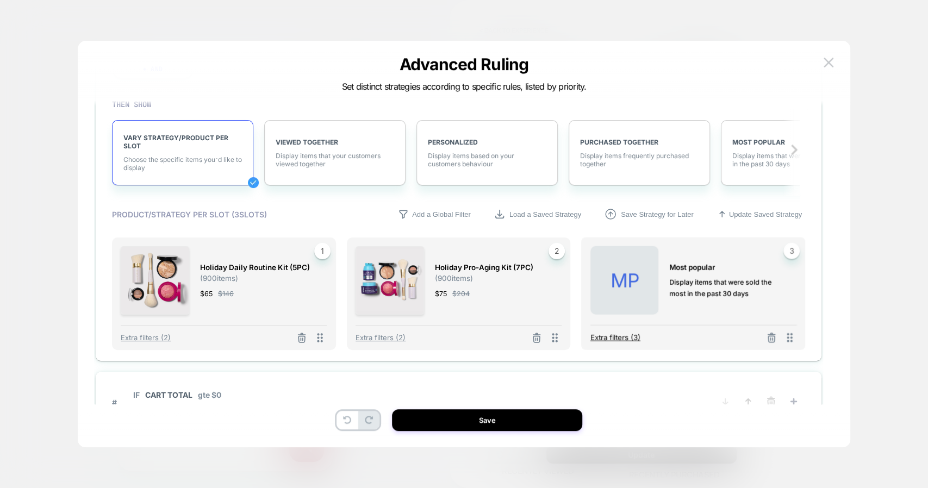
click at [617, 333] on span "Extra filters (3)" at bounding box center [615, 337] width 50 height 9
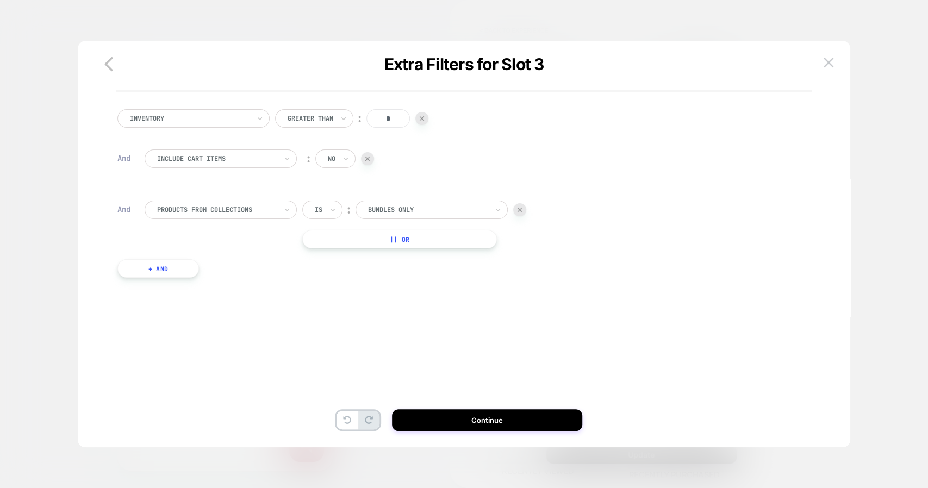
scroll to position [0, 0]
click at [317, 210] on input "text" at bounding box center [317, 210] width 4 height 10
click at [338, 256] on div "Is not" at bounding box center [348, 256] width 71 height 17
click at [185, 269] on button "+ And" at bounding box center [158, 268] width 82 height 18
click at [226, 280] on div at bounding box center [217, 279] width 120 height 10
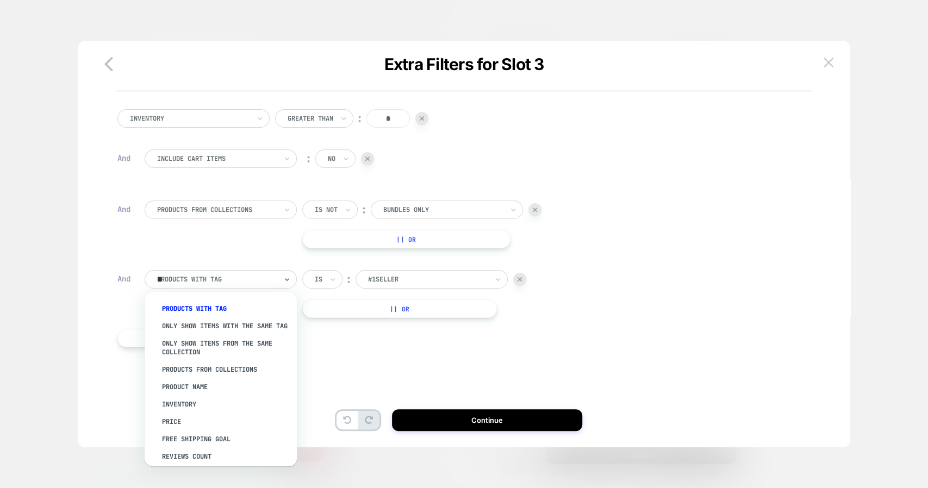
type input "****"
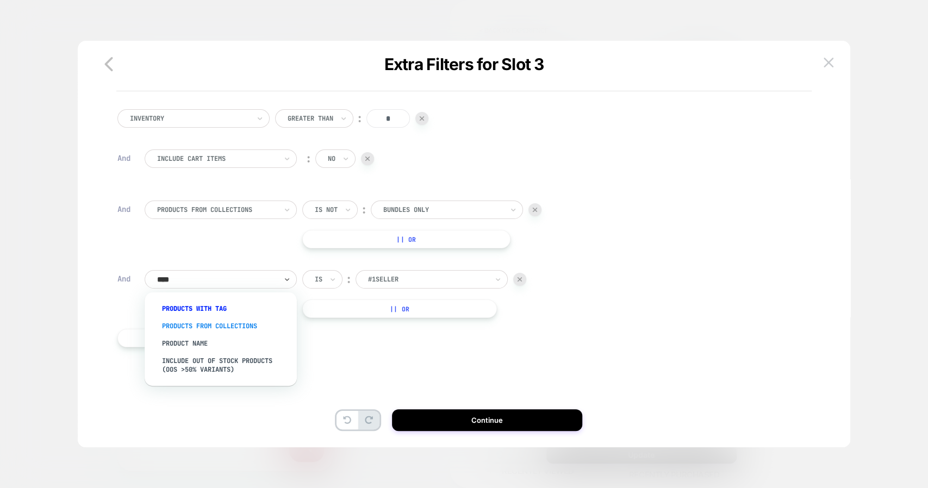
click at [229, 324] on div "PRODUCTS FROM COLLECTIONS" at bounding box center [225, 325] width 141 height 17
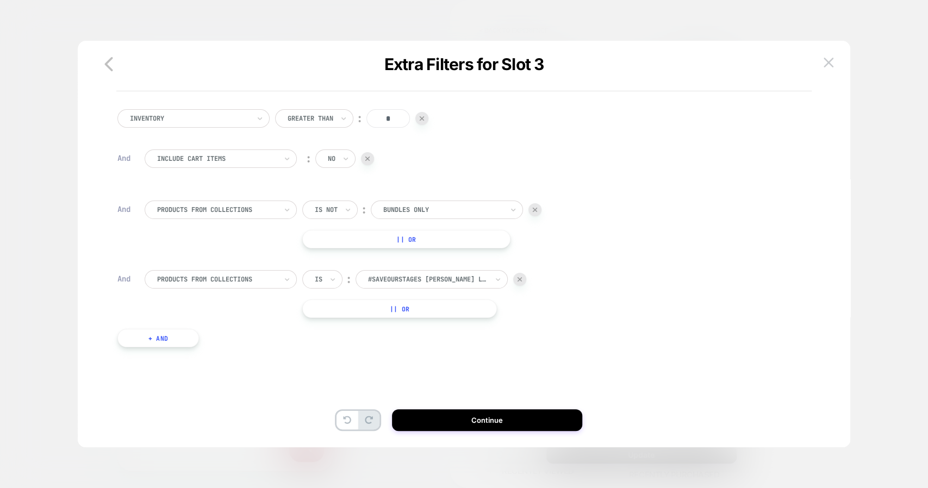
click at [320, 280] on div at bounding box center [319, 279] width 8 height 10
click at [333, 325] on div "Is not" at bounding box center [348, 325] width 71 height 17
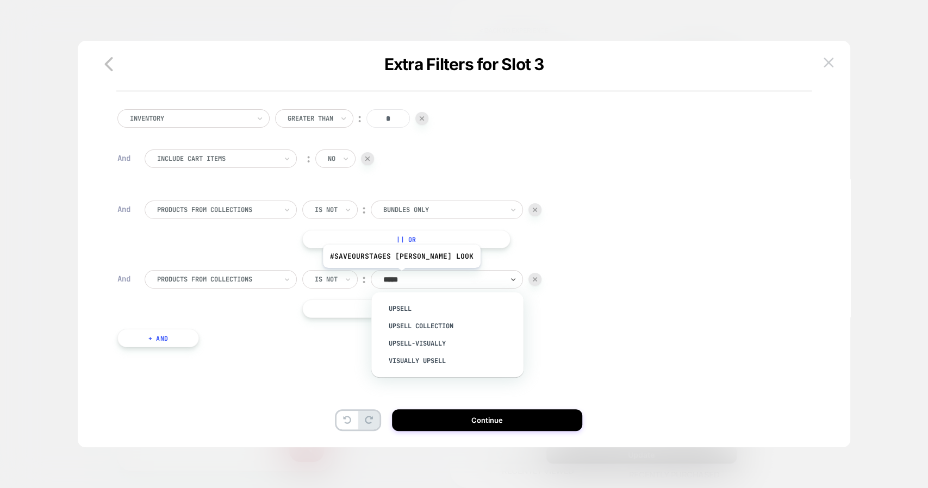
type input "******"
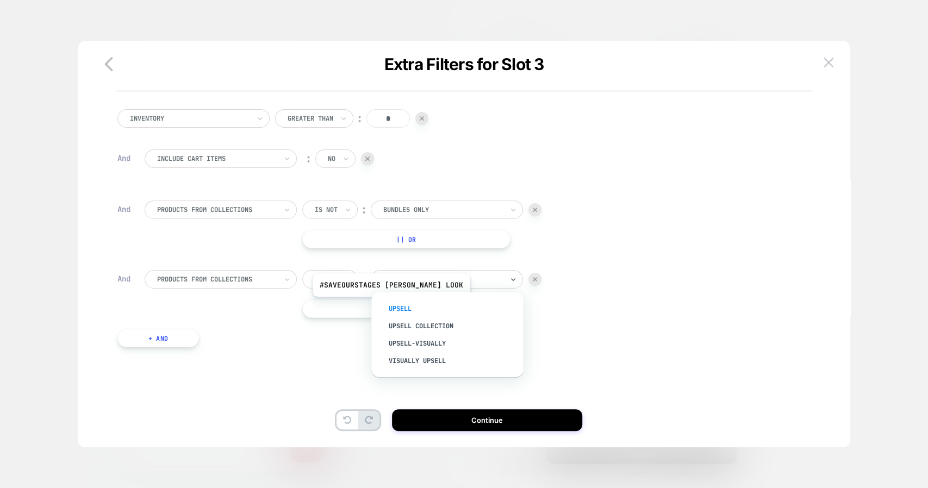
click at [404, 304] on div "Upsell" at bounding box center [452, 308] width 141 height 17
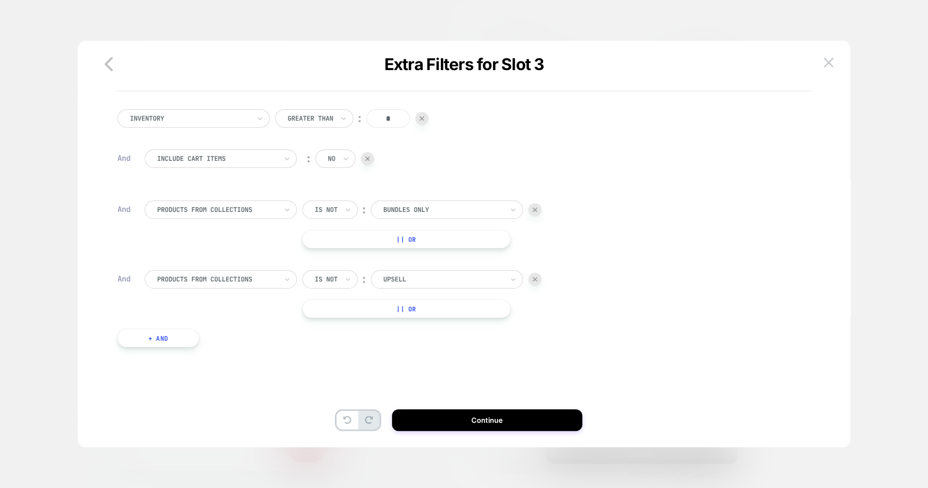
click at [422, 236] on button "|| Or" at bounding box center [406, 239] width 208 height 18
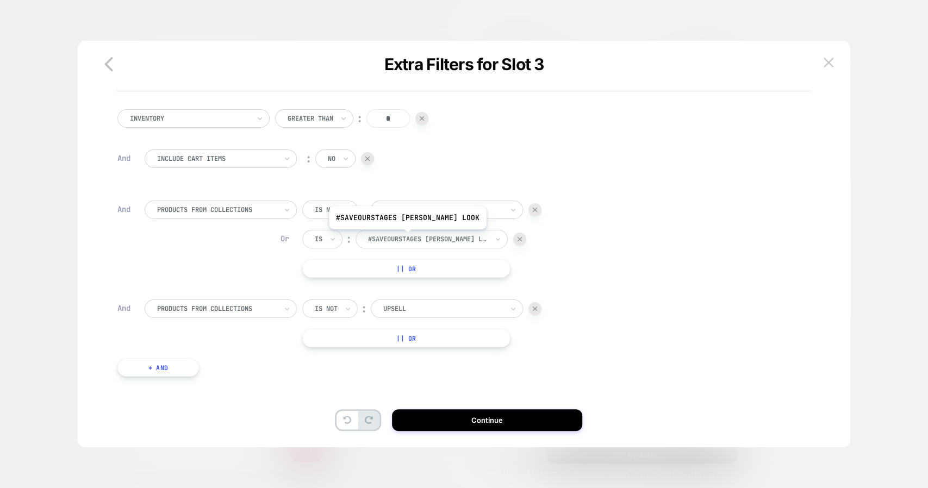
click at [421, 237] on div at bounding box center [428, 239] width 120 height 10
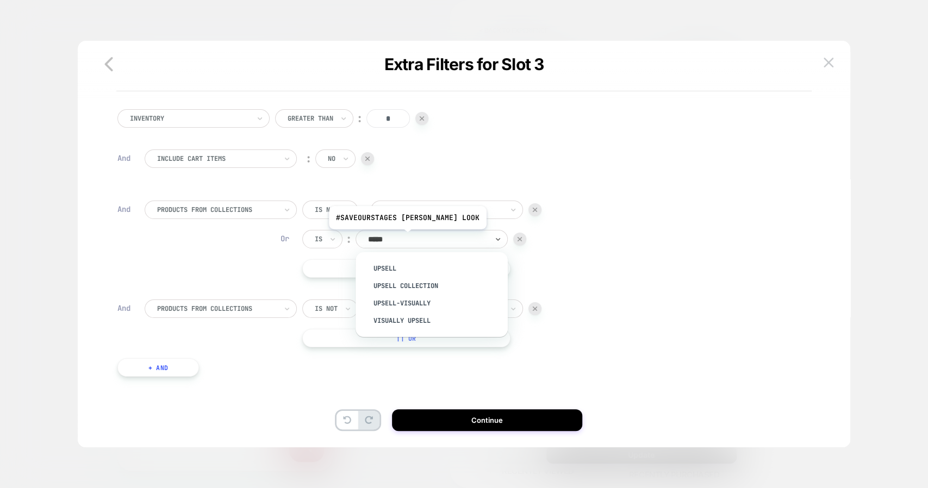
type input "******"
click at [384, 264] on div "Upsell" at bounding box center [436, 268] width 141 height 17
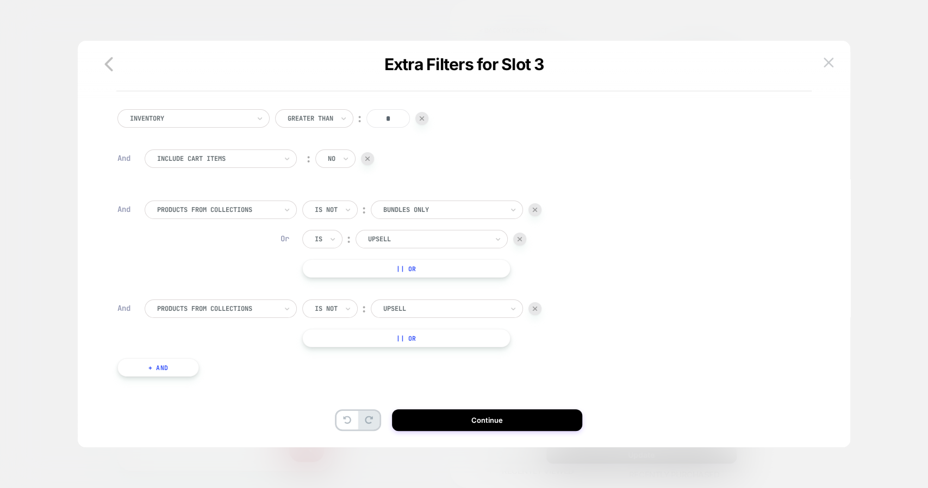
click at [523, 238] on div at bounding box center [519, 239] width 13 height 13
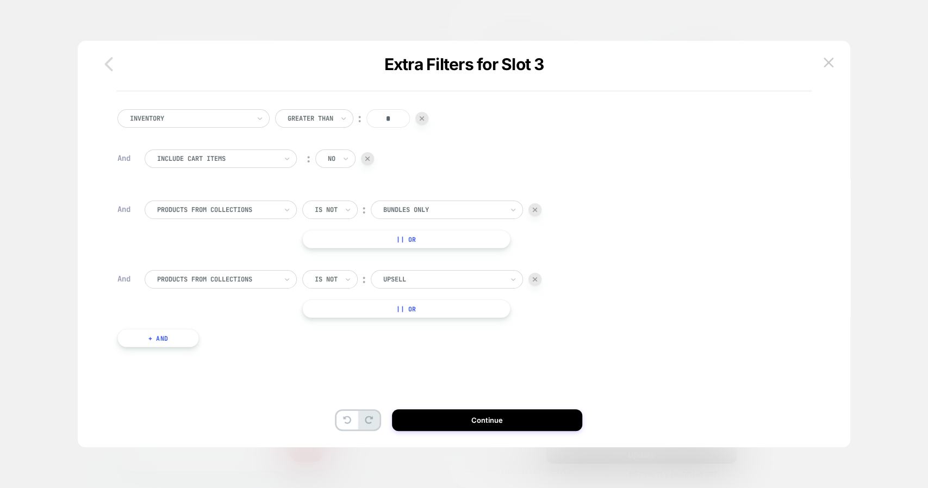
click at [106, 62] on icon "button" at bounding box center [108, 64] width 8 height 14
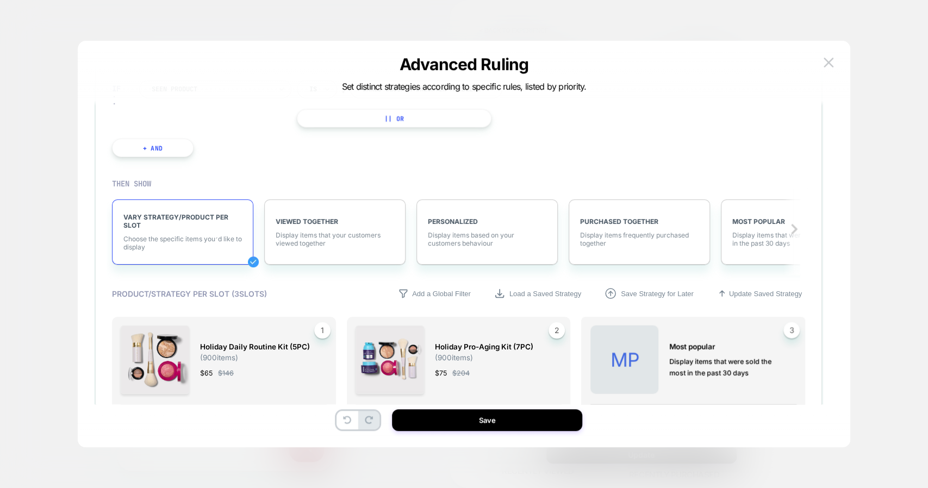
scroll to position [1657, 0]
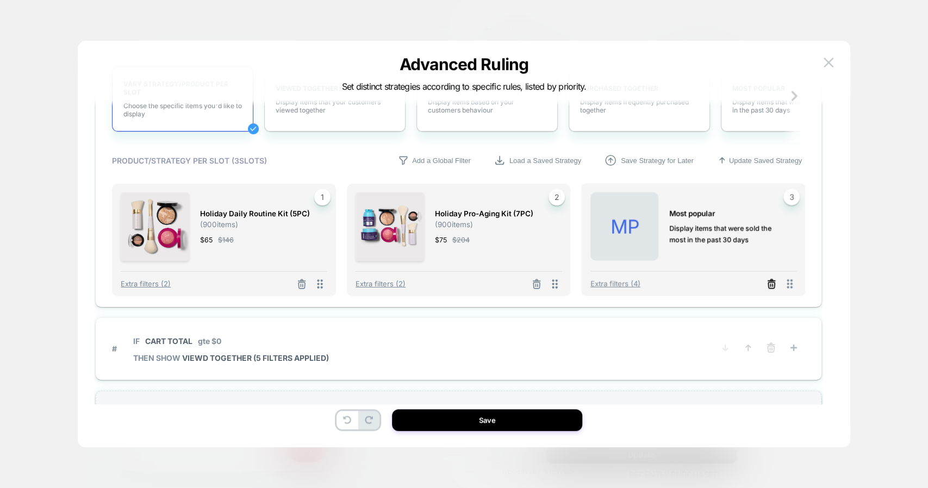
click at [769, 283] on icon at bounding box center [771, 286] width 7 height 6
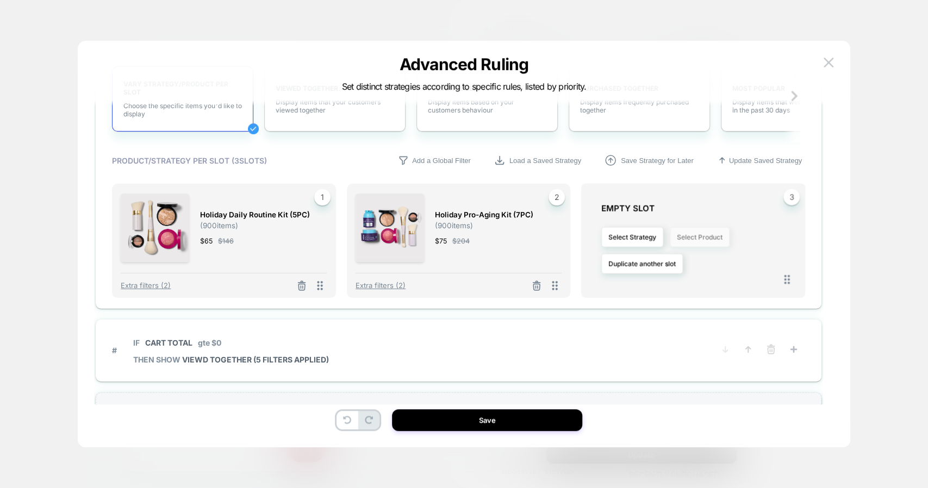
click at [711, 234] on button "Select Product" at bounding box center [699, 237] width 60 height 20
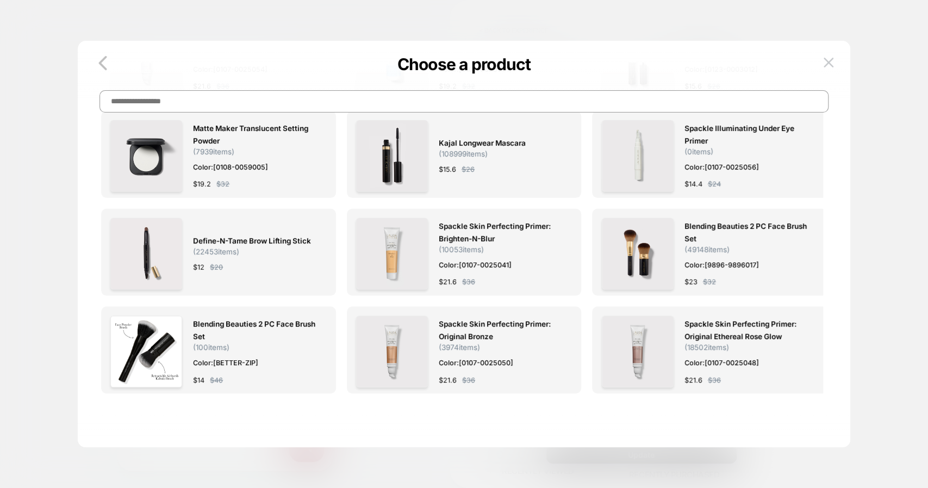
scroll to position [0, 0]
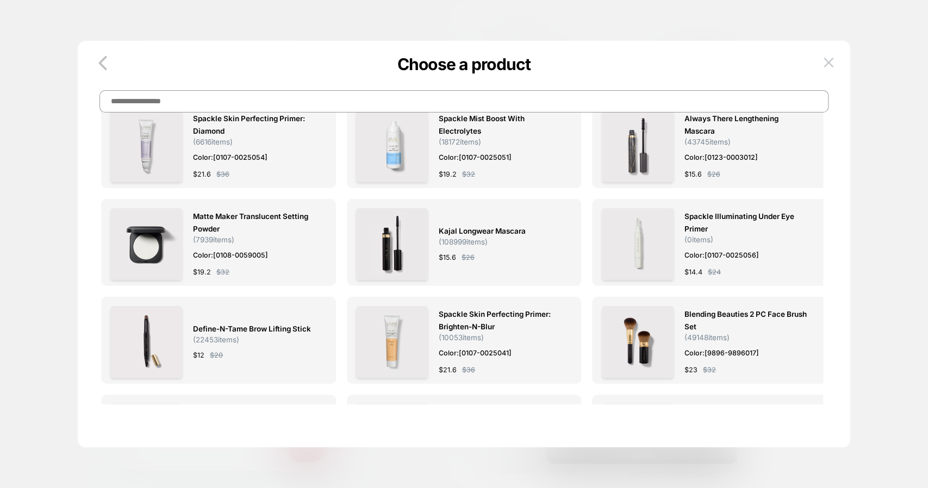
click at [240, 98] on input at bounding box center [463, 101] width 729 height 22
type input "*******"
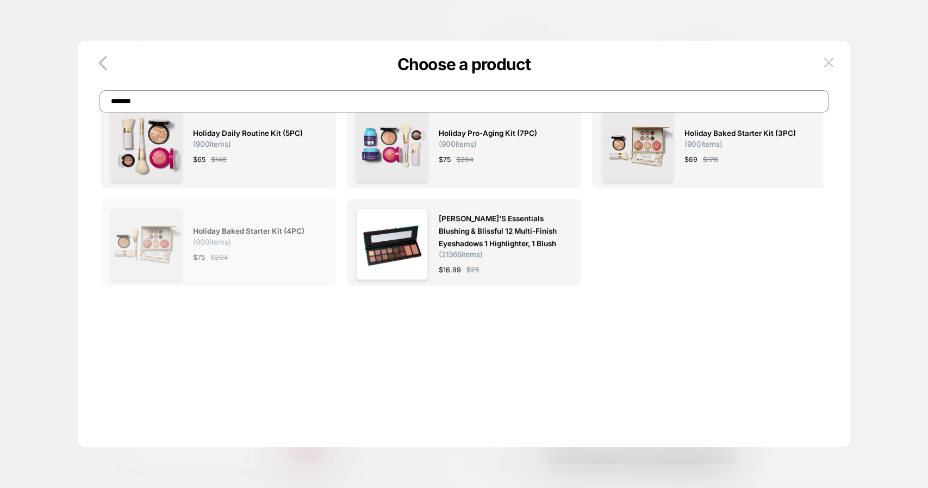
click at [174, 280] on div at bounding box center [146, 244] width 72 height 72
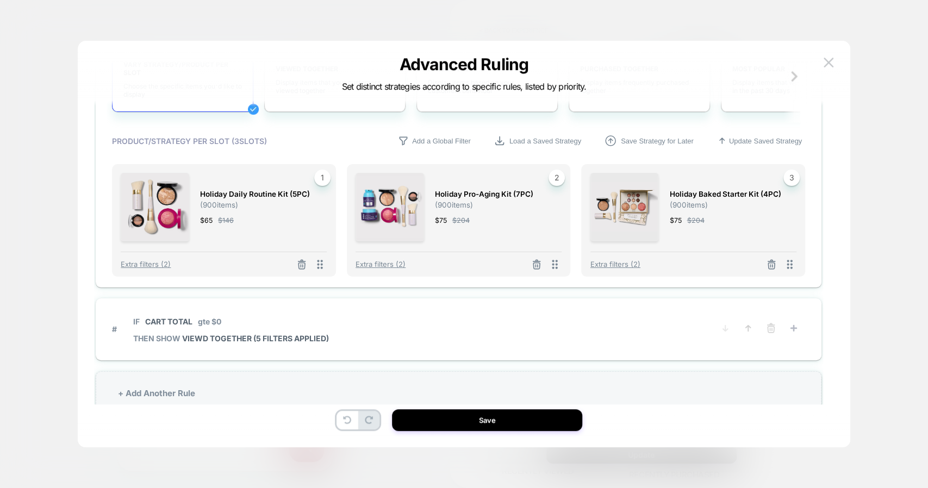
scroll to position [1703, 0]
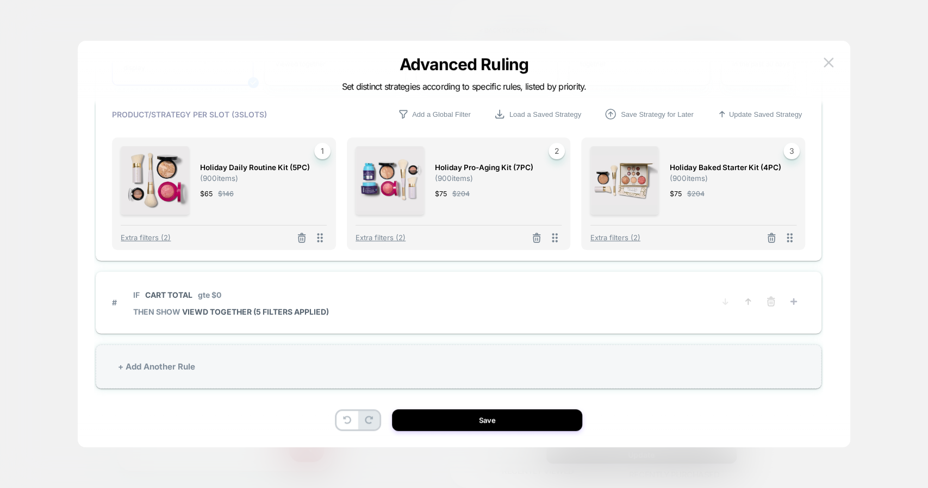
click at [824, 71] on div "Advanced Ruling Set distinct strategies according to specific rules, listed by …" at bounding box center [464, 73] width 772 height 11
click at [831, 63] on img at bounding box center [828, 62] width 10 height 9
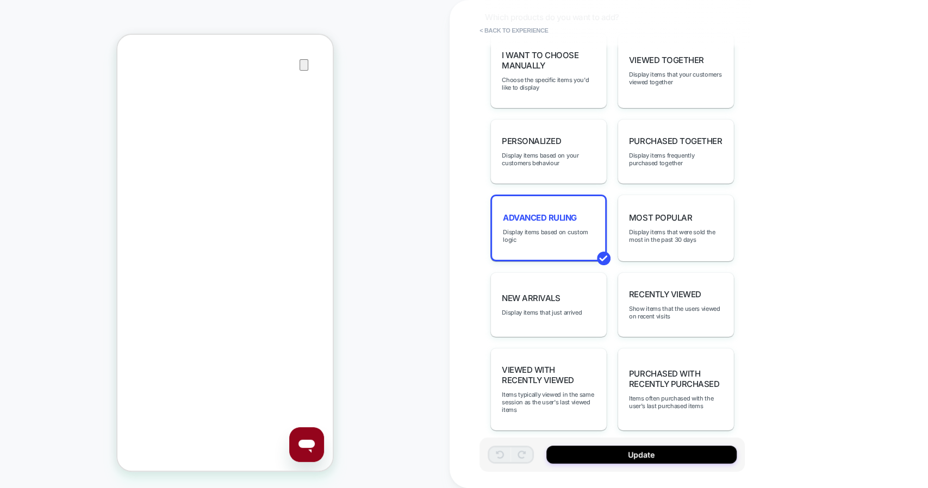
scroll to position [0, 0]
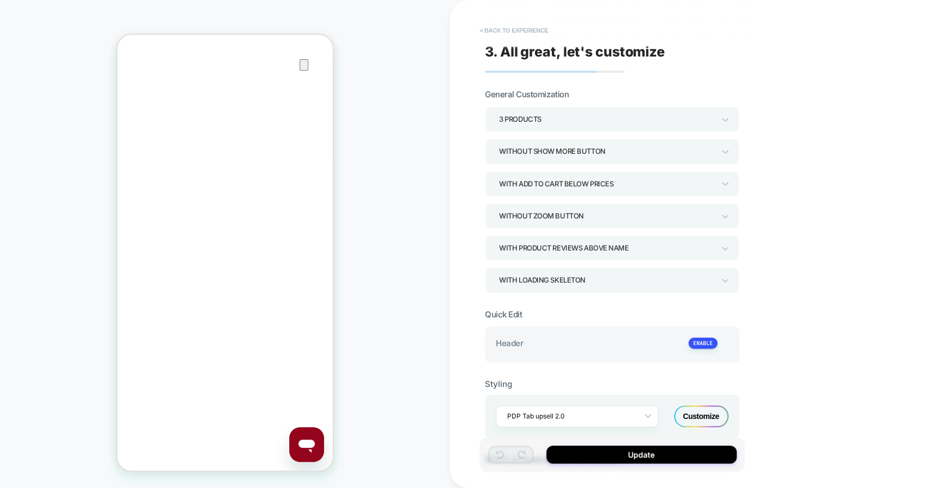
click at [535, 28] on button "< Back to experience" at bounding box center [513, 30] width 79 height 17
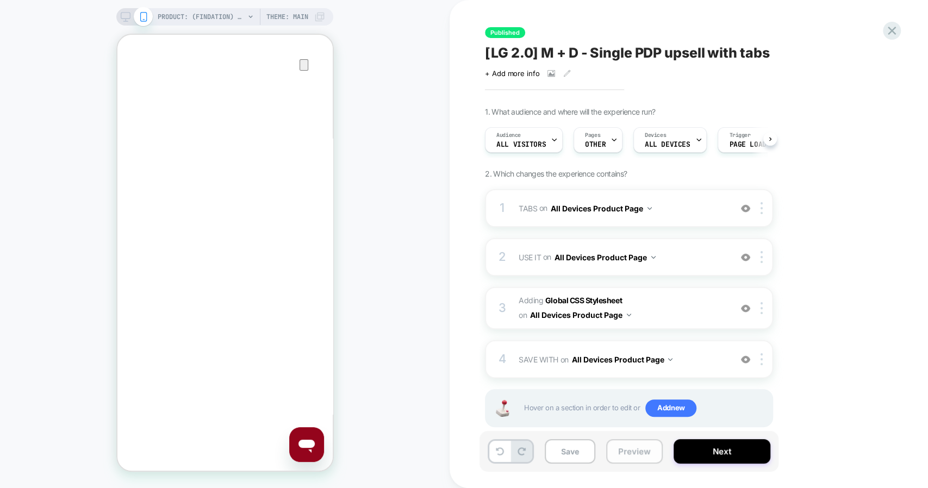
click at [645, 450] on button "Preview" at bounding box center [634, 451] width 57 height 24
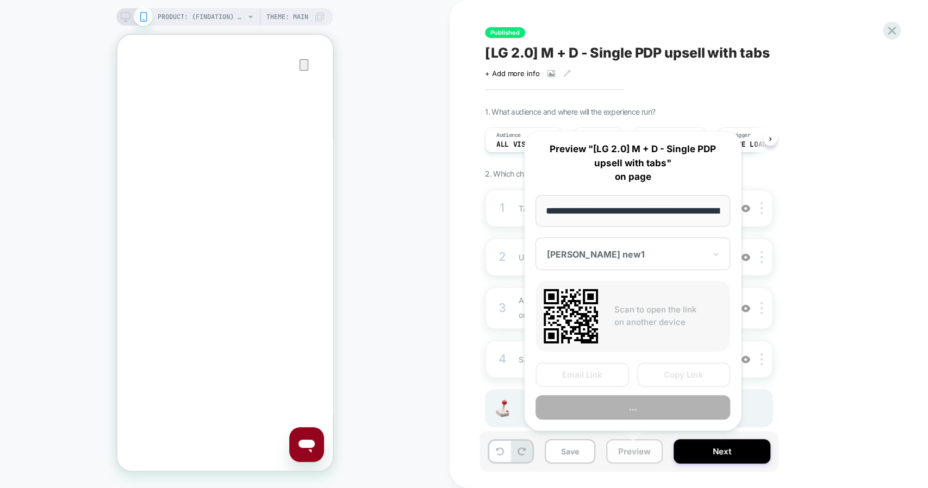
scroll to position [0, 308]
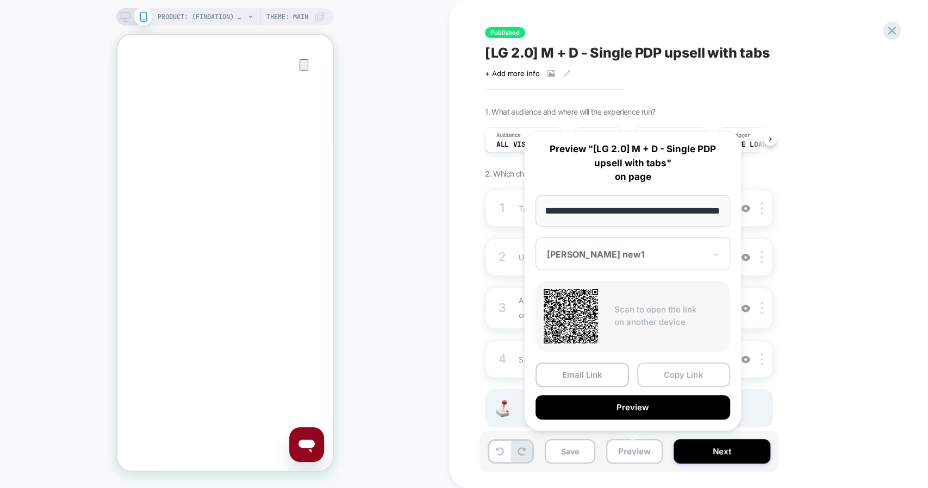
click at [680, 368] on button "Copy Link" at bounding box center [683, 374] width 93 height 24
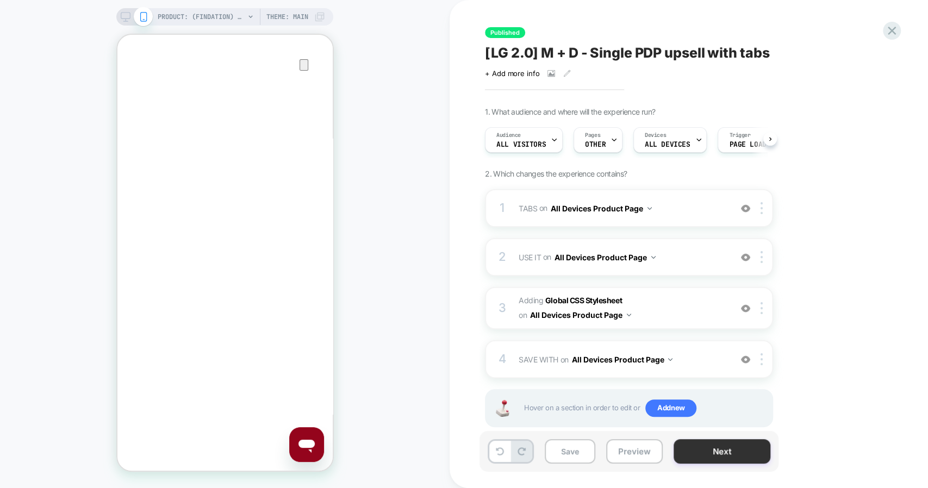
click at [738, 448] on button "Next" at bounding box center [721, 451] width 97 height 24
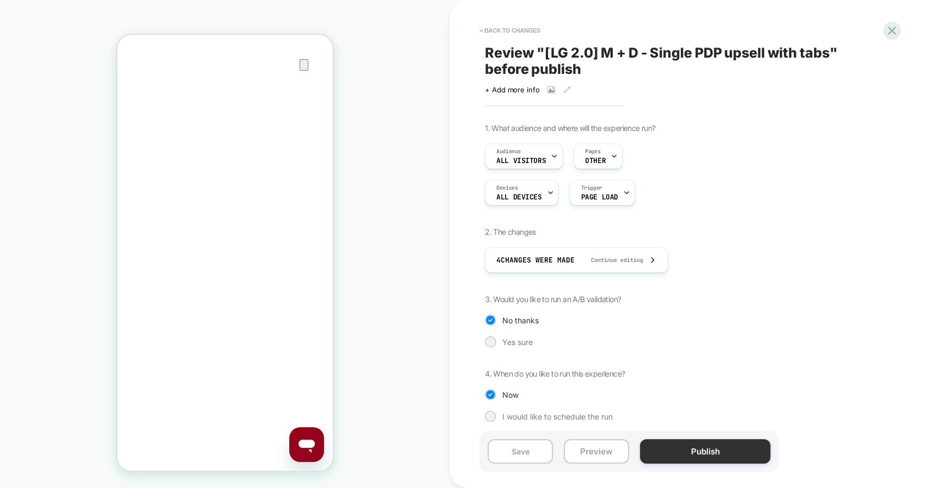
click at [715, 452] on button "Publish" at bounding box center [705, 451] width 130 height 24
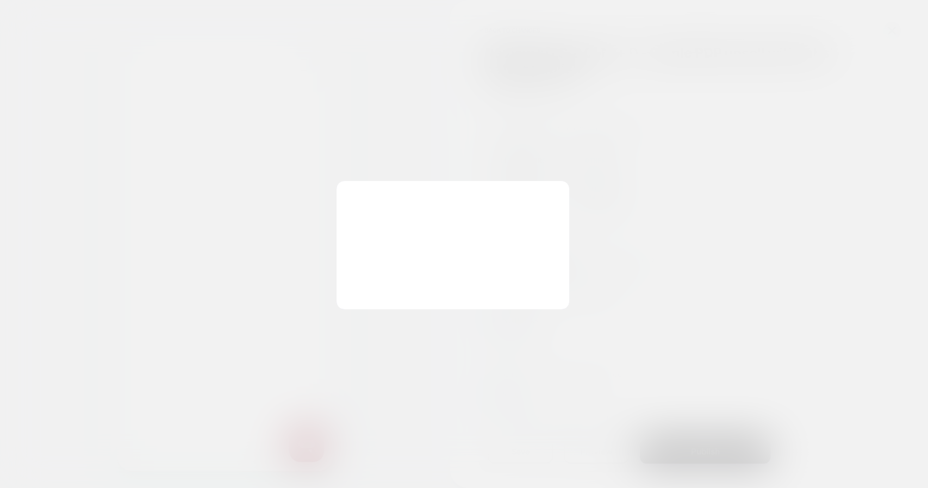
scroll to position [4, 0]
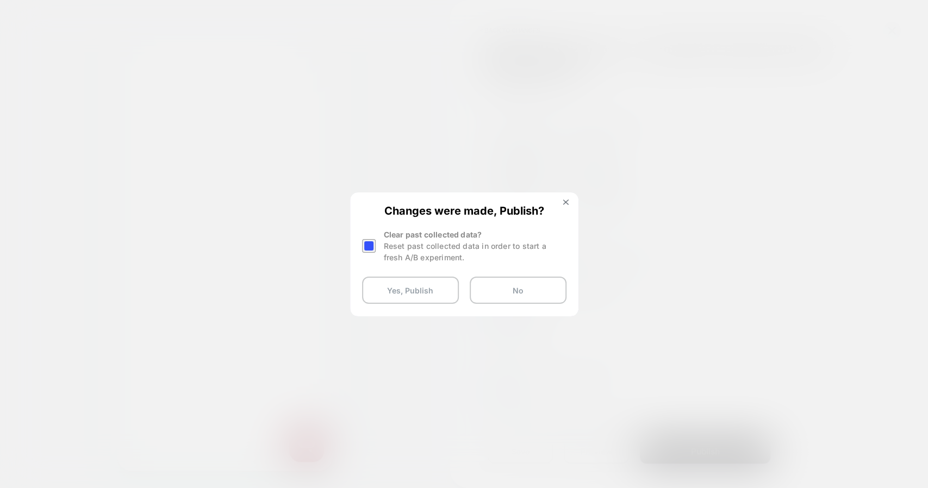
click at [365, 246] on div at bounding box center [369, 246] width 14 height 14
click at [565, 203] on img at bounding box center [565, 201] width 5 height 5
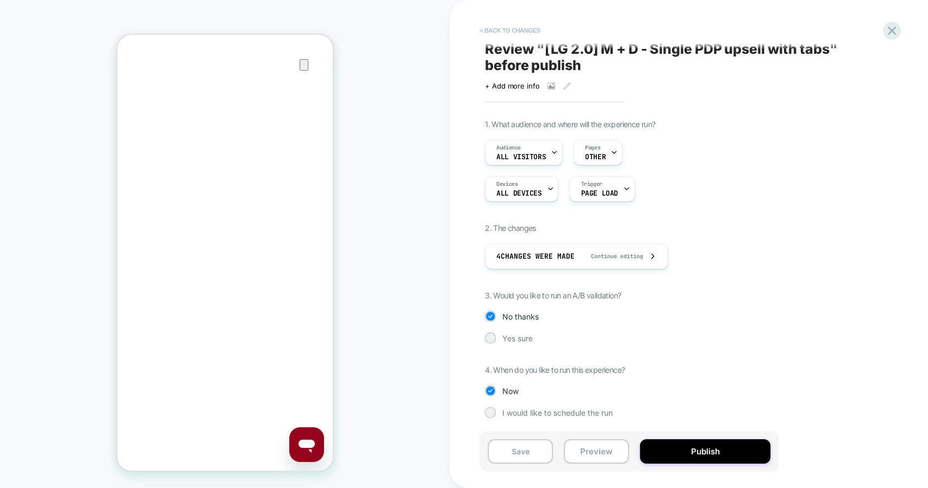
click at [519, 26] on button "< Back to changes" at bounding box center [510, 30] width 72 height 17
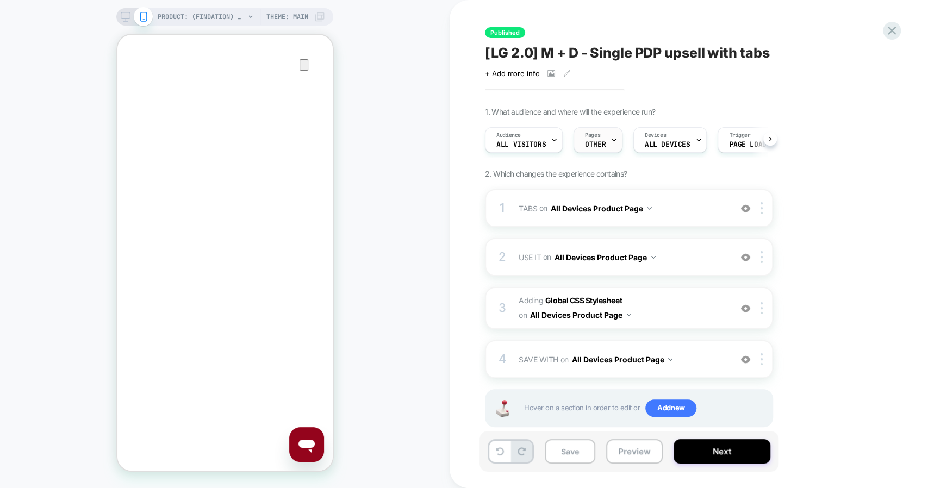
scroll to position [0, 0]
click at [597, 137] on span "Pages" at bounding box center [592, 135] width 15 height 8
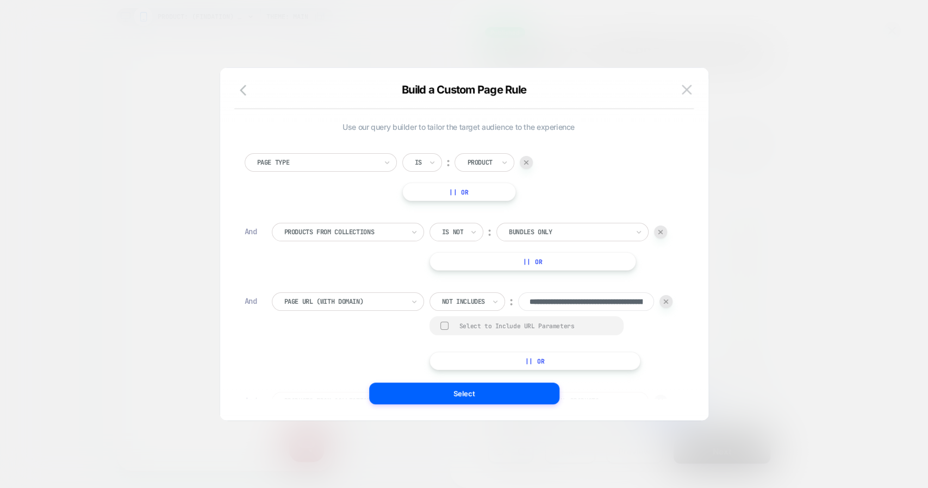
scroll to position [246, 0]
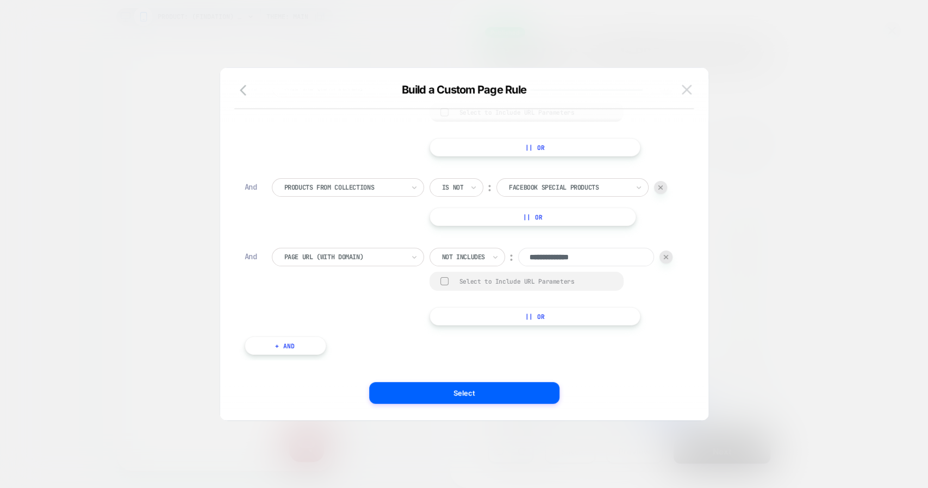
click at [687, 93] on img at bounding box center [686, 89] width 10 height 9
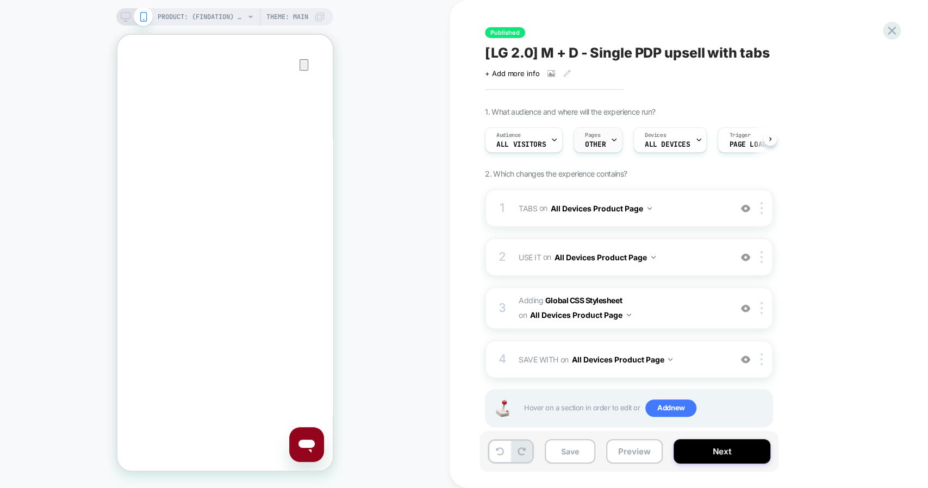
click at [600, 144] on span "OTHER" at bounding box center [595, 145] width 21 height 8
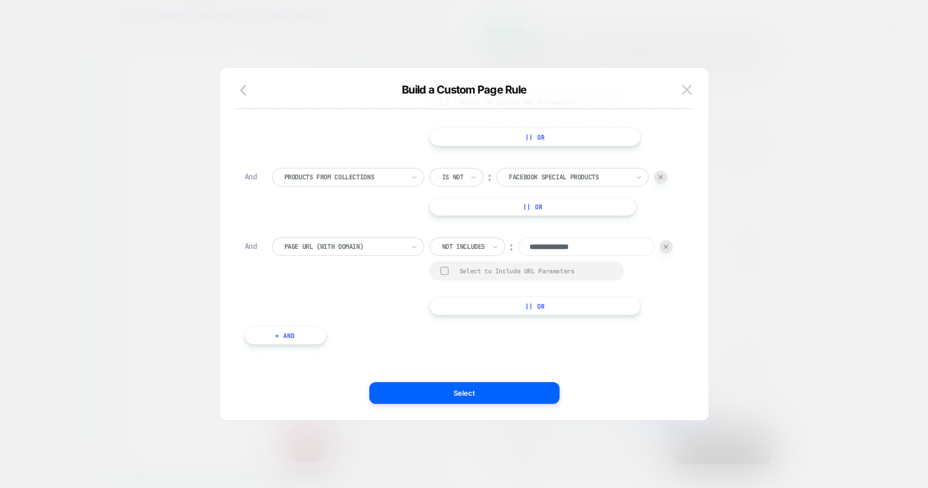
scroll to position [250, 0]
drag, startPoint x: 393, startPoint y: 245, endPoint x: 452, endPoint y: 247, distance: 58.2
click at [518, 247] on input "**********" at bounding box center [586, 246] width 136 height 18
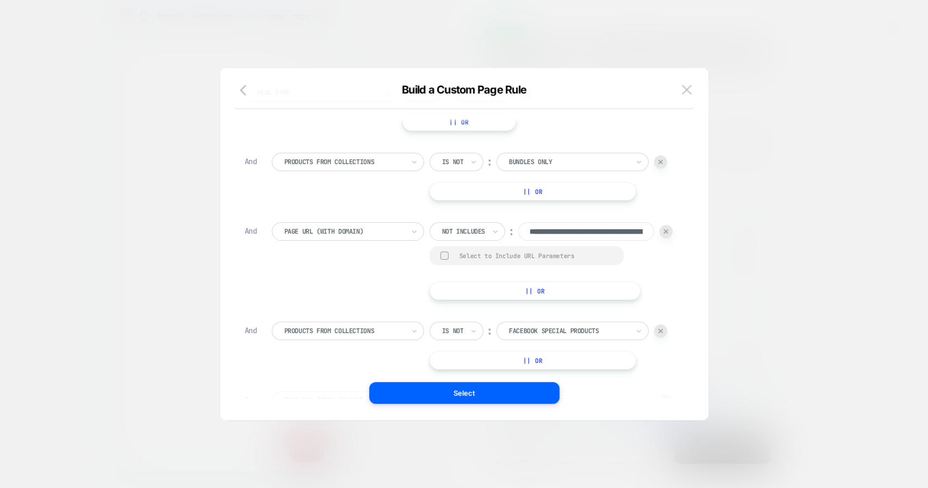
scroll to position [0, 0]
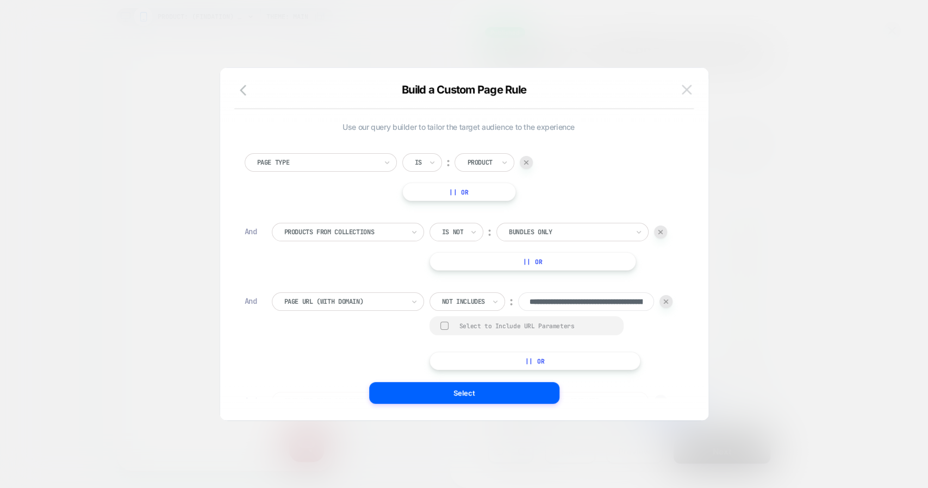
click at [690, 88] on img at bounding box center [686, 89] width 10 height 9
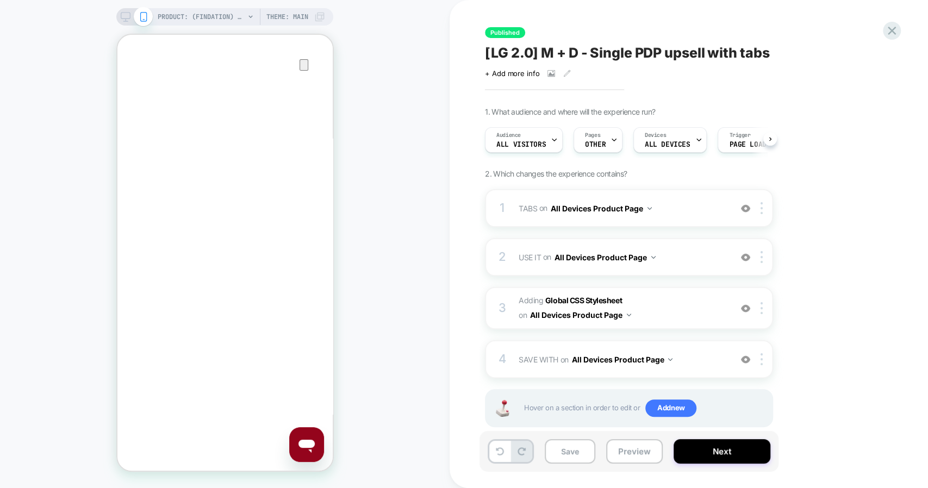
scroll to position [0, 5]
click at [523, 143] on span "All Visitors" at bounding box center [515, 145] width 49 height 8
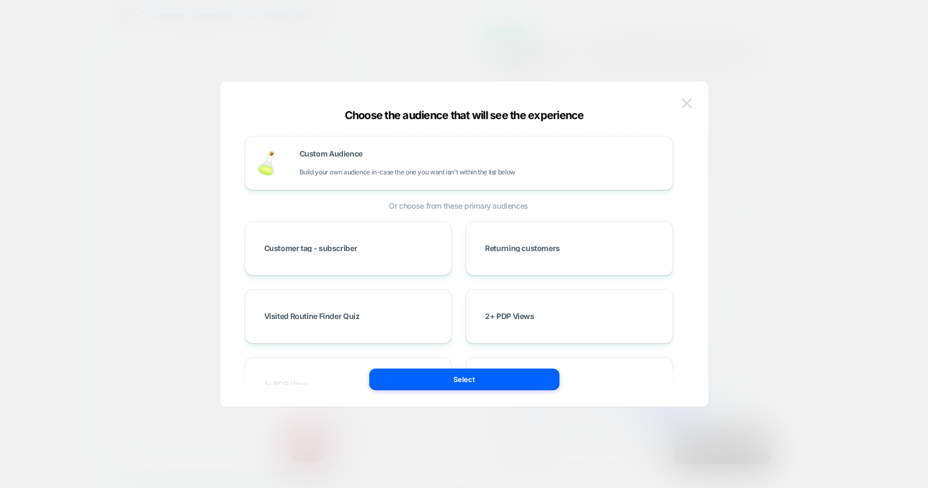
click at [690, 105] on img at bounding box center [686, 102] width 10 height 9
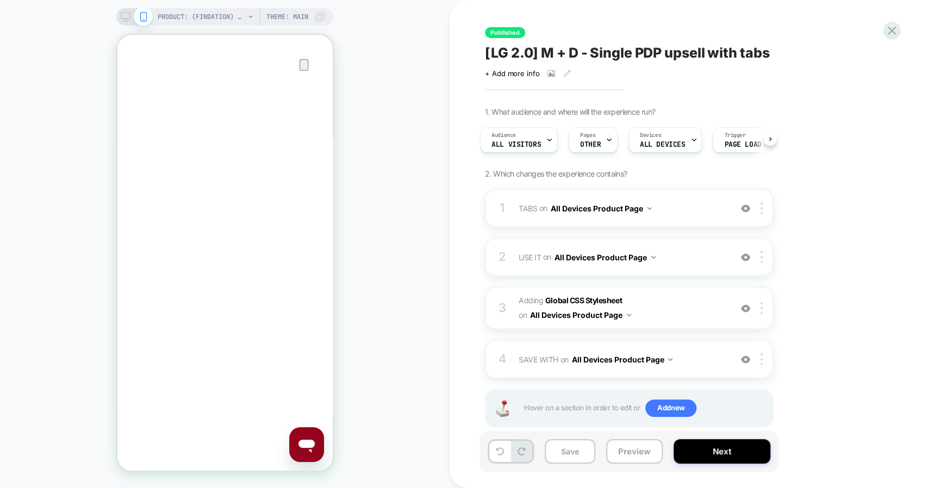
scroll to position [0, 0]
click at [891, 20] on div "Published [LG 2.0] M + D - Single PDP upsell with tabs Click to view images Cli…" at bounding box center [689, 244] width 408 height 488
click at [889, 29] on icon at bounding box center [891, 31] width 8 height 8
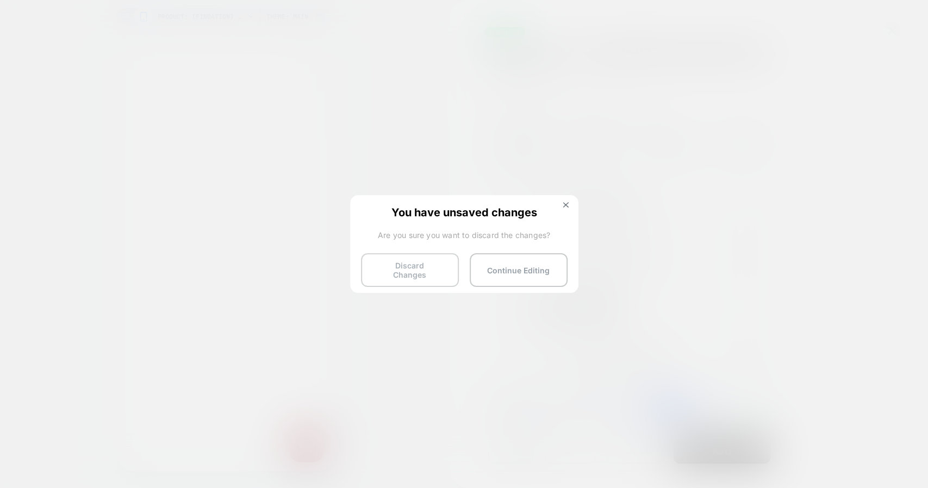
click at [454, 273] on button "Discard Changes" at bounding box center [410, 270] width 98 height 34
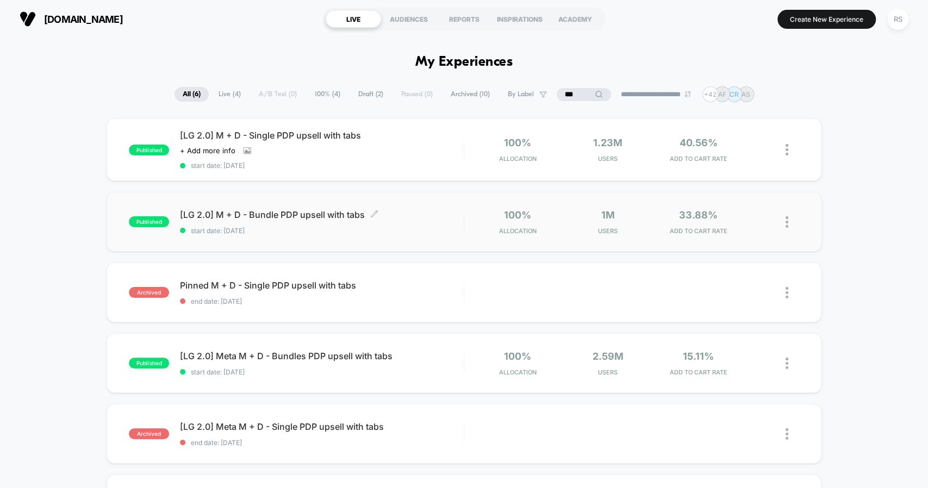
click at [295, 224] on div "[LG 2.0] M + D - Bundle PDP upsell with tabs Click to edit experience details C…" at bounding box center [321, 222] width 283 height 26
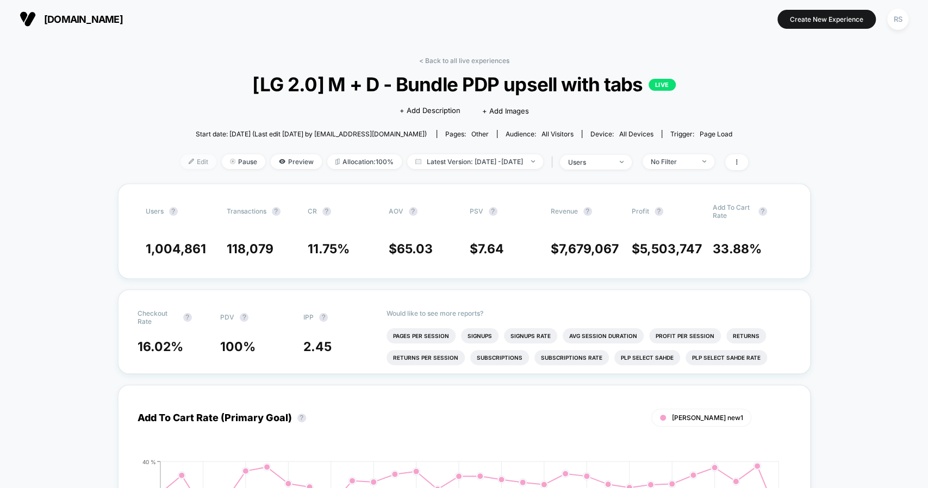
click at [189, 161] on span "Edit" at bounding box center [198, 161] width 36 height 15
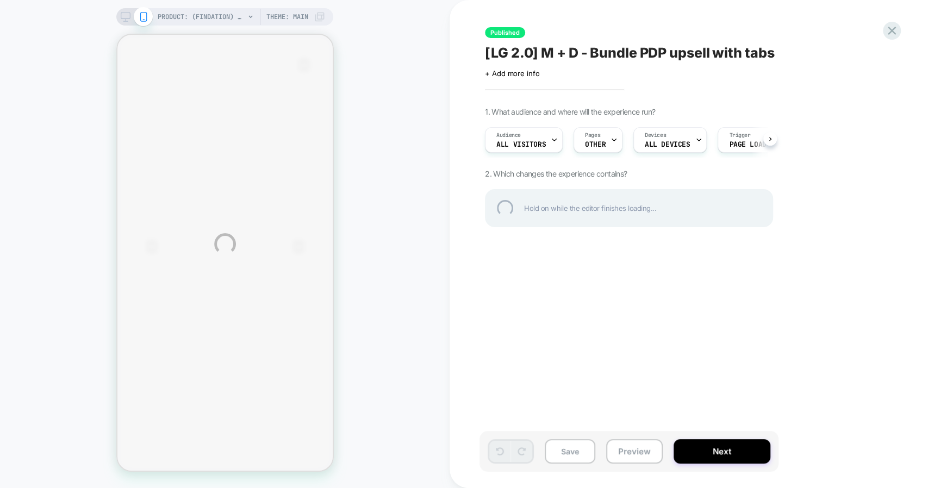
click at [594, 148] on div "Pages OTHER" at bounding box center [595, 140] width 42 height 24
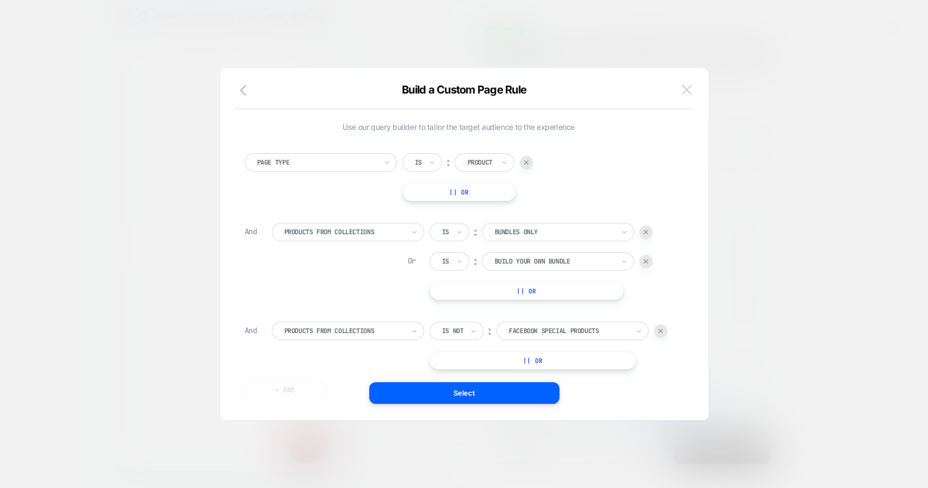
click at [684, 89] on img at bounding box center [686, 89] width 10 height 9
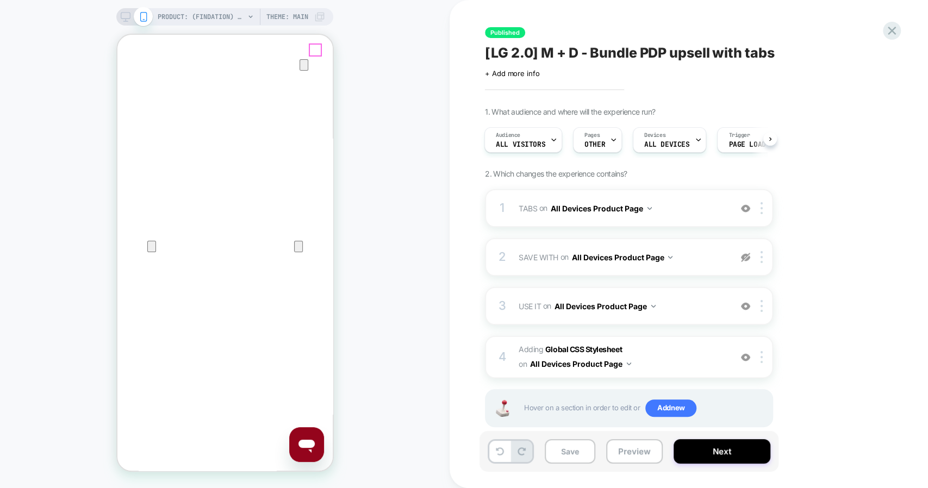
click at [134, 80] on icon "Close" at bounding box center [127, 86] width 13 height 13
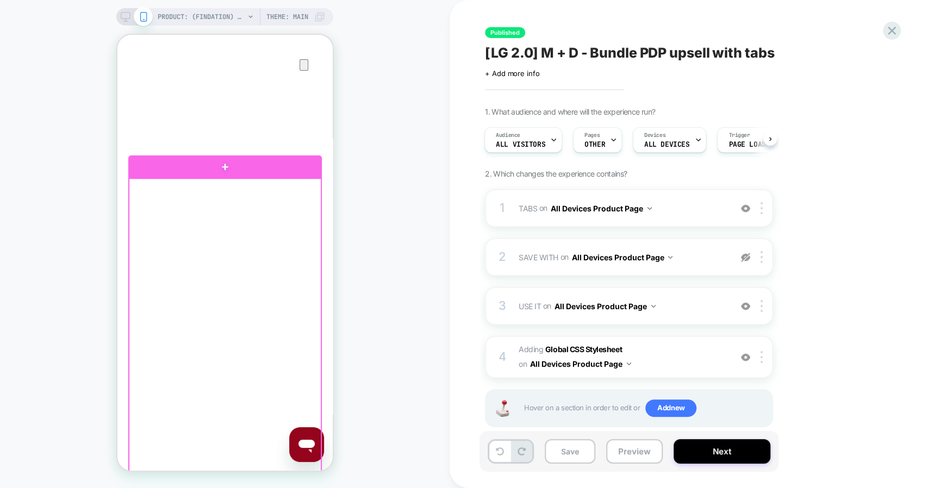
scroll to position [719, 0]
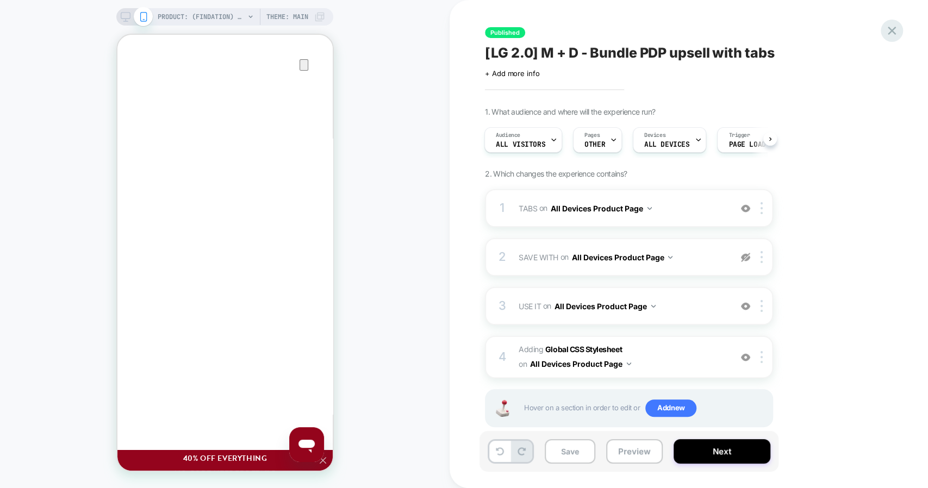
click at [884, 27] on icon at bounding box center [891, 30] width 15 height 15
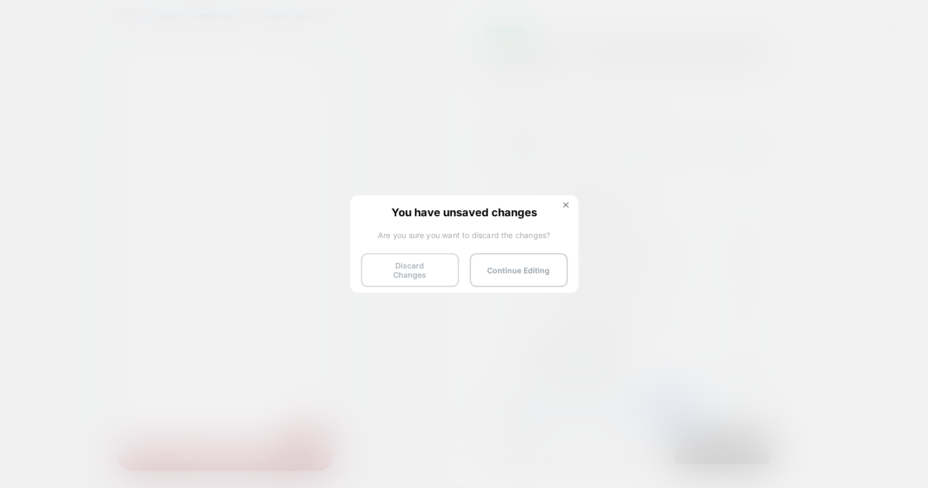
click at [447, 265] on button "Discard Changes" at bounding box center [410, 270] width 98 height 34
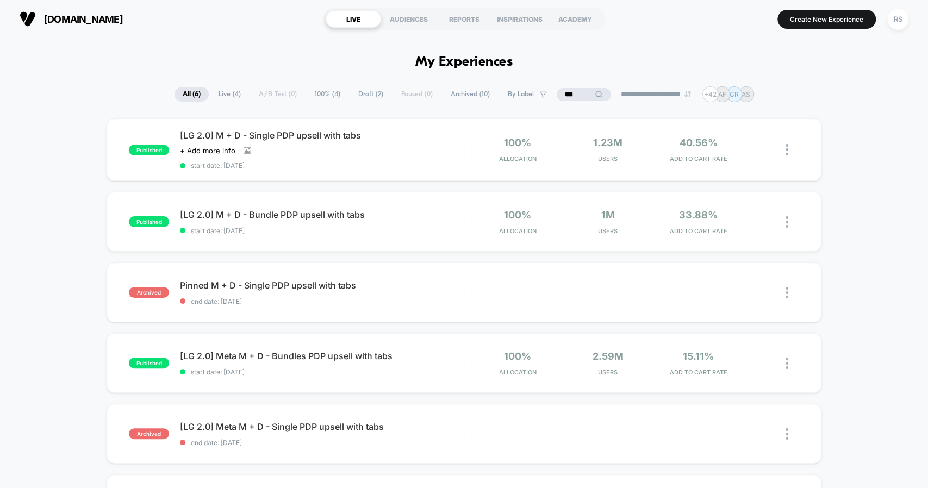
click at [559, 89] on input "***" at bounding box center [583, 94] width 54 height 13
click at [559, 89] on input "***" at bounding box center [583, 94] width 109 height 13
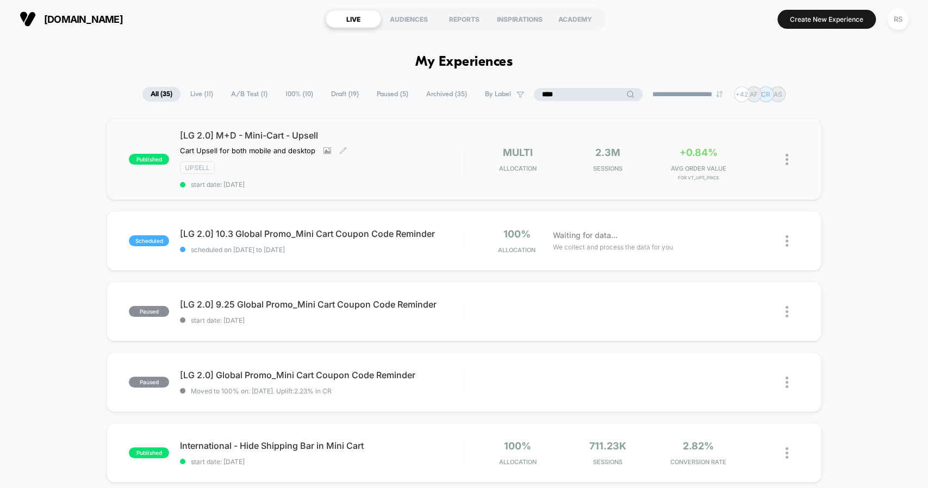
type input "****"
click at [279, 142] on div "[LG 2.0] M+D - Mini-Cart - Upsell Cart Upsell for both mobile and desktop Click…" at bounding box center [321, 159] width 283 height 59
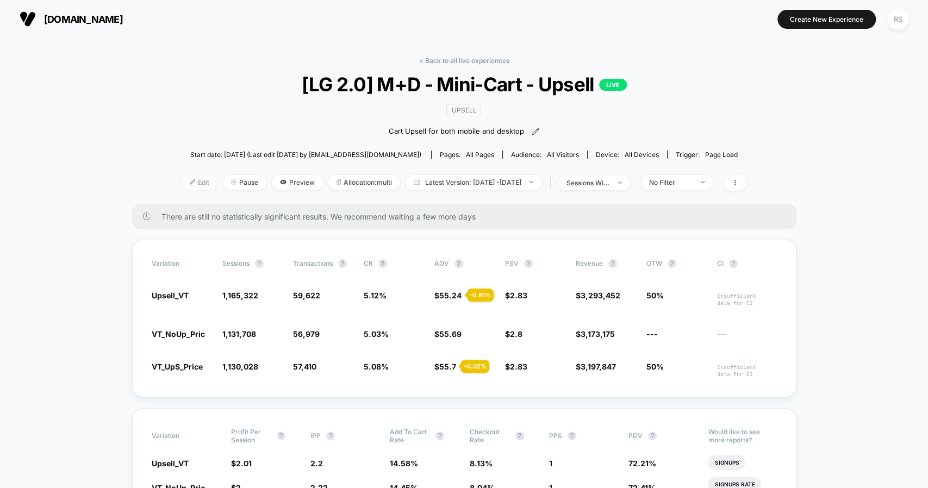
click at [189, 180] on span "Edit" at bounding box center [199, 182] width 36 height 15
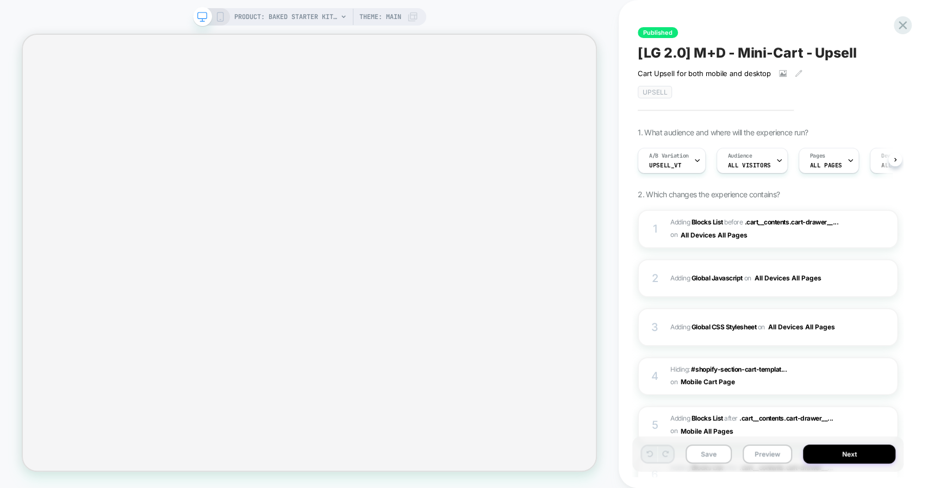
click at [682, 159] on span "A/B Variation" at bounding box center [669, 156] width 40 height 8
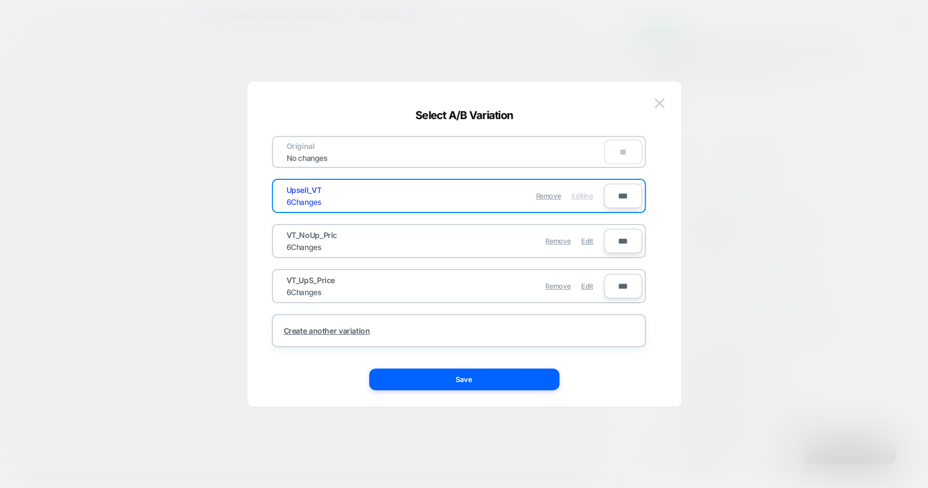
click at [621, 196] on input "***" at bounding box center [623, 196] width 38 height 24
type input "**"
type input "***"
type input "**"
click at [612, 241] on input "***" at bounding box center [623, 241] width 38 height 24
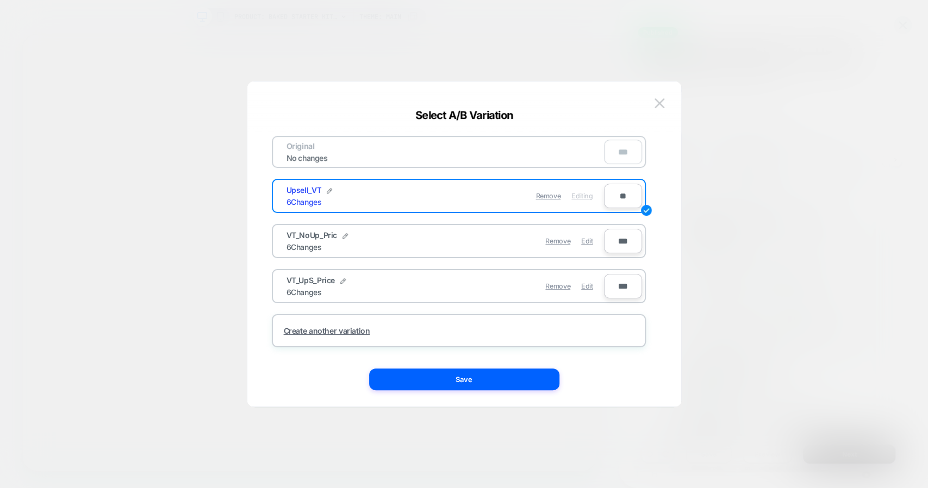
click at [619, 239] on input "***" at bounding box center [623, 241] width 38 height 24
type input "**"
type input "***"
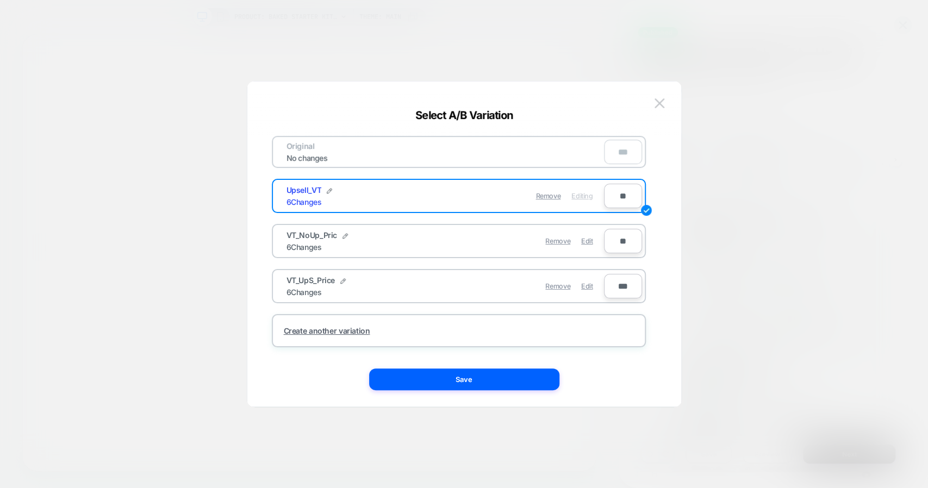
type input "**"
click at [616, 284] on input "***" at bounding box center [623, 286] width 38 height 24
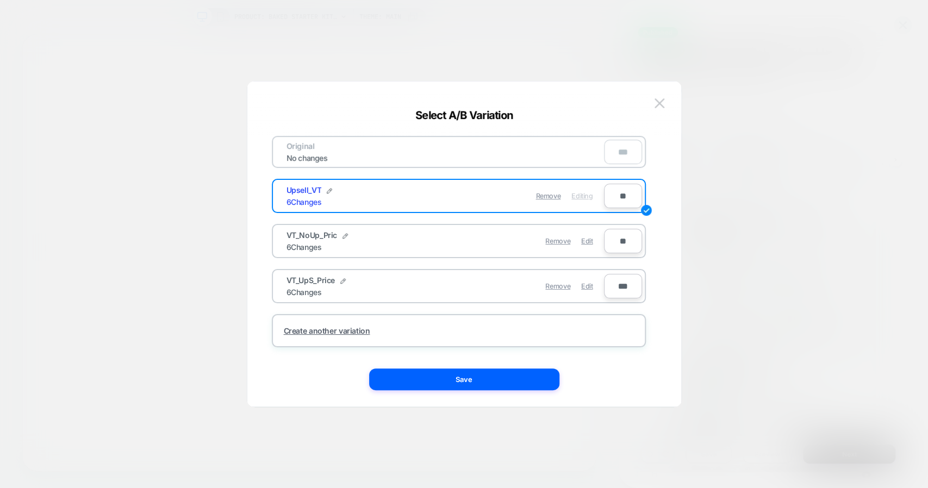
type input "****"
type input "**"
type input "****"
click at [582, 290] on div "Edit" at bounding box center [586, 285] width 11 height 21
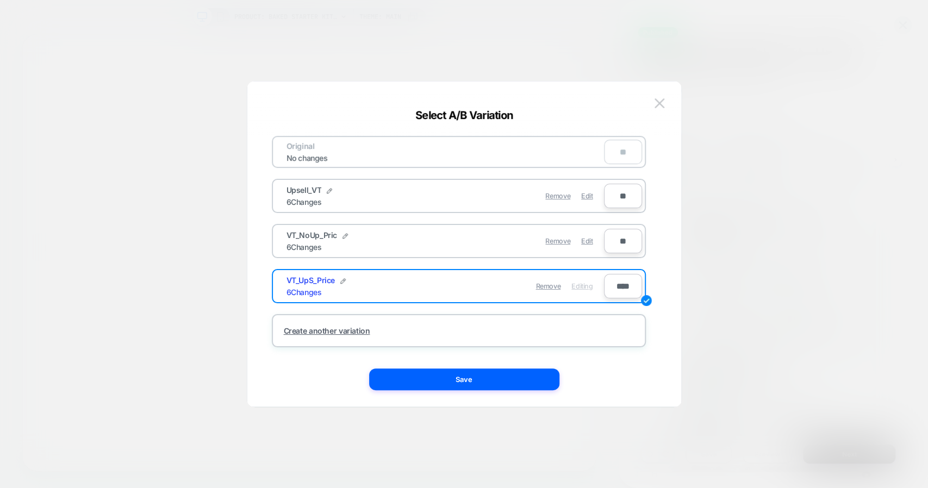
click at [610, 284] on input "****" at bounding box center [623, 286] width 38 height 24
click at [343, 278] on img at bounding box center [342, 280] width 5 height 5
click at [375, 284] on img at bounding box center [375, 286] width 5 height 5
click at [504, 370] on button "Save" at bounding box center [464, 379] width 190 height 22
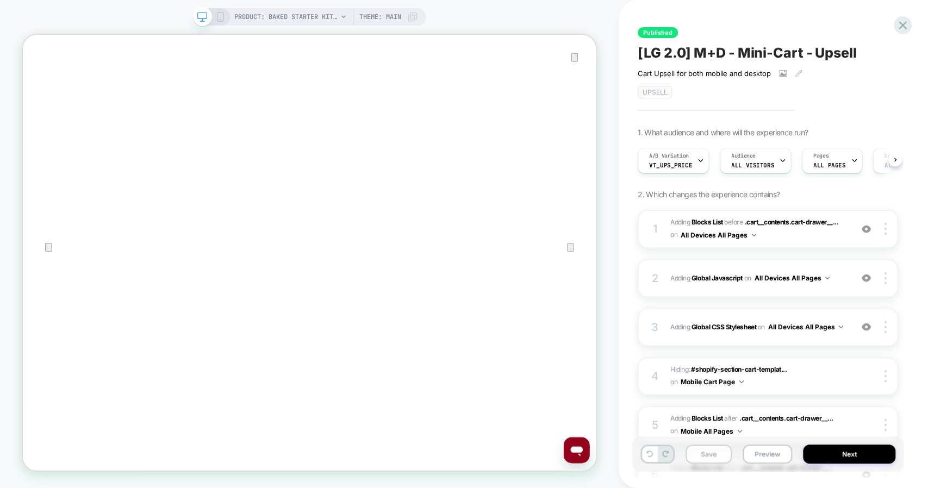
click at [707, 453] on button "Save" at bounding box center [708, 453] width 46 height 19
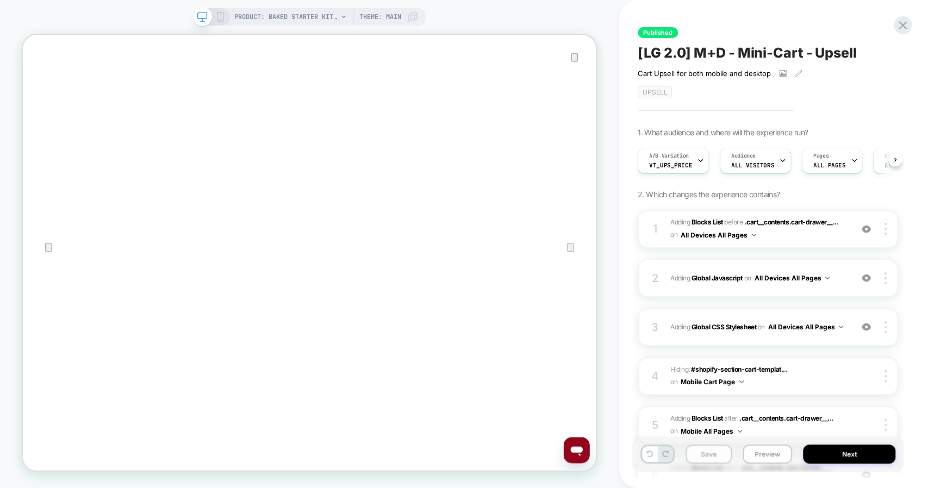
click at [707, 453] on button "Save" at bounding box center [708, 453] width 46 height 19
click at [707, 451] on button "Save" at bounding box center [708, 453] width 46 height 19
click at [709, 449] on button "Save" at bounding box center [708, 453] width 46 height 19
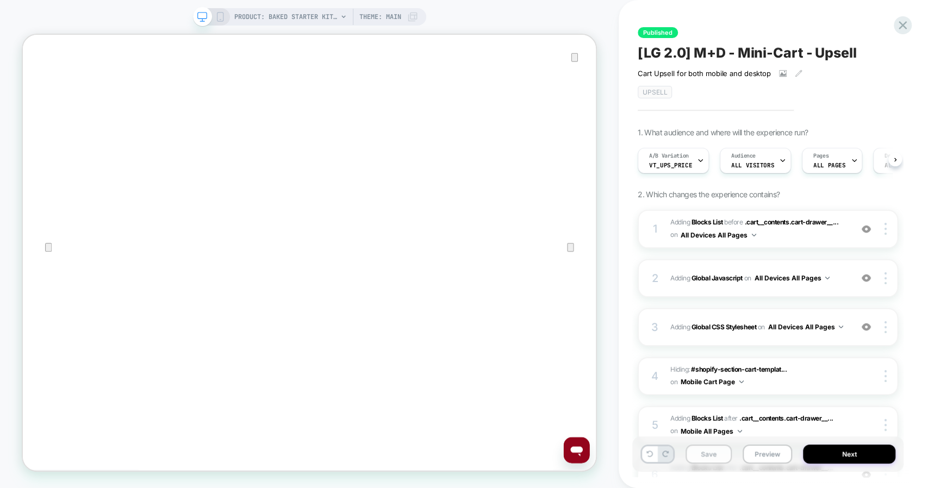
click at [709, 449] on button "Save" at bounding box center [708, 453] width 46 height 19
click at [773, 235] on span "#_loomi_addon_1708941549518_dup1749582169_dup1753298408 Adding Blocks List BEFO…" at bounding box center [758, 229] width 176 height 26
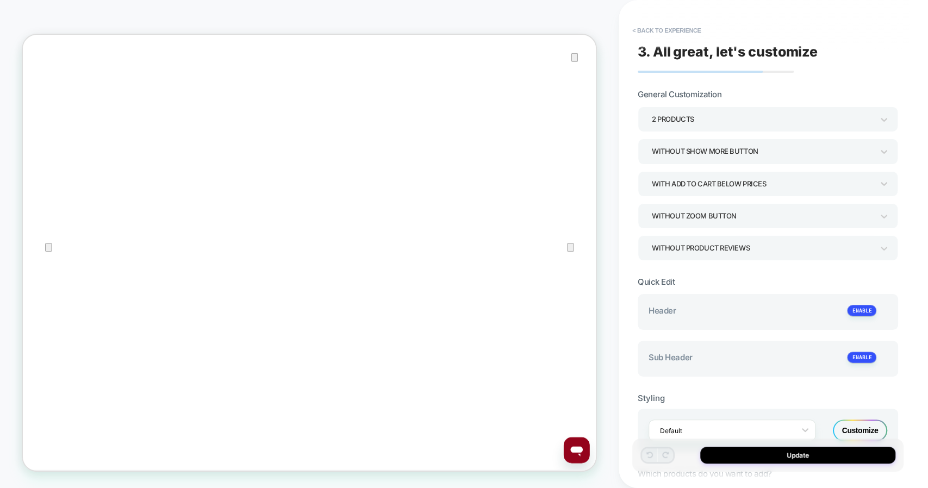
click at [705, 393] on div "Styling" at bounding box center [767, 398] width 260 height 10
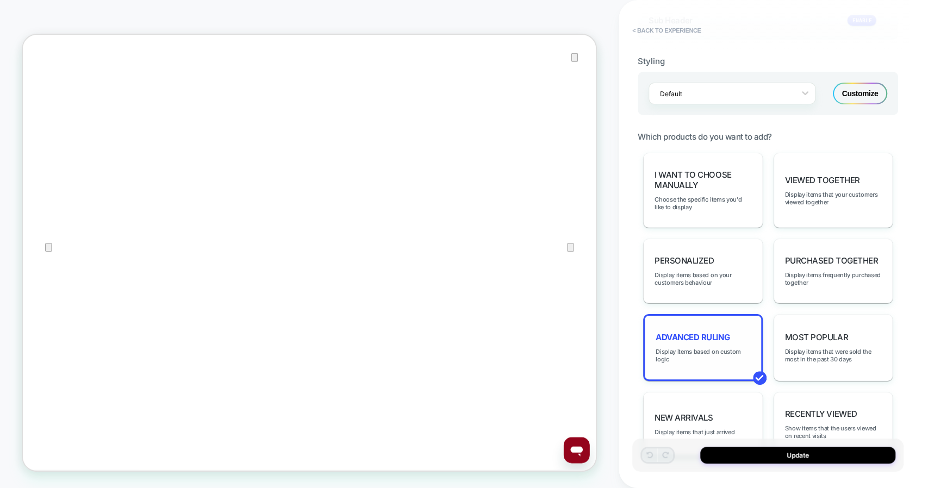
click at [703, 337] on div "Advanced Ruling Display items based on custom logic" at bounding box center [703, 347] width 120 height 67
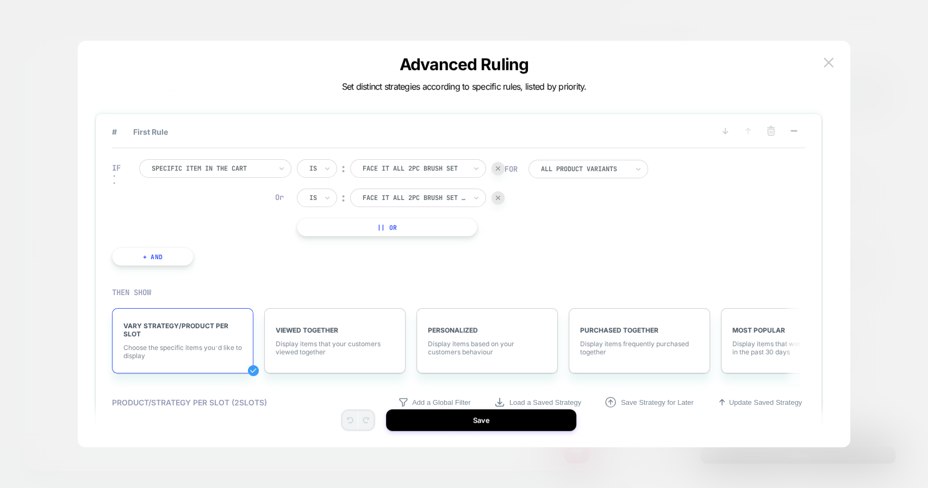
type textarea "*"
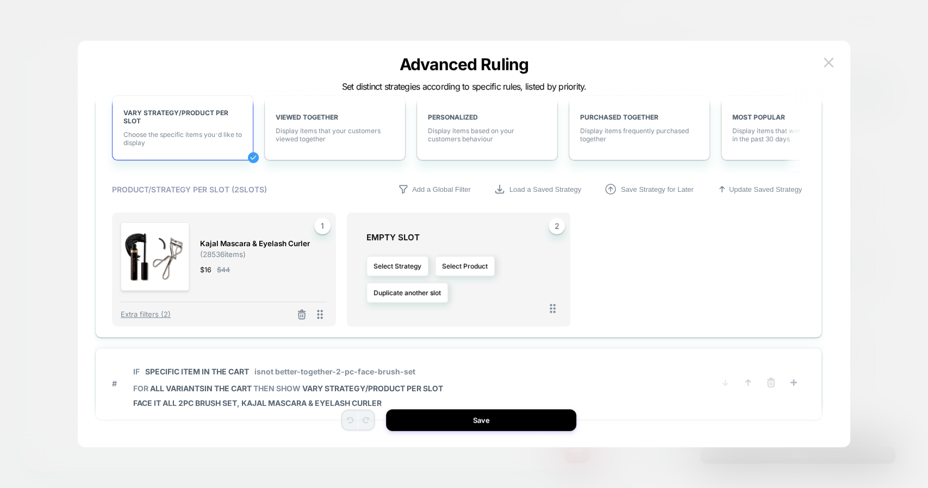
scroll to position [272, 0]
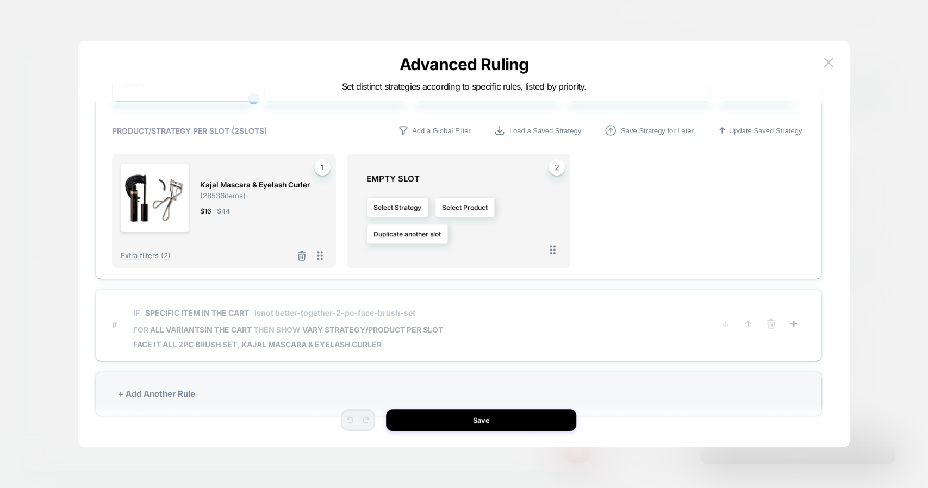
click at [557, 303] on span "# IF Specific item in the cart isnot better-together-2-pc-face-brush-set FOR al…" at bounding box center [412, 324] width 601 height 48
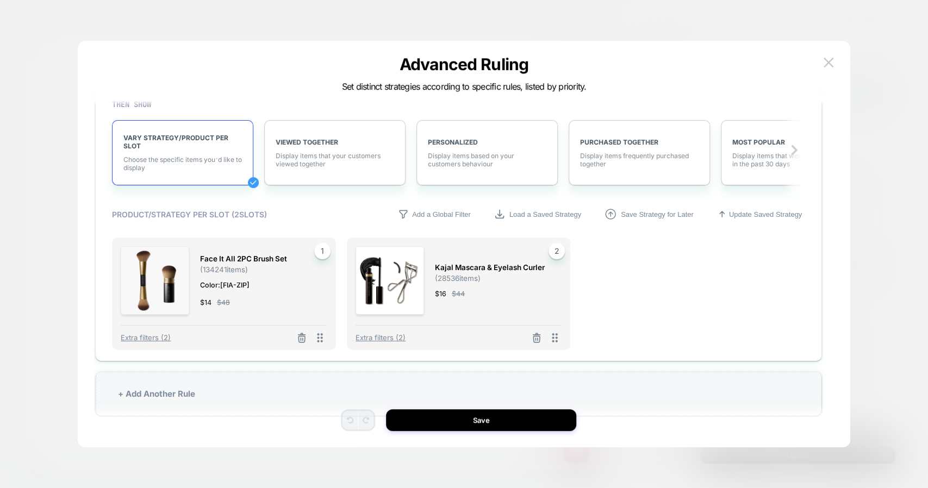
scroll to position [0, 0]
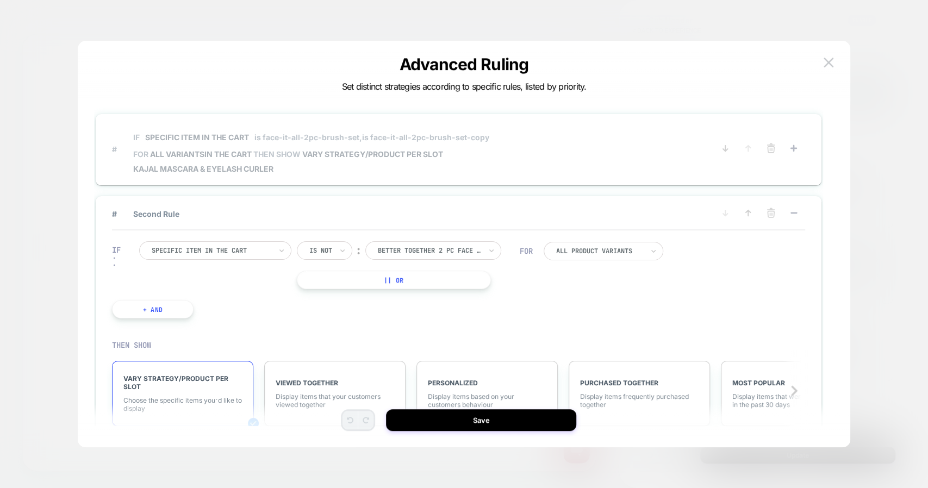
click at [387, 147] on span "IF Specific item in the cart is face-it-all-2pc-brush-set, is face-it-all-2pc-b…" at bounding box center [311, 137] width 356 height 24
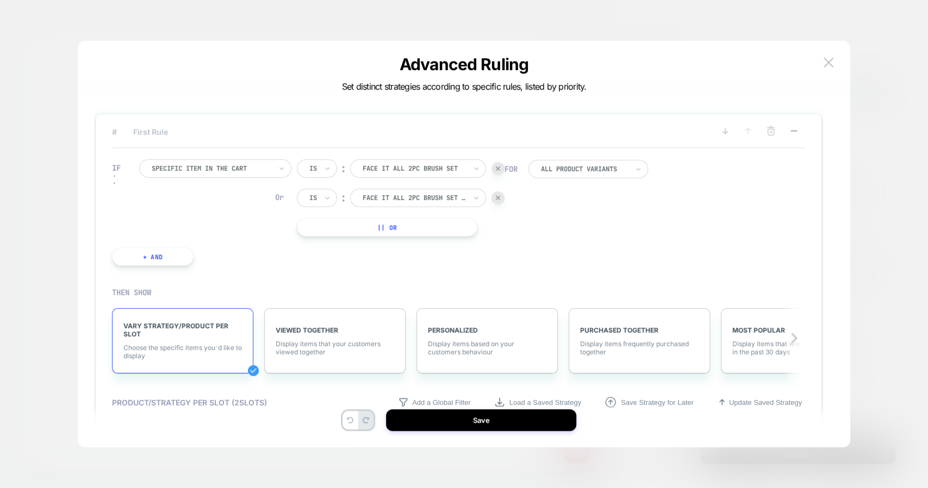
click at [370, 235] on button "|| Or" at bounding box center [387, 227] width 180 height 18
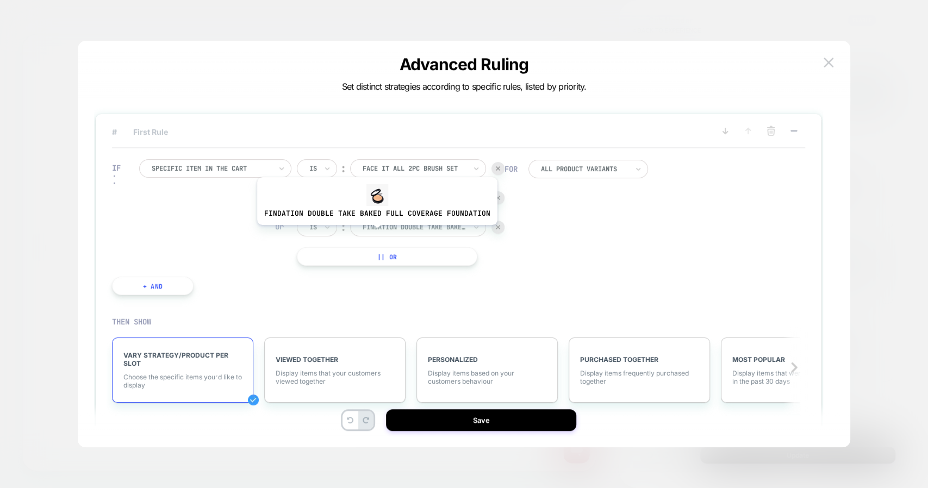
click at [377, 232] on div "findation double take baked full coverage foundation" at bounding box center [413, 227] width 105 height 12
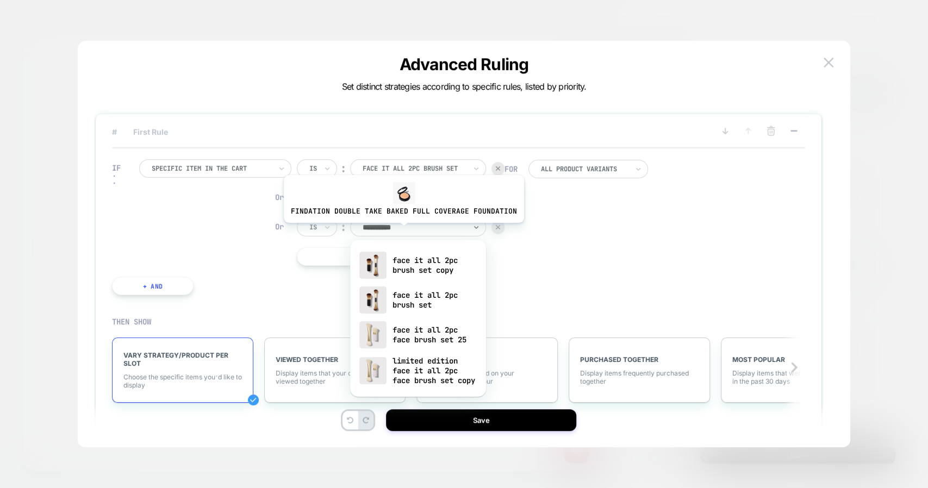
type input "**********"
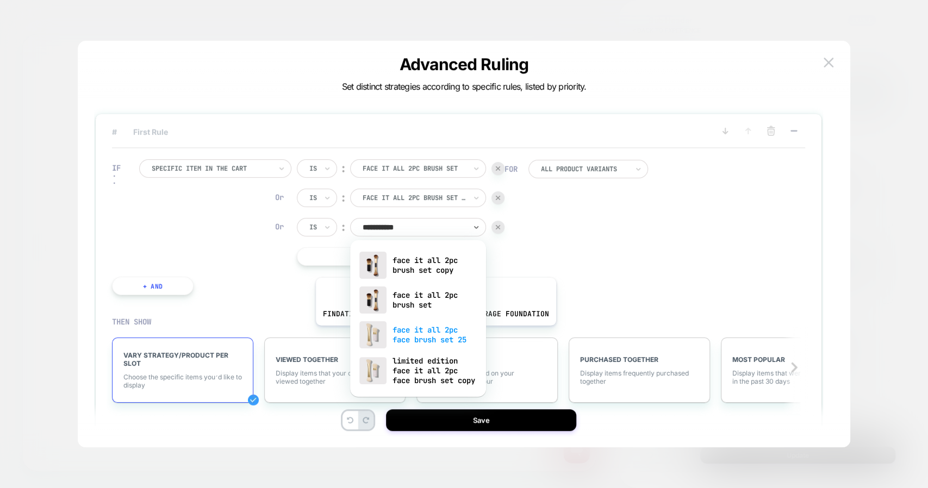
click at [433, 333] on div "face it all 2pc face brush set 25" at bounding box center [417, 334] width 125 height 35
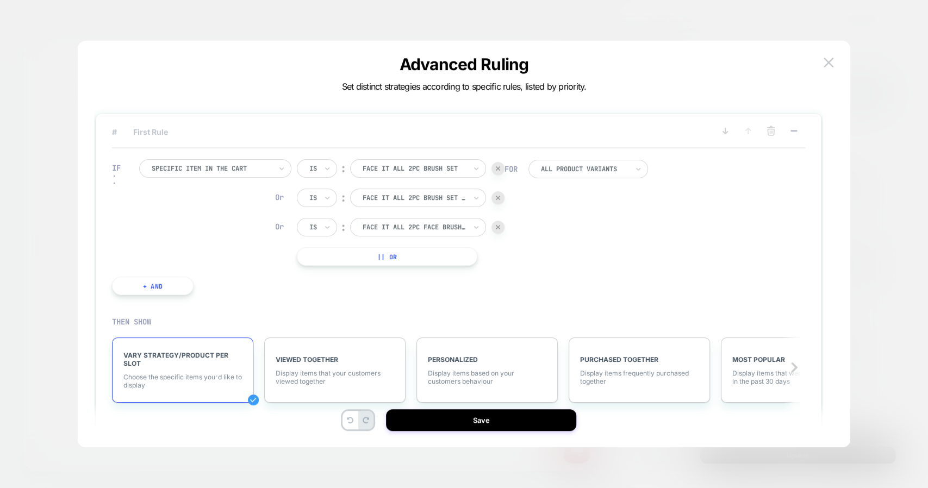
click at [394, 258] on button "|| Or" at bounding box center [387, 256] width 180 height 18
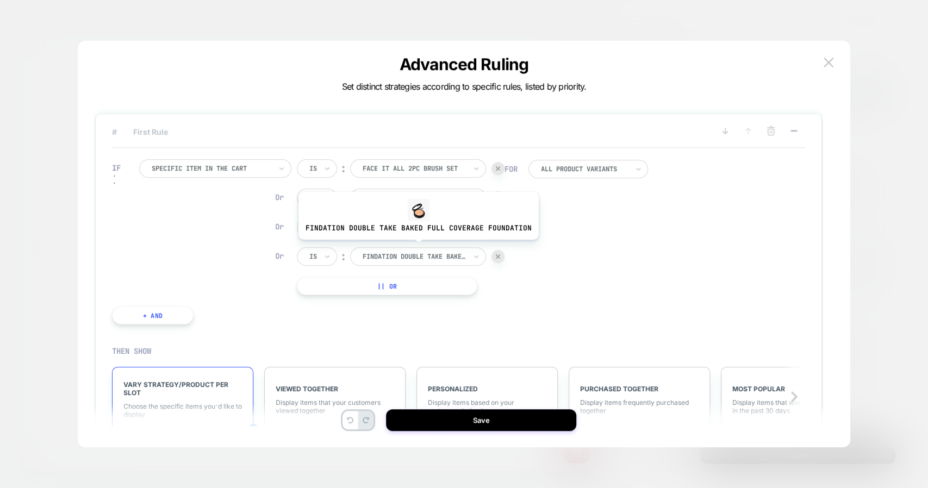
click at [417, 248] on div "findation double take baked full coverage foundation" at bounding box center [418, 256] width 136 height 18
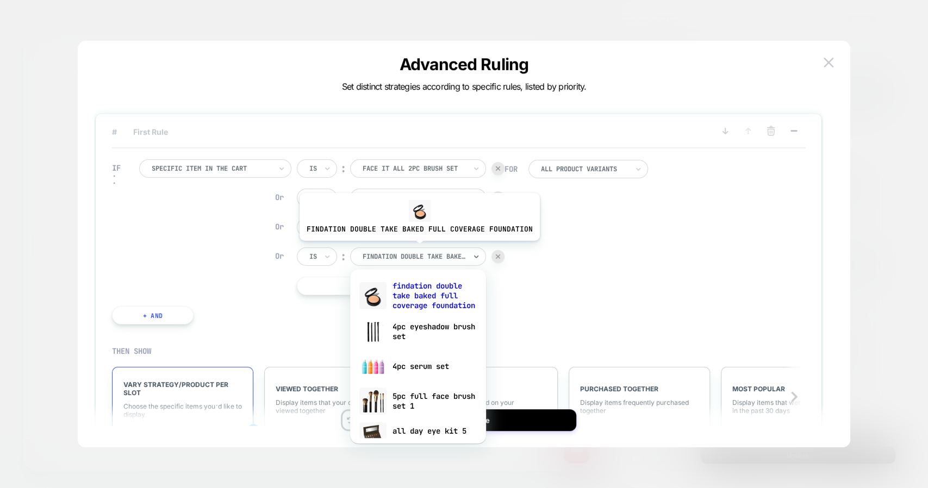
type input "*"
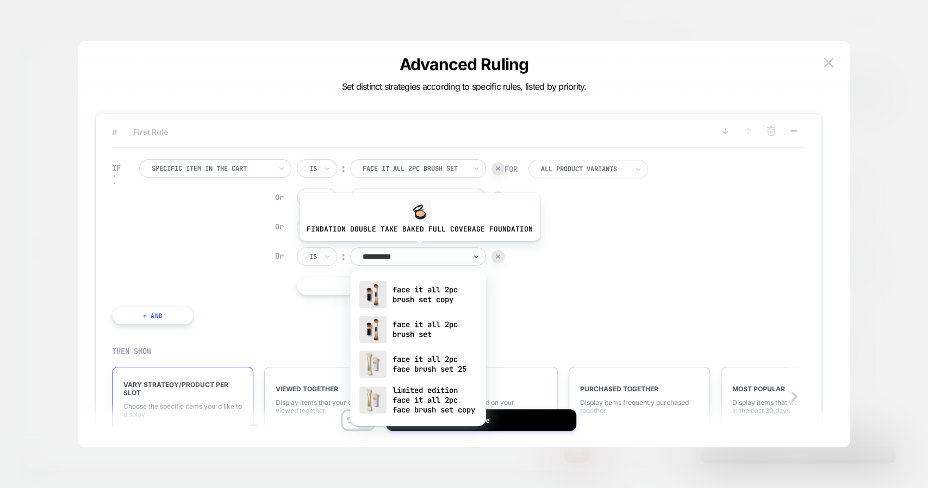
type input "**********"
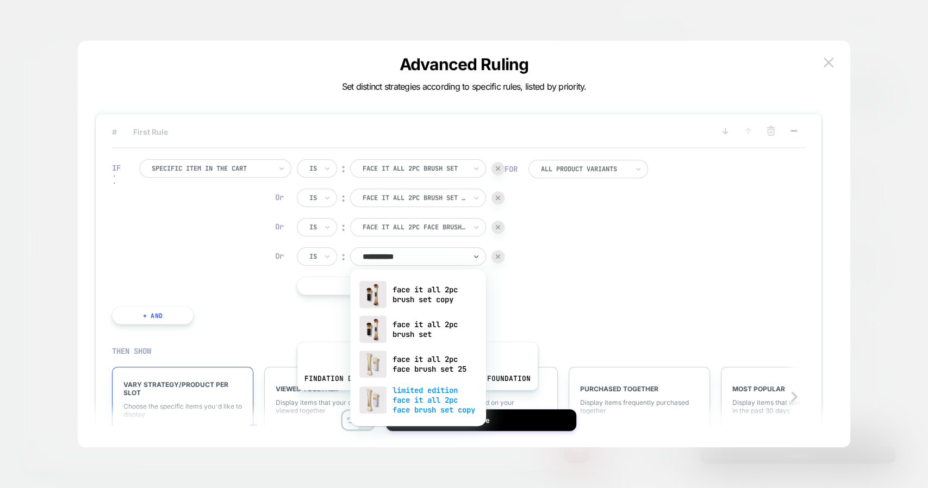
click at [415, 398] on div "limited edition face it all 2pc face brush set copy" at bounding box center [417, 399] width 125 height 37
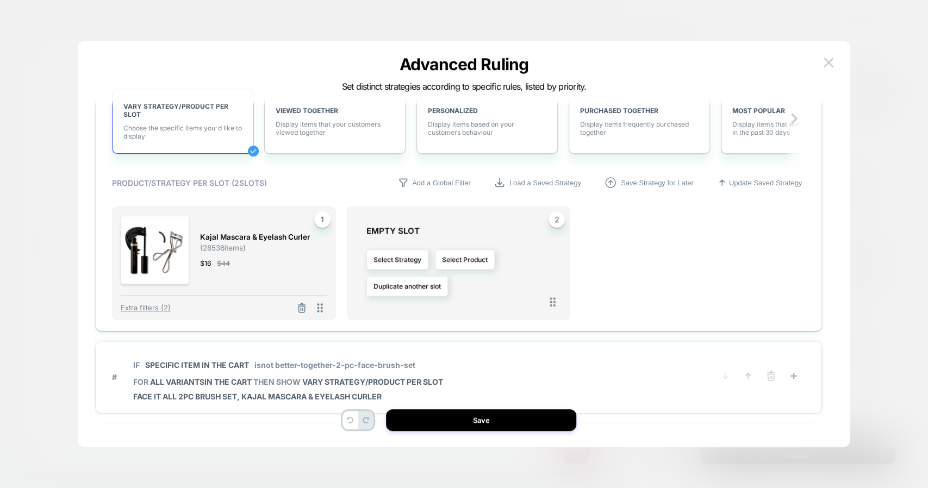
scroll to position [330, 0]
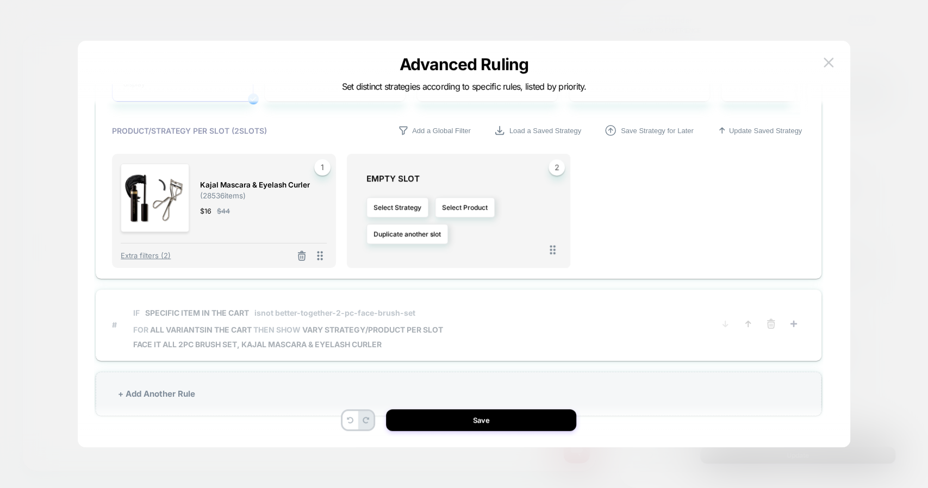
click at [340, 317] on span "IF Specific item in the cart isnot better-together-2-pc-face-brush-set" at bounding box center [288, 312] width 310 height 24
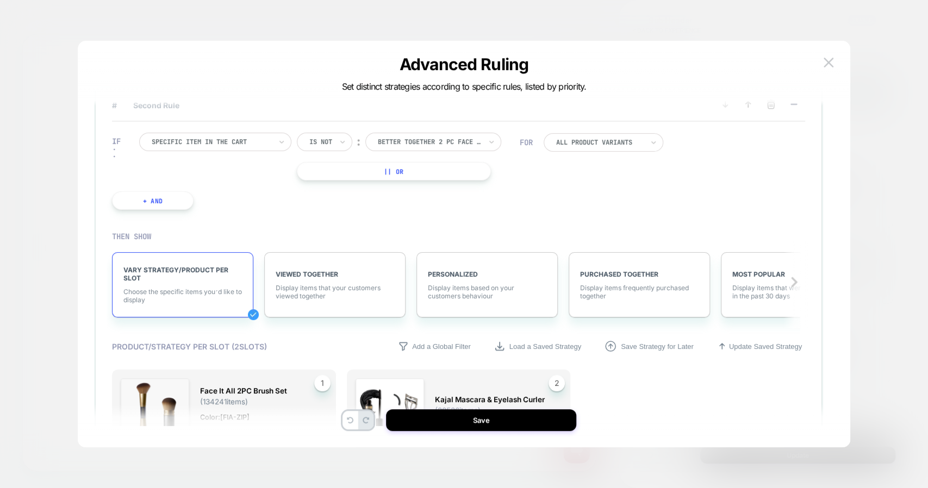
scroll to position [94, 0]
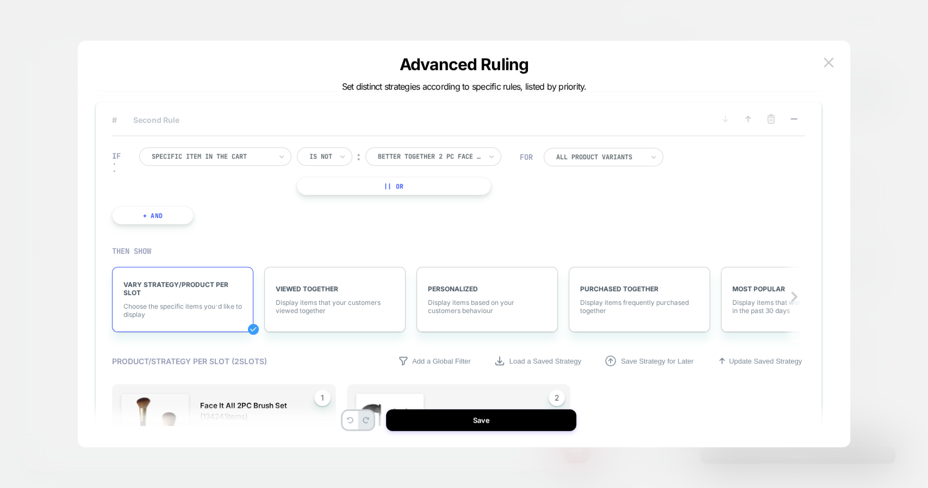
click at [400, 178] on button "|| Or" at bounding box center [394, 186] width 194 height 18
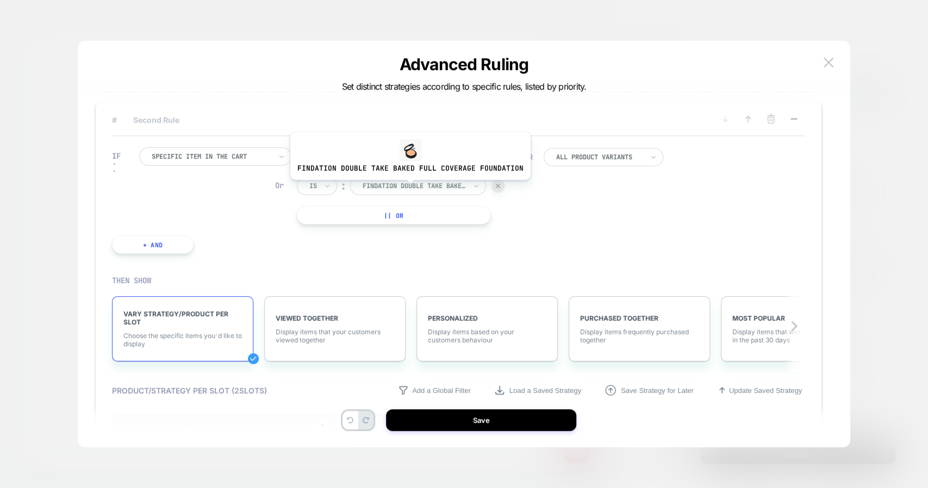
click at [408, 188] on div at bounding box center [413, 186] width 103 height 10
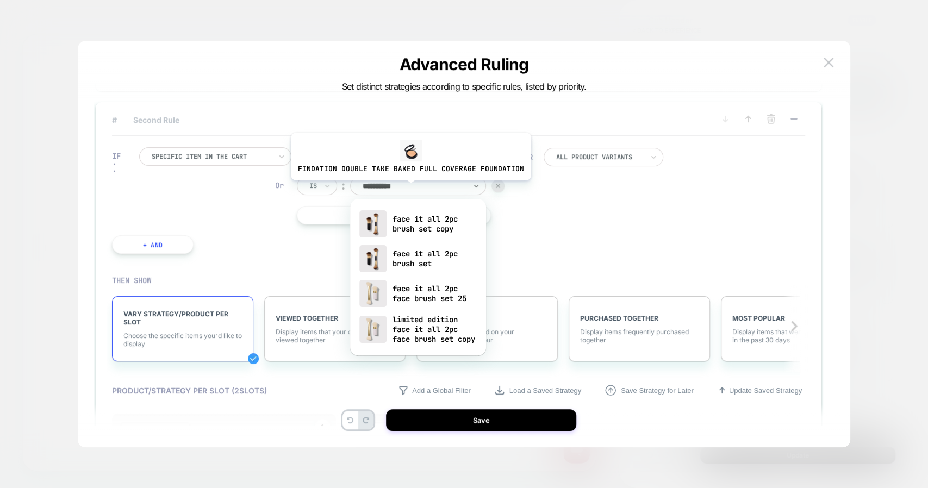
type input "**********"
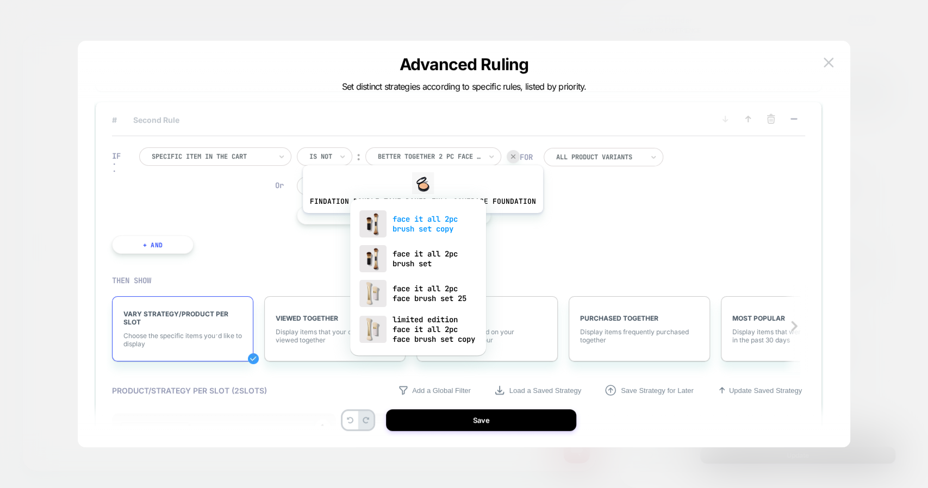
click at [420, 221] on div "face it all 2pc brush set copy" at bounding box center [417, 223] width 125 height 35
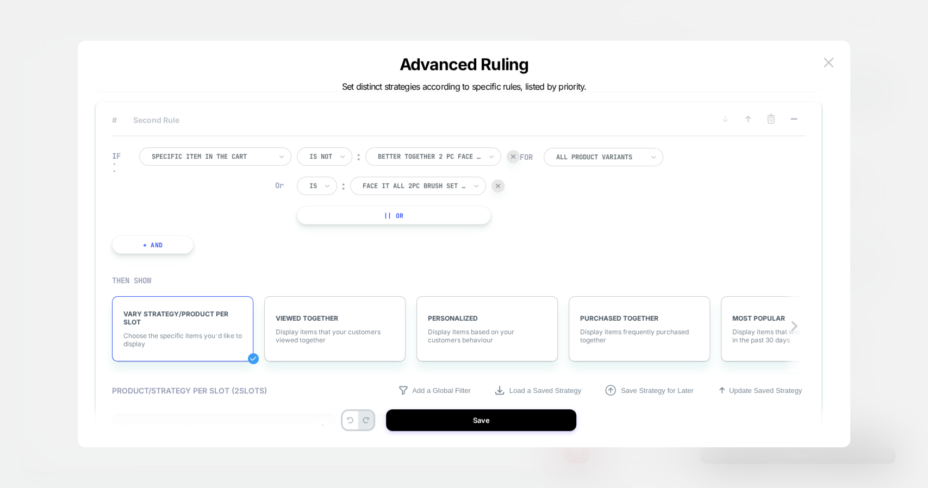
click at [396, 204] on div "Is not ︰ better together 2 pc face brush set BETTER TOGETHER 2 PC FACE BRUSH SE…" at bounding box center [408, 185] width 223 height 77
click at [386, 213] on button "|| Or" at bounding box center [394, 215] width 194 height 18
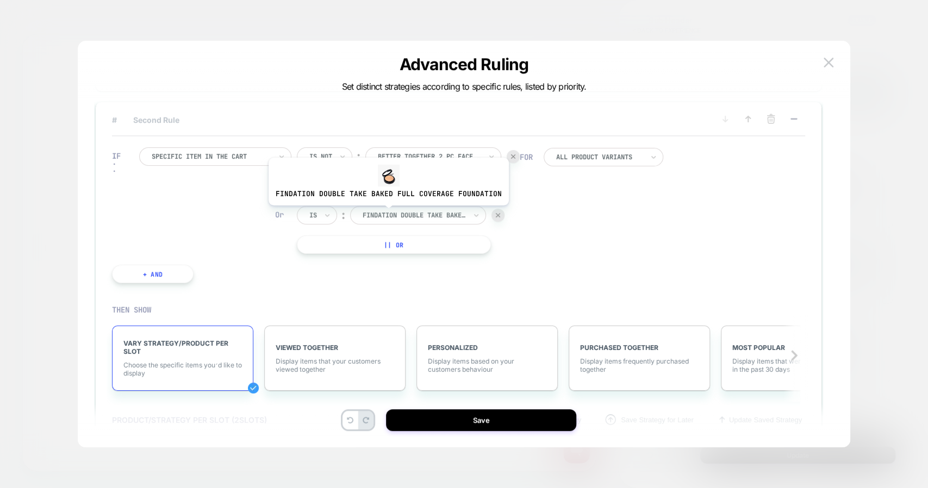
click at [386, 213] on div at bounding box center [413, 215] width 103 height 10
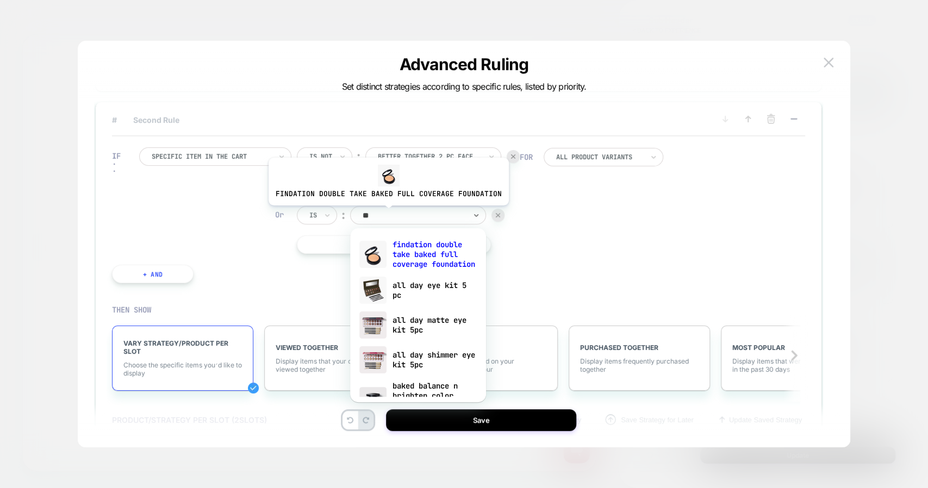
type input "*"
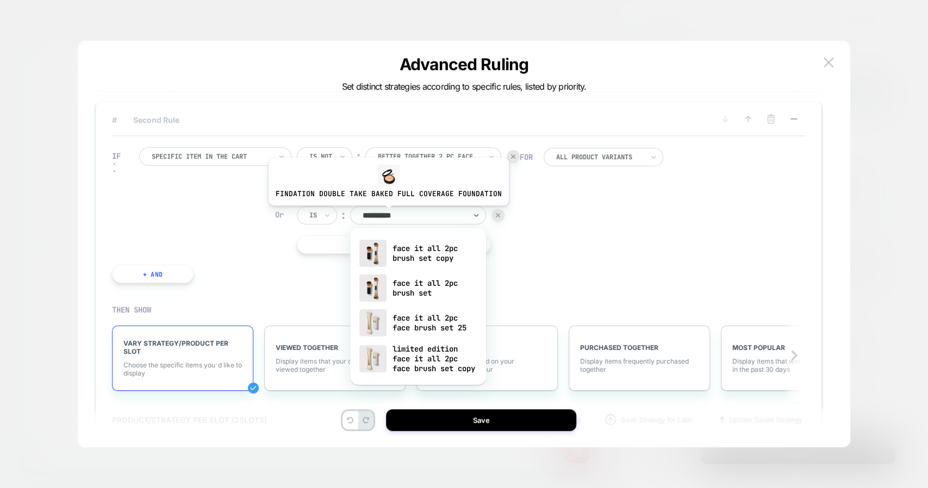
type input "**********"
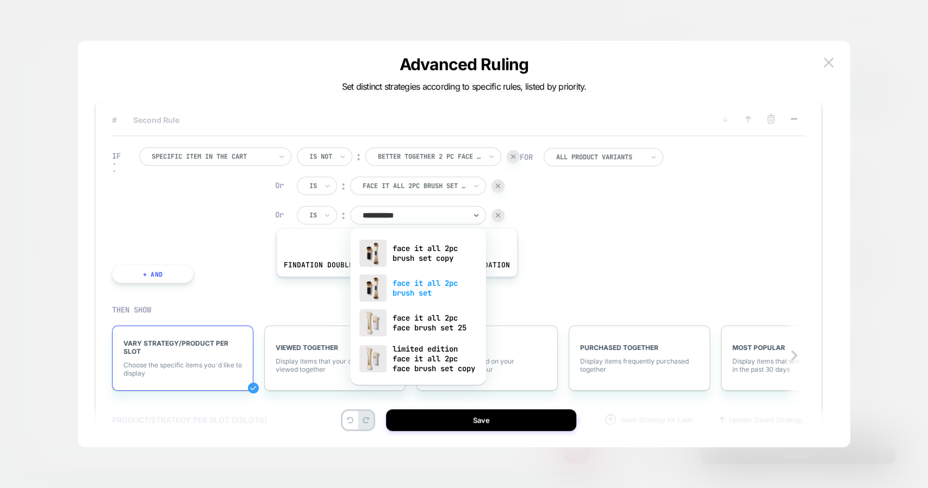
click at [394, 284] on div "face it all 2pc brush set" at bounding box center [417, 288] width 125 height 35
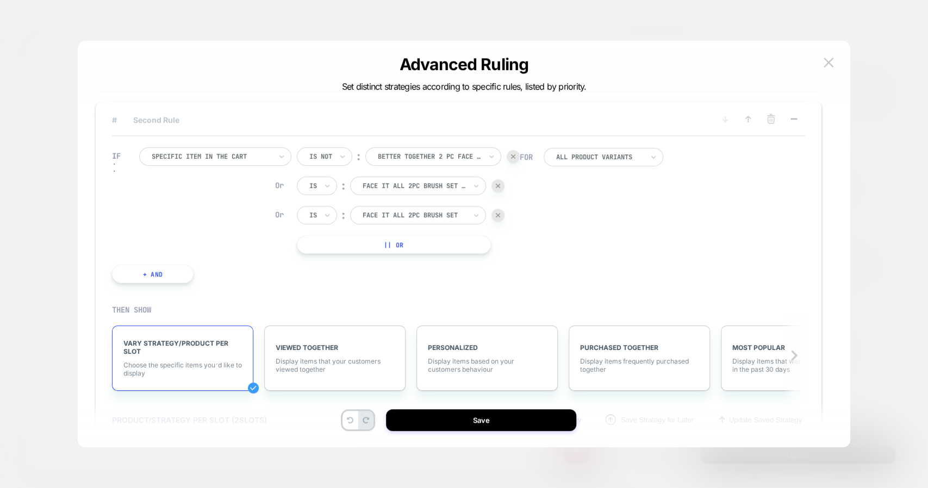
click at [378, 237] on button "|| Or" at bounding box center [394, 244] width 194 height 18
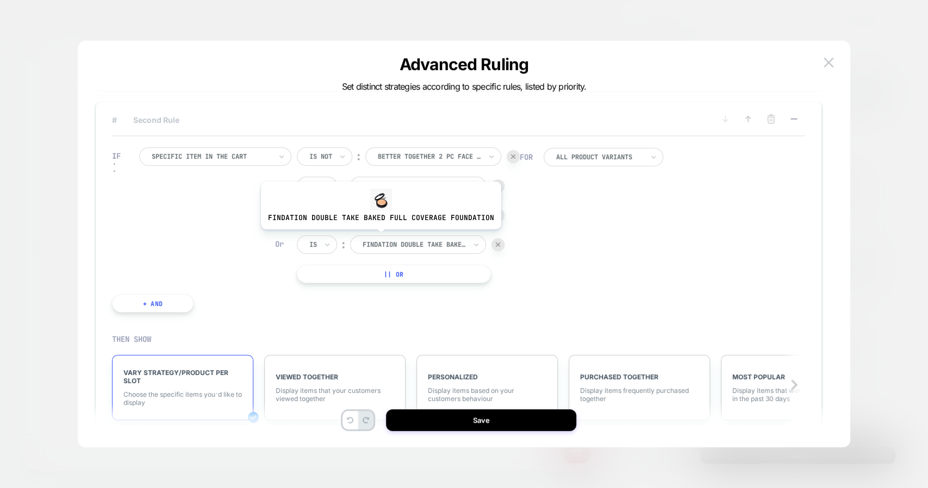
click at [378, 237] on div "findation double take baked full coverage foundation" at bounding box center [418, 244] width 136 height 18
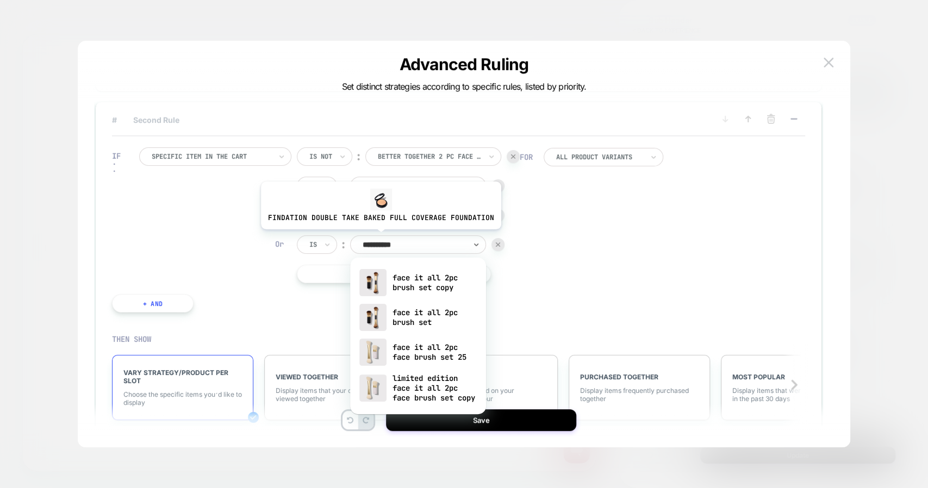
type input "**********"
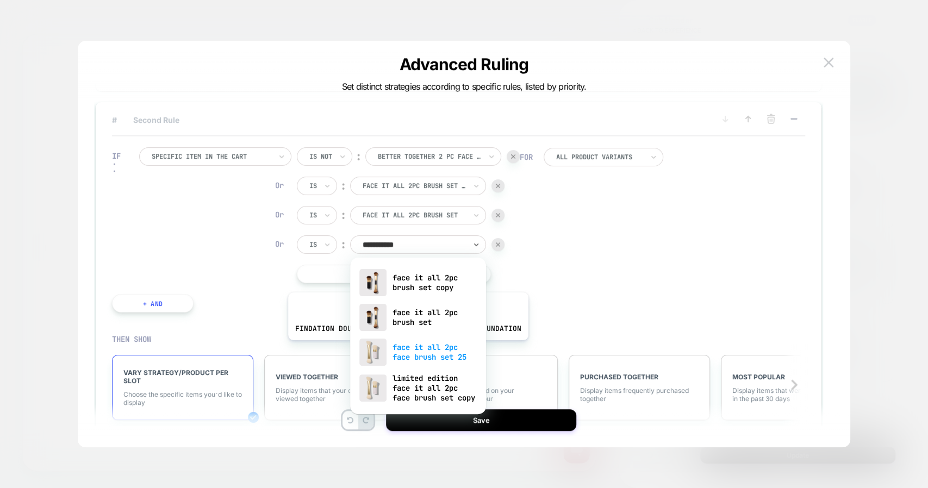
click at [405, 350] on div "face it all 2pc face brush set 25" at bounding box center [417, 352] width 125 height 35
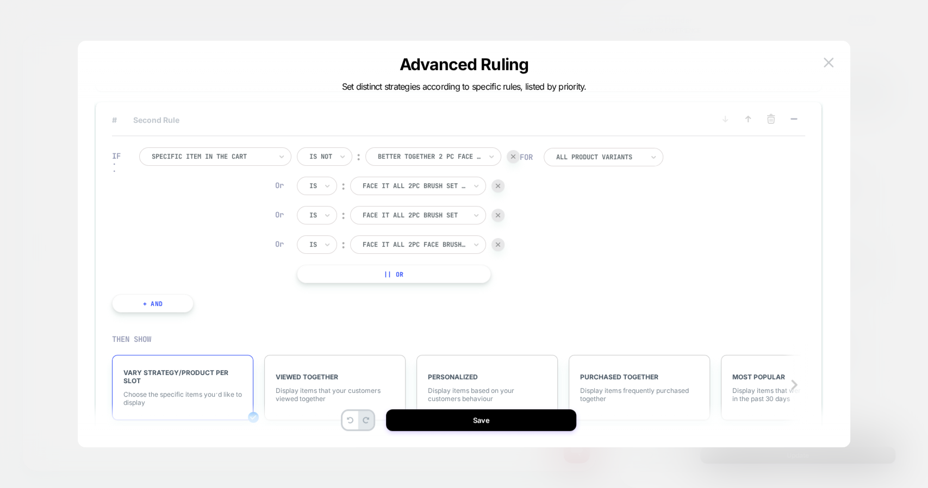
click at [386, 268] on button "|| Or" at bounding box center [394, 274] width 194 height 18
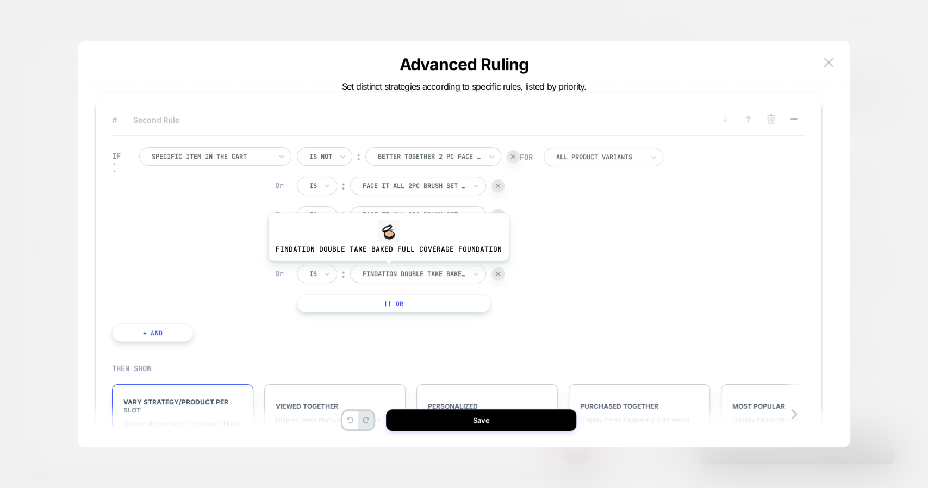
click at [386, 269] on div at bounding box center [413, 274] width 103 height 10
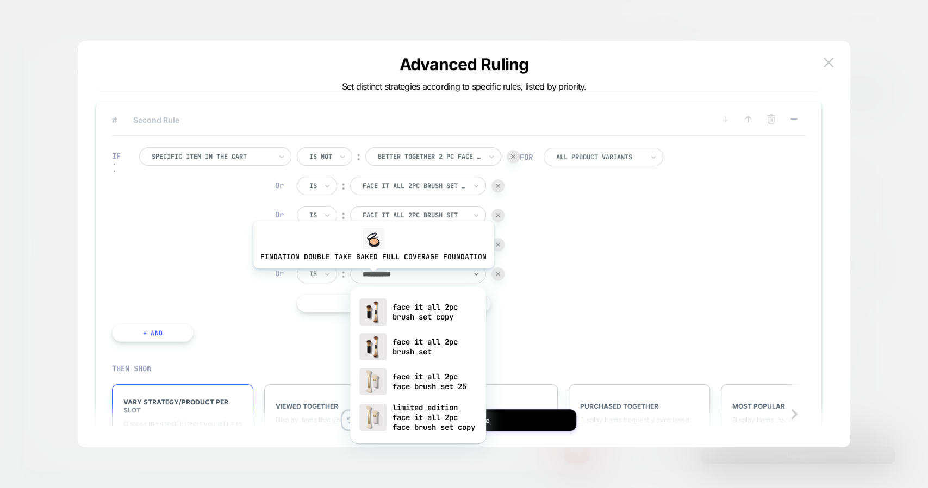
type input "**********"
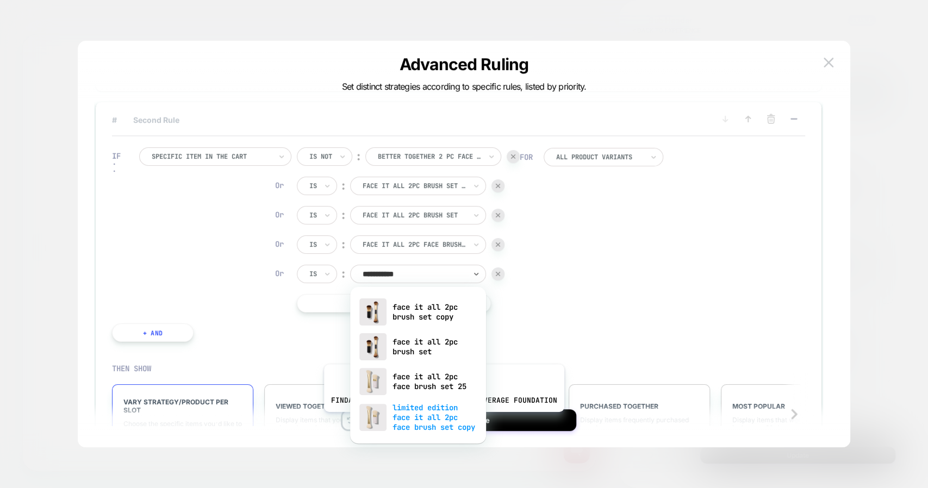
click at [441, 419] on div "limited edition face it all 2pc face brush set copy" at bounding box center [417, 417] width 125 height 37
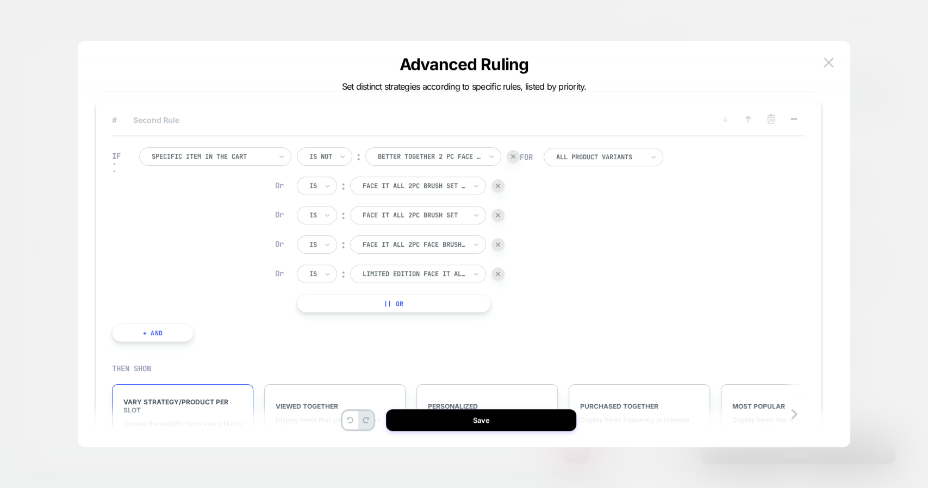
click at [324, 190] on div at bounding box center [327, 185] width 8 height 17
click at [330, 230] on div "Is not" at bounding box center [343, 232] width 71 height 17
click at [322, 214] on div "Is" at bounding box center [317, 215] width 40 height 18
click at [334, 257] on div "Is not" at bounding box center [343, 261] width 71 height 17
click at [322, 243] on div "Is" at bounding box center [317, 244] width 40 height 18
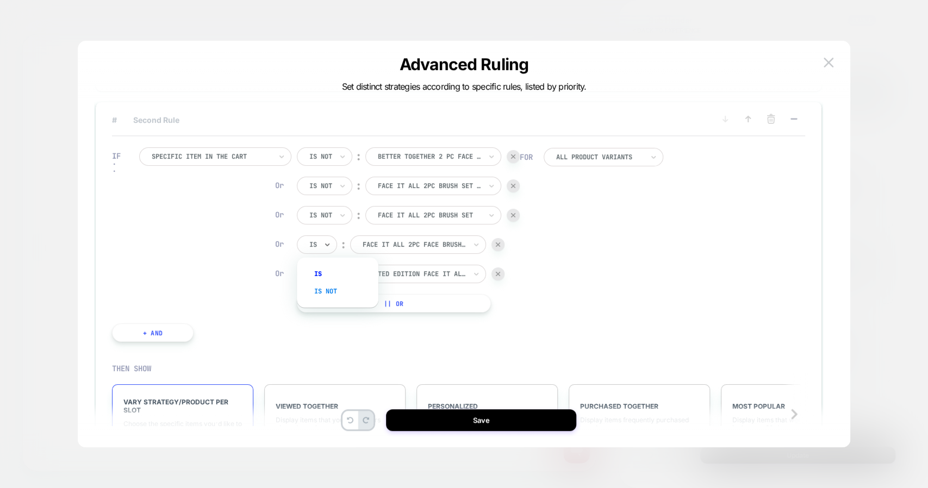
click at [334, 286] on div "Is not" at bounding box center [343, 291] width 71 height 17
click at [321, 273] on div "Is" at bounding box center [317, 274] width 40 height 18
click at [331, 318] on div "Is not" at bounding box center [343, 320] width 71 height 17
click at [643, 304] on div "IF Specific item in the cart Is not ︰ better together 2 pc face brush set BETTE…" at bounding box center [458, 244] width 693 height 216
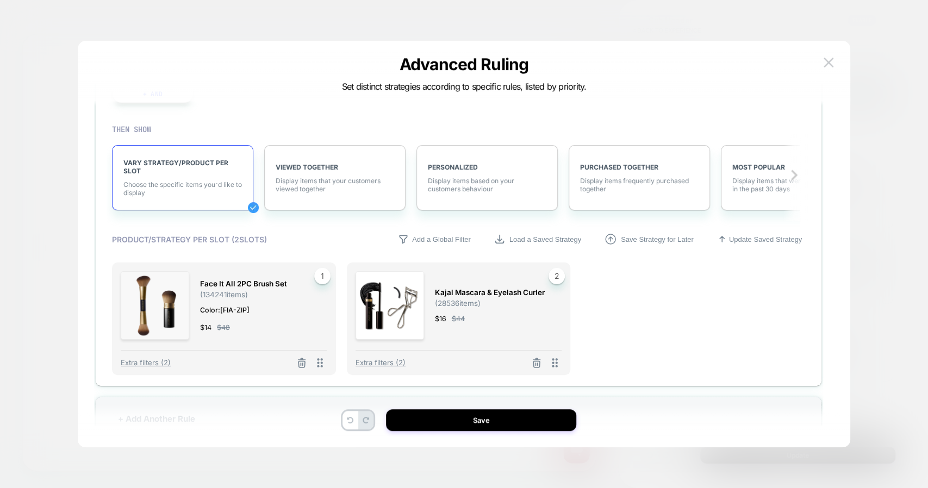
scroll to position [334, 0]
click at [300, 361] on icon at bounding box center [301, 362] width 11 height 11
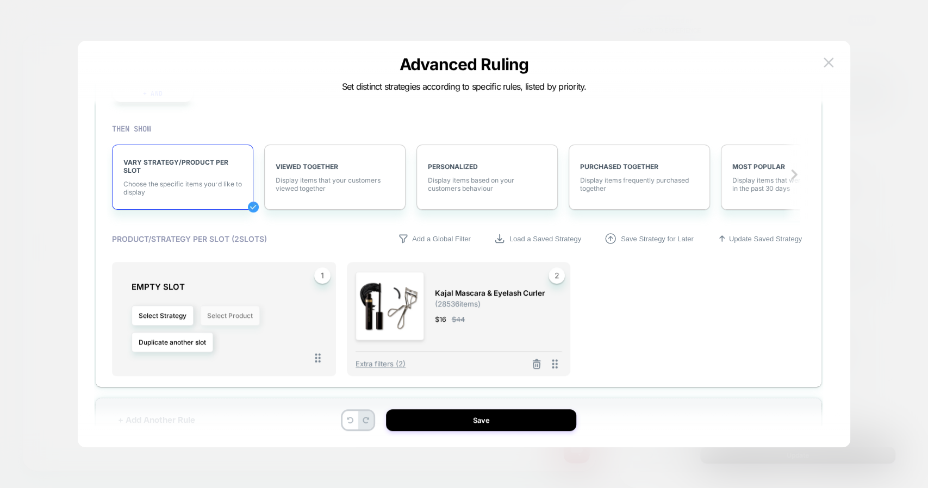
click at [228, 316] on button "Select Product" at bounding box center [230, 315] width 60 height 20
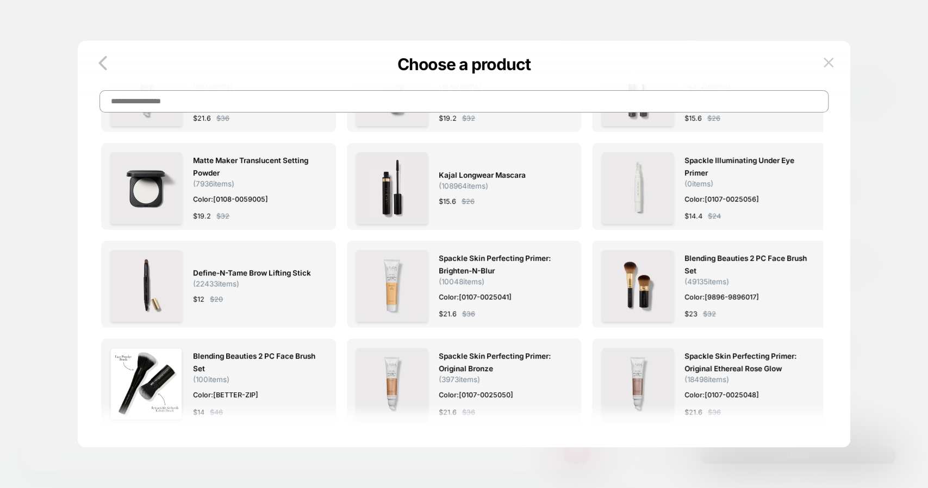
scroll to position [0, 0]
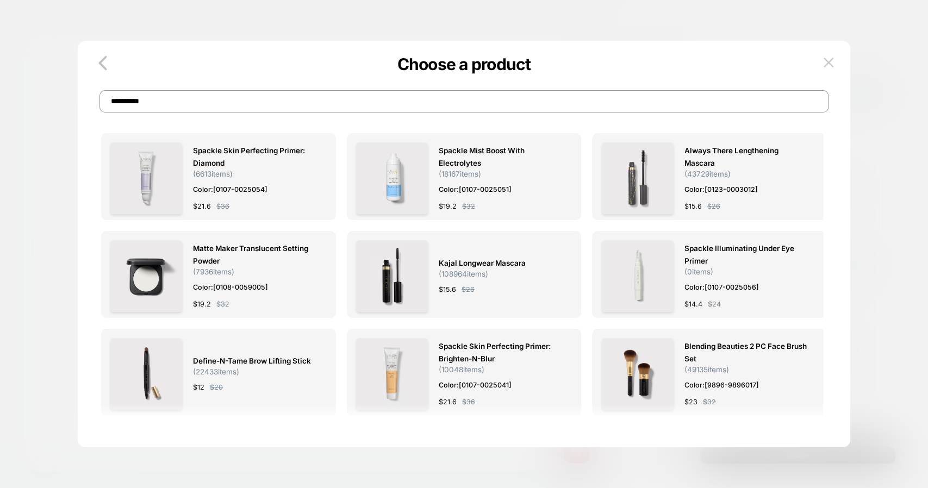
type input "**********"
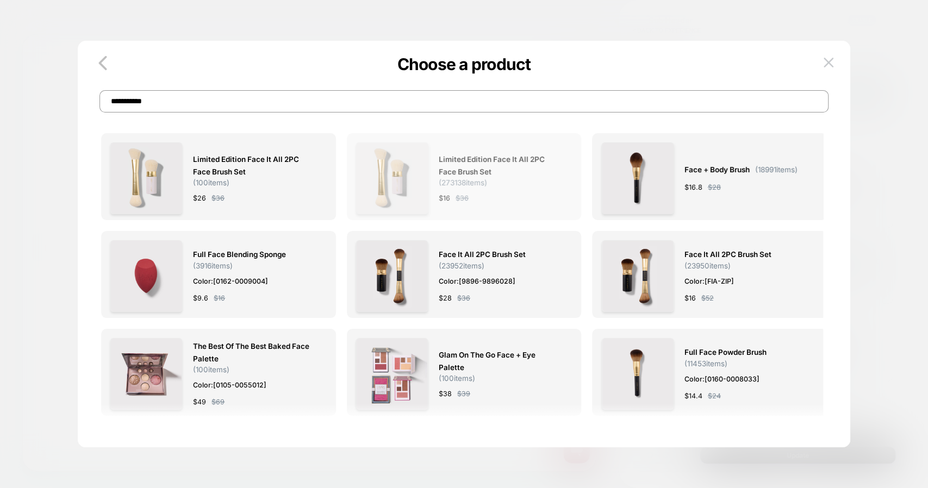
click at [465, 185] on span "( 273138 items)" at bounding box center [462, 182] width 48 height 9
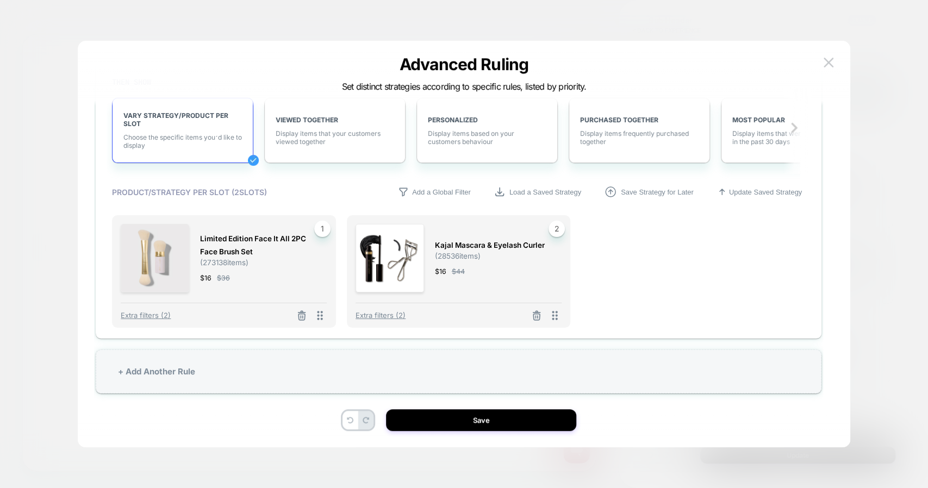
scroll to position [358, 0]
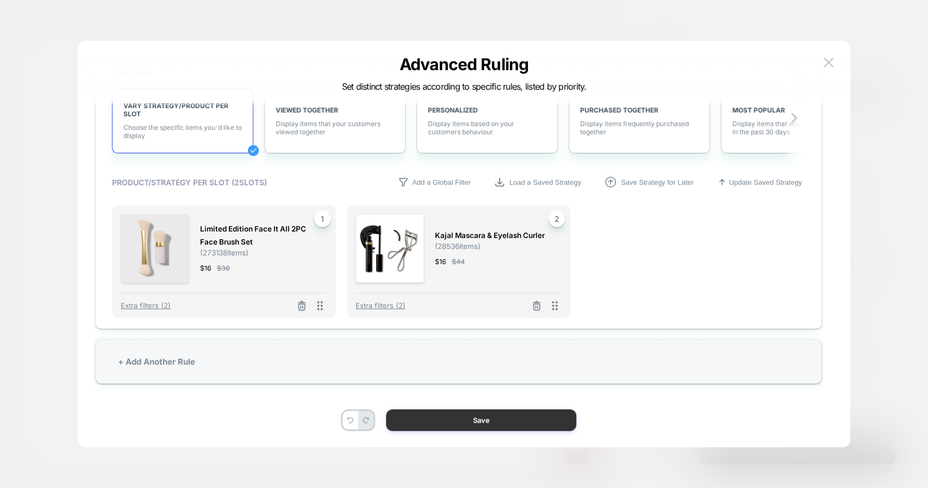
click at [483, 421] on button "Save" at bounding box center [481, 420] width 190 height 22
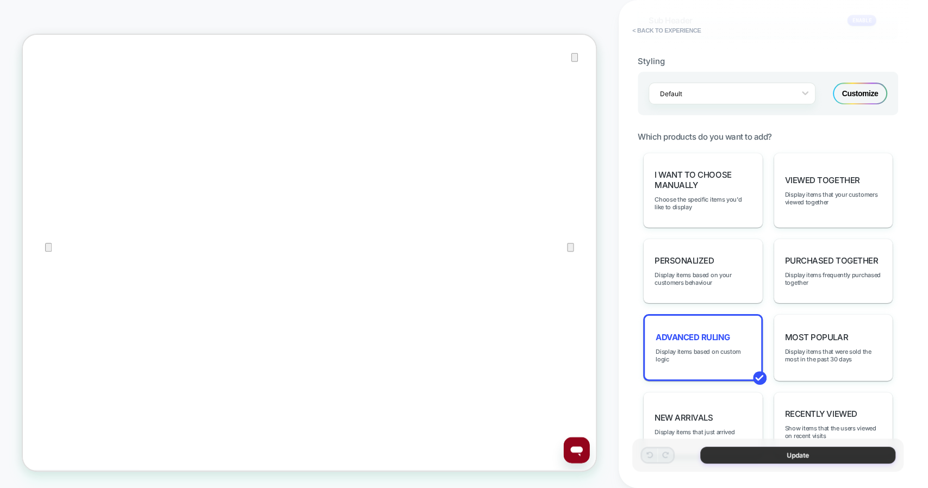
click at [743, 448] on button "Update" at bounding box center [797, 455] width 195 height 17
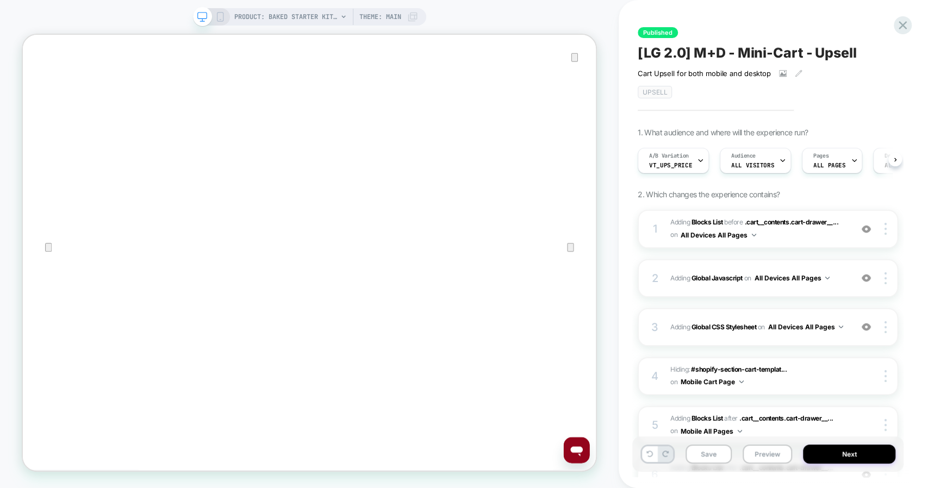
click at [698, 448] on button "Save" at bounding box center [708, 453] width 46 height 19
click at [699, 454] on button "Save" at bounding box center [708, 453] width 46 height 19
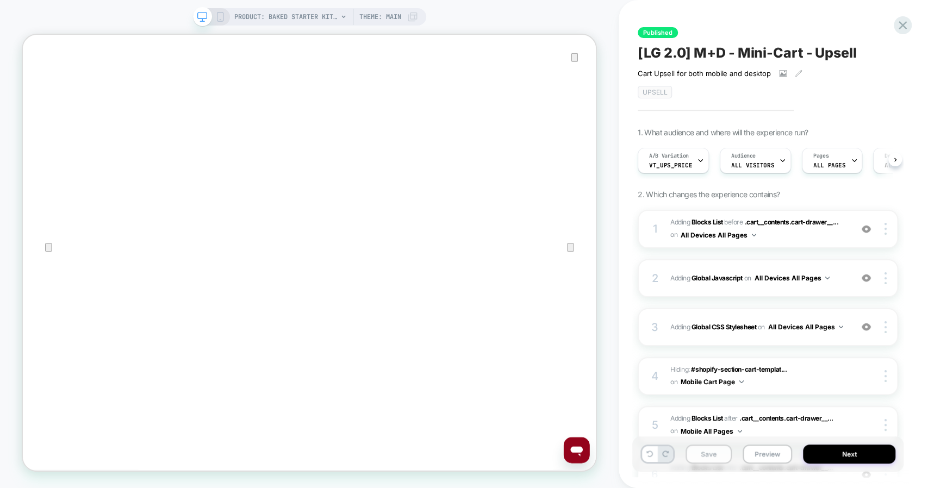
click at [699, 454] on button "Save" at bounding box center [708, 453] width 46 height 19
click at [777, 234] on span "#_loomi_addon_1708941549518_dup1749582169_dup1753298408 Adding Blocks List BEFO…" at bounding box center [758, 229] width 176 height 26
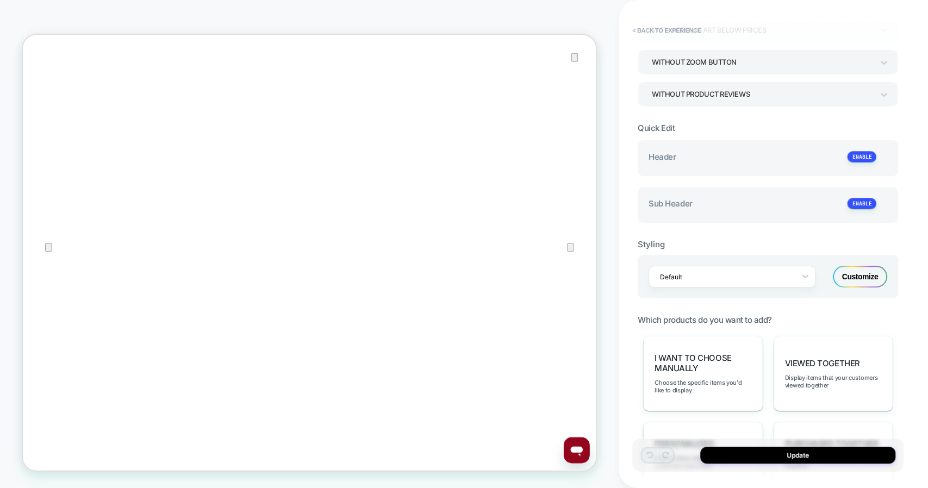
scroll to position [152, 0]
click at [851, 275] on div "Customize" at bounding box center [859, 278] width 54 height 22
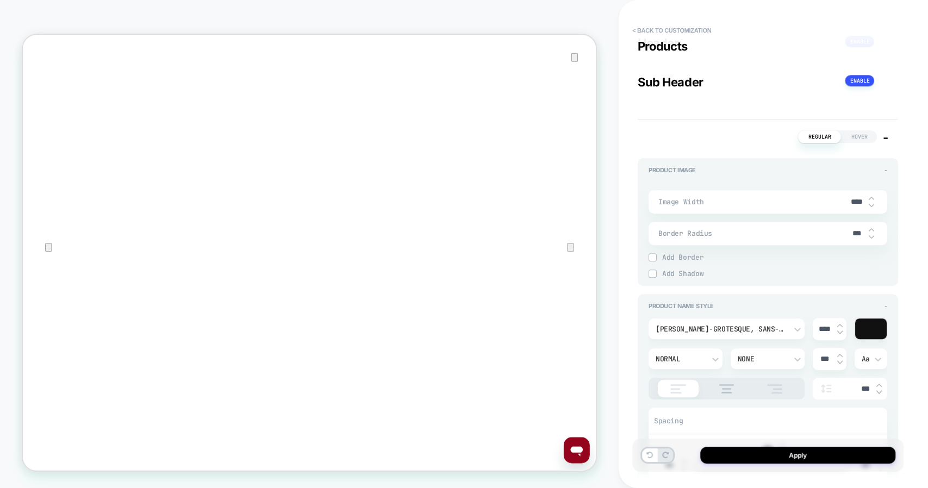
scroll to position [0, 0]
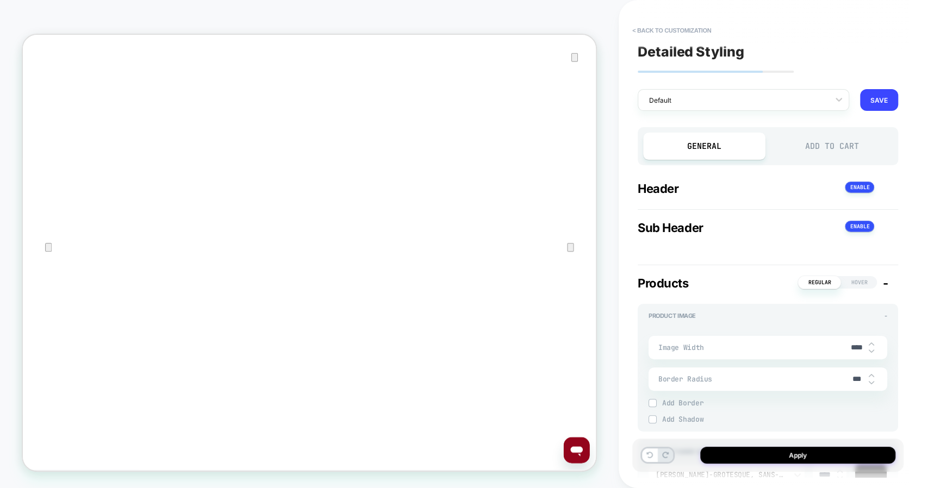
click at [767, 189] on div "Header +" at bounding box center [767, 188] width 260 height 14
click at [647, 29] on button "< Back to customization" at bounding box center [671, 30] width 90 height 17
type textarea "*"
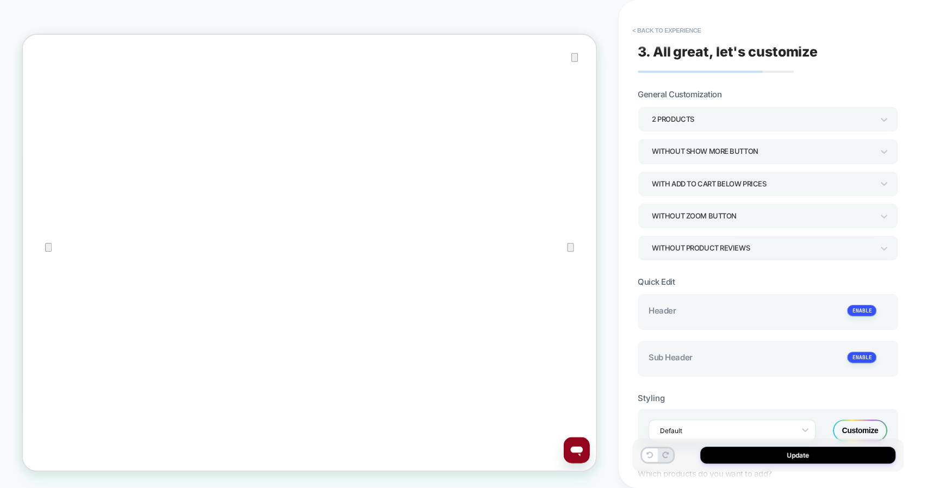
click at [647, 29] on button "< Back to experience" at bounding box center [665, 30] width 79 height 17
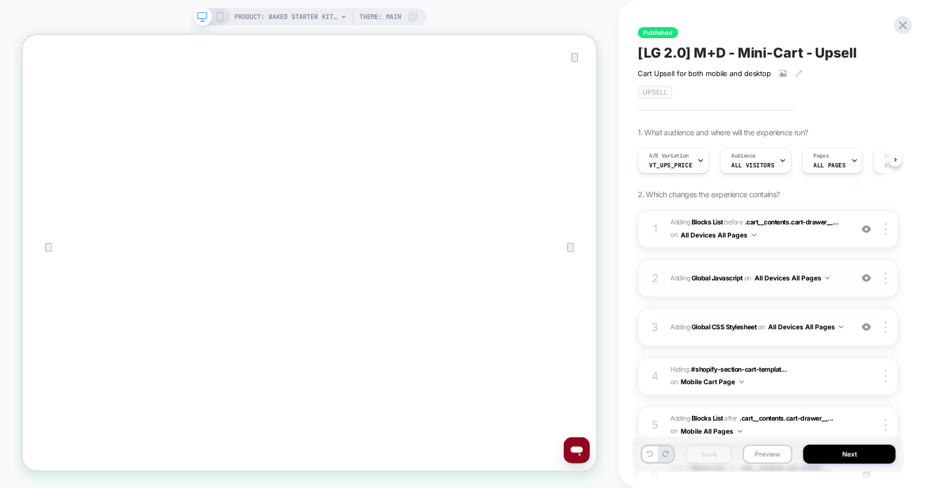
click at [764, 287] on div "2 Adding Global Javascript on All Devices All Pages Add Before Add After Target…" at bounding box center [767, 278] width 260 height 38
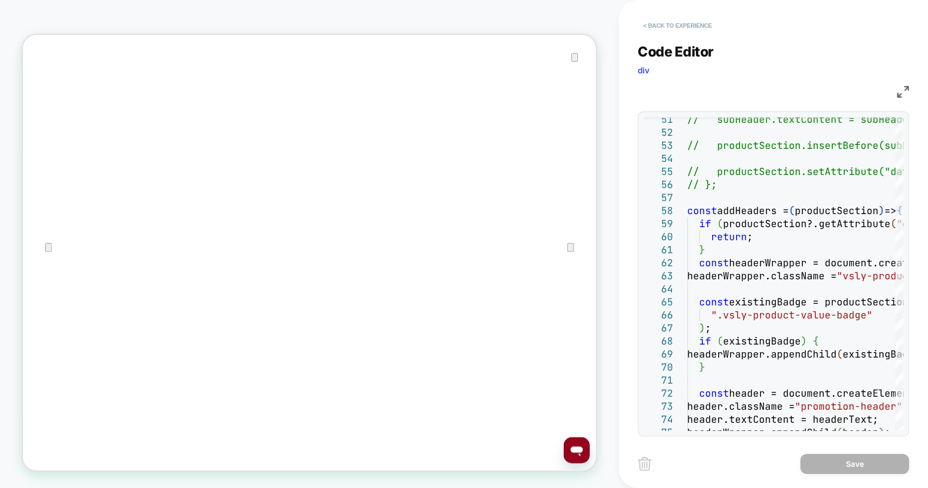
click at [695, 27] on button "< Back to experience" at bounding box center [676, 25] width 79 height 17
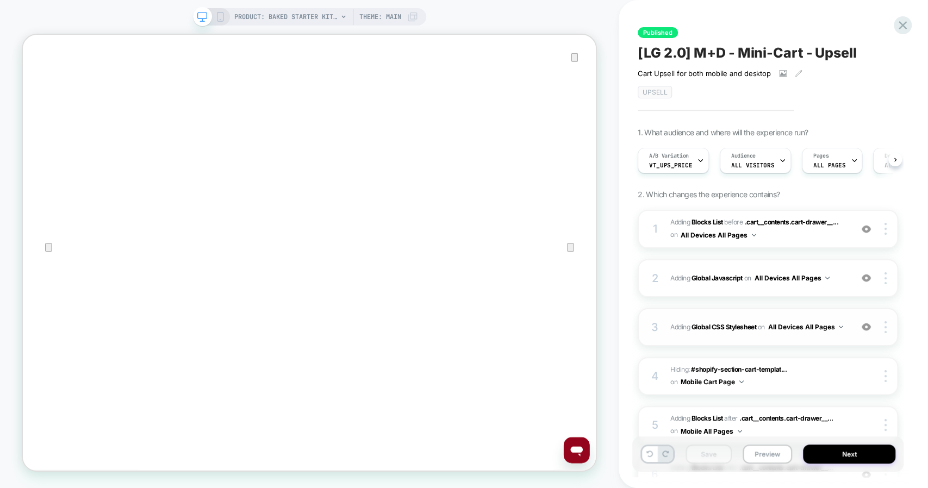
click at [785, 335] on div "3 Adding Global CSS Stylesheet on All Devices All Pages Add Before Add After Ta…" at bounding box center [767, 327] width 260 height 38
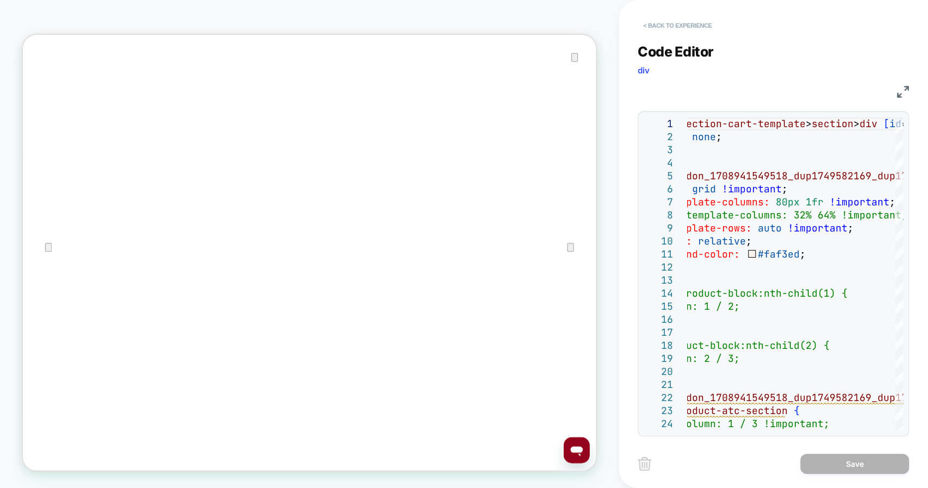
click at [684, 21] on button "< Back to experience" at bounding box center [676, 25] width 79 height 17
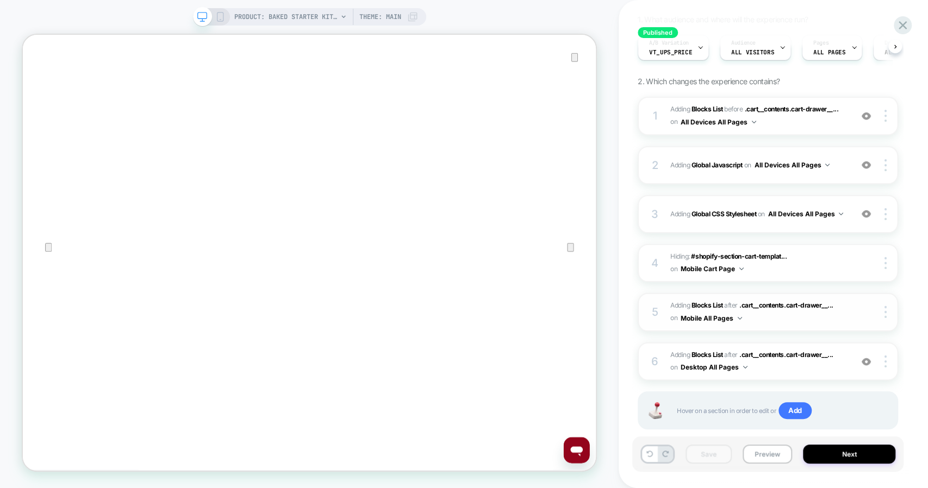
scroll to position [134, 0]
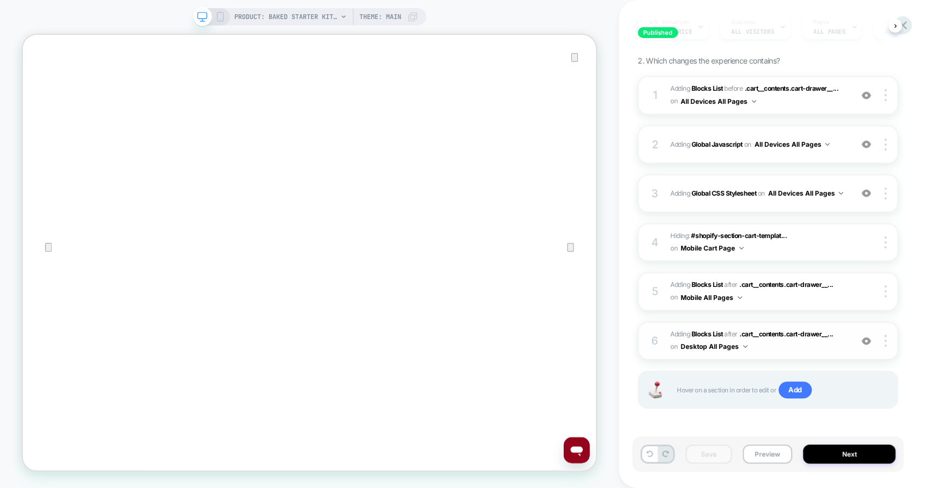
click at [764, 346] on span "#_loomi_addon_1750270464938_dup1753298408 Adding Blocks List AFTER .cart__conte…" at bounding box center [758, 341] width 176 height 26
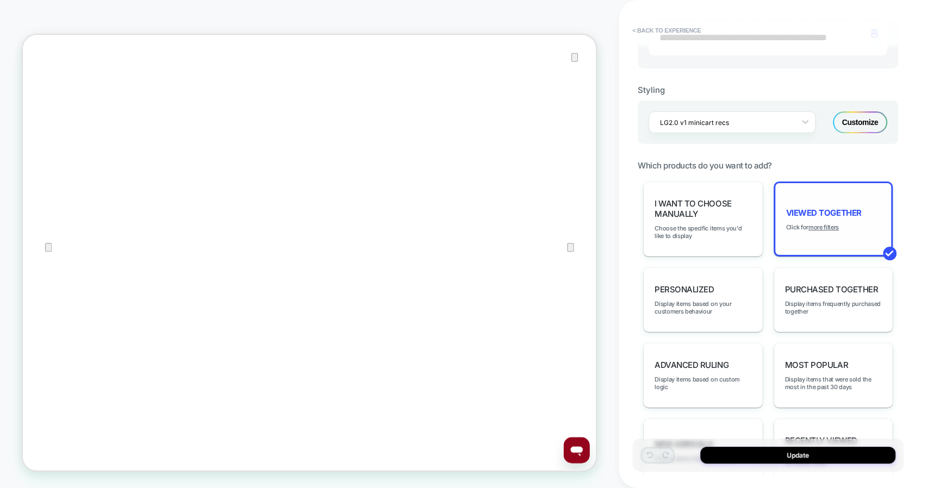
scroll to position [67, 0]
click at [827, 223] on u "more filters" at bounding box center [823, 227] width 30 height 8
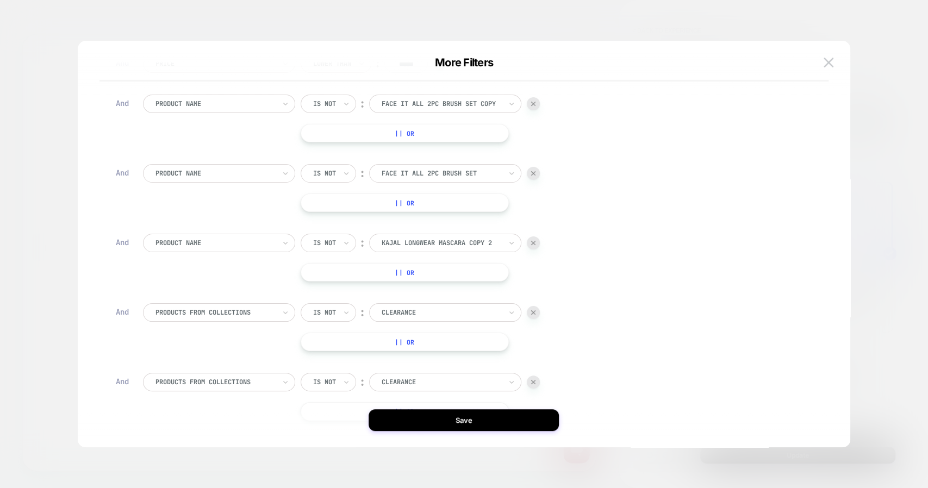
scroll to position [261, 0]
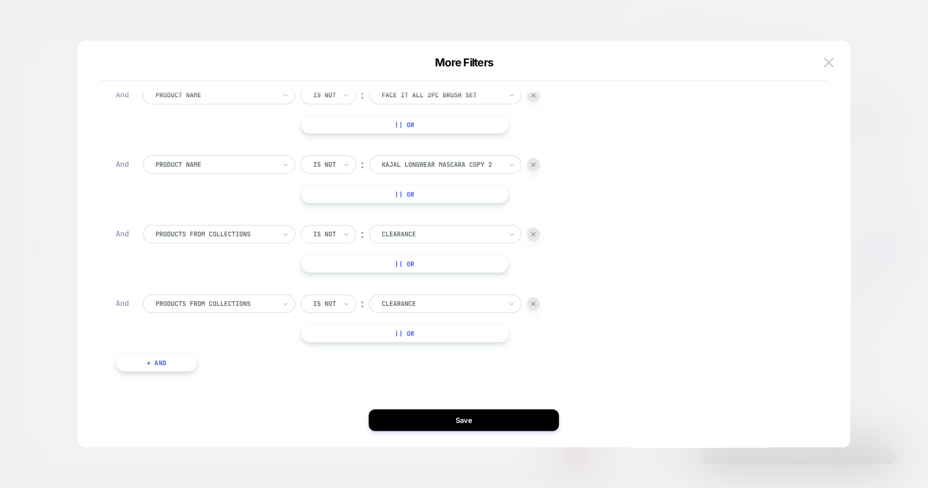
click at [165, 362] on button "+ And" at bounding box center [157, 362] width 82 height 18
click at [229, 367] on div "products with tag" at bounding box center [215, 373] width 122 height 12
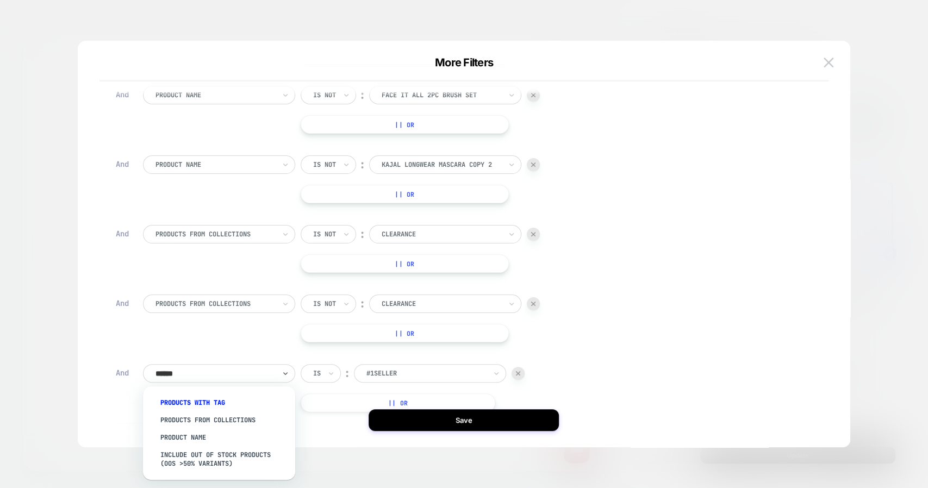
type input "*******"
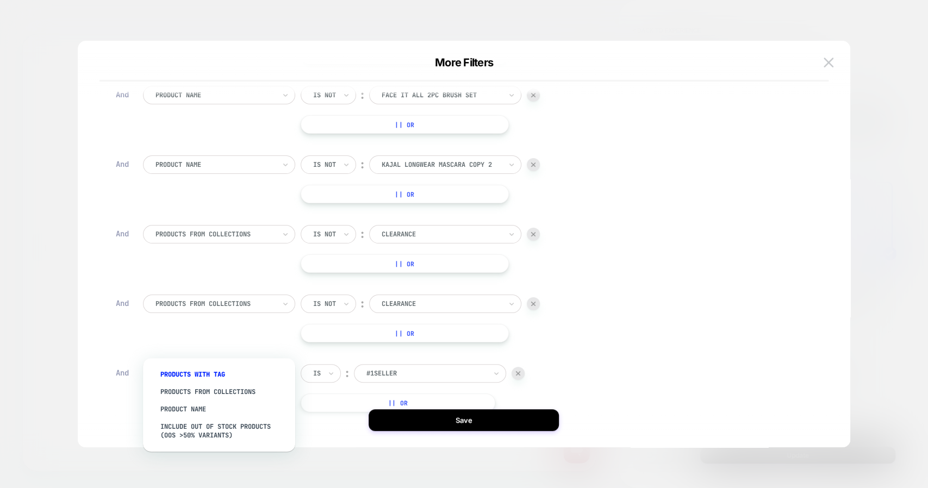
scroll to position [292, 0]
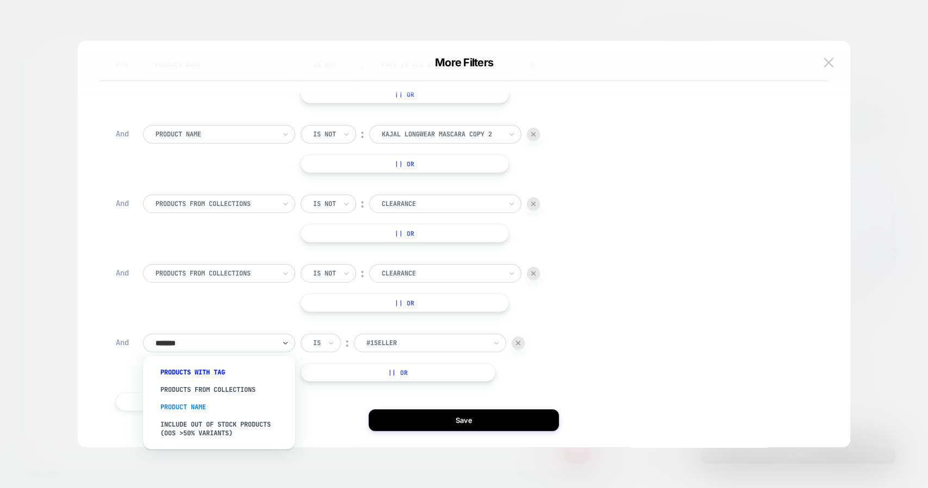
click at [185, 408] on div "Product Name" at bounding box center [224, 406] width 141 height 17
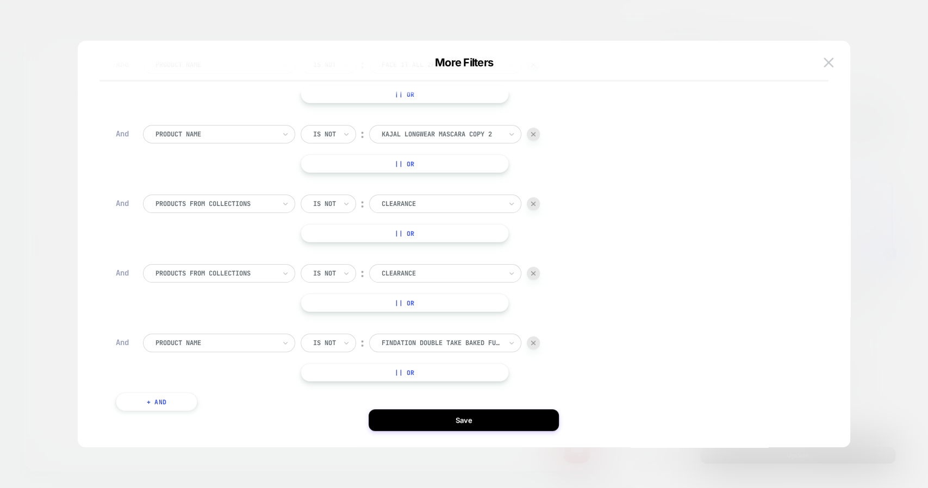
click at [417, 341] on div at bounding box center [441, 343] width 120 height 10
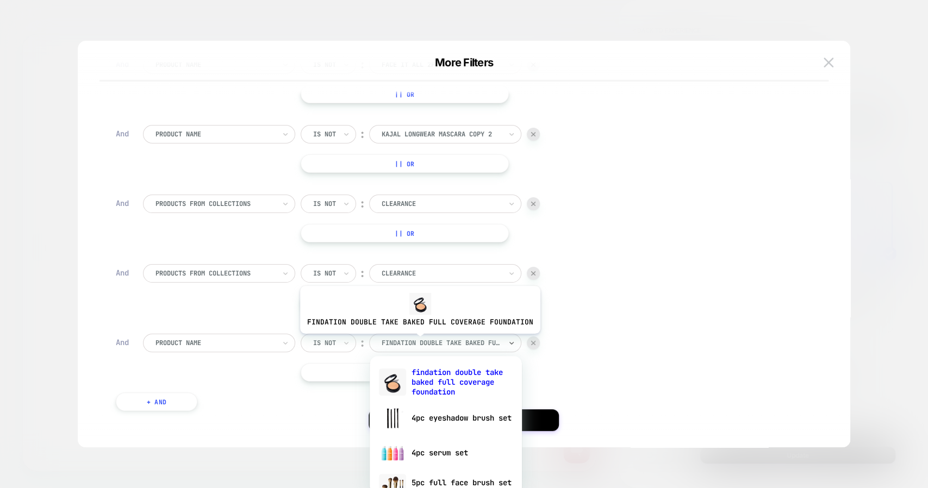
type input "*"
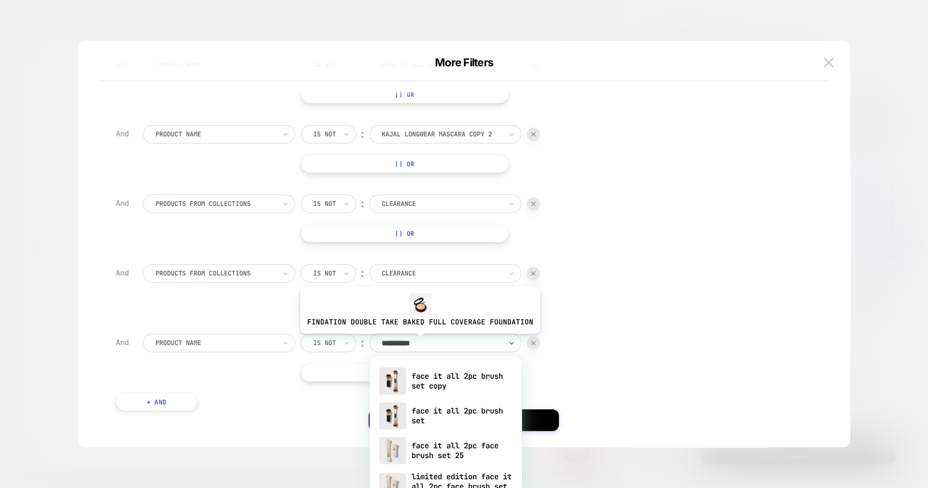
type input "**********"
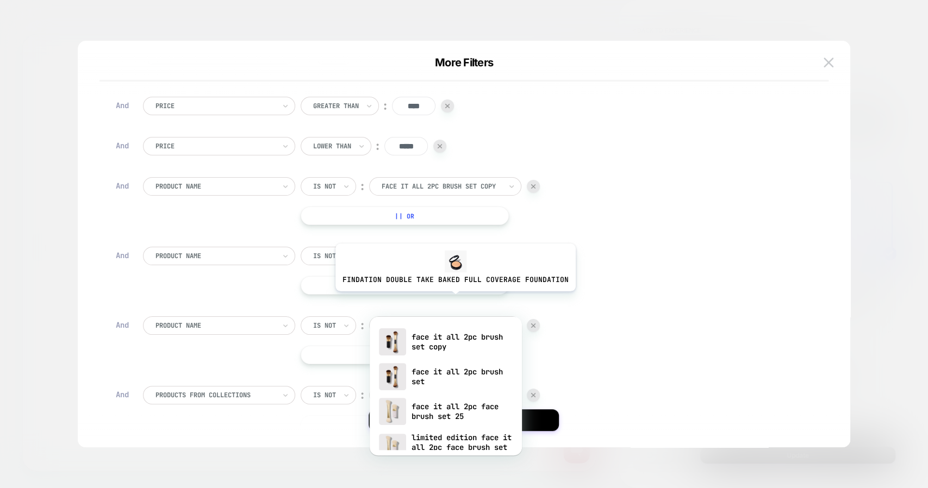
scroll to position [331, 0]
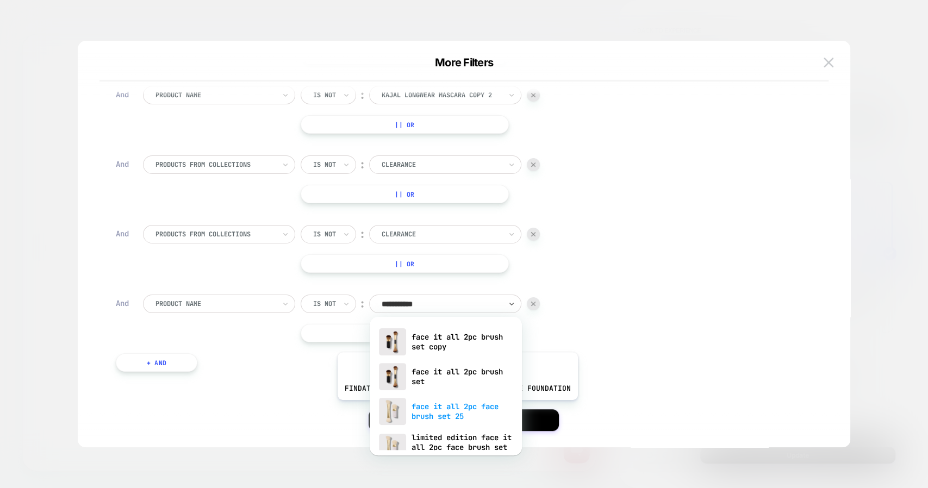
click at [455, 408] on div "face it all 2pc face brush set 25" at bounding box center [445, 411] width 141 height 35
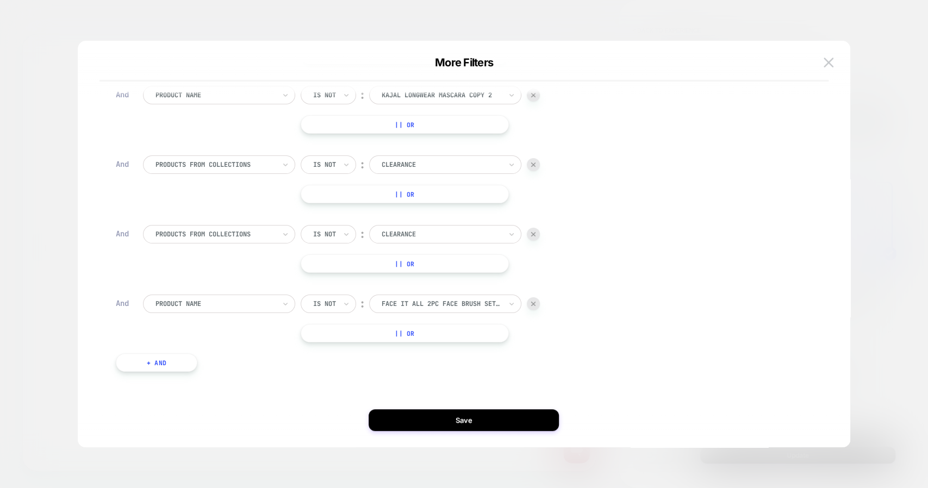
click at [168, 356] on button "+ And" at bounding box center [157, 362] width 82 height 18
click at [231, 367] on div "products with tag" at bounding box center [215, 373] width 122 height 12
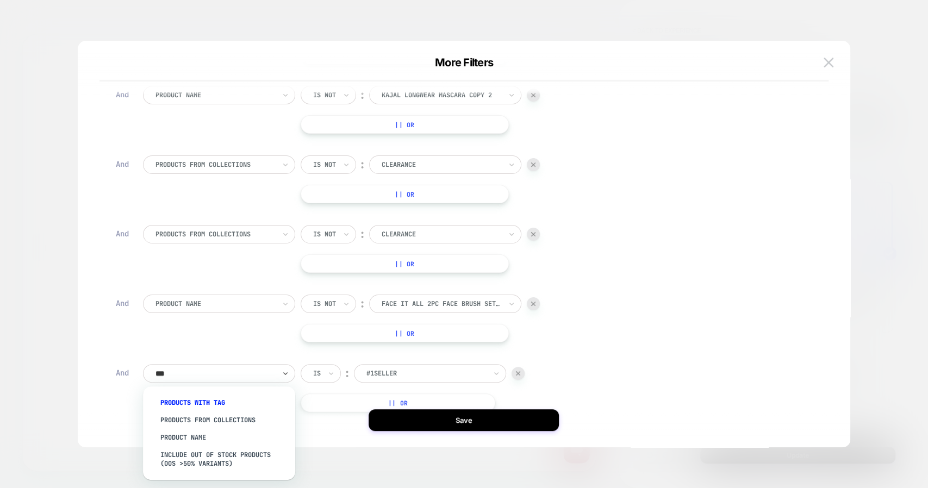
type input "****"
click at [197, 434] on div "Product Name" at bounding box center [224, 437] width 141 height 17
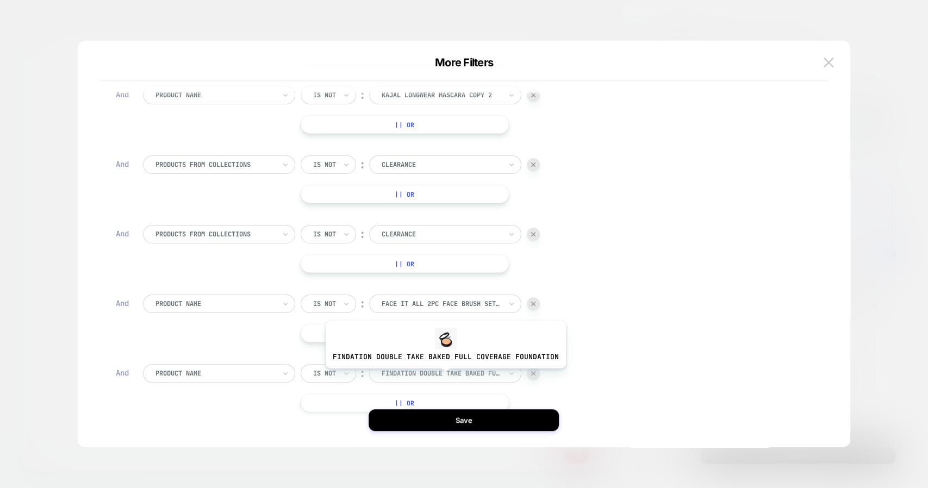
click at [443, 376] on div at bounding box center [441, 373] width 120 height 10
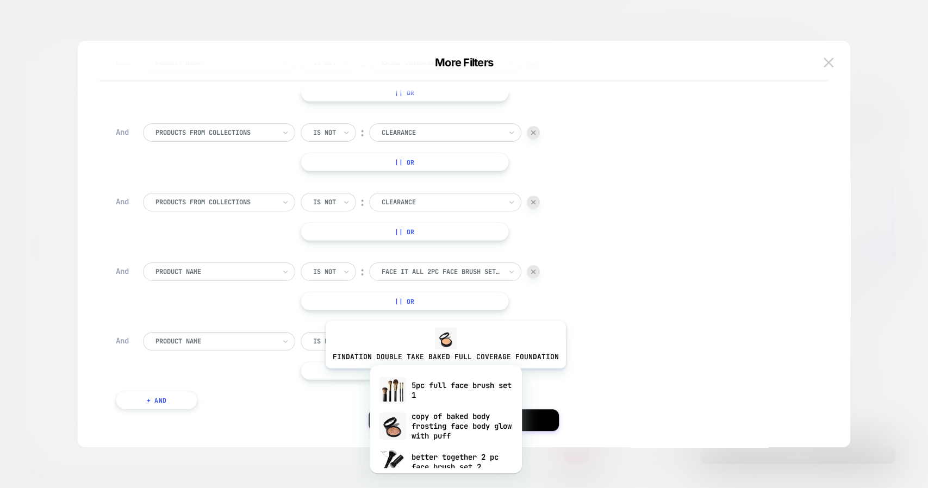
scroll to position [352, 0]
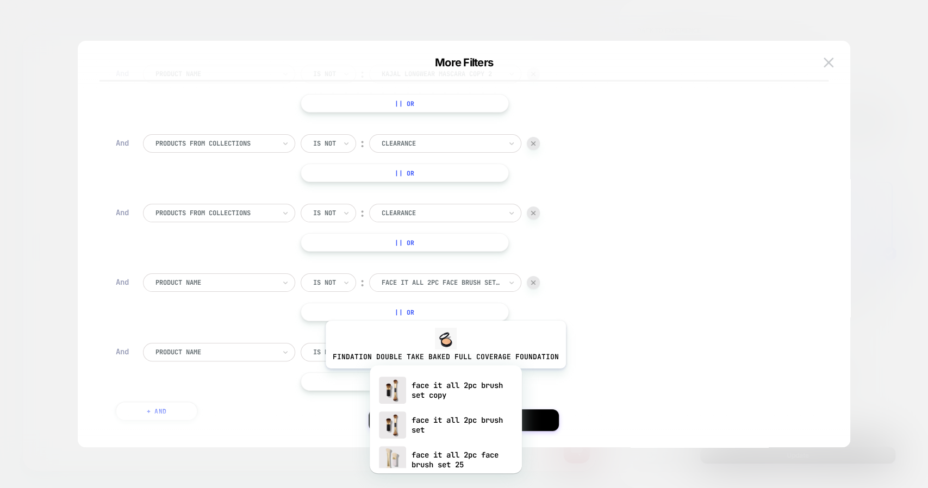
type input "**********"
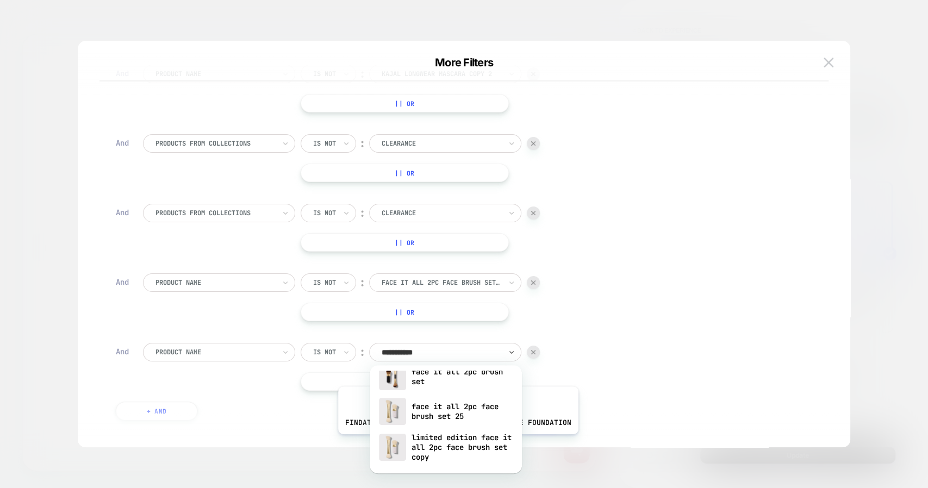
click at [455, 442] on div "limited edition face it all 2pc face brush set copy" at bounding box center [445, 447] width 141 height 37
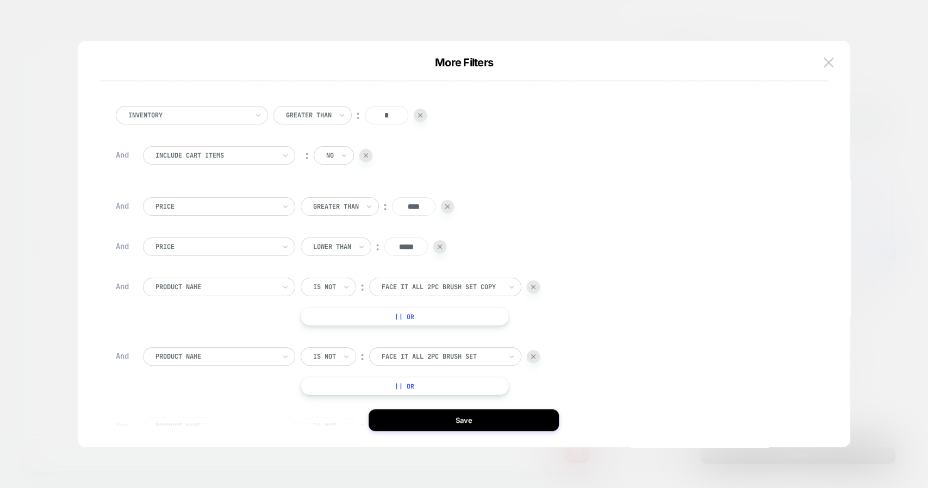
scroll to position [400, 0]
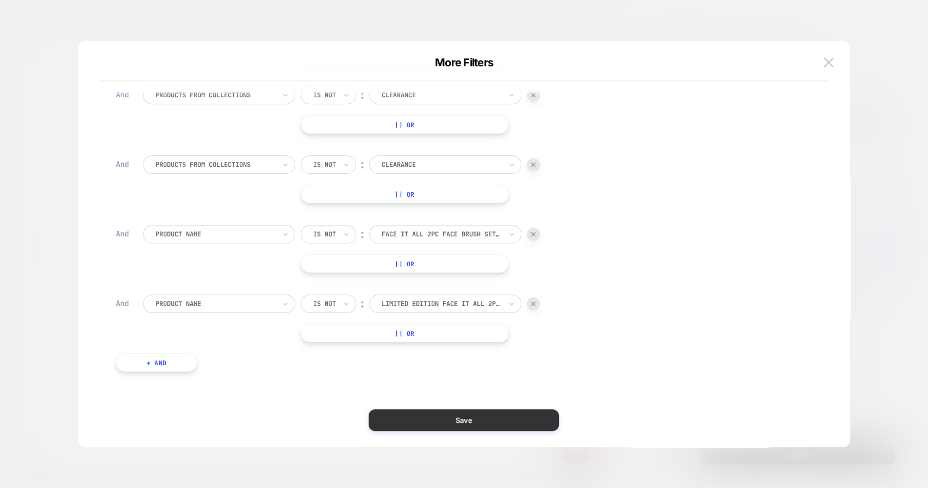
click at [454, 422] on button "Save" at bounding box center [463, 420] width 190 height 22
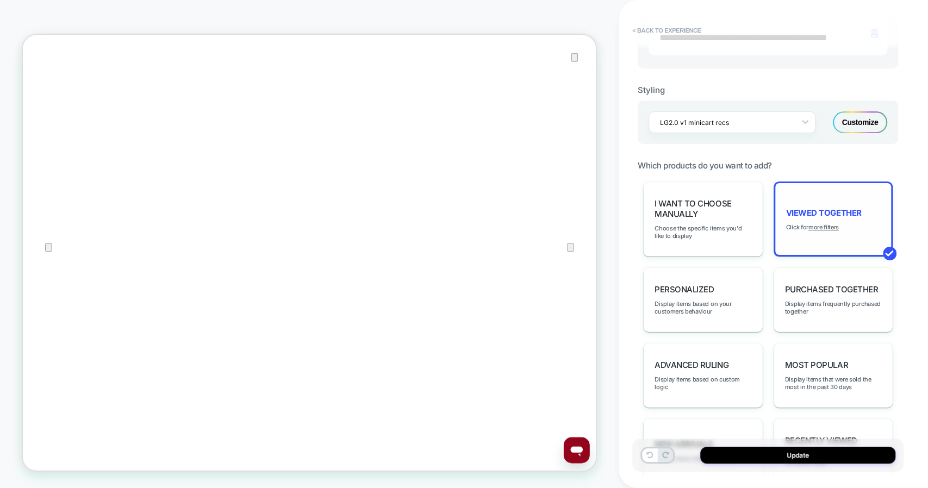
click at [822, 225] on div "Viewed Together Click for more filters" at bounding box center [833, 218] width 120 height 75
click at [823, 223] on u "more filters" at bounding box center [823, 227] width 30 height 8
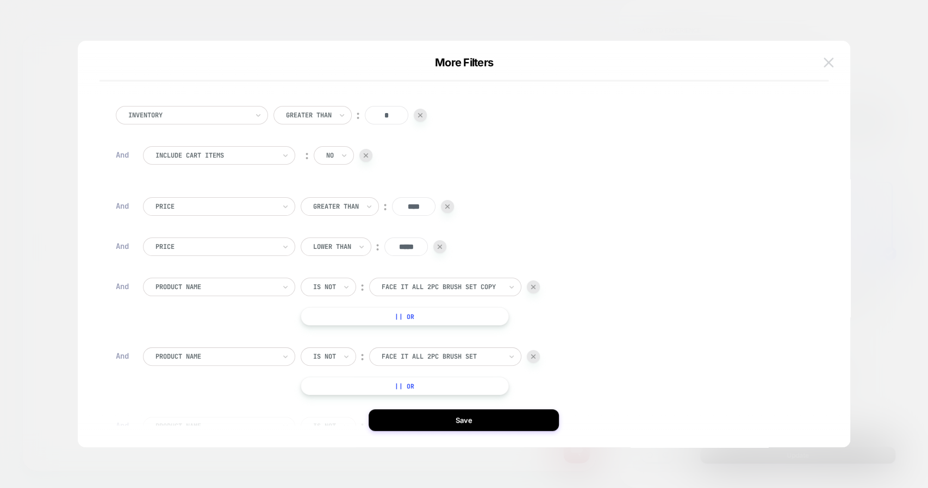
click at [825, 62] on img at bounding box center [828, 62] width 10 height 9
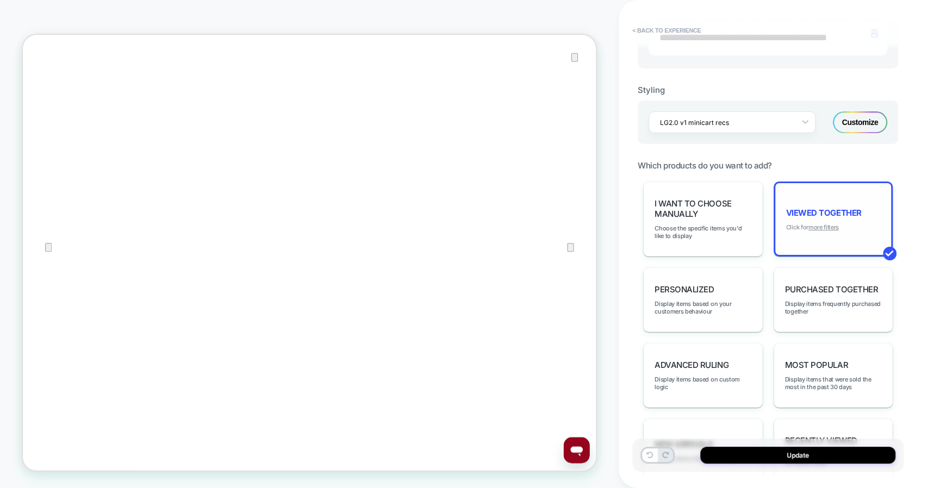
click at [831, 223] on u "more filters" at bounding box center [823, 227] width 30 height 8
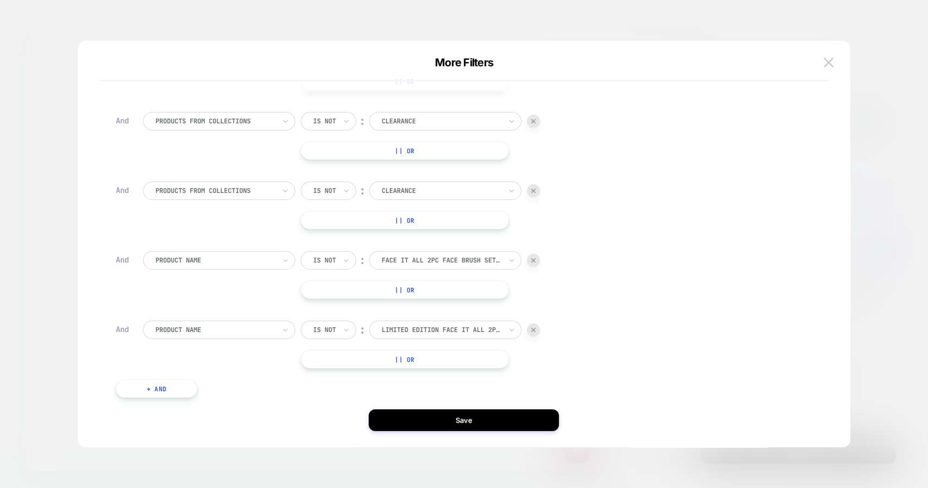
scroll to position [400, 0]
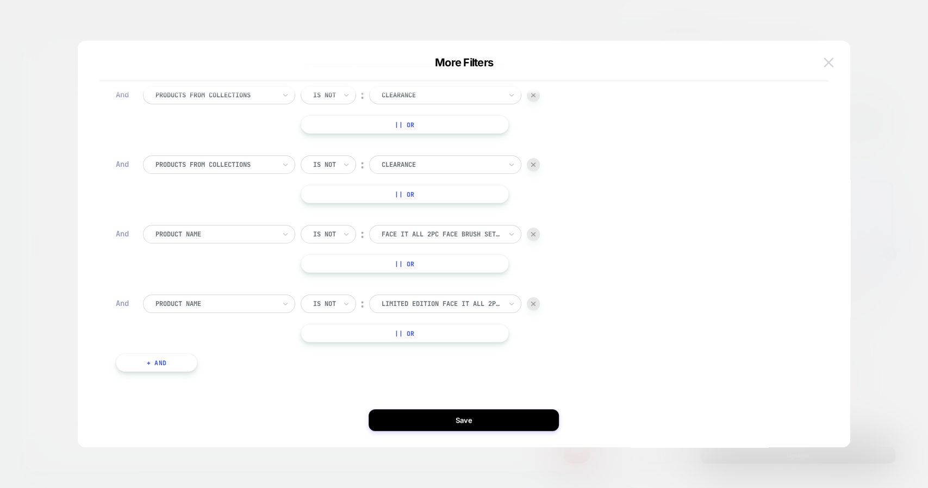
click at [831, 61] on img at bounding box center [828, 62] width 10 height 9
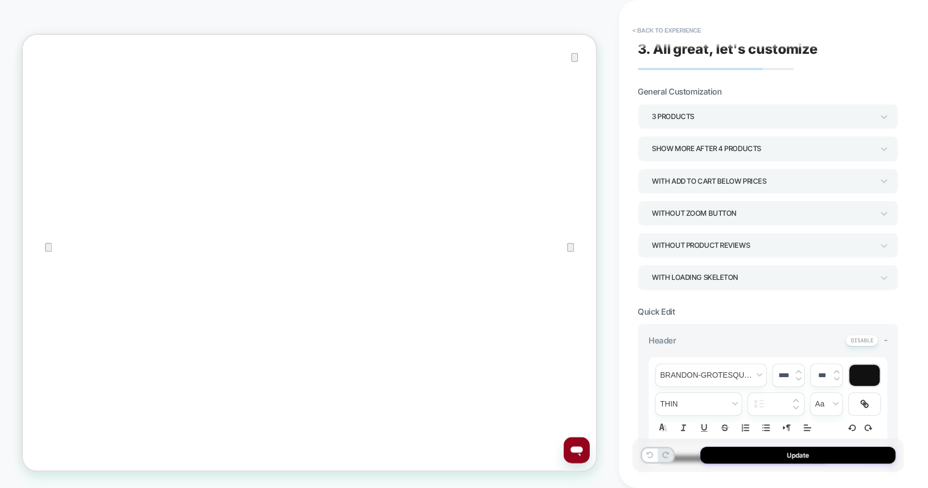
scroll to position [0, 0]
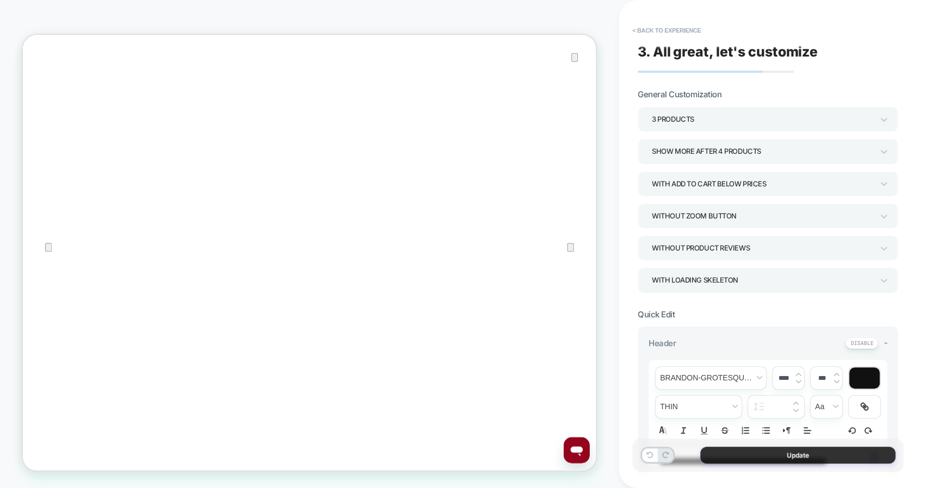
click at [822, 454] on button "Update" at bounding box center [797, 455] width 195 height 17
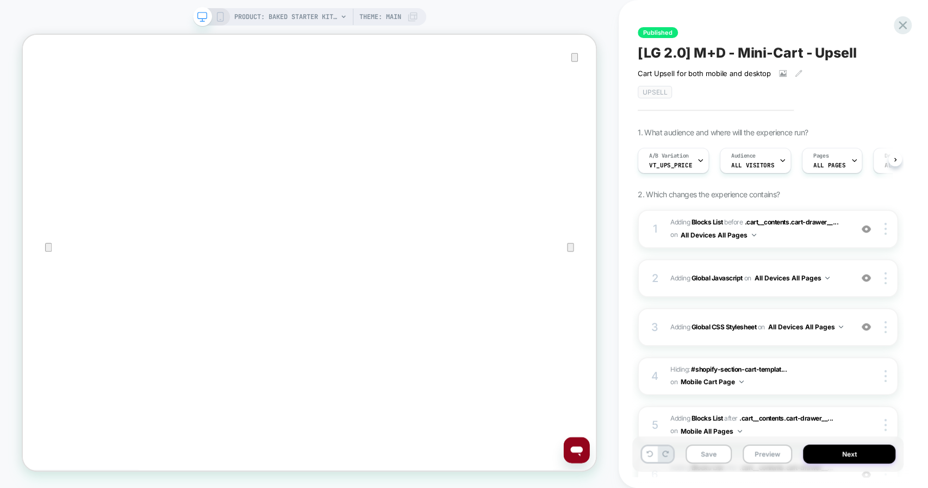
click at [710, 450] on button "Save" at bounding box center [708, 453] width 46 height 19
